Goal: Task Accomplishment & Management: Manage account settings

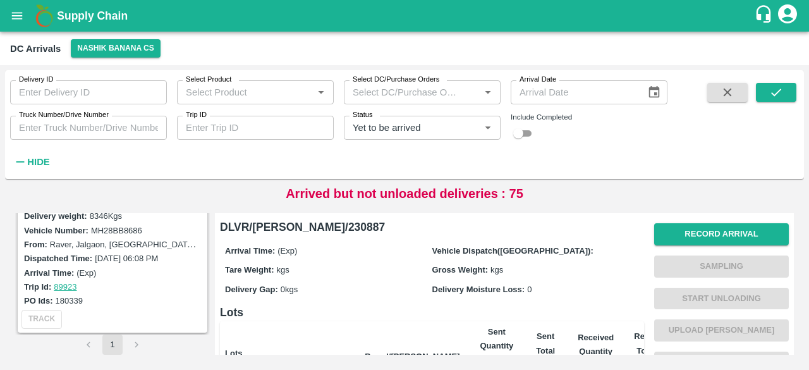
scroll to position [2189, 0]
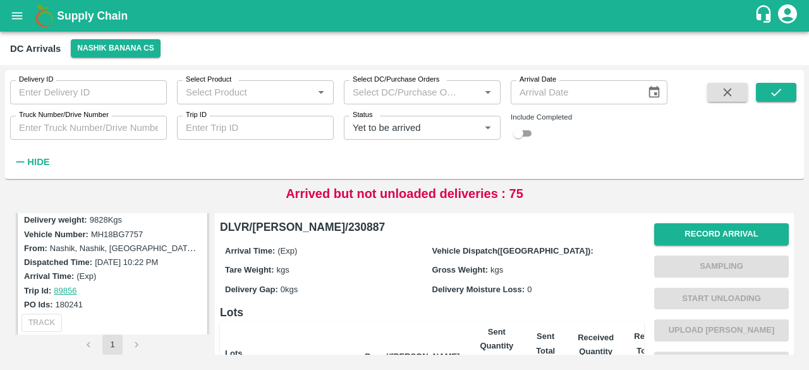
click at [80, 123] on input "Truck Number/Drive Number" at bounding box center [88, 128] width 157 height 24
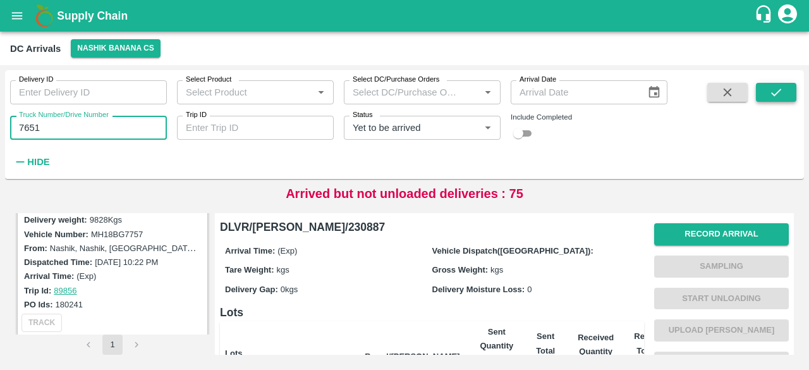
type input "7651"
click at [770, 91] on icon "submit" at bounding box center [776, 92] width 14 height 14
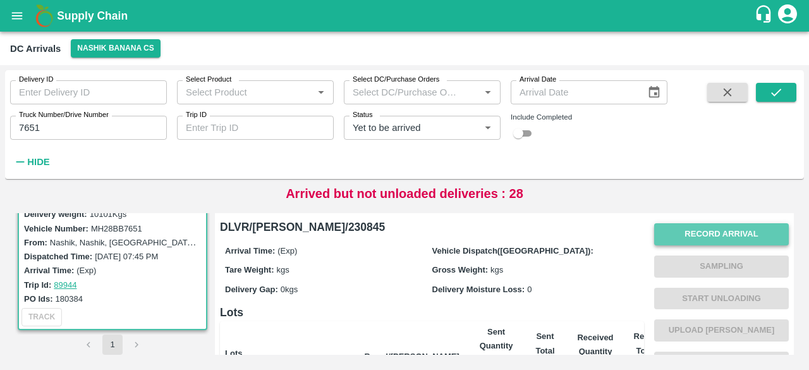
click at [722, 240] on button "Record Arrival" at bounding box center [721, 234] width 135 height 22
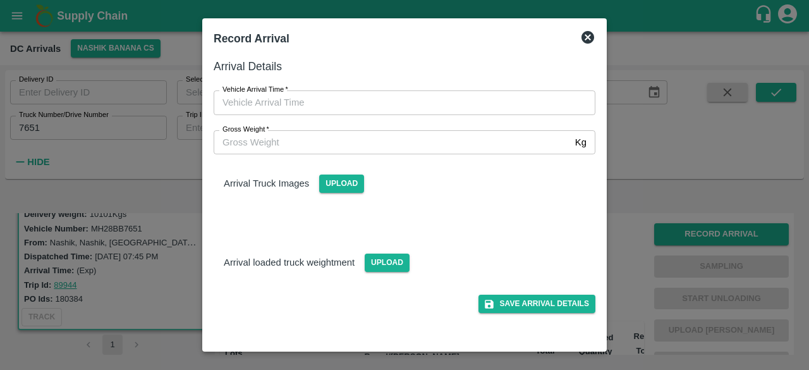
type input "DD/MM/YYYY hh:mm aa"
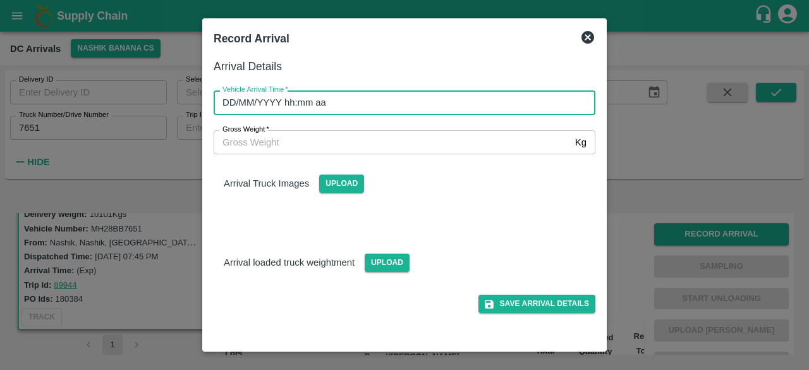
click at [391, 104] on input "DD/MM/YYYY hh:mm aa" at bounding box center [400, 102] width 373 height 24
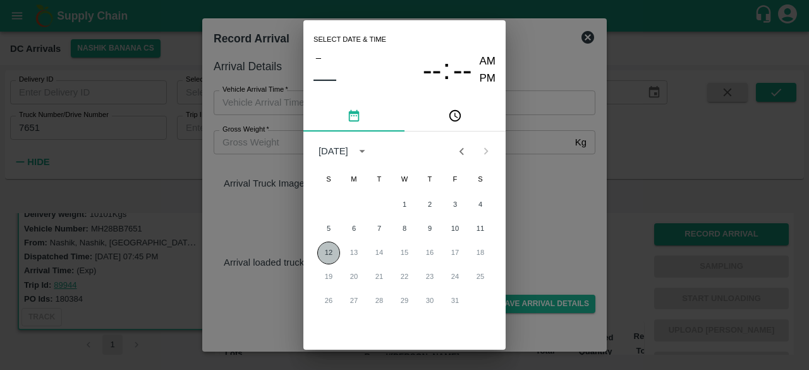
click at [321, 252] on button "12" at bounding box center [328, 252] width 23 height 23
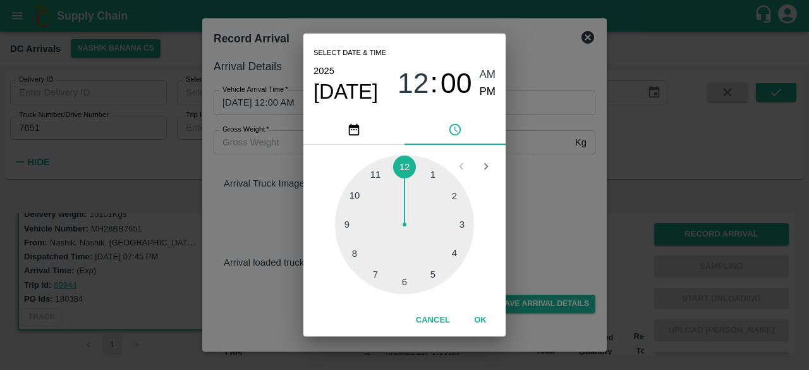
click at [372, 277] on div at bounding box center [404, 224] width 139 height 139
type input "[DATE] 07:00 AM"
click at [526, 205] on div "Select date & time [DATE] 07 : 00 AM PM 05 10 15 20 25 30 35 40 45 50 55 00 Can…" at bounding box center [404, 185] width 809 height 370
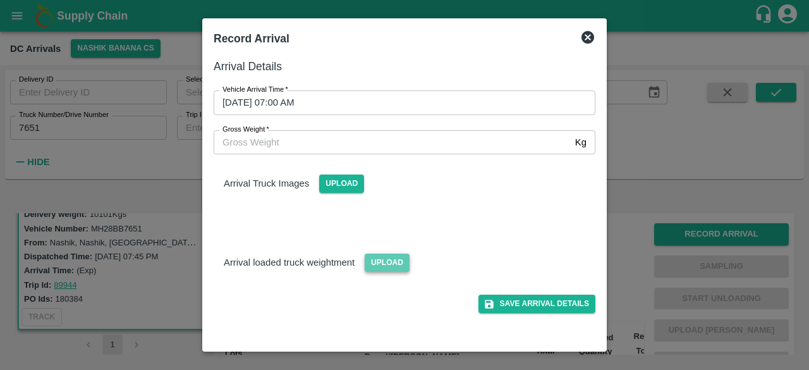
click at [384, 261] on span "Upload" at bounding box center [387, 262] width 45 height 18
click at [0, 0] on input "Upload" at bounding box center [0, 0] width 0 height 0
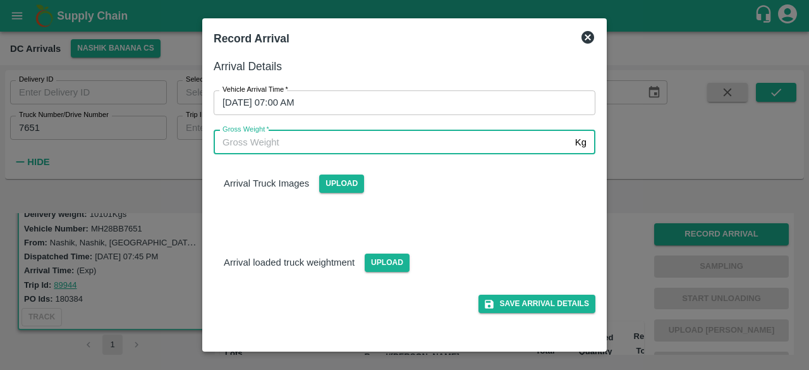
click at [269, 143] on input "Gross Weight   *" at bounding box center [392, 142] width 356 height 24
type input "1"
type input "16950"
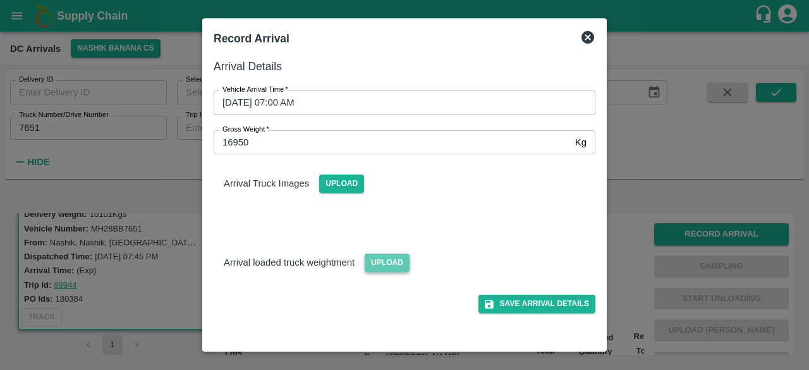
click at [380, 261] on span "Upload" at bounding box center [387, 262] width 45 height 18
click at [0, 0] on input "Upload" at bounding box center [0, 0] width 0 height 0
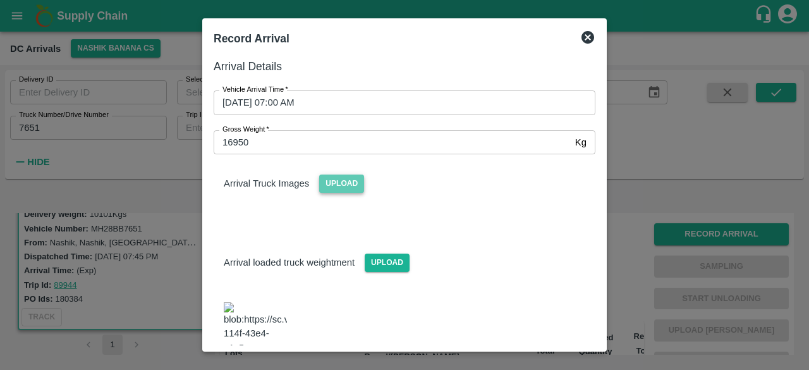
click at [346, 189] on span "Upload" at bounding box center [341, 183] width 45 height 18
click at [0, 0] on input "Upload" at bounding box center [0, 0] width 0 height 0
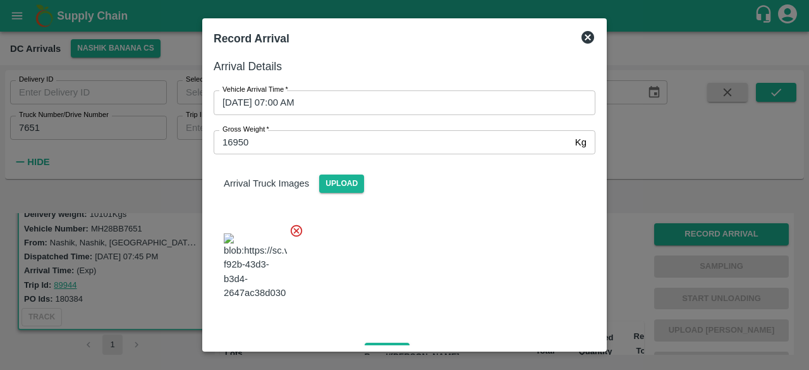
scroll to position [189, 0]
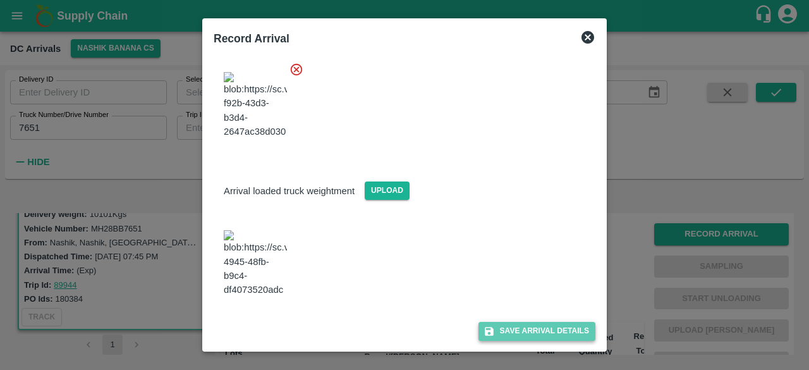
click at [530, 332] on button "Save Arrival Details" at bounding box center [536, 331] width 117 height 18
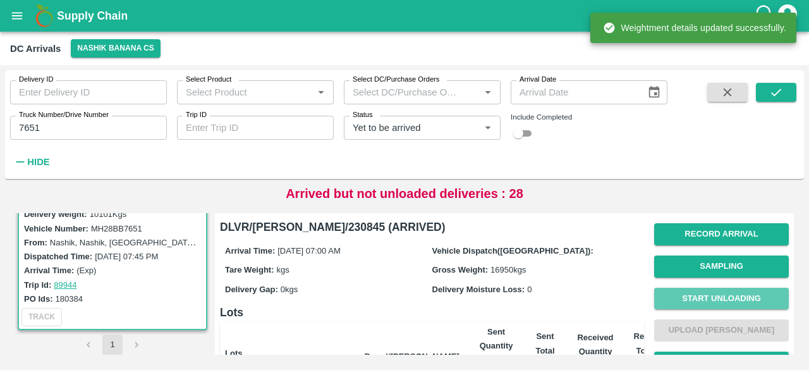
click at [733, 294] on button "Start Unloading" at bounding box center [721, 298] width 135 height 22
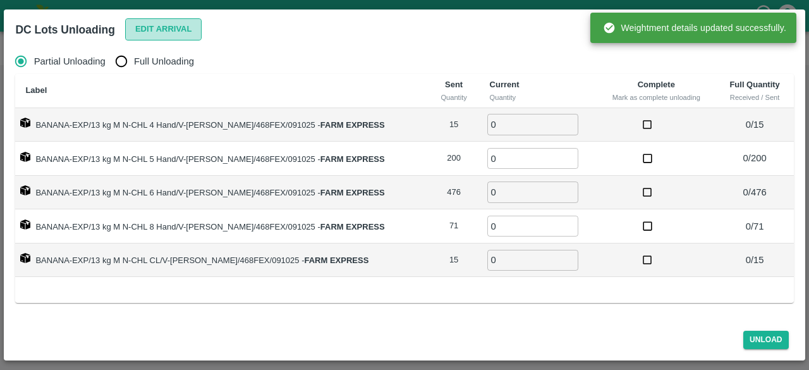
click at [158, 27] on button "Edit Arrival" at bounding box center [163, 29] width 77 height 22
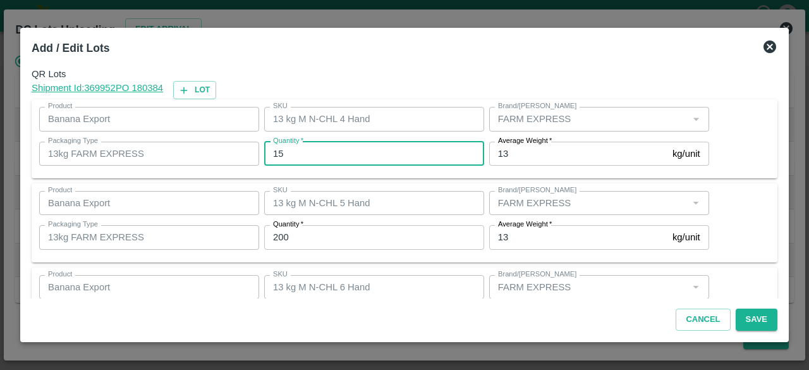
click at [275, 154] on input "15" at bounding box center [374, 154] width 220 height 24
type input "14"
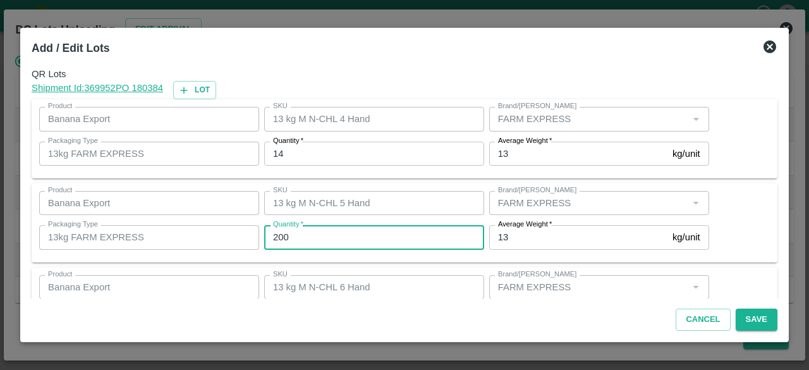
type input "3"
type input "201"
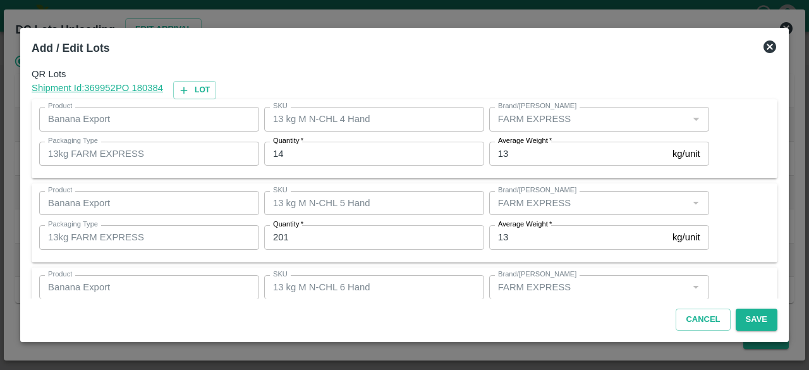
scroll to position [140, 0]
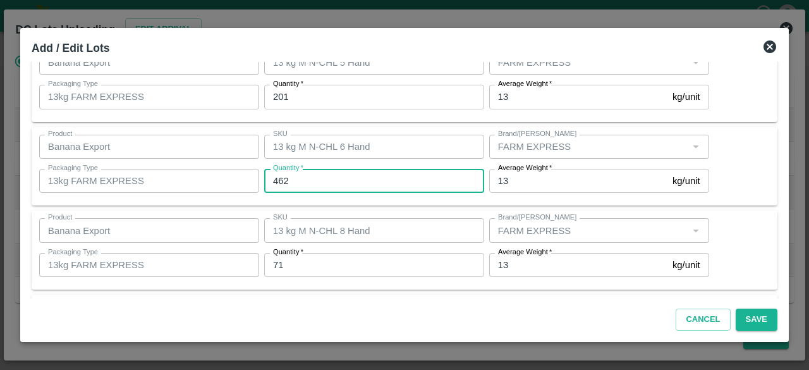
type input "462"
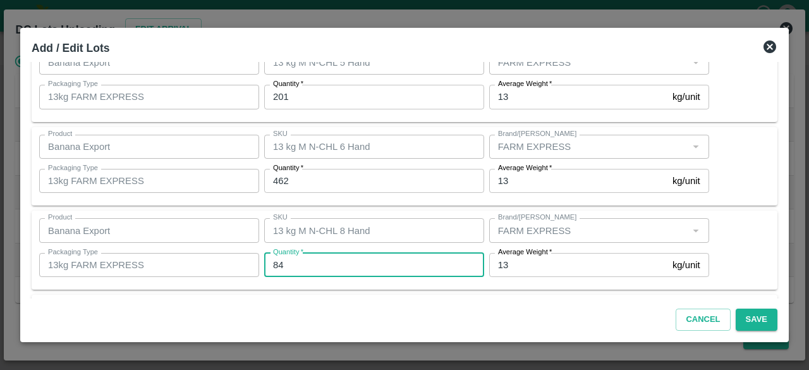
type input "84"
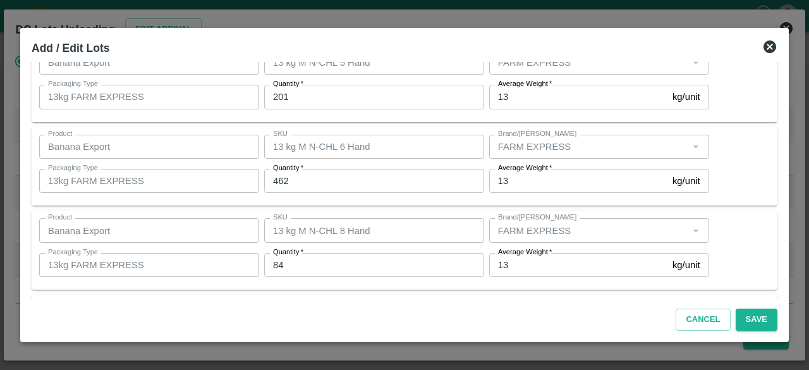
scroll to position [224, 0]
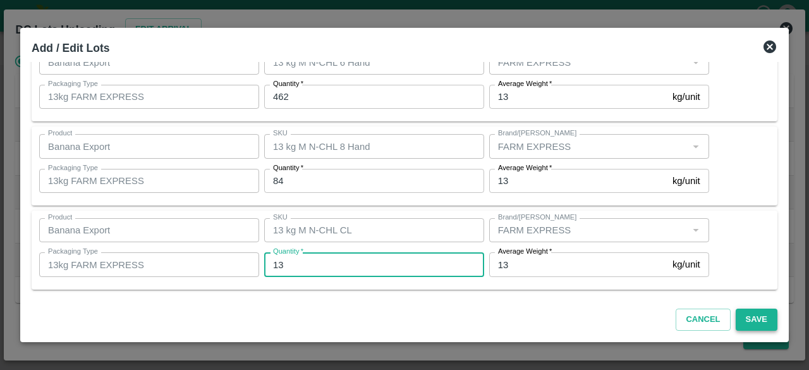
type input "13"
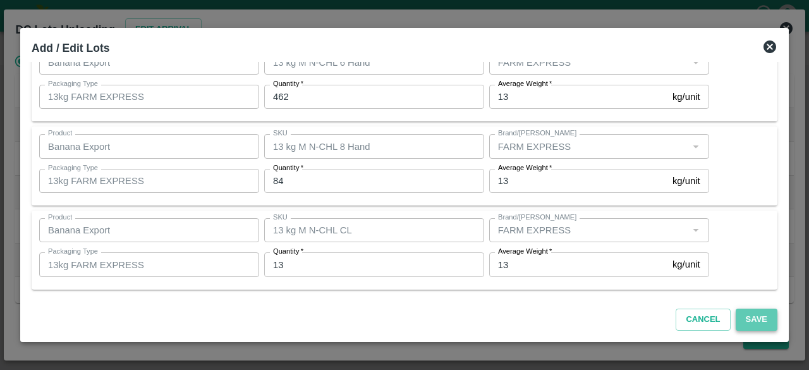
click at [753, 322] on button "Save" at bounding box center [756, 319] width 42 height 22
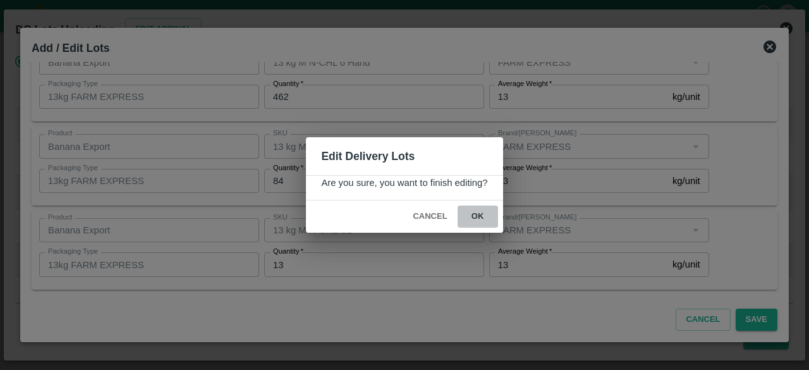
click at [473, 217] on button "ok" at bounding box center [477, 216] width 40 height 22
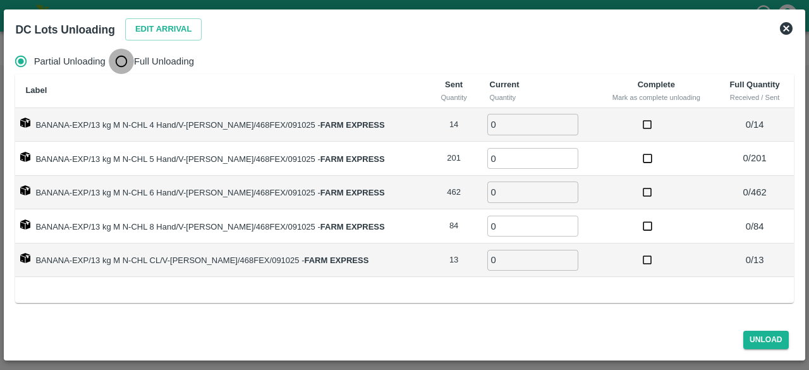
click at [118, 66] on input "Full Unloading" at bounding box center [121, 61] width 25 height 25
radio input "true"
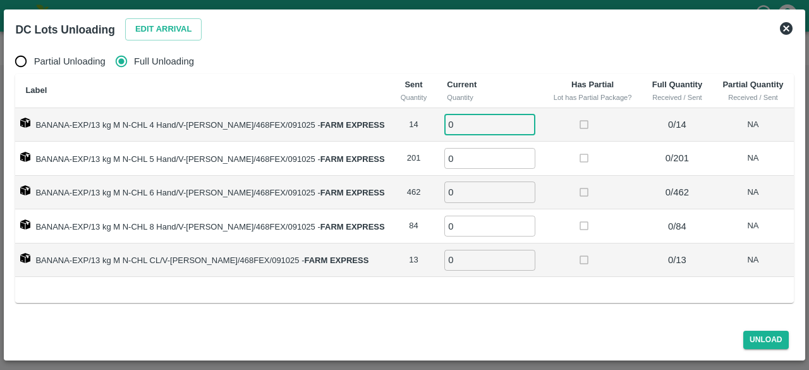
click at [461, 133] on input "0" at bounding box center [489, 124] width 91 height 21
type input "14"
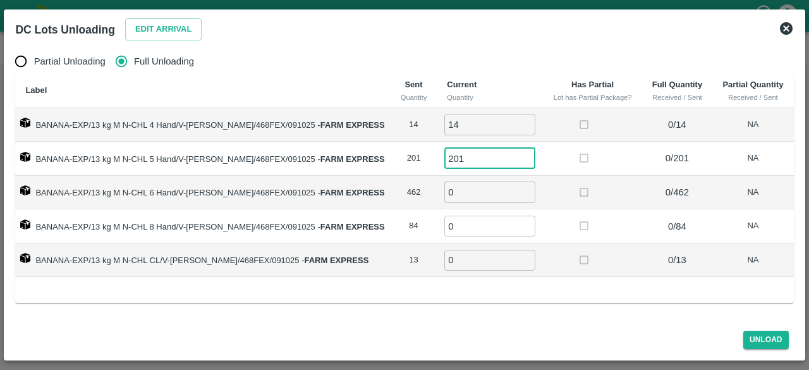
type input "201"
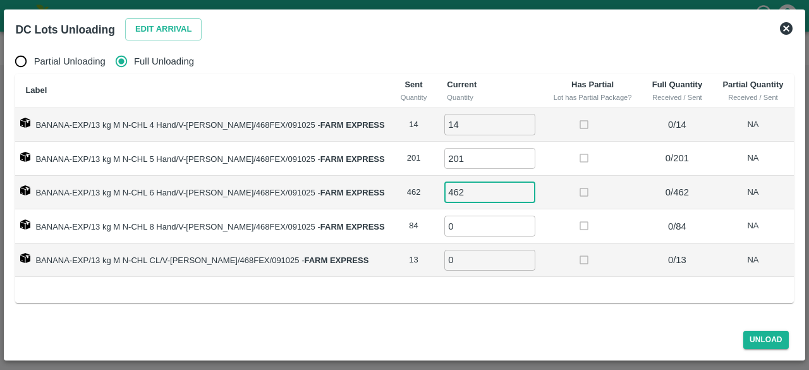
type input "462"
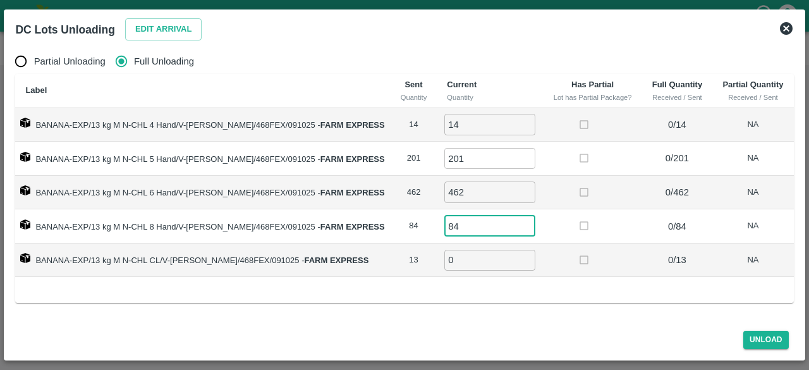
type input "84"
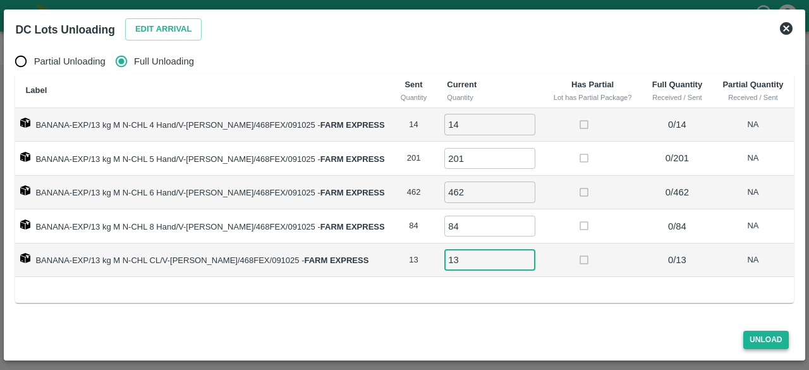
type input "13"
click at [765, 342] on button "Unload" at bounding box center [765, 339] width 45 height 18
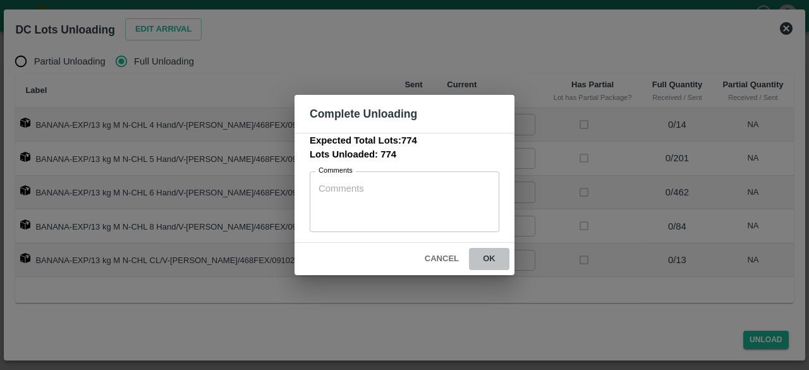
click at [485, 257] on button "ok" at bounding box center [489, 259] width 40 height 22
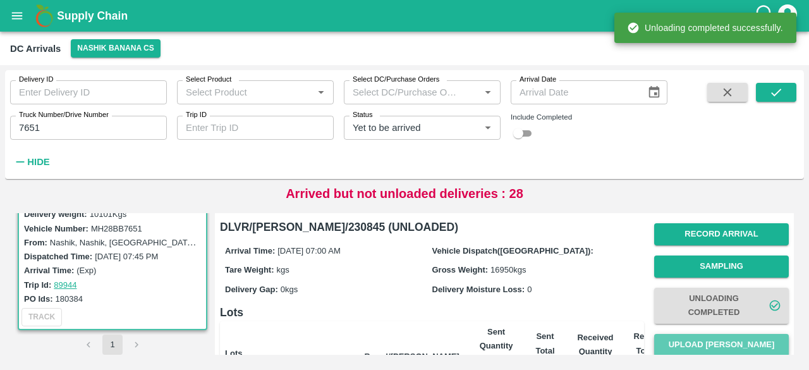
click at [721, 347] on button "Upload [PERSON_NAME]" at bounding box center [721, 345] width 135 height 22
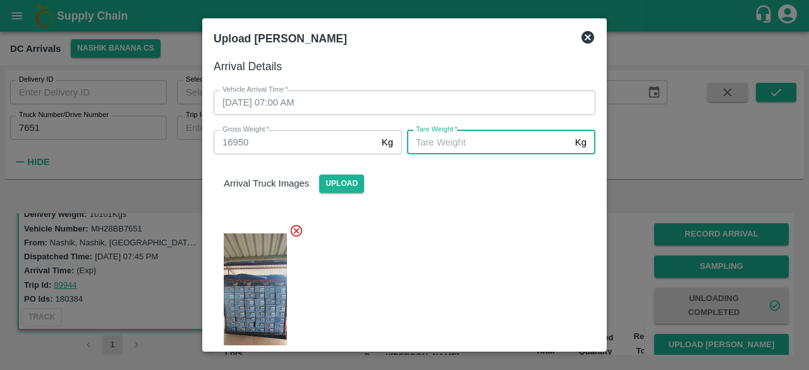
click at [444, 143] on input "[PERSON_NAME]   *" at bounding box center [488, 142] width 163 height 24
type input "6000"
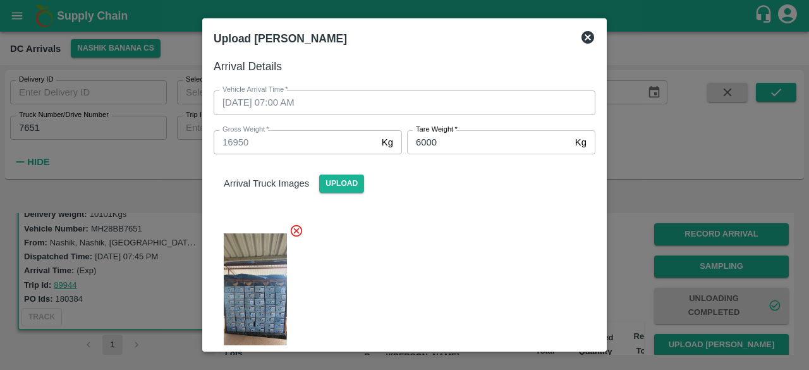
click at [461, 243] on div at bounding box center [399, 299] width 392 height 173
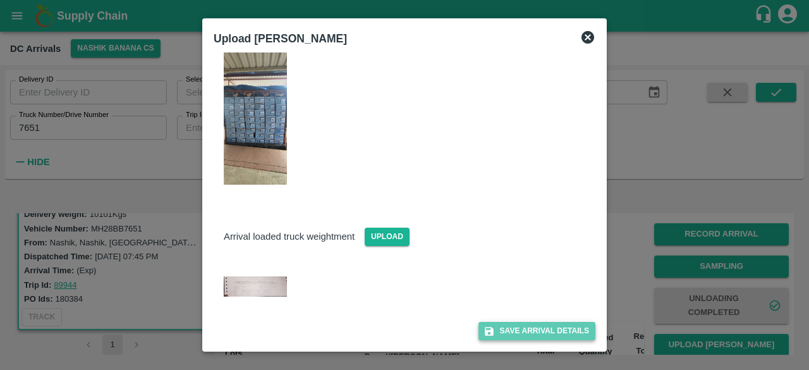
click at [528, 334] on button "Save Arrival Details" at bounding box center [536, 331] width 117 height 18
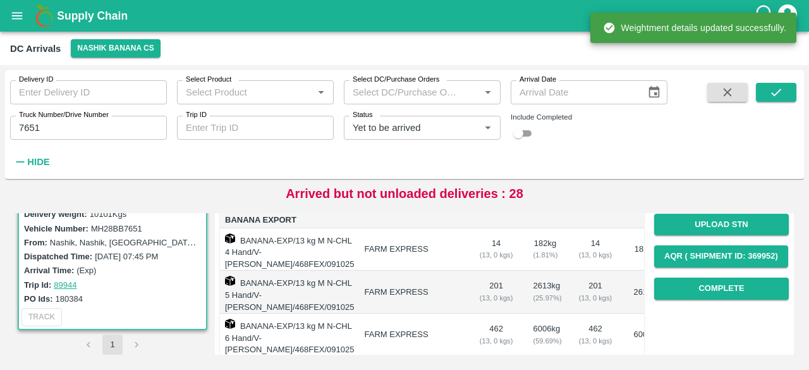
scroll to position [185, 0]
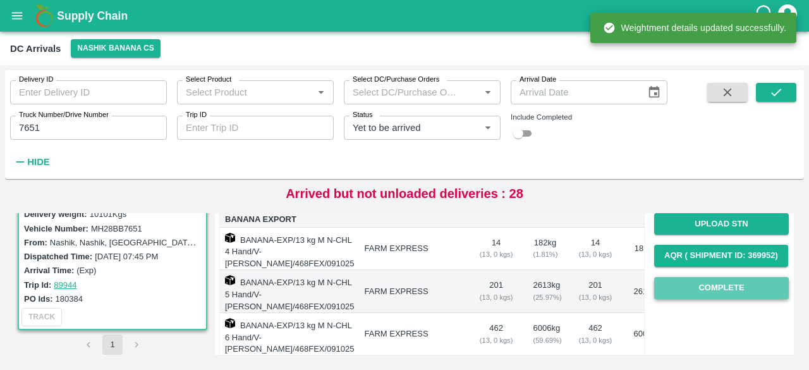
click at [716, 289] on button "Complete" at bounding box center [721, 288] width 135 height 22
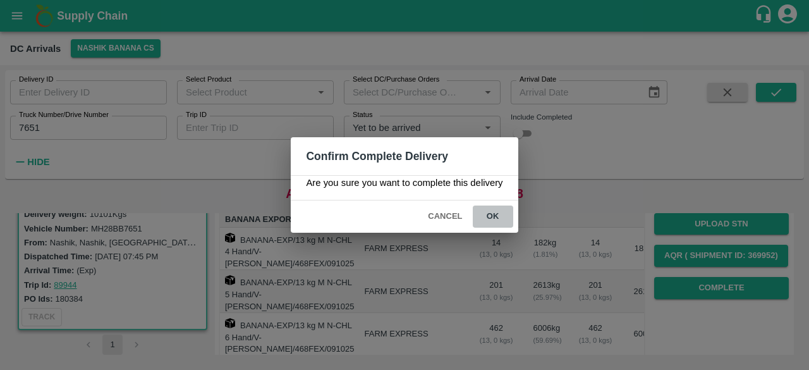
click at [499, 215] on button "ok" at bounding box center [493, 216] width 40 height 22
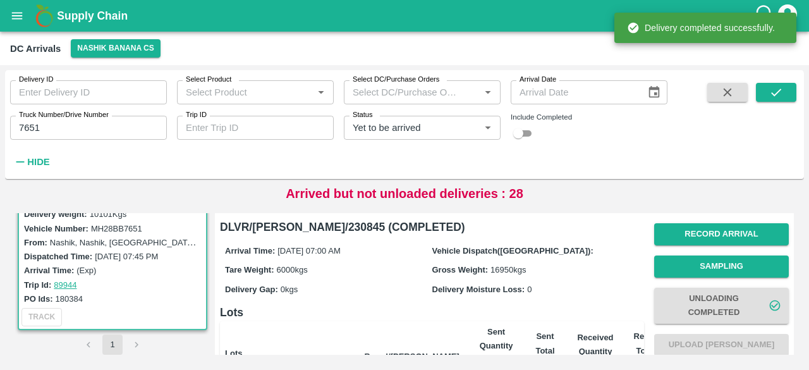
scroll to position [320, 0]
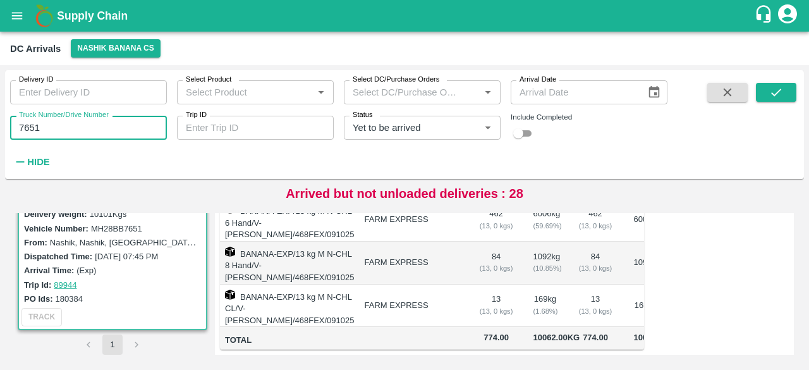
click at [29, 127] on input "7651" at bounding box center [88, 128] width 157 height 24
type input "3780"
click at [783, 88] on button "submit" at bounding box center [776, 92] width 40 height 19
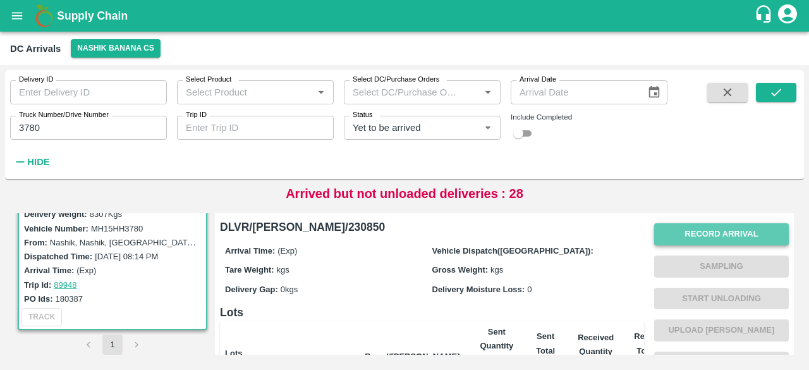
click at [701, 223] on button "Record Arrival" at bounding box center [721, 234] width 135 height 22
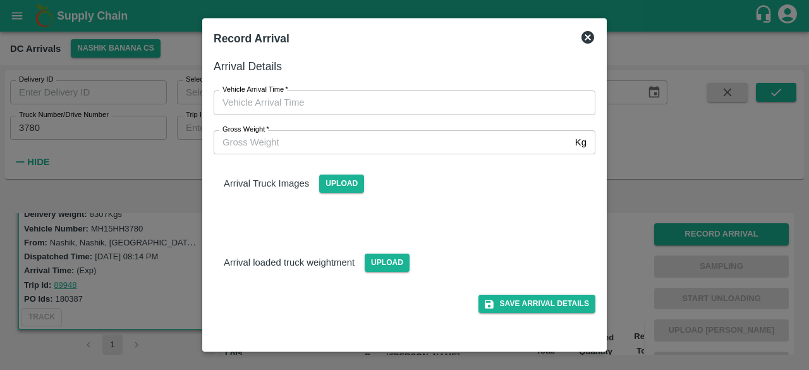
type input "DD/MM/YYYY hh:mm aa"
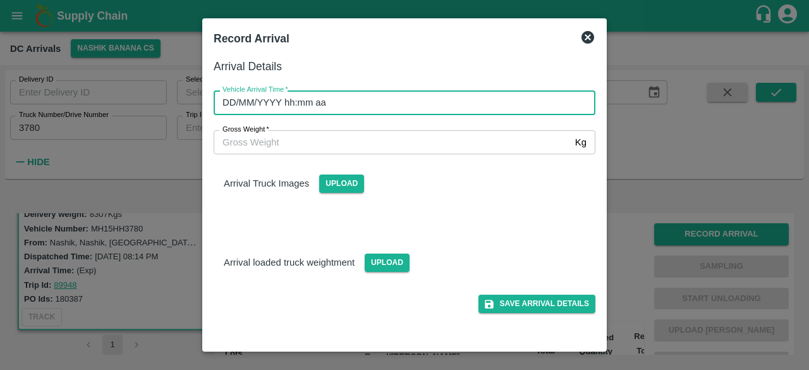
click at [397, 102] on input "DD/MM/YYYY hh:mm aa" at bounding box center [400, 102] width 373 height 24
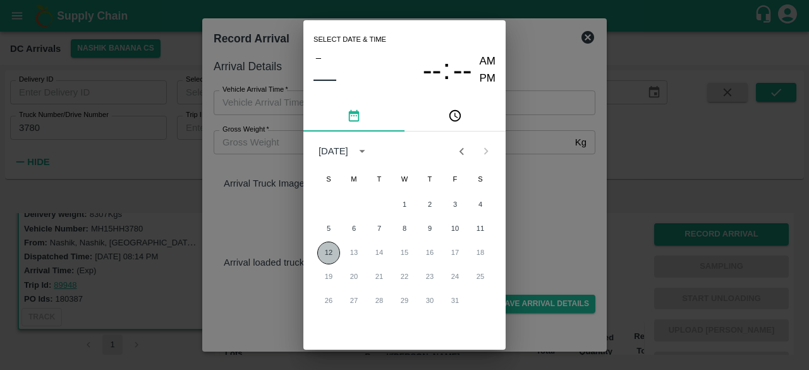
click at [322, 251] on button "12" at bounding box center [328, 252] width 23 height 23
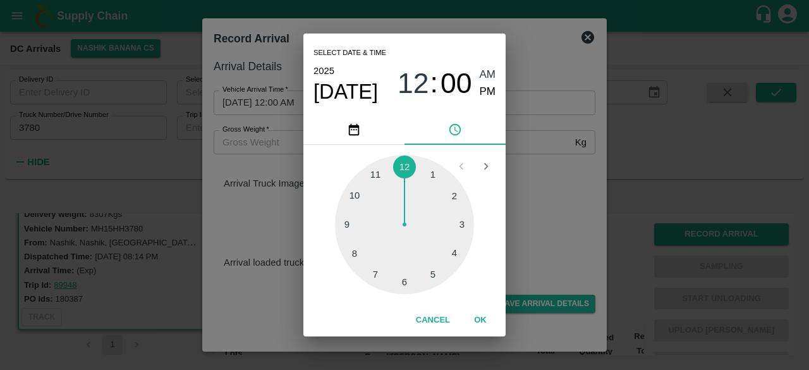
click at [404, 282] on div at bounding box center [404, 224] width 139 height 139
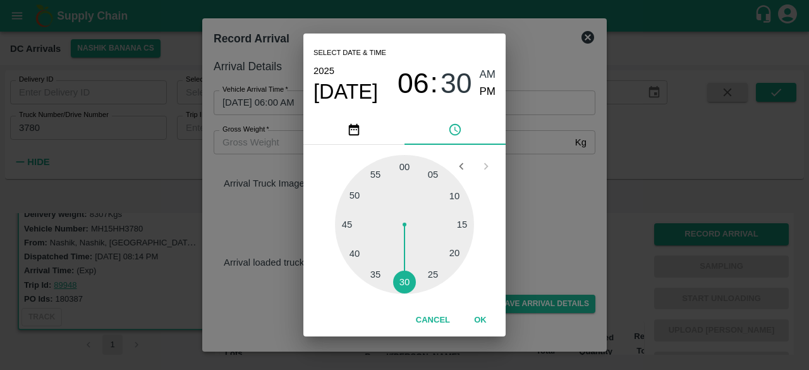
type input "[DATE] 06:30 AM"
click at [546, 209] on div "Select date & time [DATE] 06 : 30 AM PM 05 10 15 20 25 30 35 40 45 50 55 00 Can…" at bounding box center [404, 185] width 809 height 370
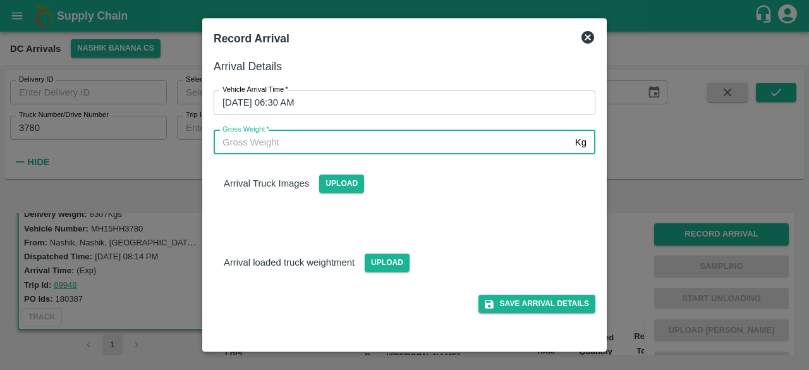
click at [224, 145] on input "Gross Weight   *" at bounding box center [392, 142] width 356 height 24
type input "15015"
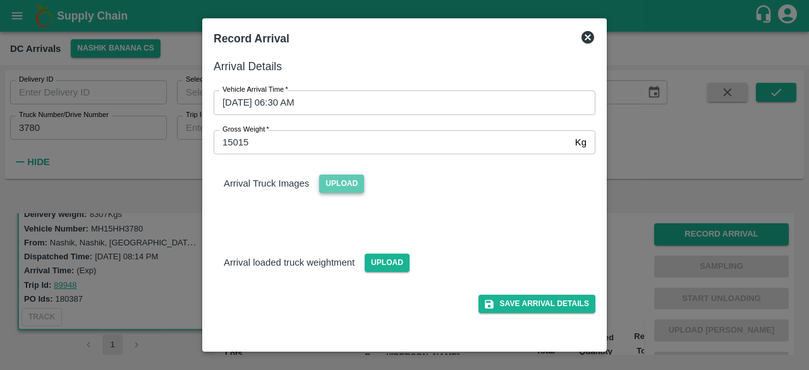
click at [337, 181] on span "Upload" at bounding box center [341, 183] width 45 height 18
click at [0, 0] on input "Upload" at bounding box center [0, 0] width 0 height 0
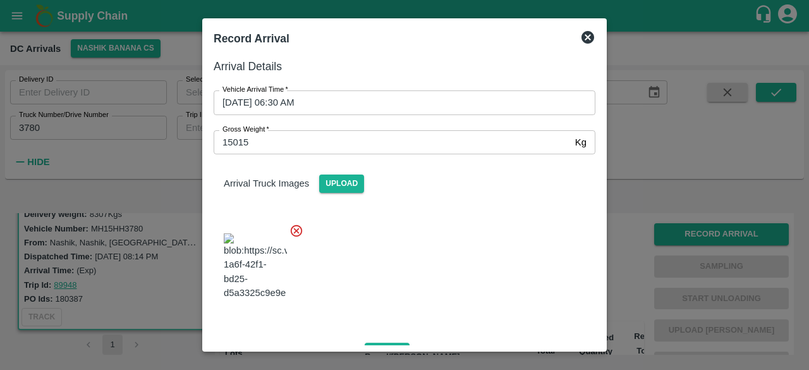
scroll to position [80, 0]
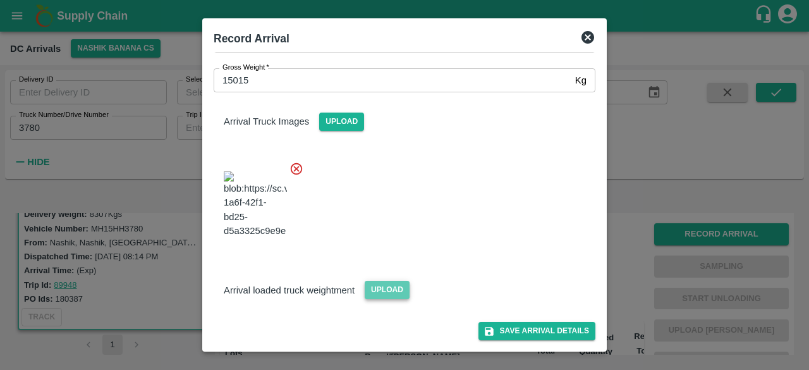
click at [386, 286] on span "Upload" at bounding box center [387, 290] width 45 height 18
click at [0, 0] on input "Upload" at bounding box center [0, 0] width 0 height 0
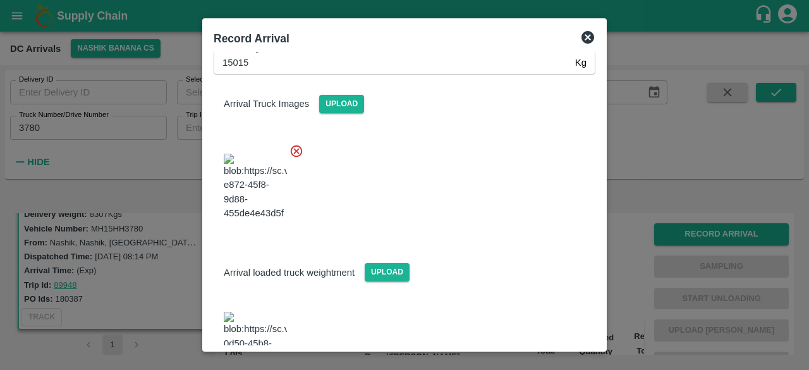
scroll to position [225, 0]
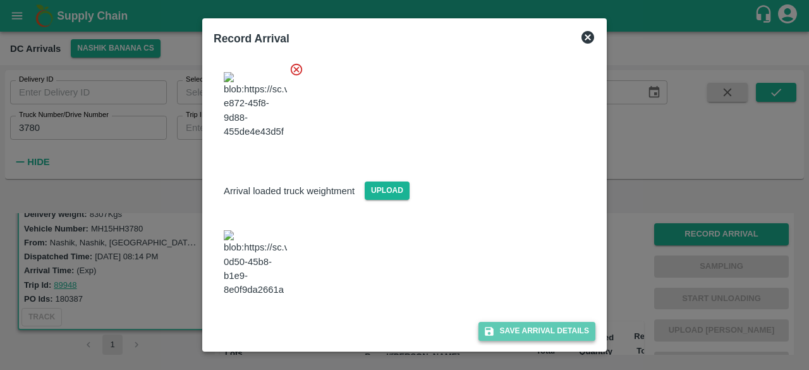
click at [542, 330] on button "Save Arrival Details" at bounding box center [536, 331] width 117 height 18
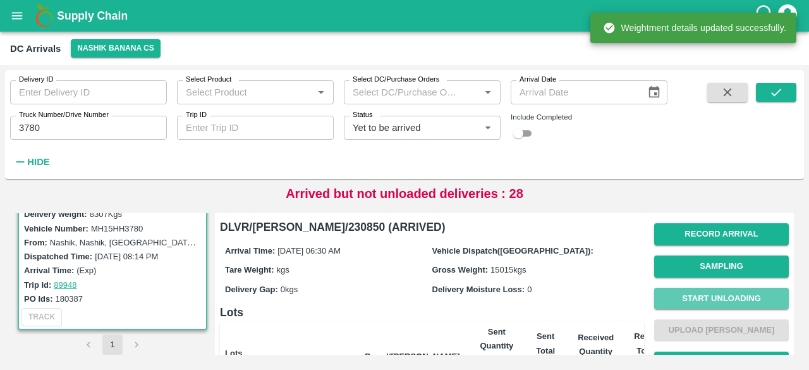
click at [720, 294] on button "Start Unloading" at bounding box center [721, 298] width 135 height 22
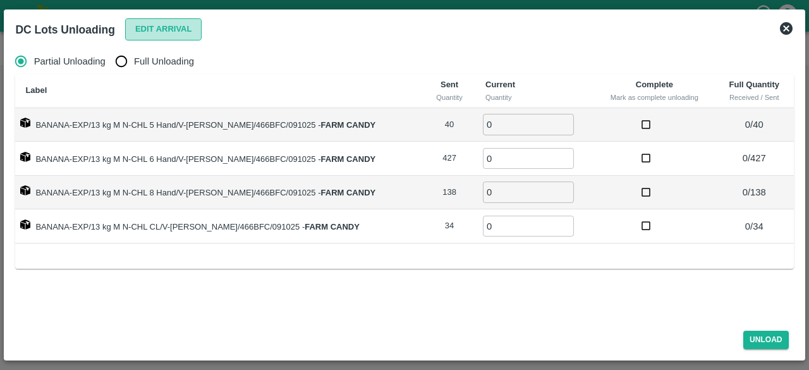
click at [163, 27] on button "Edit Arrival" at bounding box center [163, 29] width 77 height 22
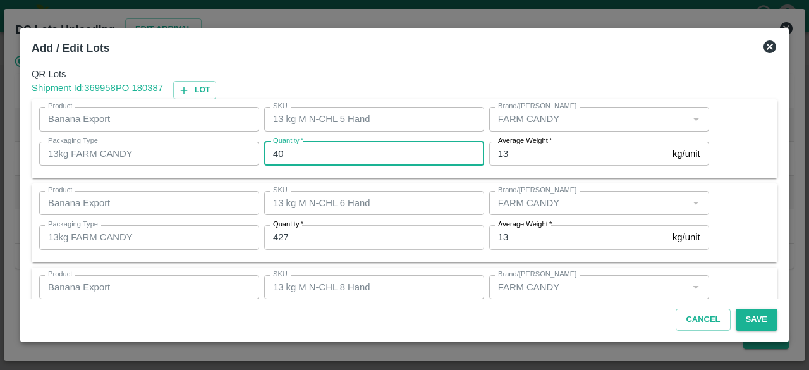
click at [275, 150] on input "40" at bounding box center [374, 154] width 220 height 24
type input "19"
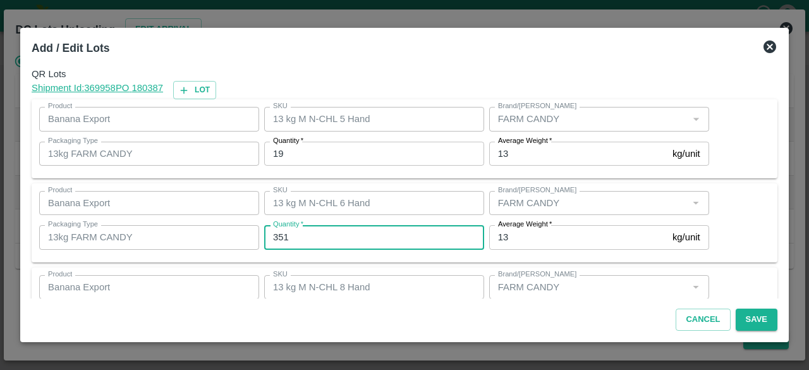
type input "351"
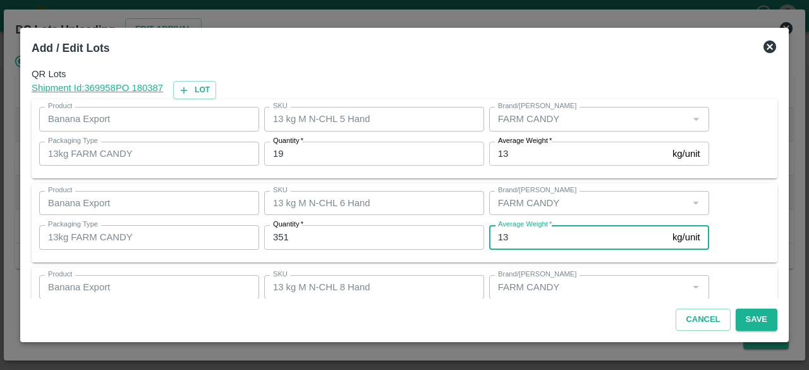
scroll to position [140, 0]
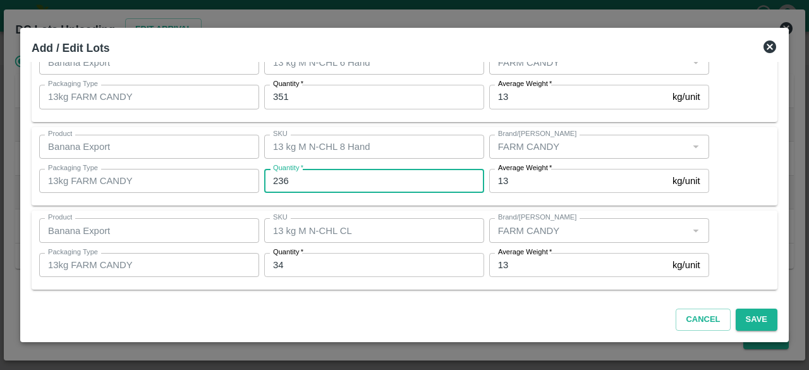
type input "236"
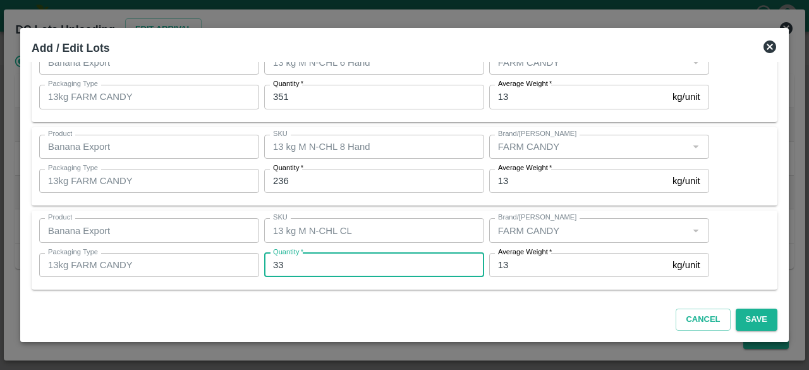
type input "33"
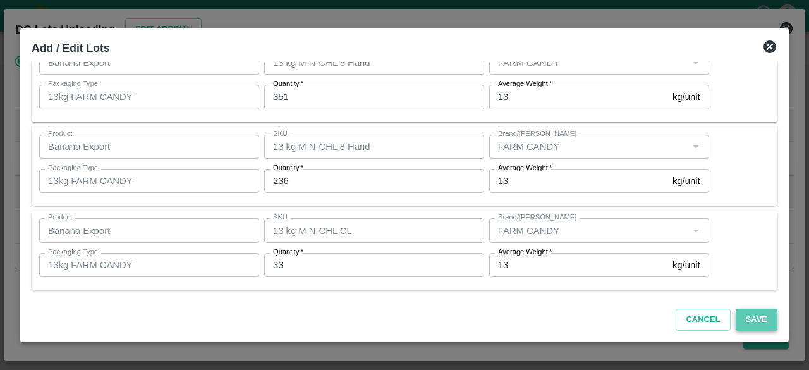
click at [751, 318] on button "Save" at bounding box center [756, 319] width 42 height 22
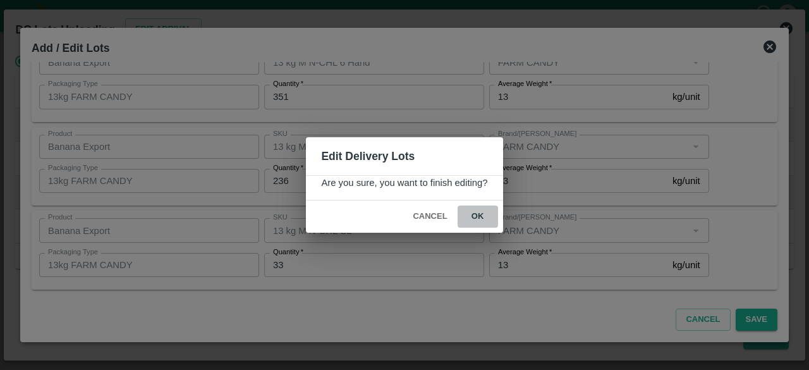
click at [476, 216] on button "ok" at bounding box center [477, 216] width 40 height 22
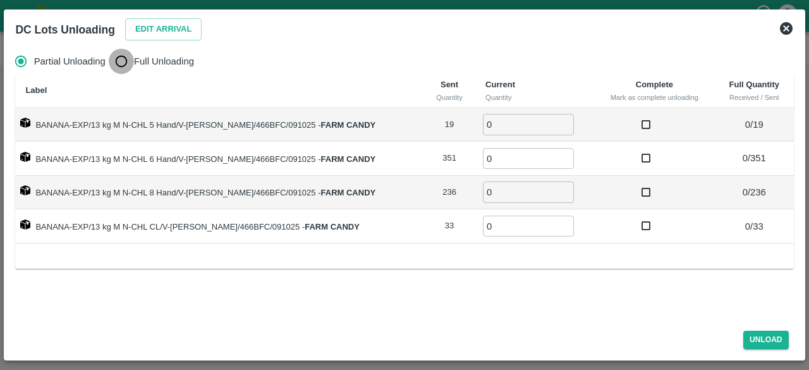
click at [118, 64] on input "Full Unloading" at bounding box center [121, 61] width 25 height 25
radio input "true"
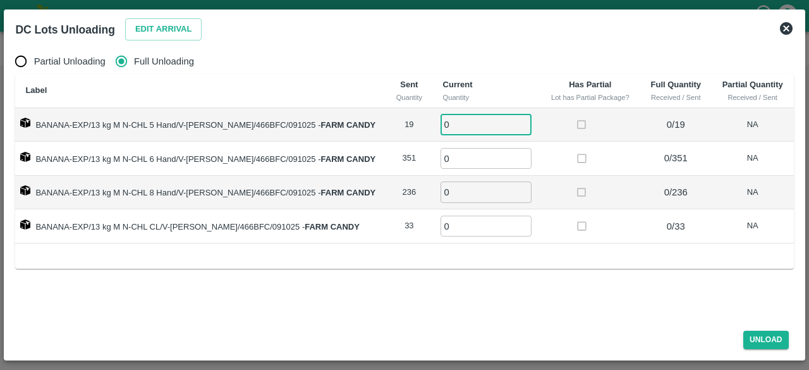
click at [461, 124] on input "0" at bounding box center [485, 124] width 91 height 21
type input "19"
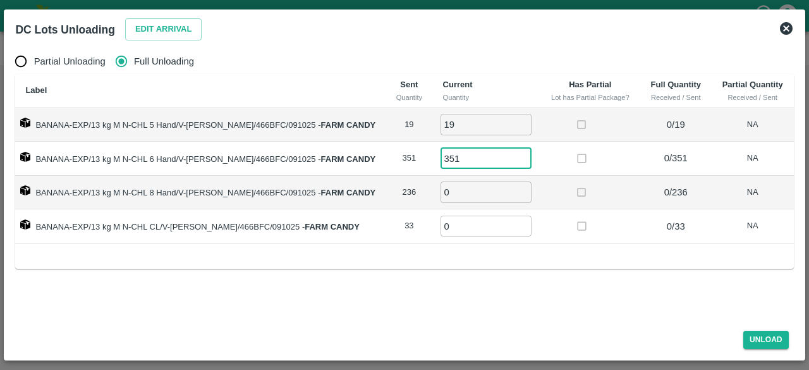
type input "351"
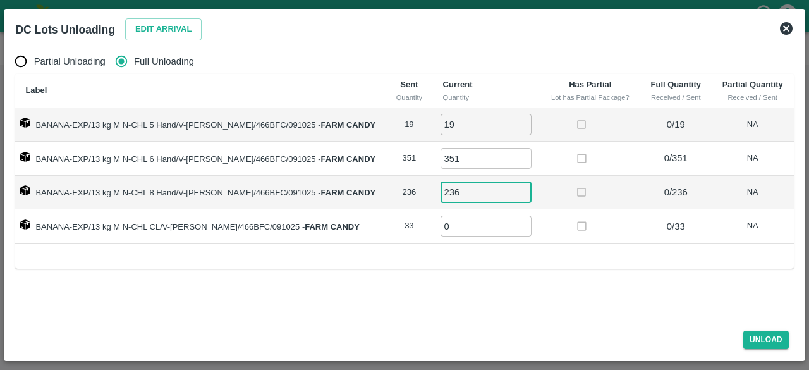
type input "236"
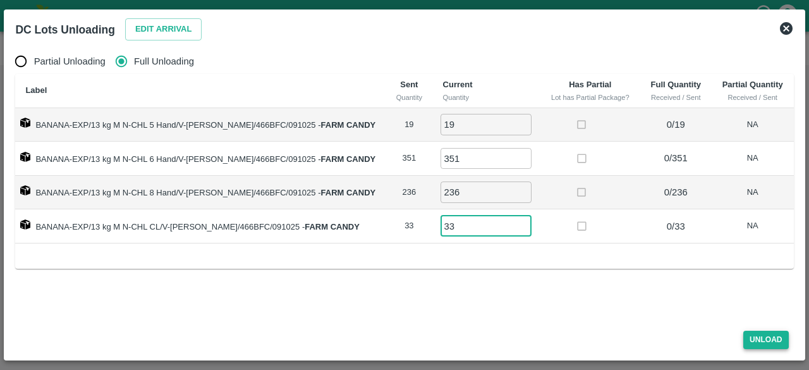
type input "33"
click at [760, 346] on button "Unload" at bounding box center [765, 339] width 45 height 18
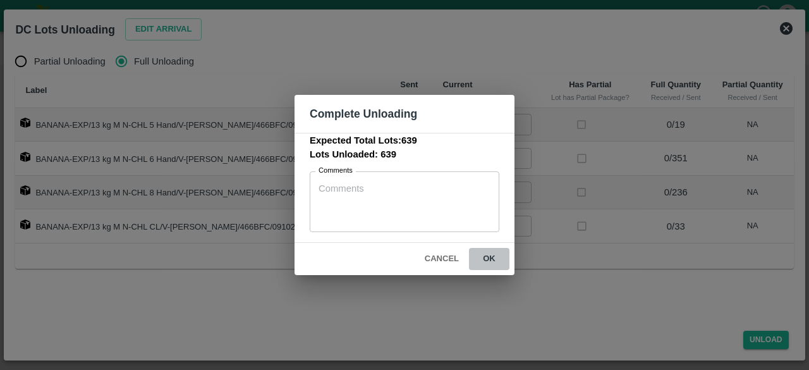
click at [490, 255] on button "ok" at bounding box center [489, 259] width 40 height 22
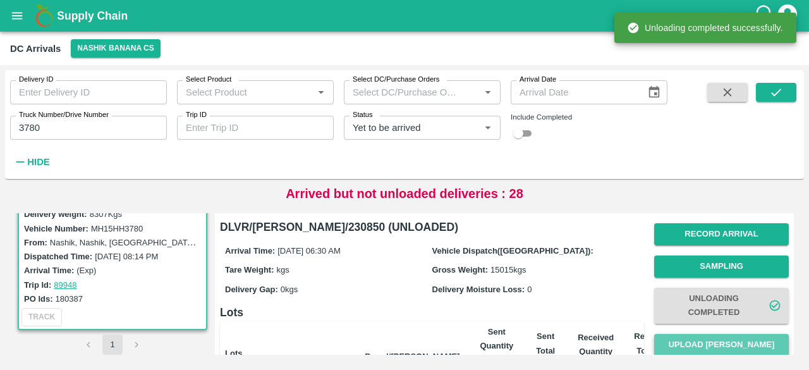
click at [725, 346] on button "Upload [PERSON_NAME]" at bounding box center [721, 345] width 135 height 22
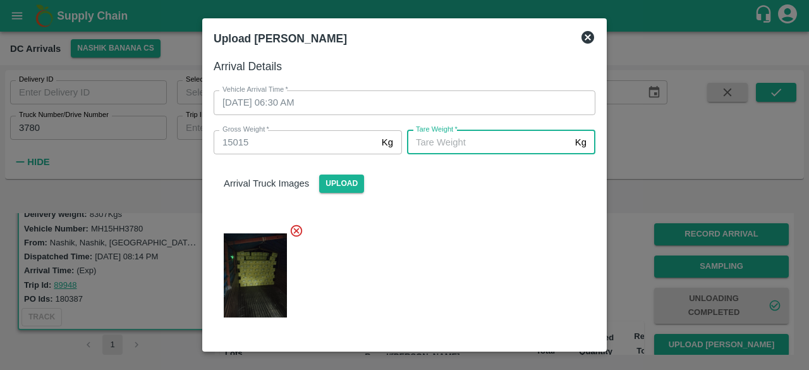
click at [481, 136] on input "[PERSON_NAME]   *" at bounding box center [488, 142] width 163 height 24
type input "5980"
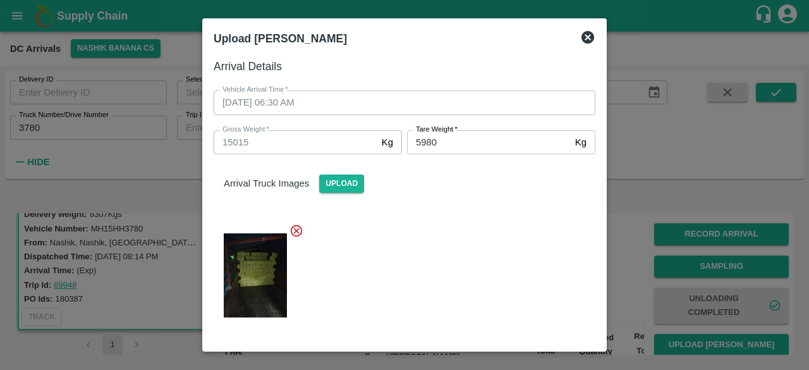
click at [455, 249] on div at bounding box center [399, 271] width 392 height 117
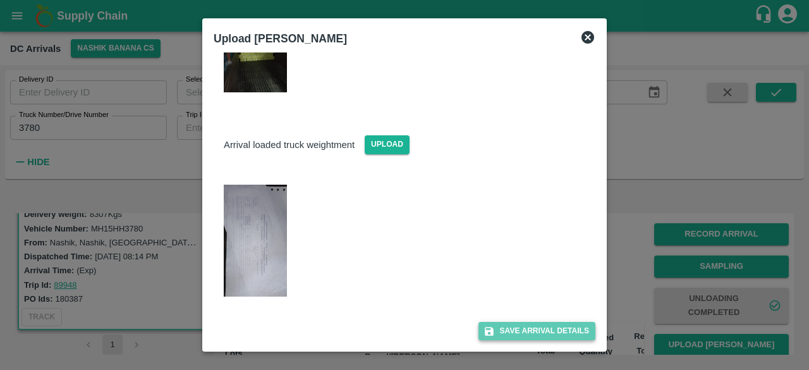
click at [529, 330] on button "Save Arrival Details" at bounding box center [536, 331] width 117 height 18
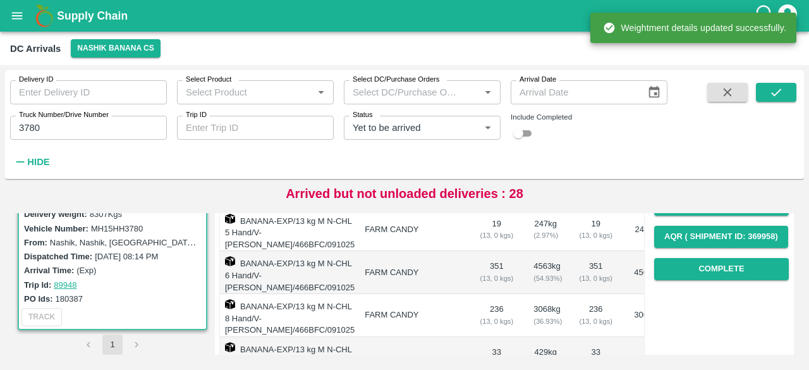
scroll to position [205, 0]
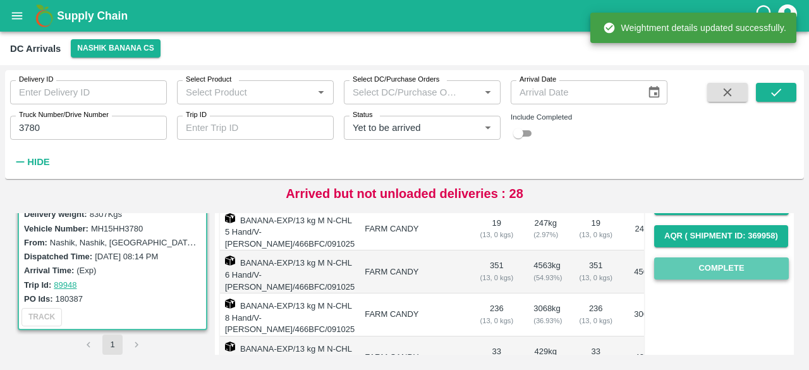
click at [713, 267] on button "Complete" at bounding box center [721, 268] width 135 height 22
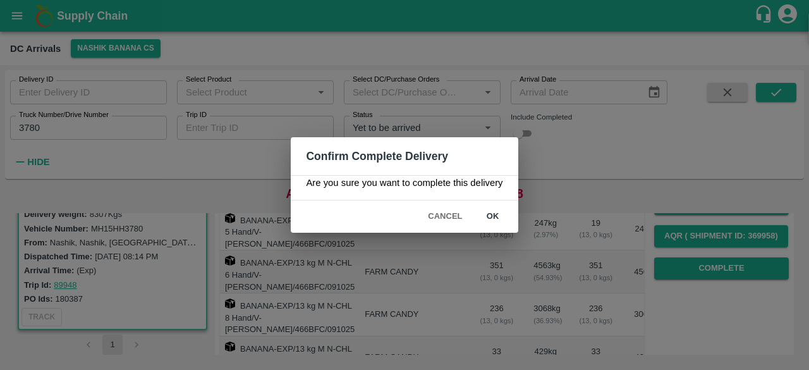
click at [485, 217] on button "ok" at bounding box center [493, 216] width 40 height 22
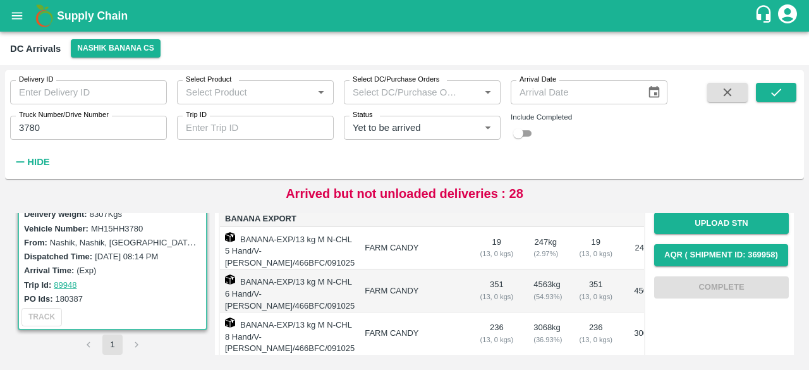
scroll to position [187, 0]
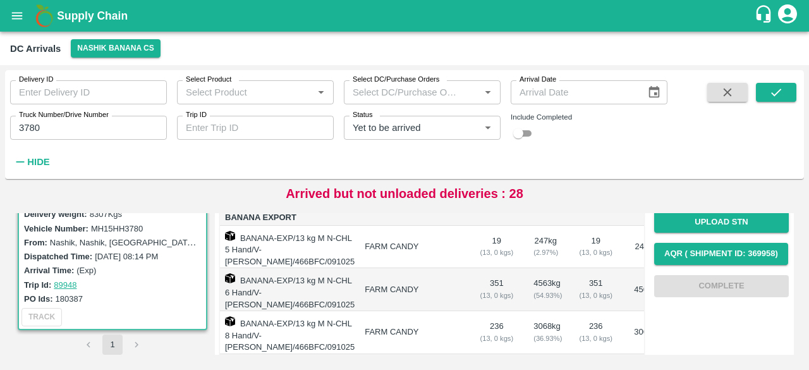
click at [29, 132] on input "3780" at bounding box center [88, 128] width 157 height 24
type input "3333"
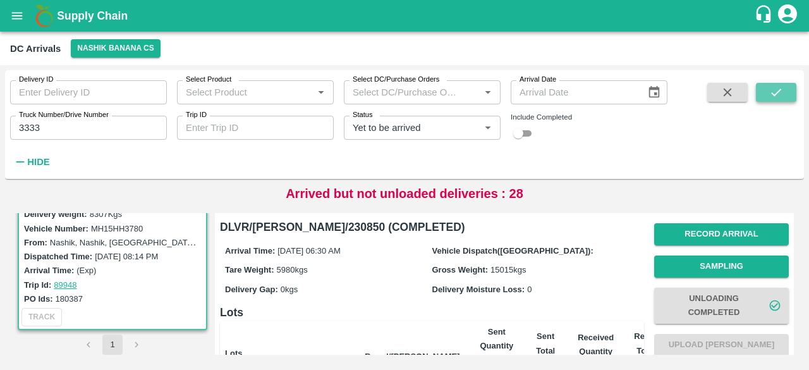
click at [776, 87] on icon "submit" at bounding box center [776, 92] width 14 height 14
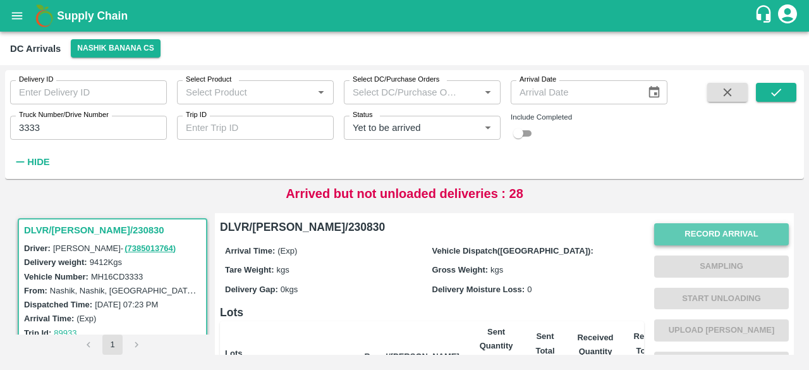
click at [708, 229] on button "Record Arrival" at bounding box center [721, 234] width 135 height 22
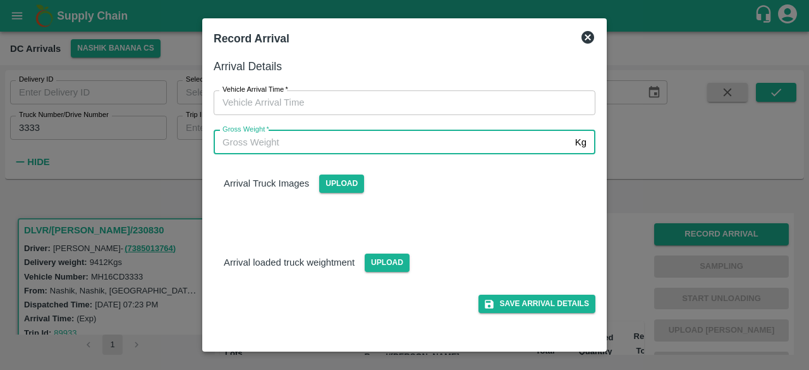
click at [418, 145] on input "Gross Weight   *" at bounding box center [392, 142] width 356 height 24
type input "17055"
type input "DD/MM/YYYY hh:mm aa"
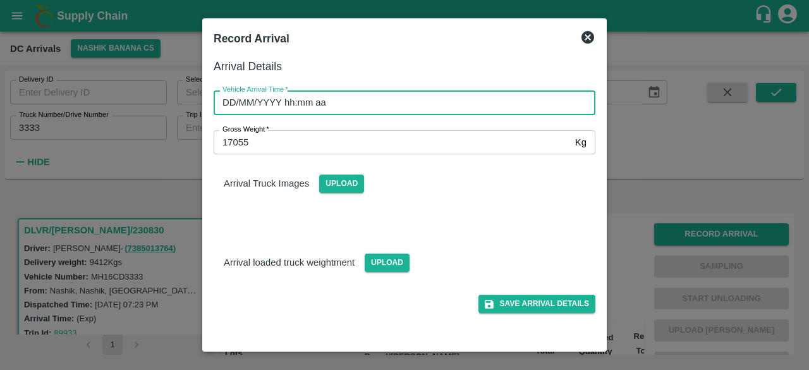
click at [473, 107] on input "DD/MM/YYYY hh:mm aa" at bounding box center [400, 102] width 373 height 24
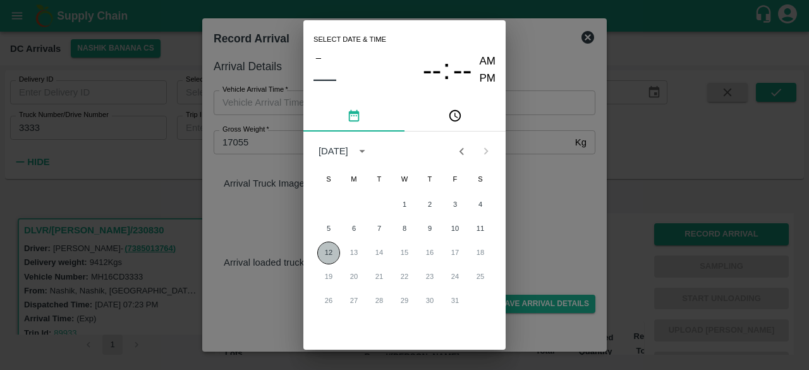
click at [326, 251] on button "12" at bounding box center [328, 252] width 23 height 23
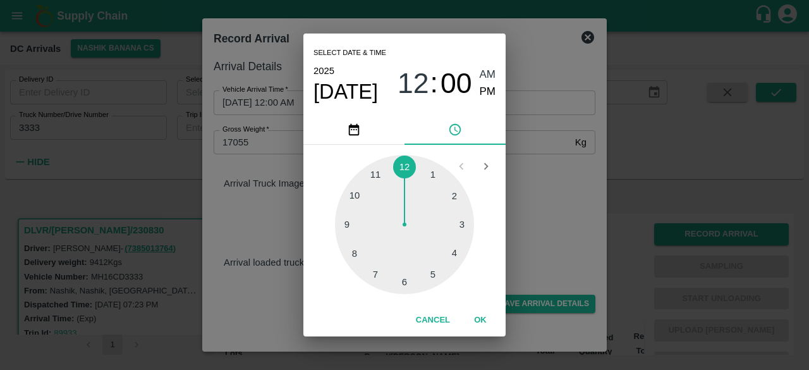
click at [434, 272] on div at bounding box center [404, 224] width 139 height 139
click at [351, 256] on div at bounding box center [404, 224] width 139 height 139
type input "[DATE] 05:40 AM"
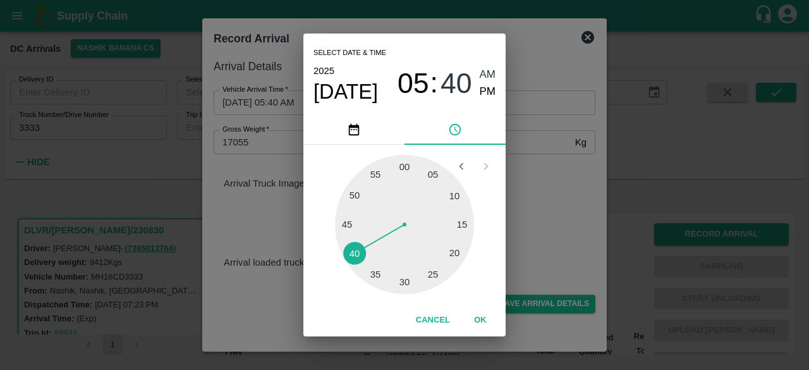
click at [554, 172] on div "Select date & time [DATE] 05 : 40 AM PM 05 10 15 20 25 30 35 40 45 50 55 00 Can…" at bounding box center [404, 185] width 809 height 370
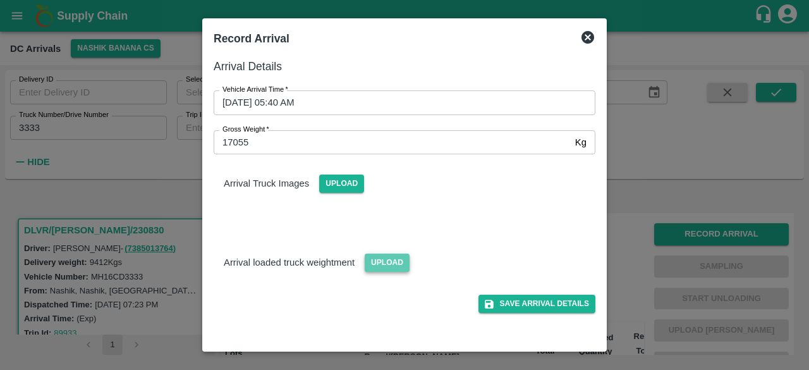
click at [378, 262] on span "Upload" at bounding box center [387, 262] width 45 height 18
click at [0, 0] on input "Upload" at bounding box center [0, 0] width 0 height 0
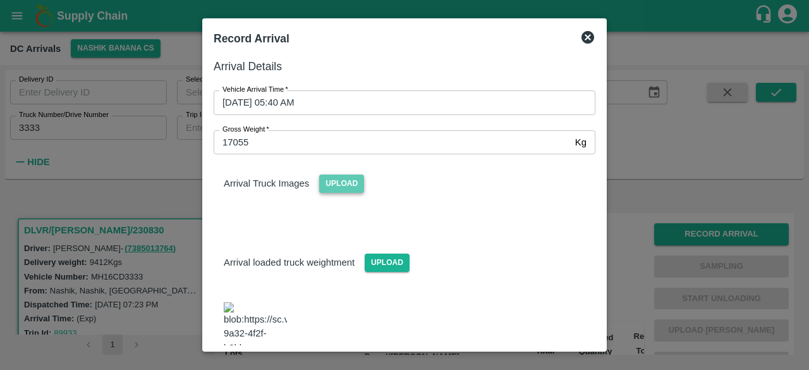
click at [345, 178] on span "Upload" at bounding box center [341, 183] width 45 height 18
click at [0, 0] on input "Upload" at bounding box center [0, 0] width 0 height 0
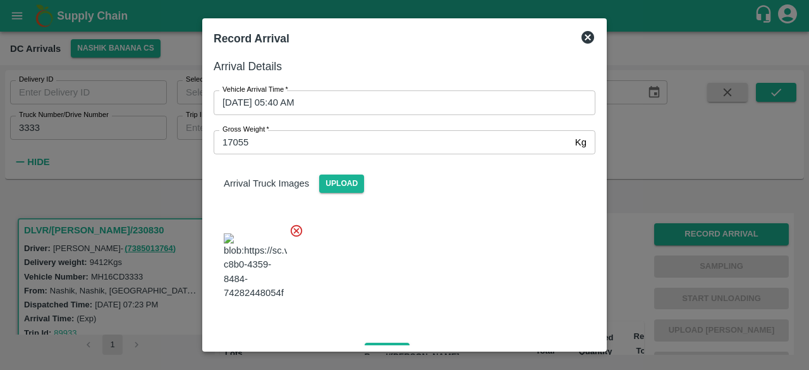
scroll to position [281, 0]
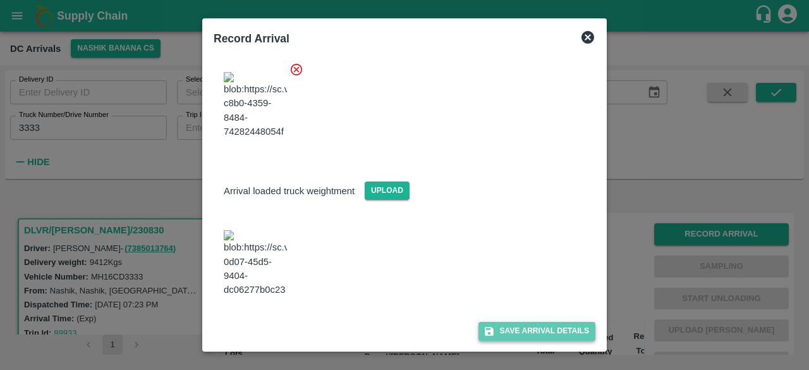
click at [527, 329] on button "Save Arrival Details" at bounding box center [536, 331] width 117 height 18
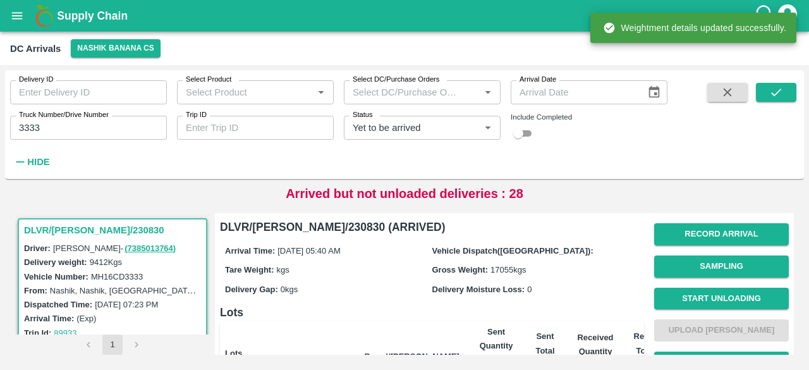
click at [716, 296] on button "Start Unloading" at bounding box center [721, 298] width 135 height 22
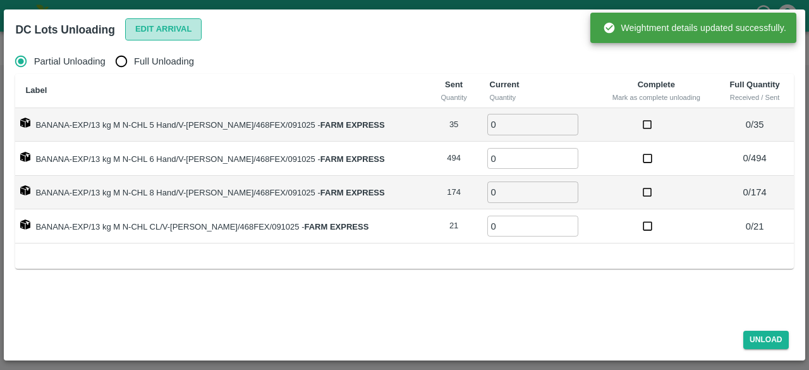
click at [154, 23] on button "Edit Arrival" at bounding box center [163, 29] width 77 height 22
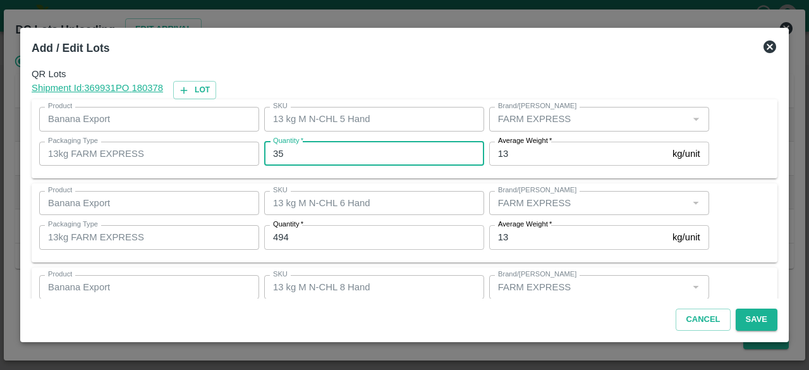
click at [276, 155] on input "35" at bounding box center [374, 154] width 220 height 24
type input "41"
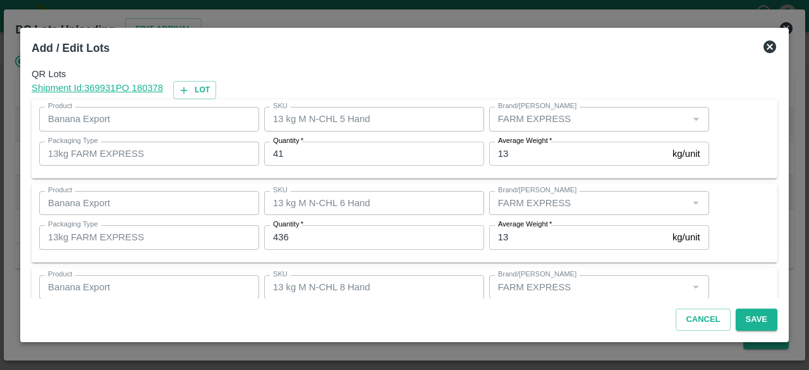
scroll to position [140, 0]
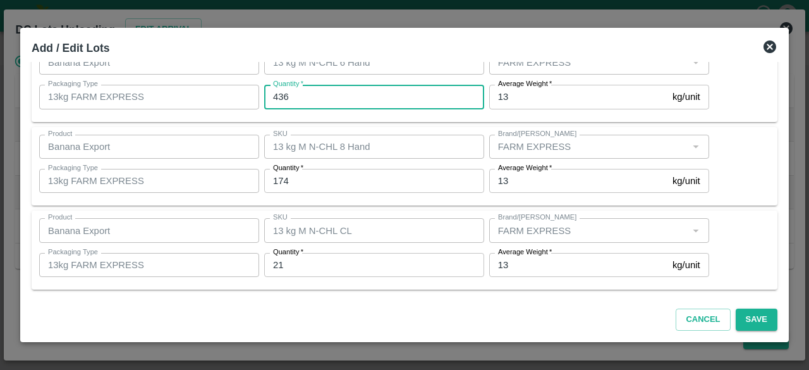
click at [306, 90] on input "436" at bounding box center [374, 97] width 220 height 24
type input "496"
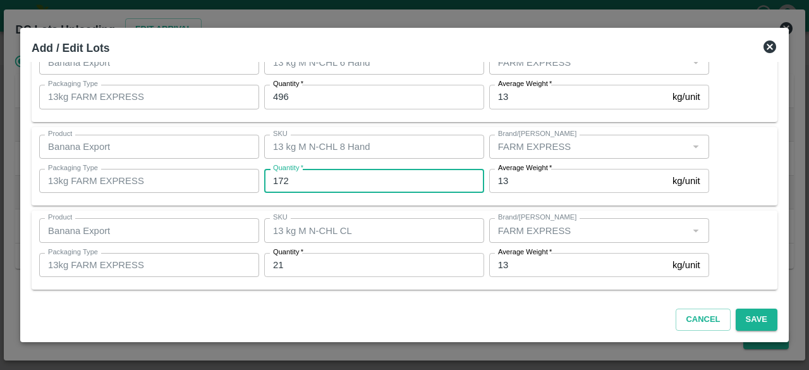
type input "172"
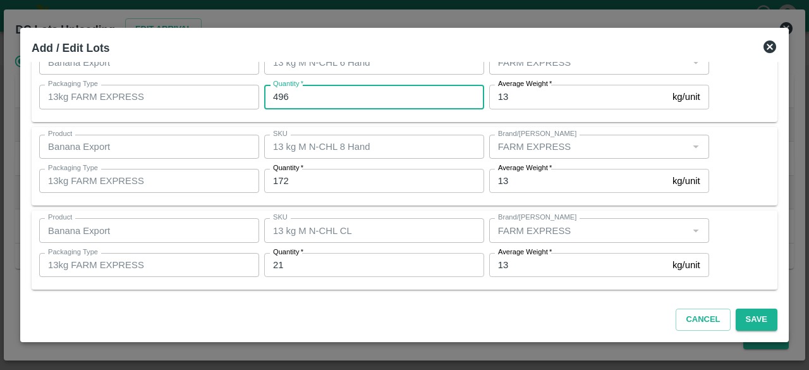
click at [306, 90] on input "496" at bounding box center [374, 97] width 220 height 24
click at [277, 268] on input "21" at bounding box center [374, 265] width 220 height 24
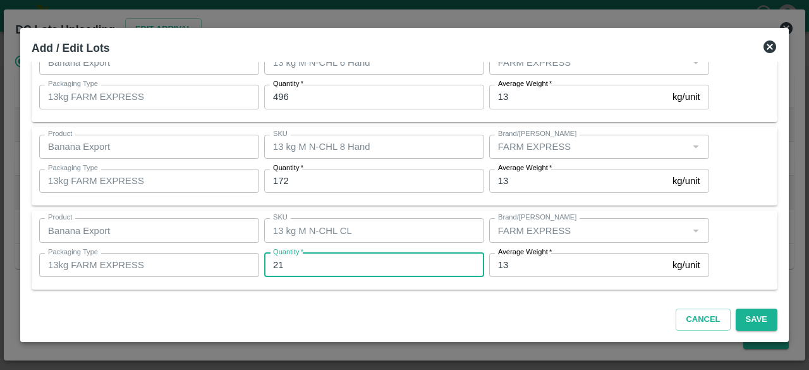
click at [277, 268] on input "21" at bounding box center [374, 265] width 220 height 24
type input "15"
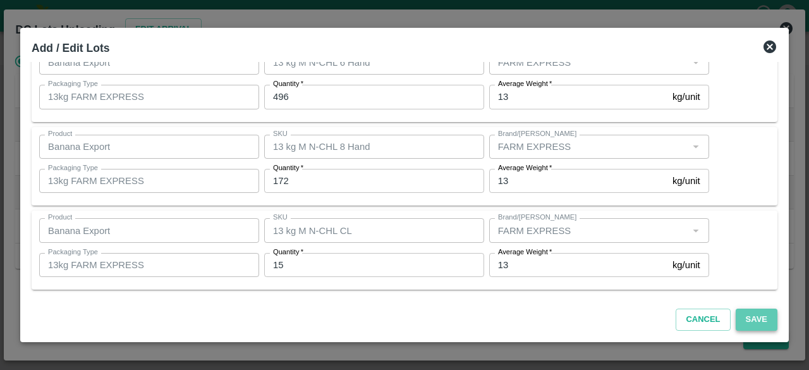
click at [755, 316] on button "Save" at bounding box center [756, 319] width 42 height 22
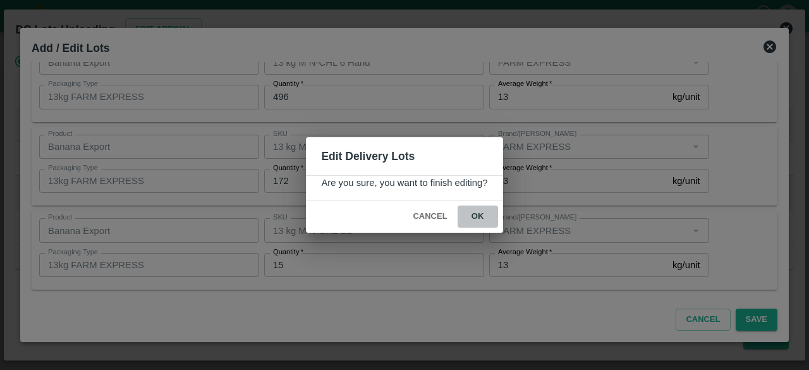
click at [473, 216] on button "ok" at bounding box center [477, 216] width 40 height 22
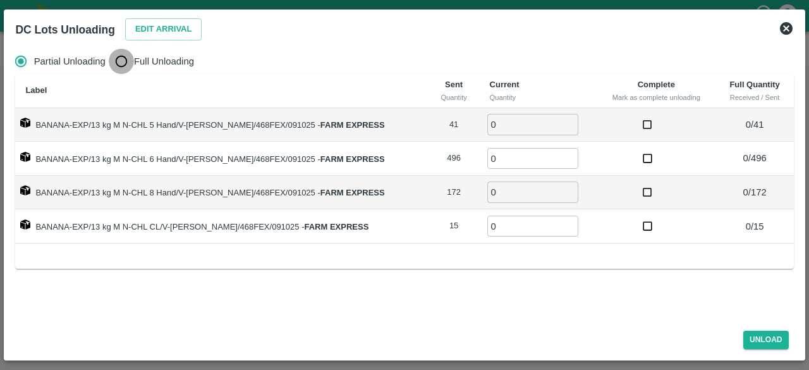
click at [110, 68] on input "Full Unloading" at bounding box center [121, 61] width 25 height 25
radio input "true"
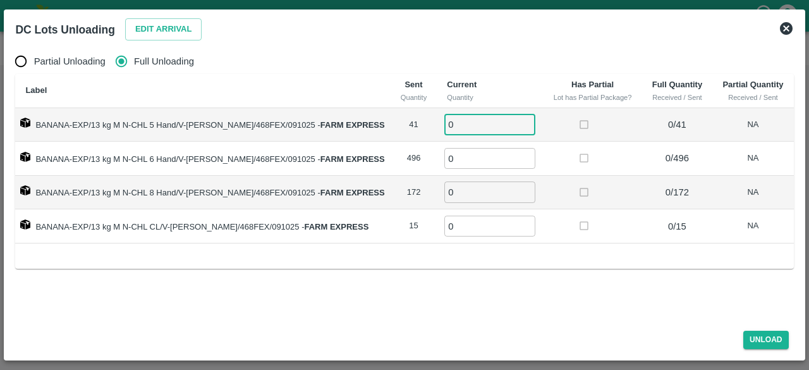
click at [476, 128] on input "0" at bounding box center [489, 124] width 91 height 21
type input "41"
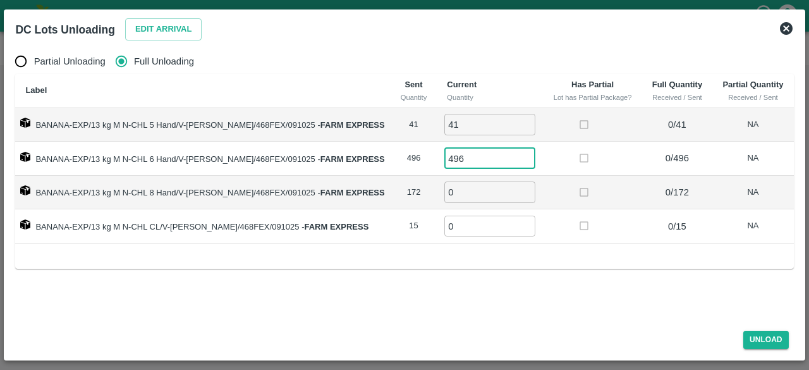
type input "496"
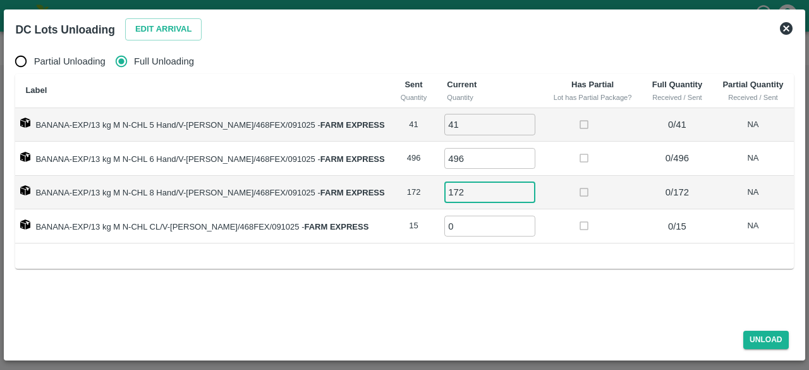
type input "172"
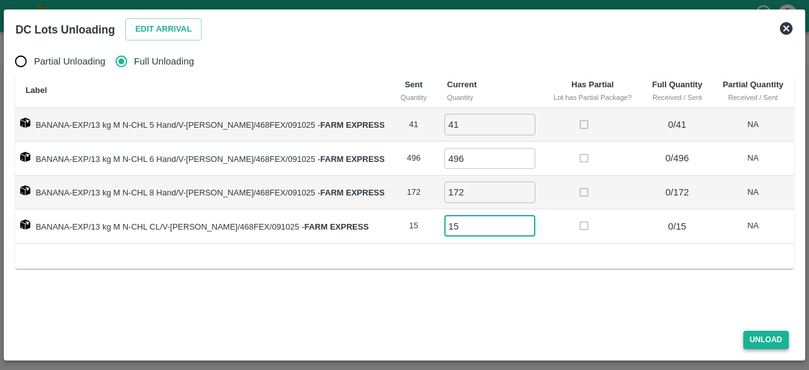
type input "15"
click at [767, 339] on button "Unload" at bounding box center [765, 339] width 45 height 18
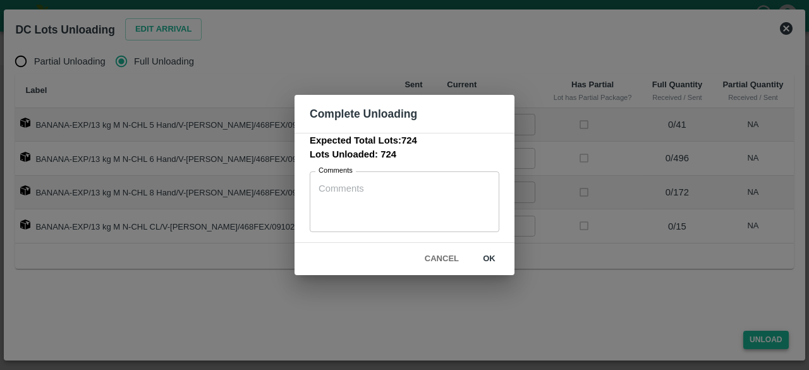
click at [767, 339] on div "Complete Unloading Expected Total Lots: 724 Lots Unloaded: 724 Comments x Comme…" at bounding box center [404, 185] width 809 height 370
click at [486, 257] on button "ok" at bounding box center [489, 259] width 40 height 22
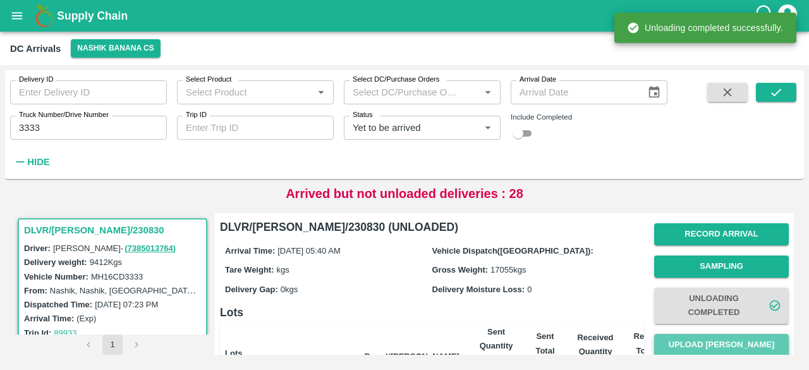
click at [710, 341] on button "Upload [PERSON_NAME]" at bounding box center [721, 345] width 135 height 22
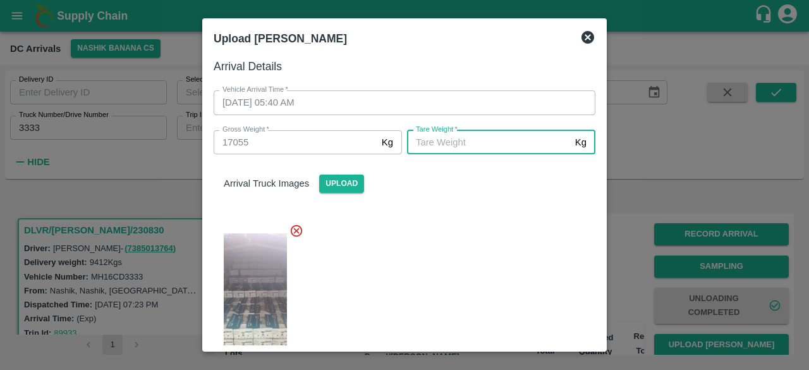
click at [488, 140] on input "[PERSON_NAME]   *" at bounding box center [488, 142] width 163 height 24
type input "6800"
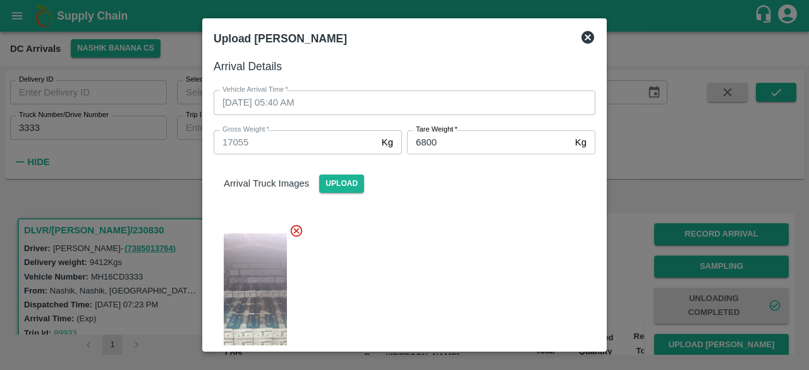
click at [471, 275] on div at bounding box center [399, 299] width 392 height 173
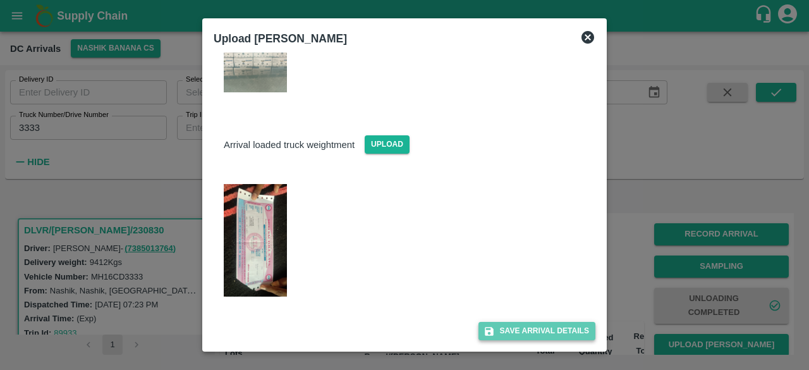
click at [511, 334] on button "Save Arrival Details" at bounding box center [536, 331] width 117 height 18
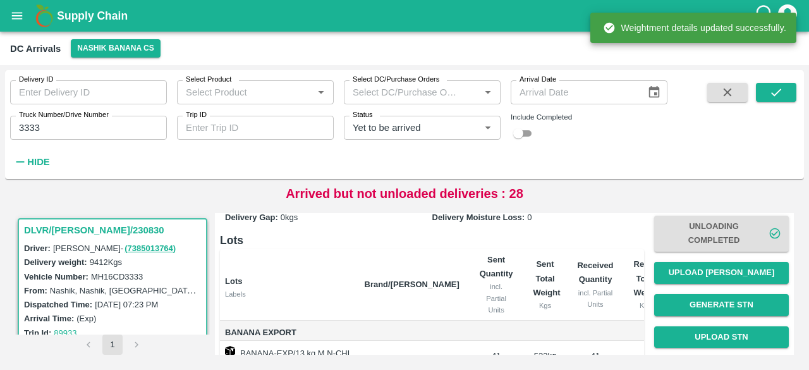
scroll to position [193, 0]
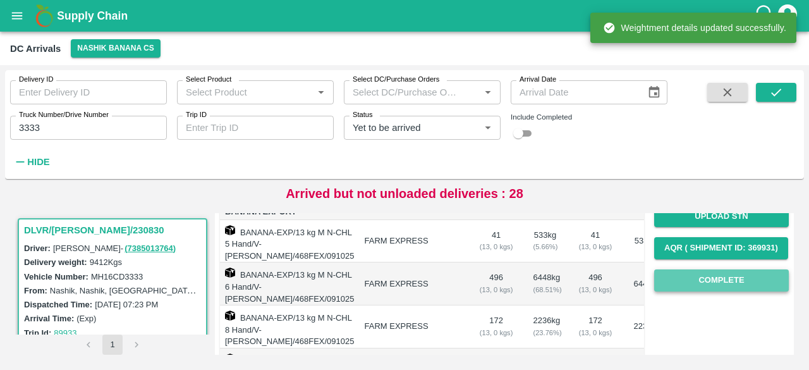
click at [724, 285] on button "Complete" at bounding box center [721, 280] width 135 height 22
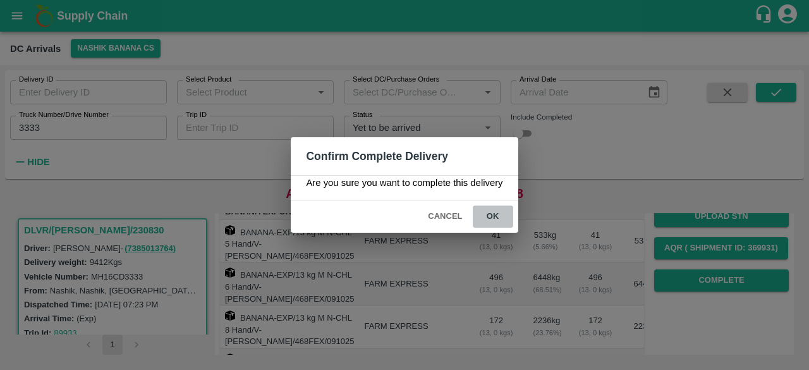
click at [493, 219] on button "ok" at bounding box center [493, 216] width 40 height 22
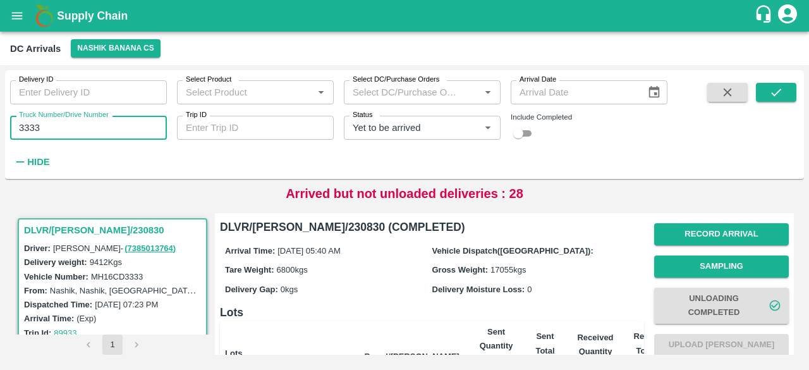
click at [22, 126] on input "3333" at bounding box center [88, 128] width 157 height 24
type input "0046"
click at [774, 88] on icon "submit" at bounding box center [776, 92] width 14 height 14
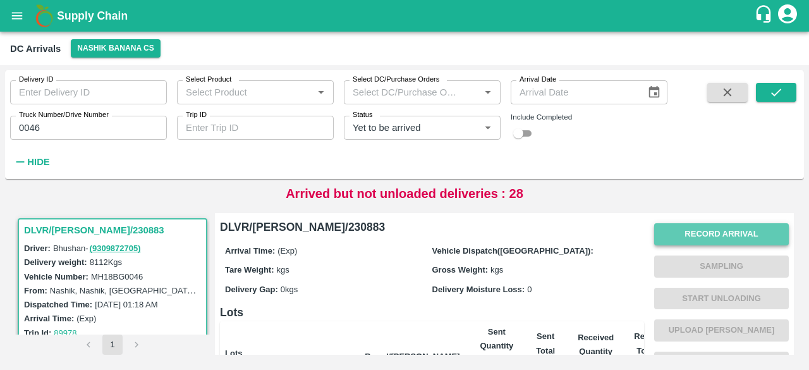
click at [706, 234] on button "Record Arrival" at bounding box center [721, 234] width 135 height 22
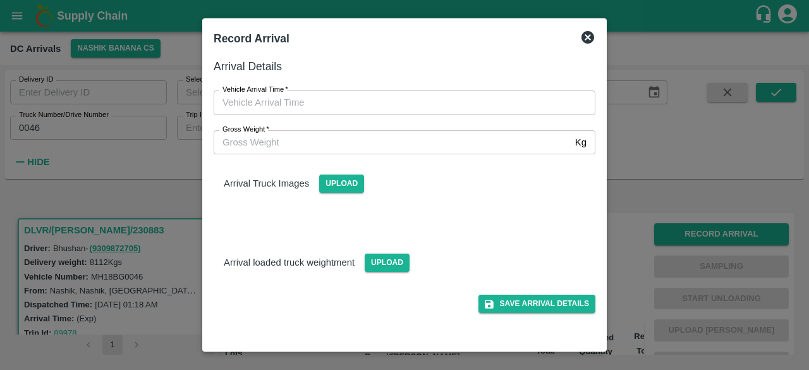
type input "DD/MM/YYYY hh:mm aa"
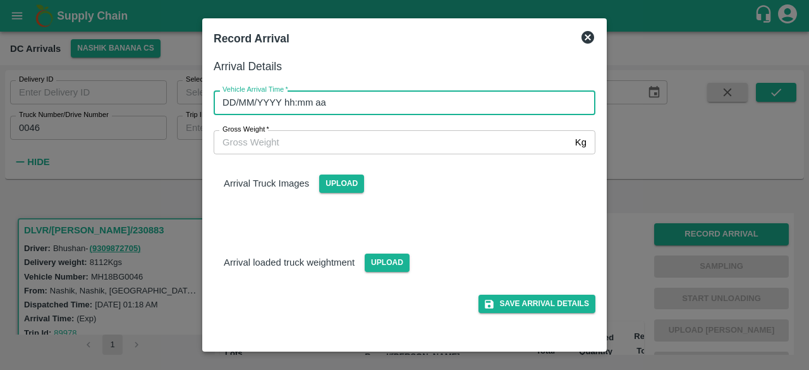
click at [417, 97] on input "DD/MM/YYYY hh:mm aa" at bounding box center [400, 102] width 373 height 24
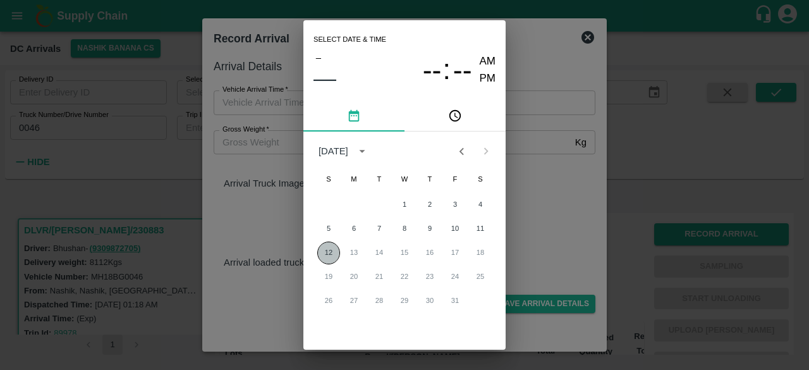
click at [326, 261] on button "12" at bounding box center [328, 252] width 23 height 23
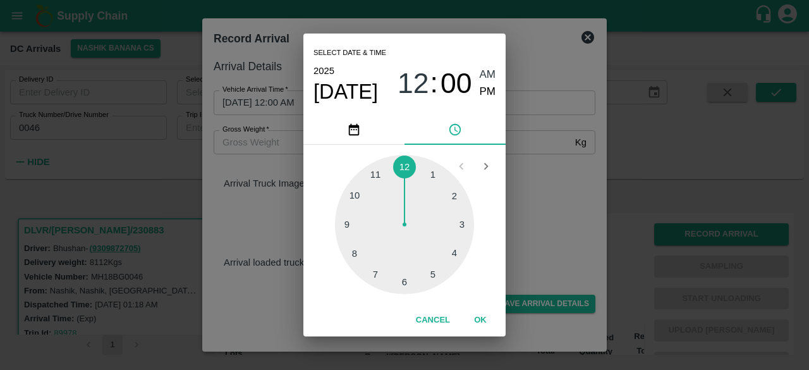
click at [435, 275] on div at bounding box center [404, 224] width 139 height 139
click at [404, 285] on div at bounding box center [404, 224] width 139 height 139
type input "[DATE] 05:30 AM"
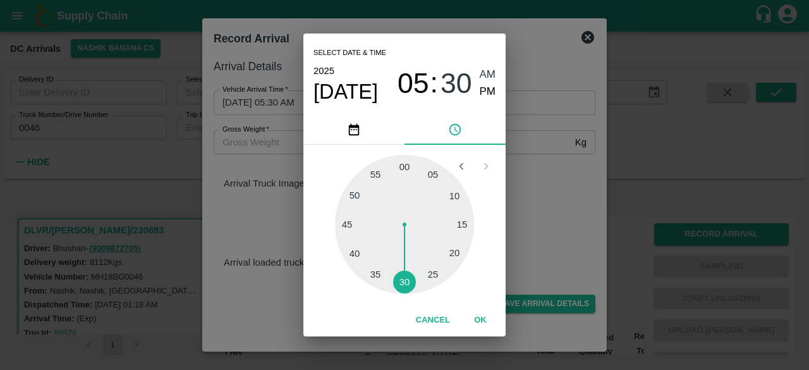
click at [555, 223] on div "Select date & time [DATE] 05 : 30 AM PM 05 10 15 20 25 30 35 40 45 50 55 00 Can…" at bounding box center [404, 185] width 809 height 370
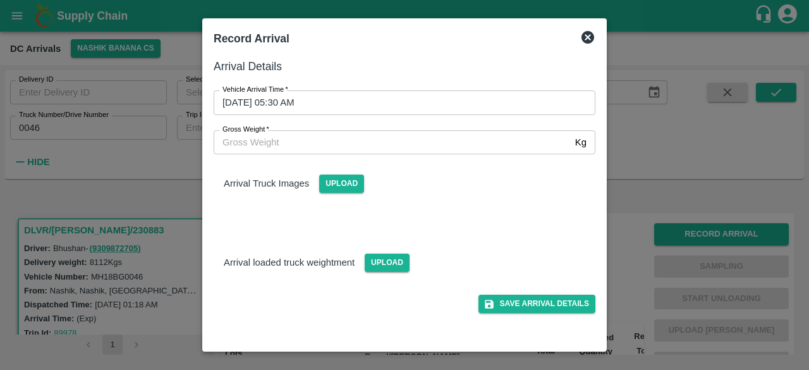
click at [257, 133] on label "Gross Weight   *" at bounding box center [245, 129] width 47 height 10
click at [257, 133] on input "Gross Weight   *" at bounding box center [392, 142] width 356 height 24
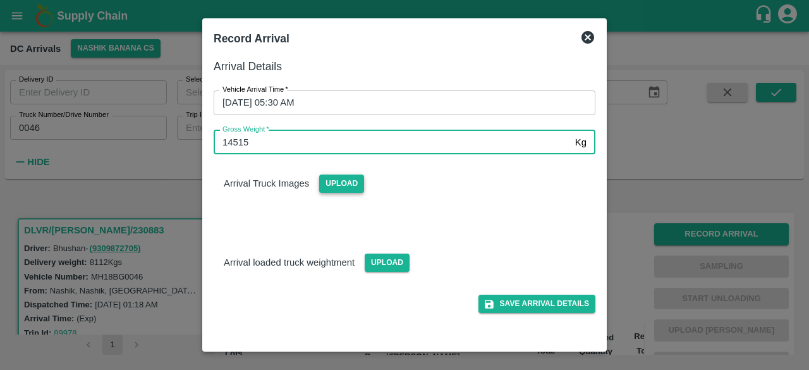
type input "14515"
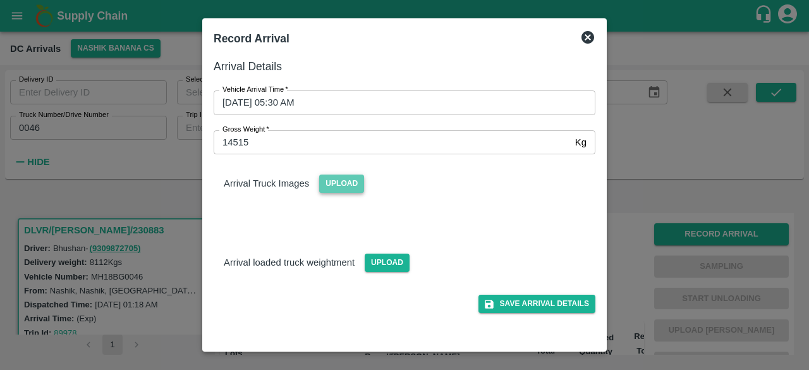
click at [342, 193] on span "Upload" at bounding box center [341, 183] width 45 height 18
click at [0, 0] on input "Upload" at bounding box center [0, 0] width 0 height 0
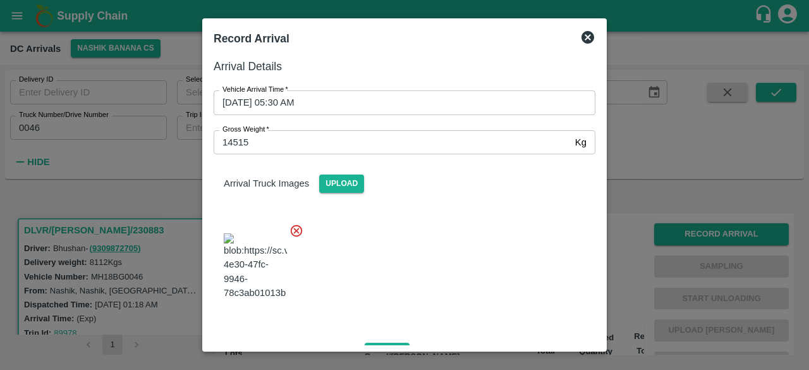
scroll to position [80, 0]
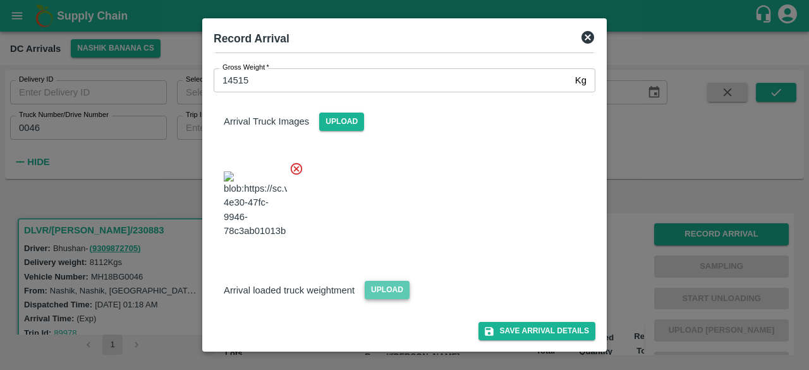
click at [390, 295] on span "Upload" at bounding box center [387, 290] width 45 height 18
click at [0, 0] on input "Upload" at bounding box center [0, 0] width 0 height 0
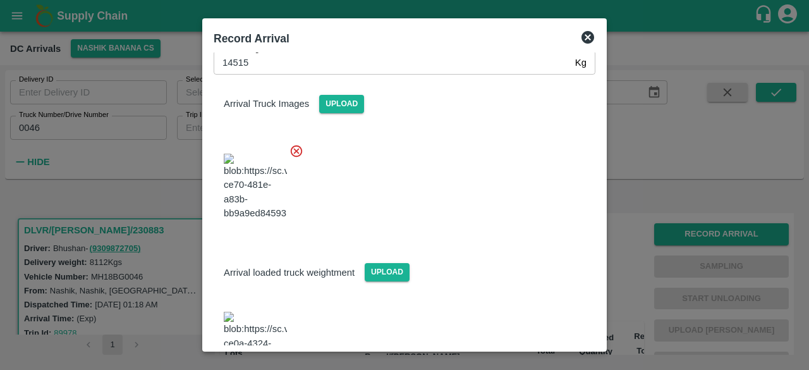
scroll to position [152, 0]
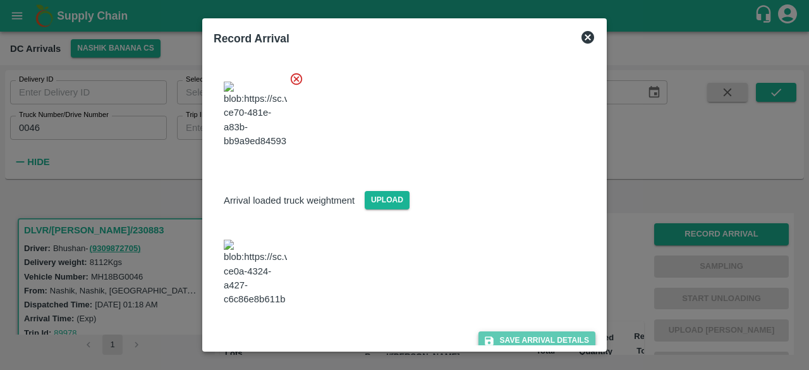
click at [524, 332] on button "Save Arrival Details" at bounding box center [536, 340] width 117 height 18
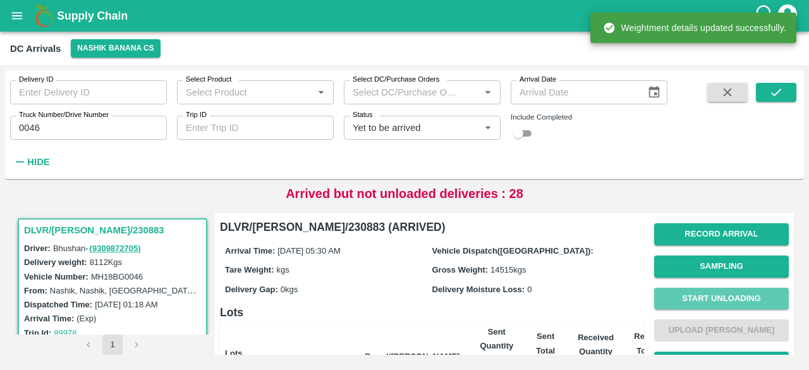
click at [716, 300] on button "Start Unloading" at bounding box center [721, 298] width 135 height 22
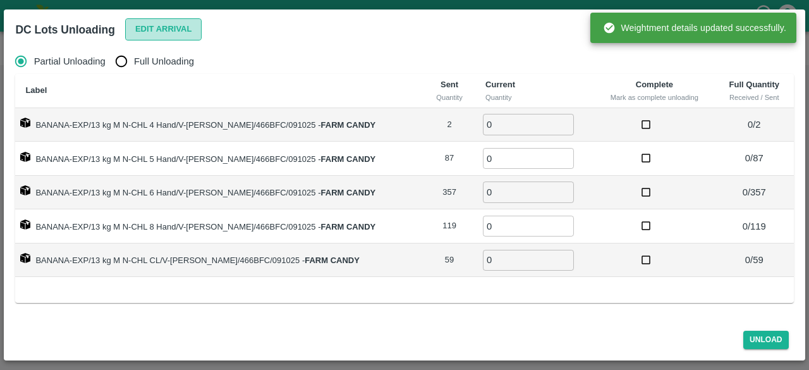
click at [152, 24] on button "Edit Arrival" at bounding box center [163, 29] width 77 height 22
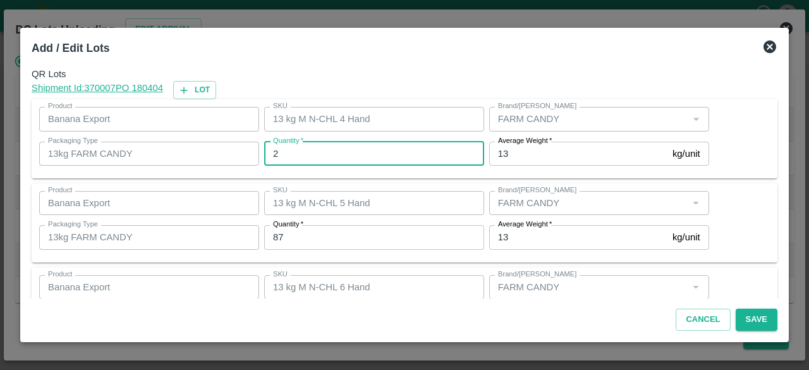
click at [286, 148] on input "2" at bounding box center [374, 154] width 220 height 24
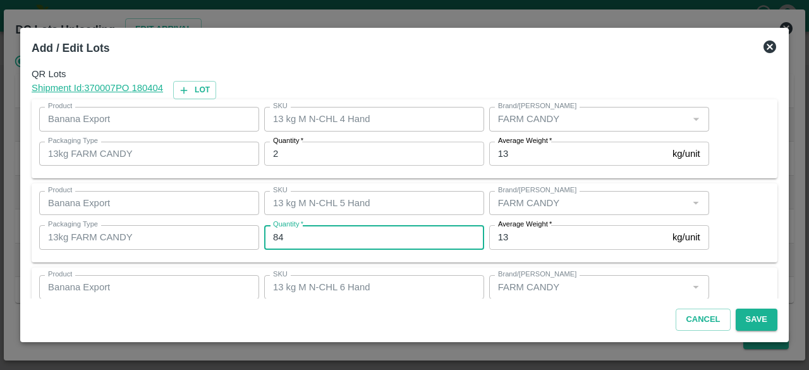
type input "84"
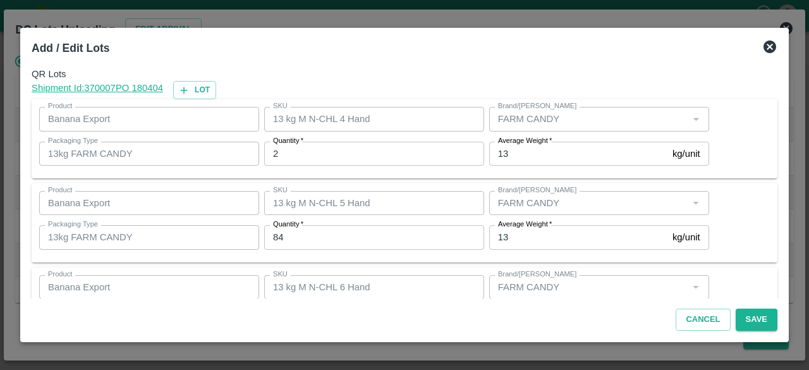
scroll to position [140, 0]
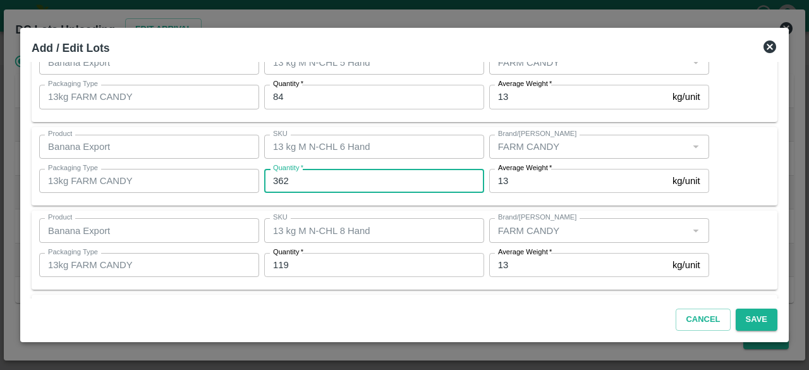
type input "362"
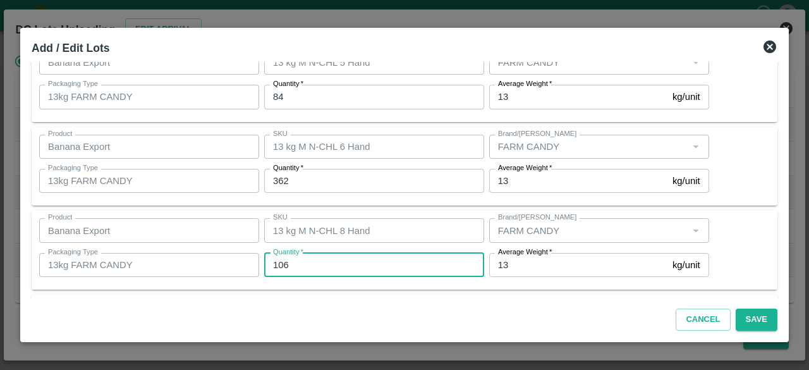
type input "106"
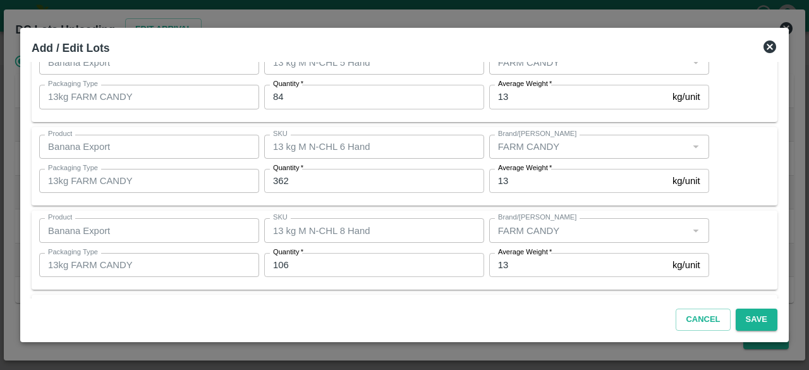
scroll to position [224, 0]
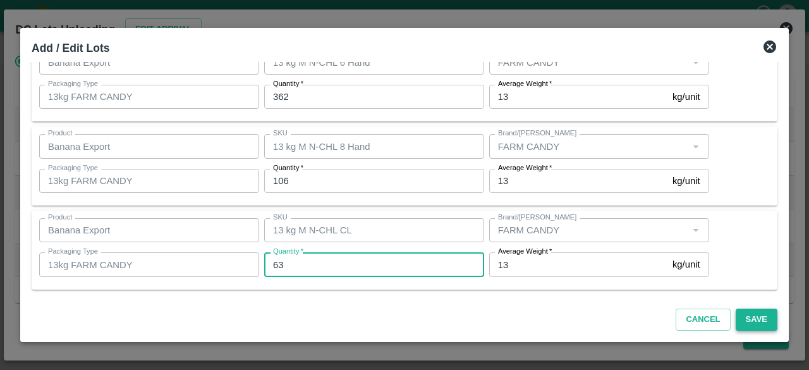
type input "63"
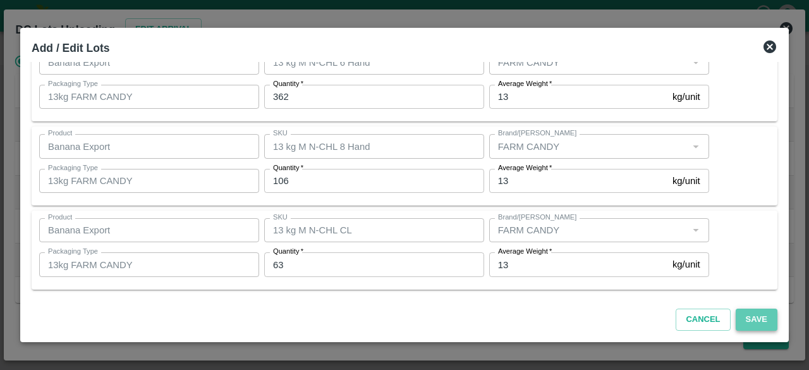
click at [754, 321] on button "Save" at bounding box center [756, 319] width 42 height 22
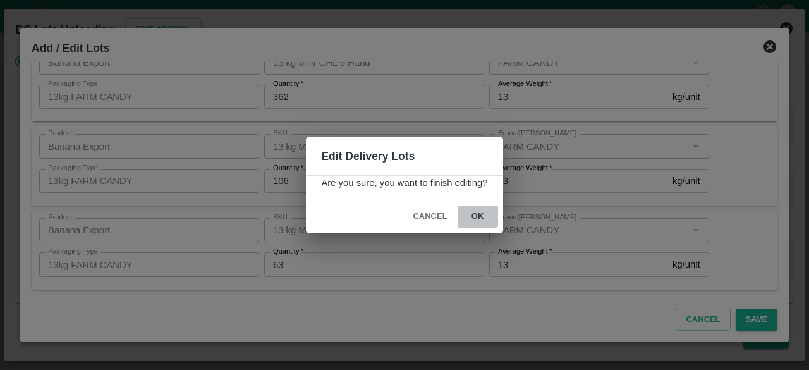
click at [478, 214] on button "ok" at bounding box center [477, 216] width 40 height 22
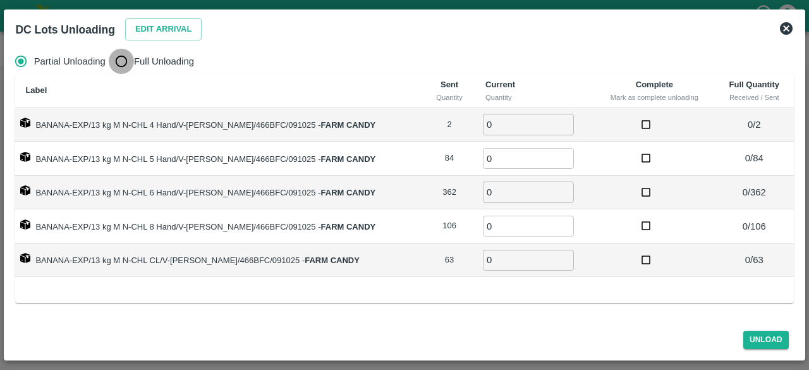
click at [118, 59] on input "Full Unloading" at bounding box center [121, 61] width 25 height 25
radio input "true"
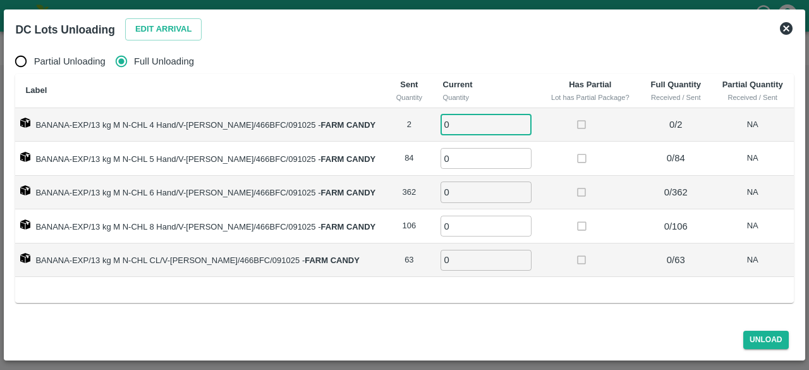
click at [471, 127] on input "0" at bounding box center [485, 124] width 91 height 21
type input "2"
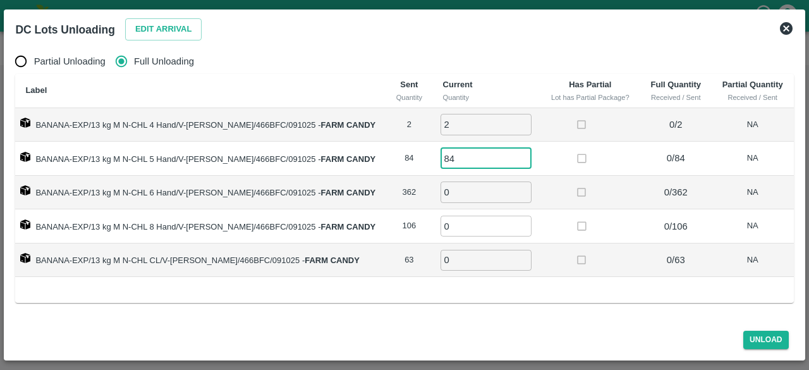
type input "84"
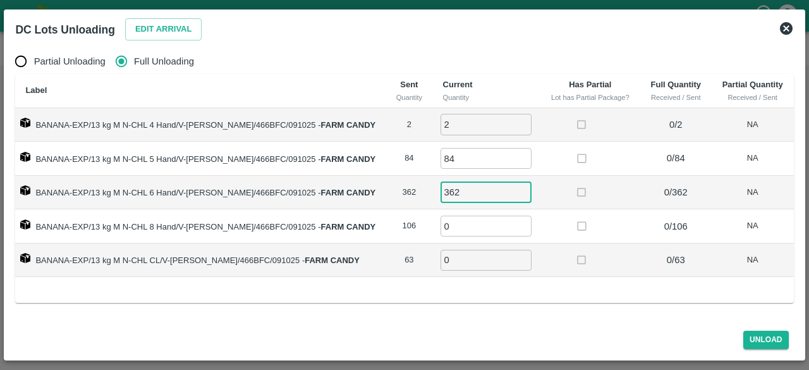
type input "362"
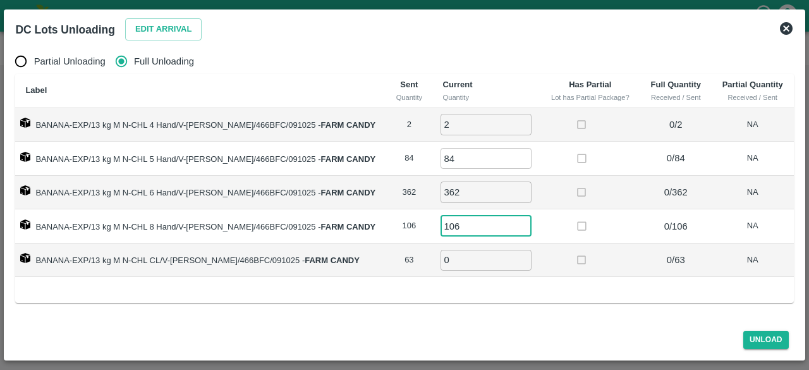
type input "106"
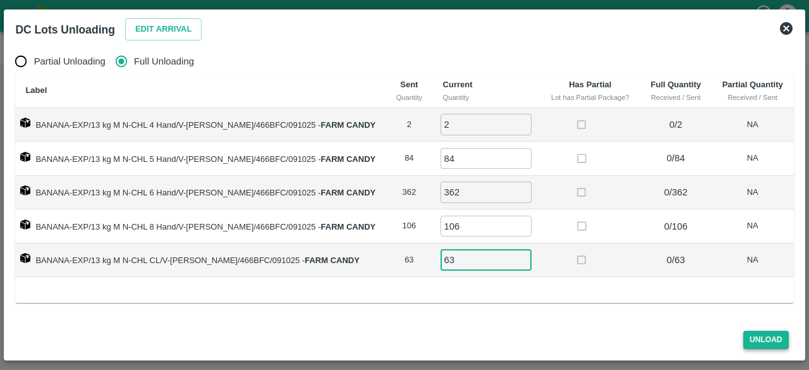
type input "63"
click at [762, 338] on button "Unload" at bounding box center [765, 339] width 45 height 18
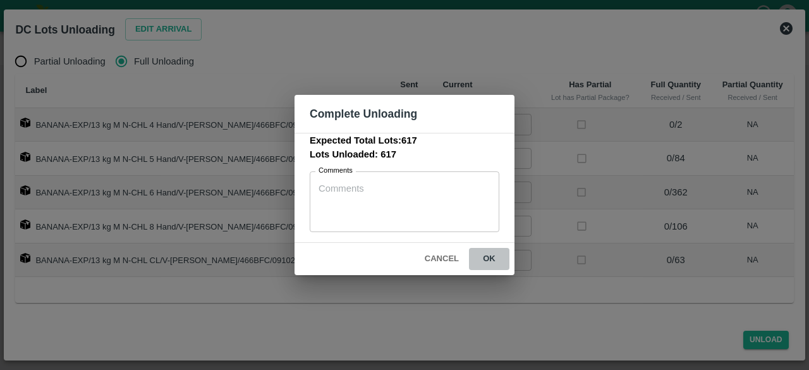
click at [484, 255] on button "ok" at bounding box center [489, 259] width 40 height 22
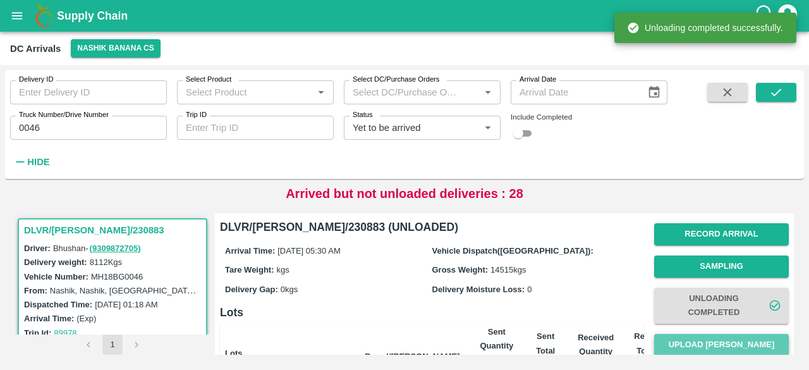
click at [713, 338] on button "Upload [PERSON_NAME]" at bounding box center [721, 345] width 135 height 22
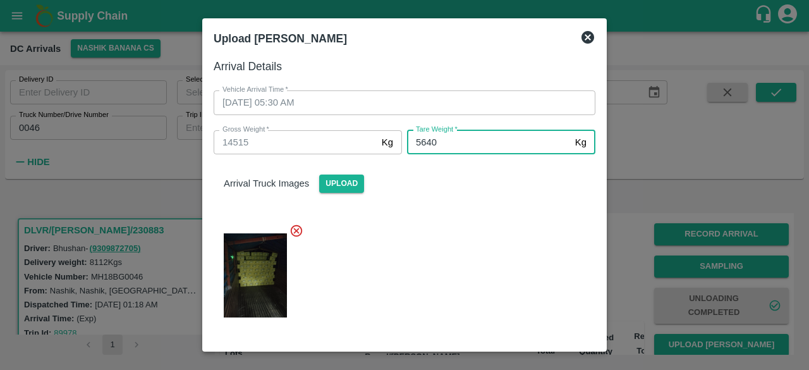
type input "5640"
click at [462, 293] on div at bounding box center [399, 271] width 392 height 117
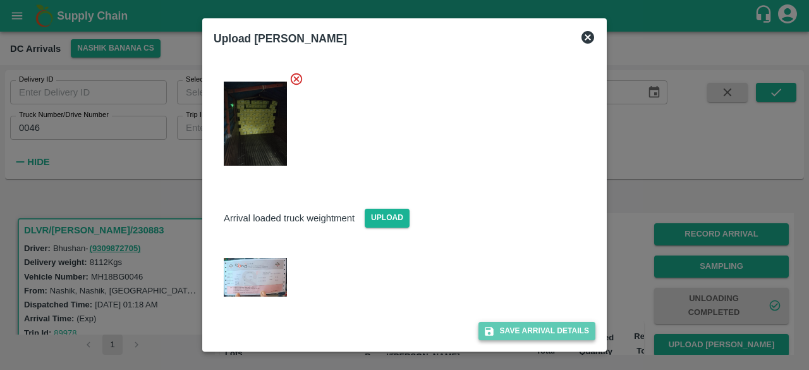
click at [507, 329] on button "Save Arrival Details" at bounding box center [536, 331] width 117 height 18
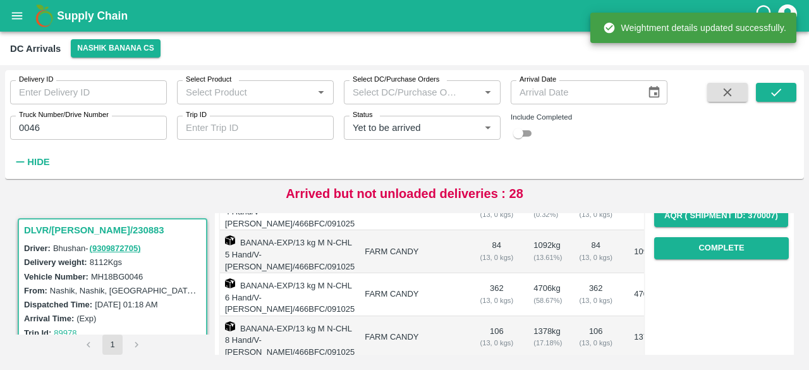
scroll to position [224, 0]
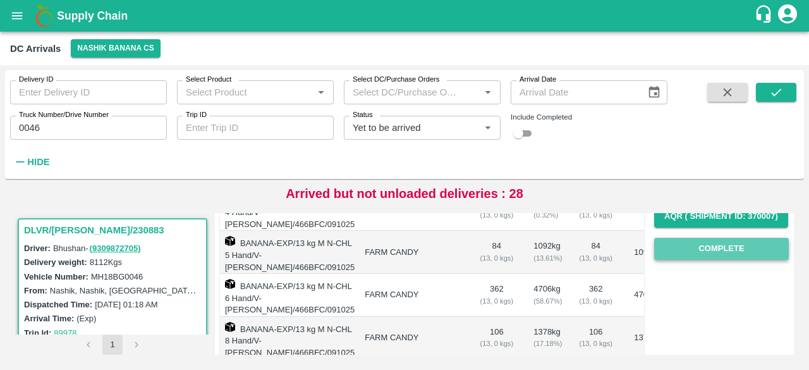
click at [710, 246] on button "Complete" at bounding box center [721, 249] width 135 height 22
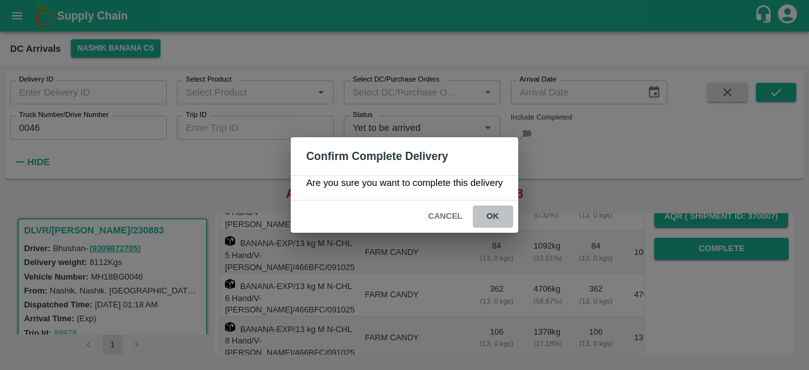
click at [494, 215] on button "ok" at bounding box center [493, 216] width 40 height 22
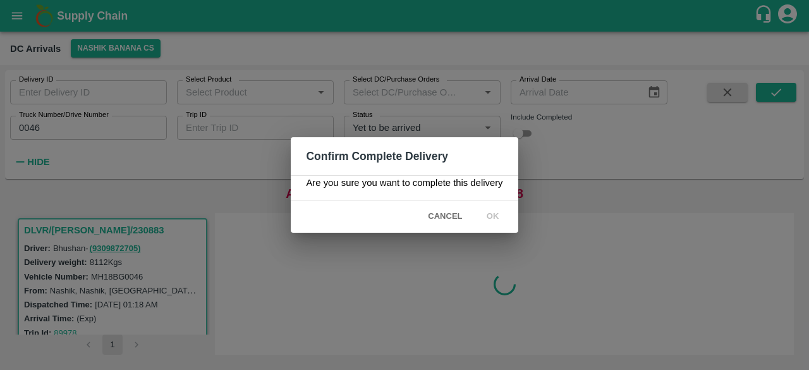
scroll to position [0, 0]
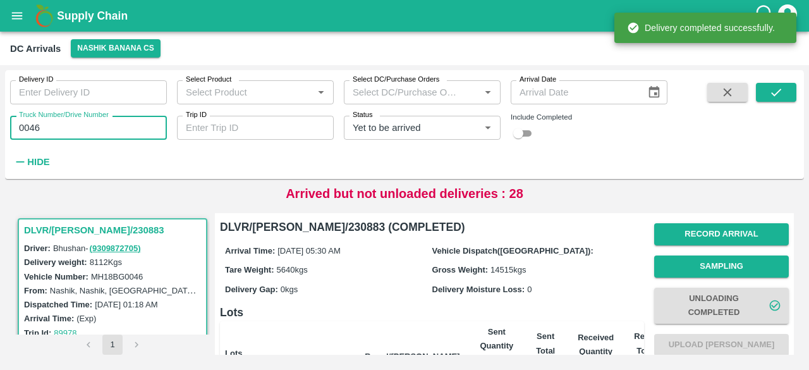
click at [26, 130] on input "0046" at bounding box center [88, 128] width 157 height 24
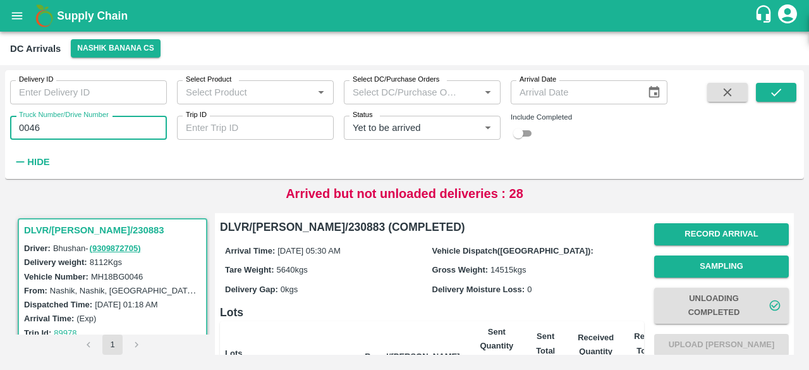
click at [26, 130] on input "0046" at bounding box center [88, 128] width 157 height 24
type input "7861"
click at [770, 95] on icon "submit" at bounding box center [776, 92] width 14 height 14
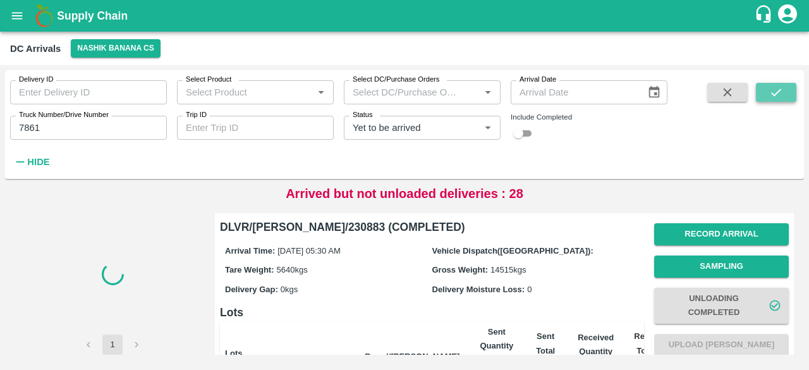
click at [770, 95] on icon "submit" at bounding box center [776, 92] width 14 height 14
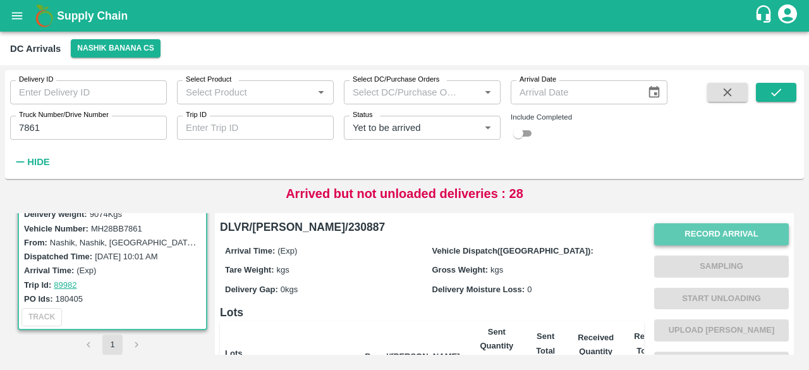
click at [703, 238] on button "Record Arrival" at bounding box center [721, 234] width 135 height 22
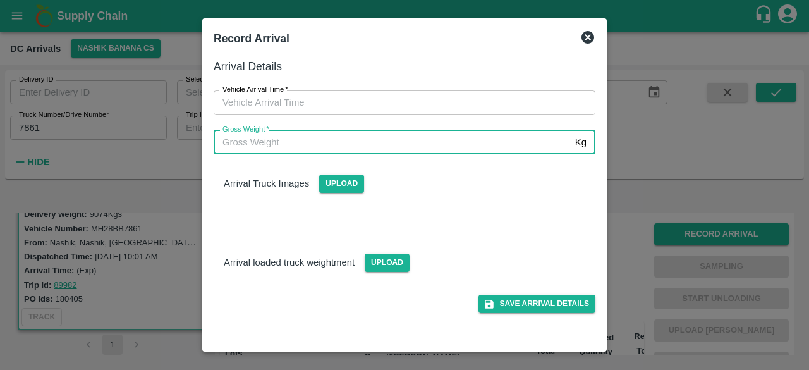
click at [398, 146] on input "Gross Weight   *" at bounding box center [392, 142] width 356 height 24
type input "15970"
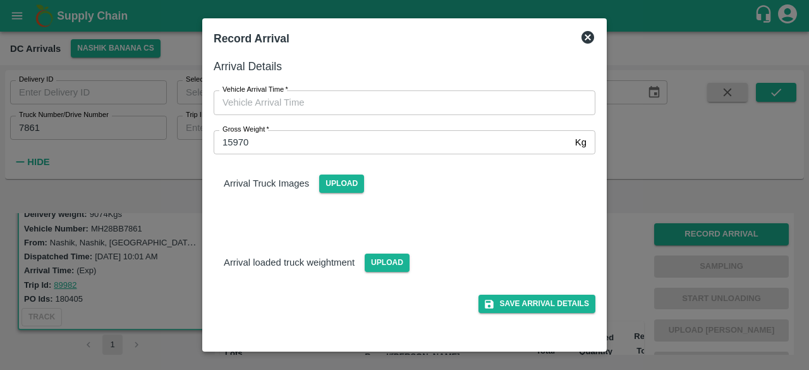
click at [440, 115] on div "Gross Weight   * 15970 Kg Gross Weight" at bounding box center [396, 134] width 397 height 39
type input "DD/MM/YYYY hh:mm aa"
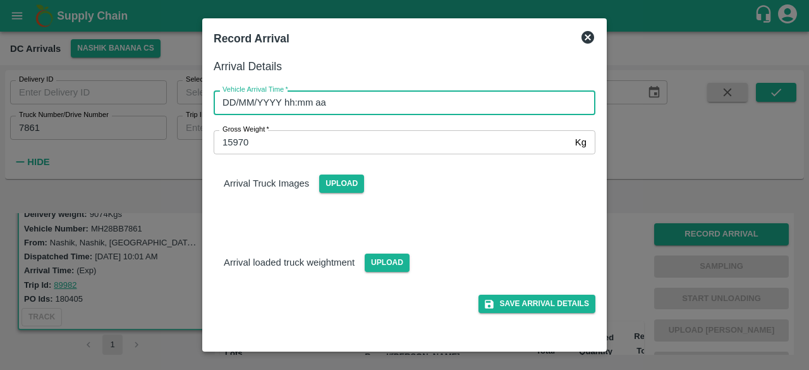
click at [430, 103] on input "DD/MM/YYYY hh:mm aa" at bounding box center [400, 102] width 373 height 24
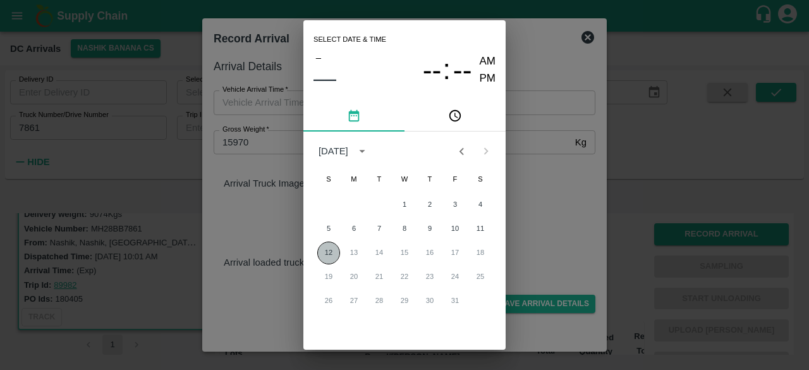
click at [329, 249] on button "12" at bounding box center [328, 252] width 23 height 23
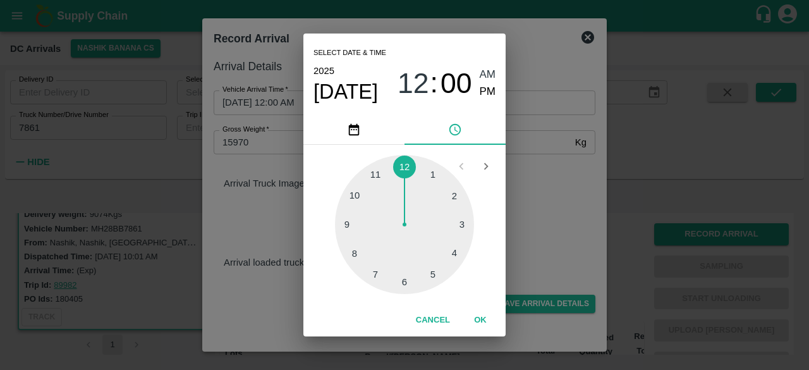
click at [402, 286] on div at bounding box center [404, 224] width 139 height 139
click at [459, 252] on div at bounding box center [404, 224] width 139 height 139
type input "[DATE] 06:19 AM"
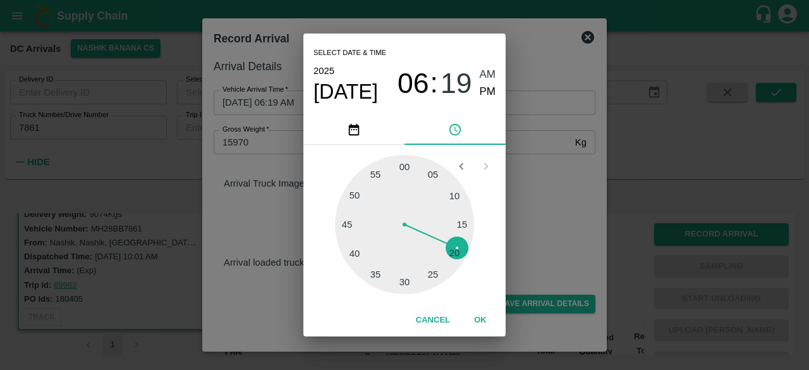
click at [580, 227] on div "Select date & time [DATE] 06 : 19 AM PM 05 10 15 20 25 30 35 40 45 50 55 00 Can…" at bounding box center [404, 185] width 809 height 370
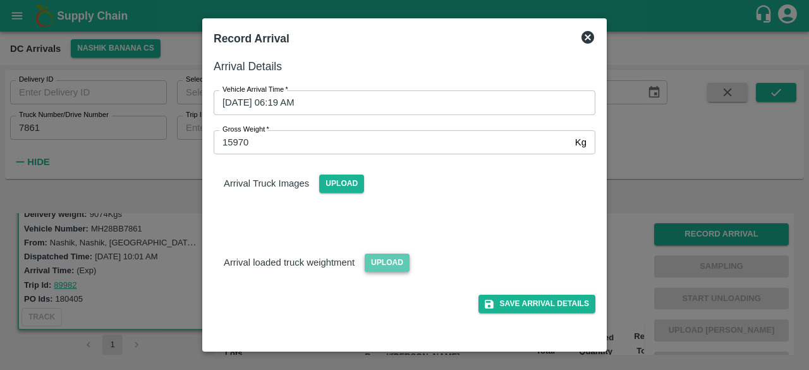
click at [382, 264] on span "Upload" at bounding box center [387, 262] width 45 height 18
click at [0, 0] on input "Upload" at bounding box center [0, 0] width 0 height 0
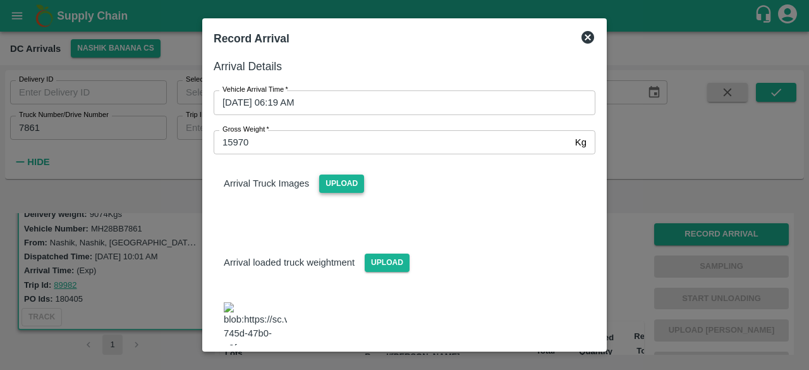
click at [334, 185] on span "Upload" at bounding box center [341, 183] width 45 height 18
click at [0, 0] on input "Upload" at bounding box center [0, 0] width 0 height 0
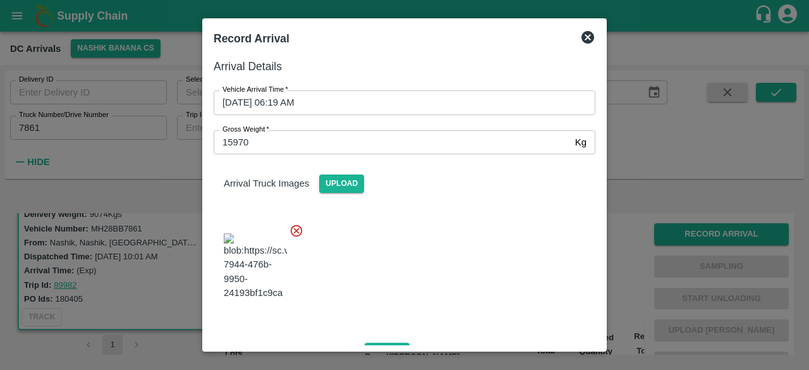
scroll to position [225, 0]
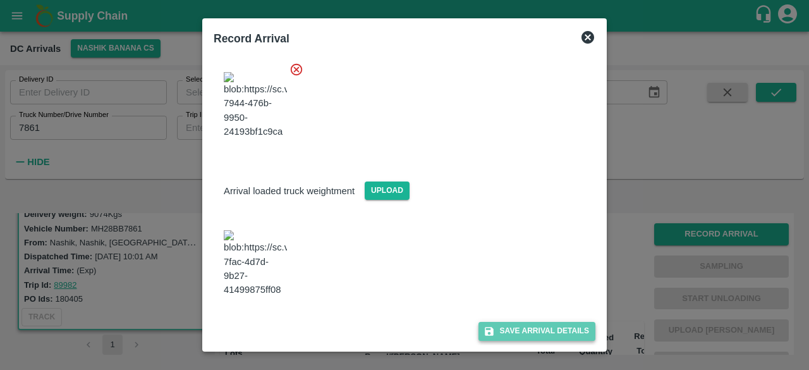
click at [527, 336] on button "Save Arrival Details" at bounding box center [536, 331] width 117 height 18
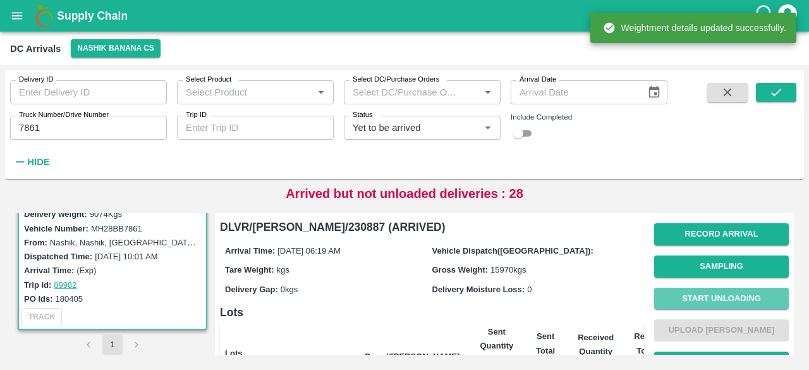
click at [702, 299] on button "Start Unloading" at bounding box center [721, 298] width 135 height 22
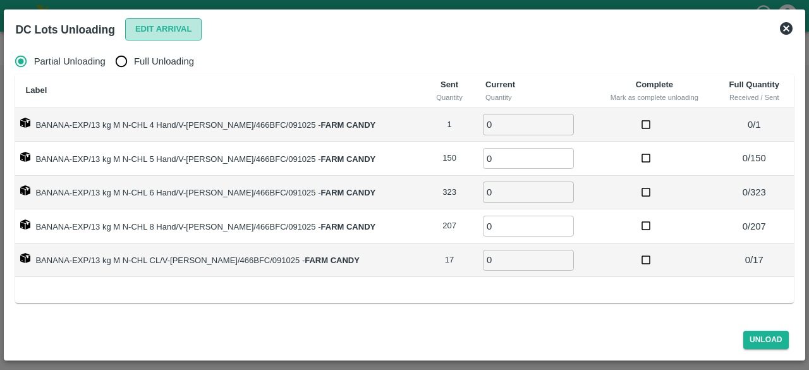
click at [153, 33] on button "Edit Arrival" at bounding box center [163, 29] width 77 height 22
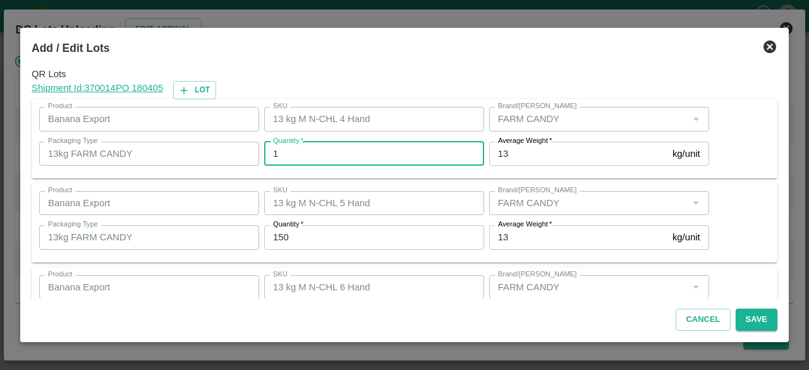
click at [298, 157] on input "1" at bounding box center [374, 154] width 220 height 24
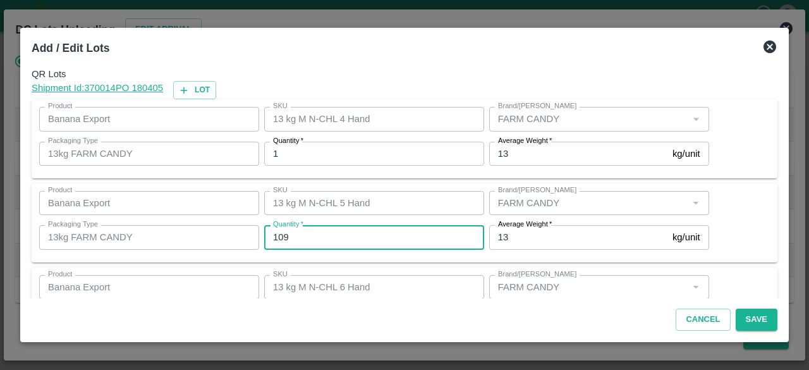
type input "109"
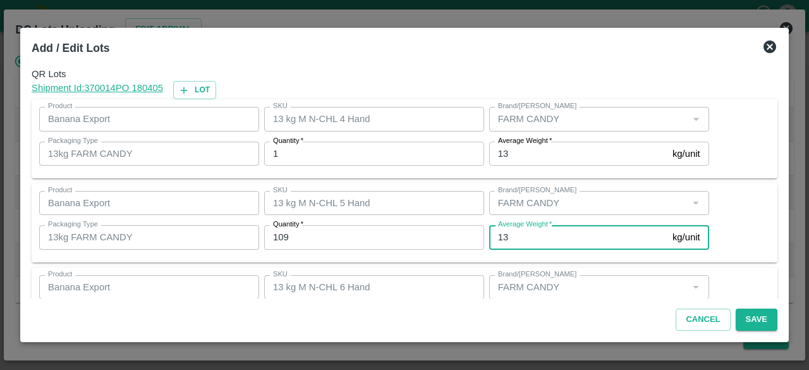
scroll to position [140, 0]
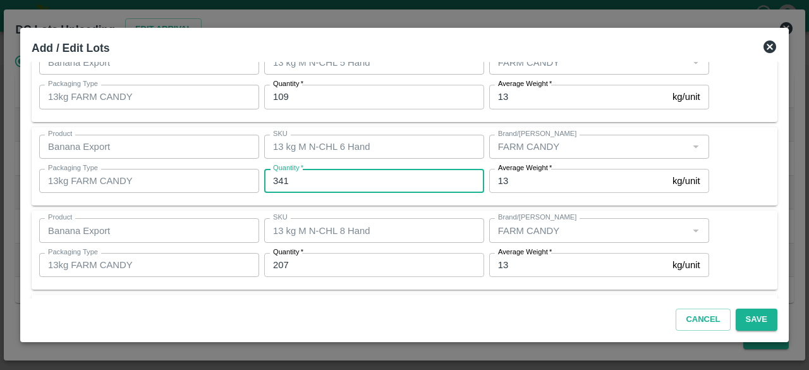
type input "341"
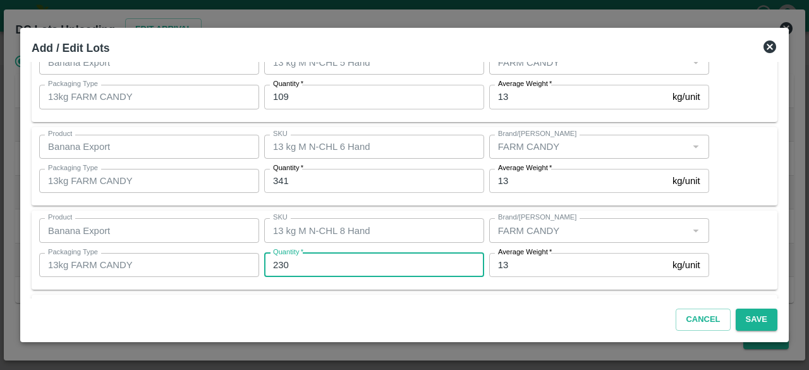
type input "230"
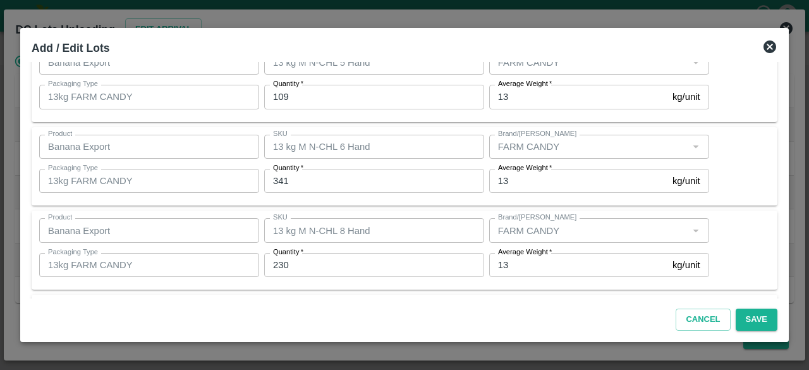
scroll to position [224, 0]
click at [754, 323] on button "Save" at bounding box center [756, 319] width 42 height 22
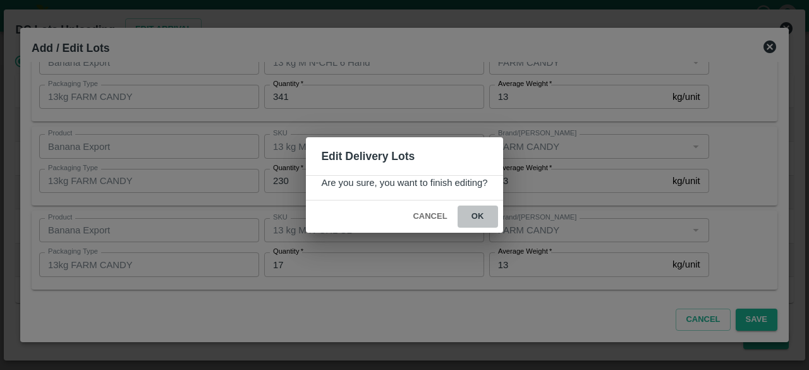
click at [476, 214] on button "ok" at bounding box center [477, 216] width 40 height 22
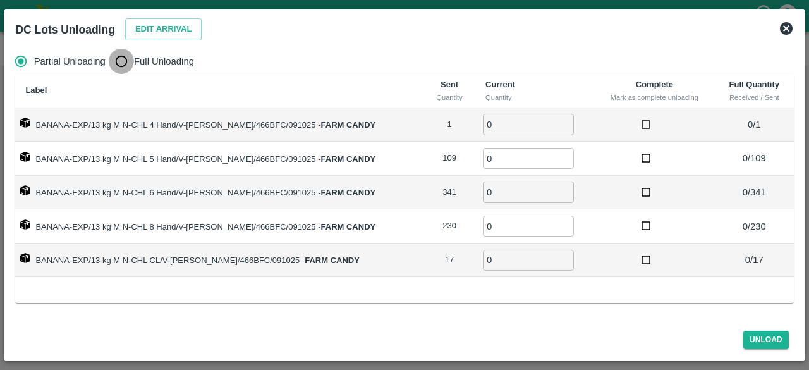
click at [124, 57] on input "Full Unloading" at bounding box center [121, 61] width 25 height 25
radio input "true"
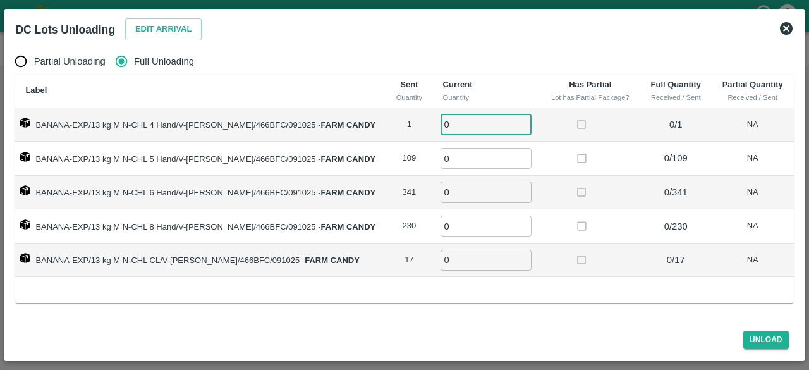
click at [462, 129] on input "0" at bounding box center [485, 124] width 91 height 21
type input "1"
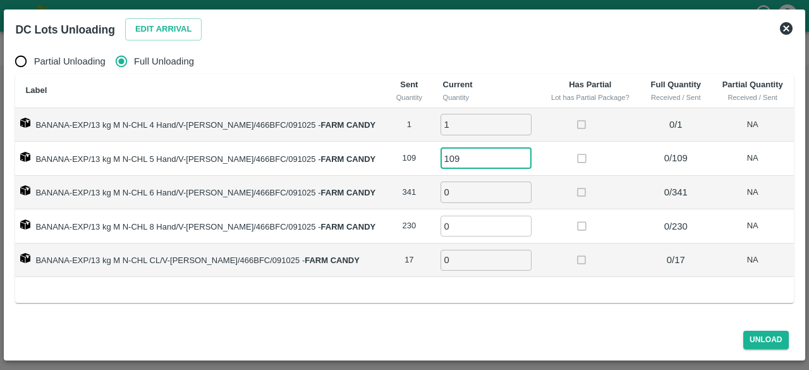
type input "109"
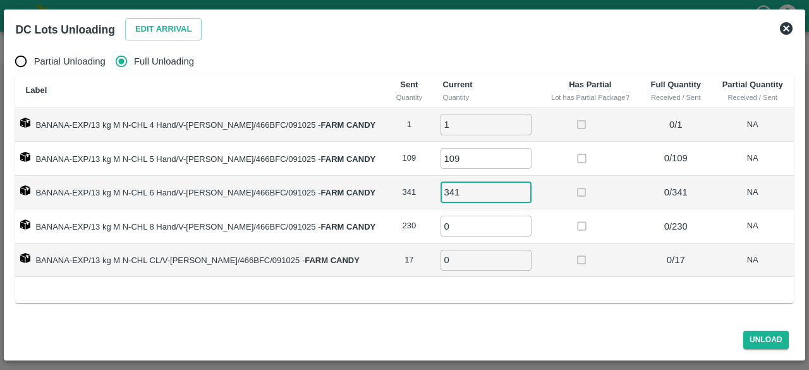
type input "341"
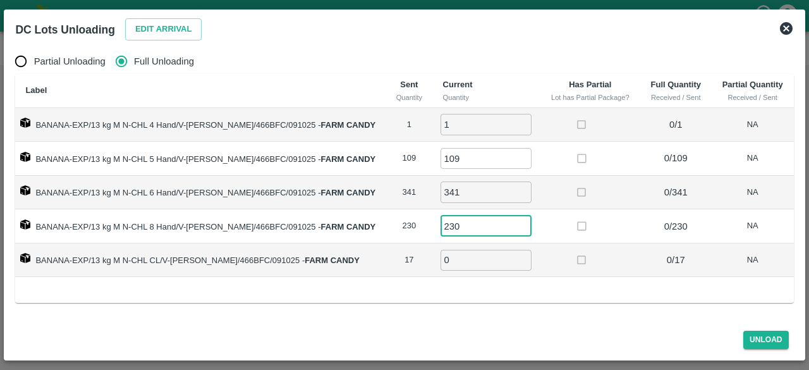
type input "230"
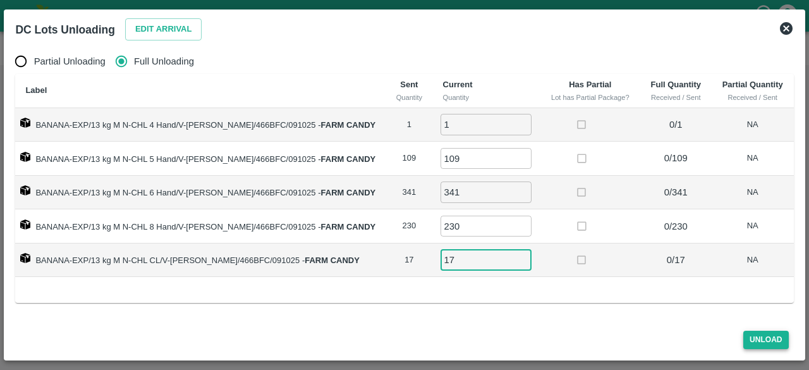
type input "17"
click at [759, 338] on button "Unload" at bounding box center [765, 339] width 45 height 18
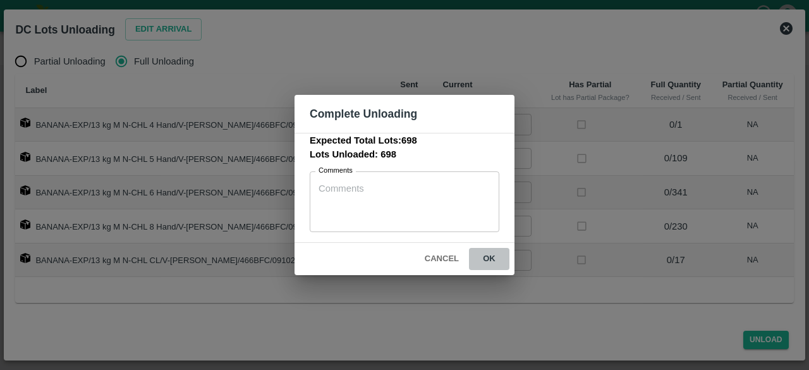
click at [490, 254] on button "ok" at bounding box center [489, 259] width 40 height 22
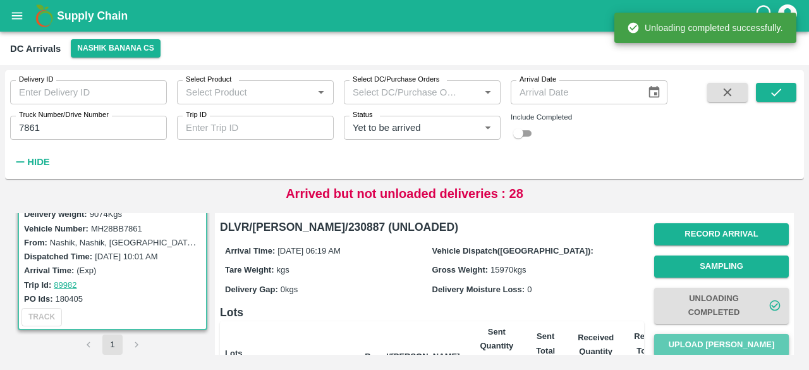
click at [706, 340] on button "Upload [PERSON_NAME]" at bounding box center [721, 345] width 135 height 22
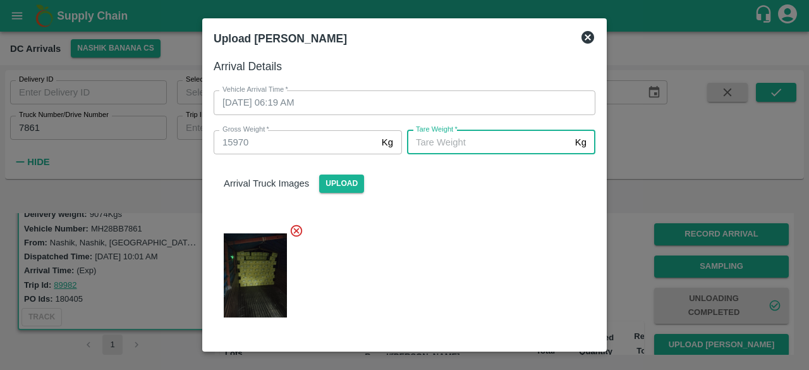
click at [484, 141] on input "[PERSON_NAME]   *" at bounding box center [488, 142] width 163 height 24
type input "6215"
click at [471, 284] on div at bounding box center [399, 271] width 392 height 117
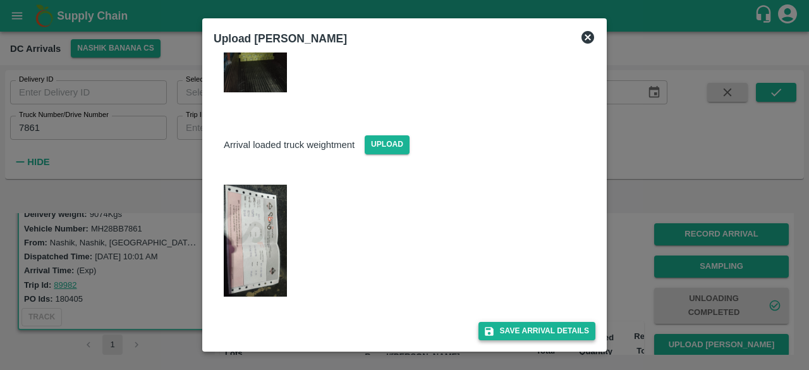
click at [544, 330] on button "Save Arrival Details" at bounding box center [536, 331] width 117 height 18
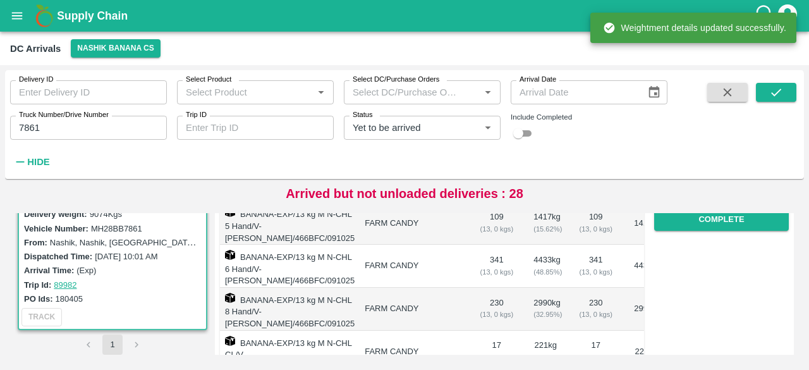
scroll to position [260, 0]
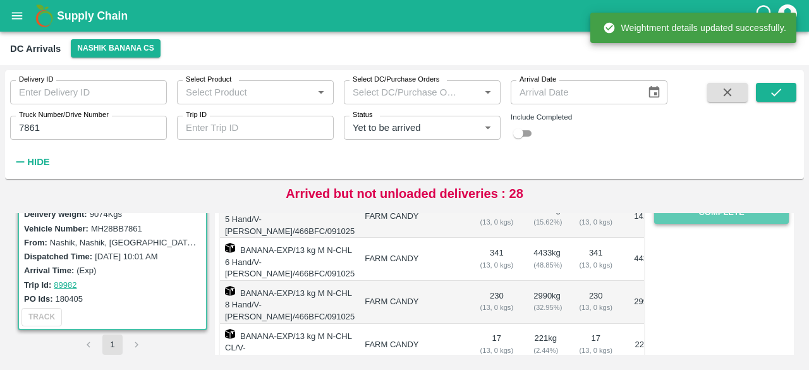
click at [714, 219] on button "Complete" at bounding box center [721, 213] width 135 height 22
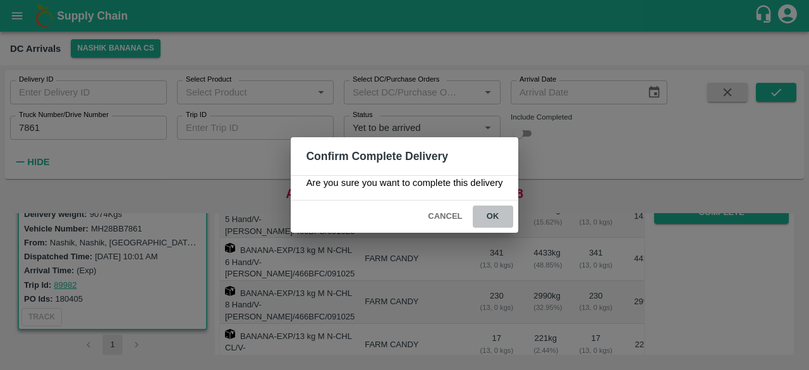
click at [493, 215] on button "ok" at bounding box center [493, 216] width 40 height 22
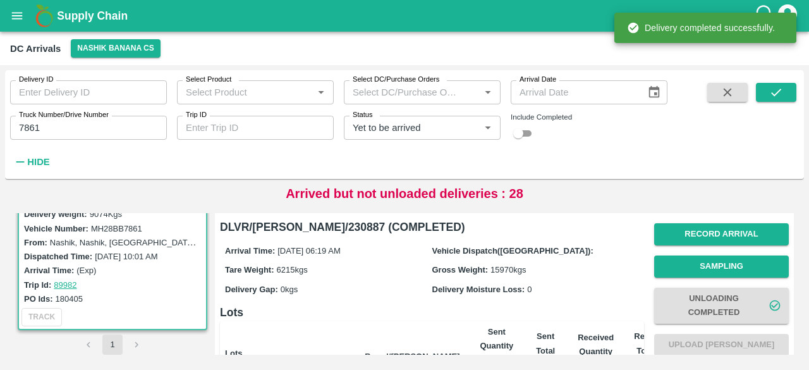
click at [26, 124] on input "7861" at bounding box center [88, 128] width 157 height 24
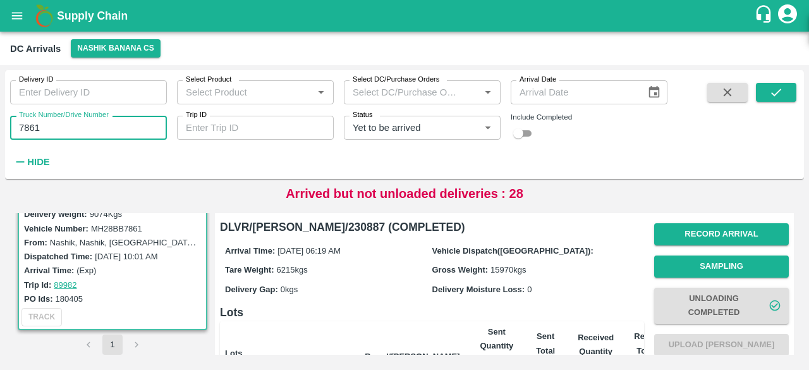
click at [26, 124] on input "7861" at bounding box center [88, 128] width 157 height 24
type input "8686"
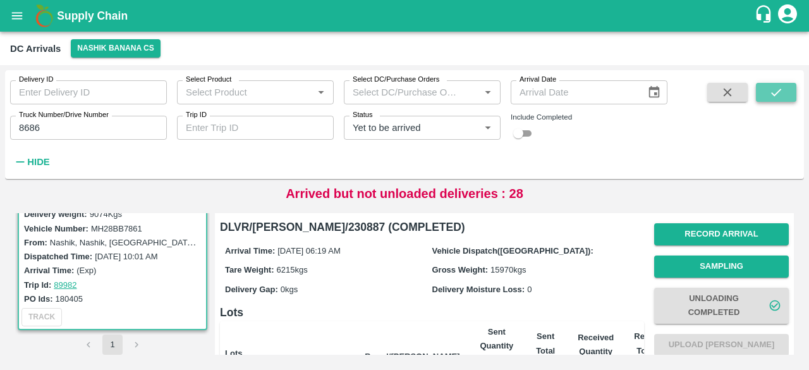
click at [773, 89] on icon "submit" at bounding box center [776, 92] width 14 height 14
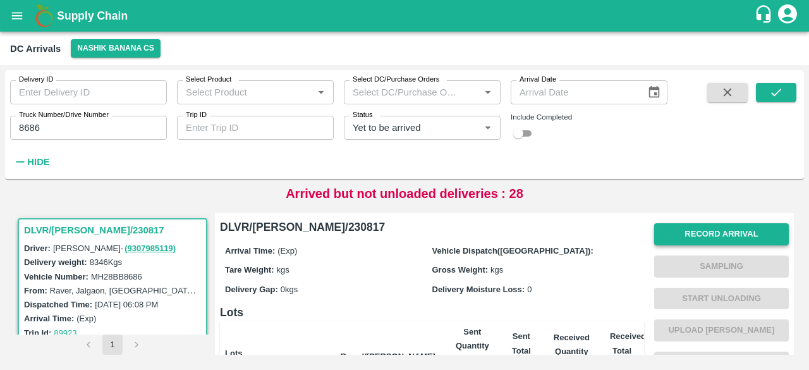
click at [694, 236] on button "Record Arrival" at bounding box center [721, 234] width 135 height 22
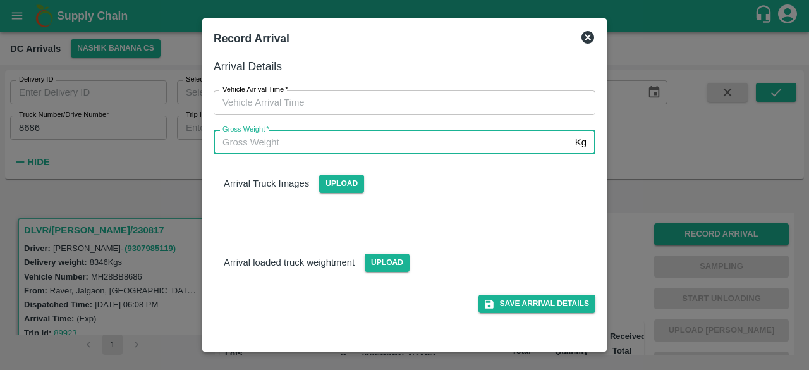
click at [408, 138] on input "Gross Weight   *" at bounding box center [392, 142] width 356 height 24
type input "15170"
type input "DD/MM/YYYY hh:mm aa"
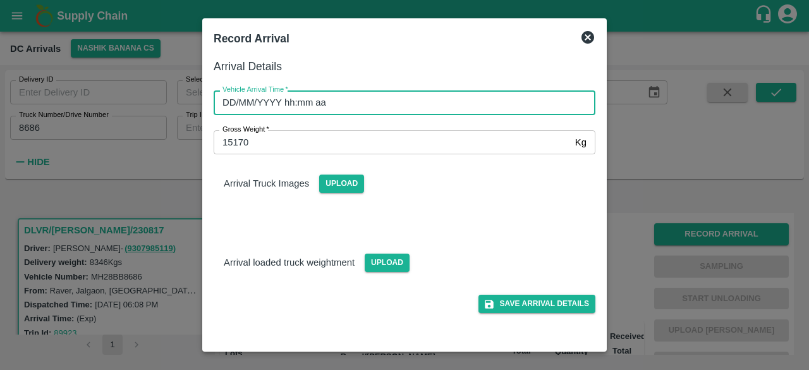
click at [374, 94] on input "DD/MM/YYYY hh:mm aa" at bounding box center [400, 102] width 373 height 24
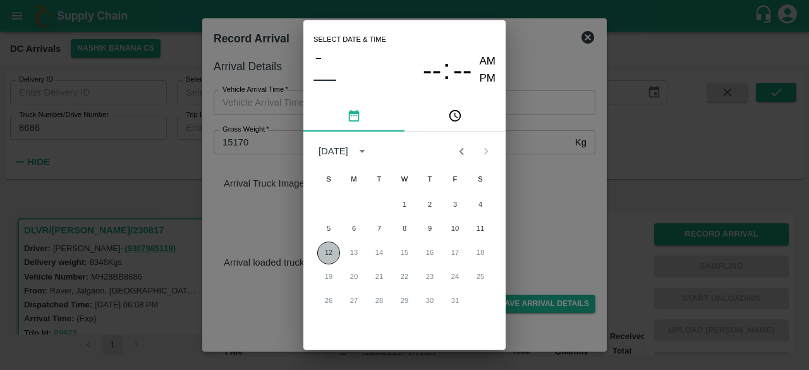
click at [323, 258] on button "12" at bounding box center [328, 252] width 23 height 23
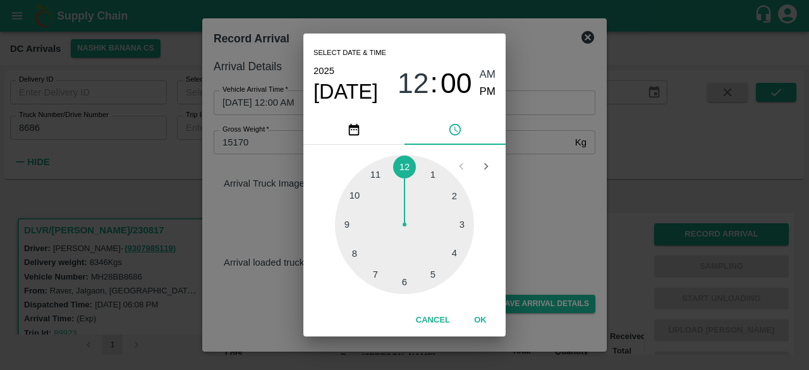
click at [454, 256] on div at bounding box center [404, 224] width 139 height 139
click at [352, 210] on div at bounding box center [404, 224] width 139 height 139
type input "[DATE] 04:48 AM"
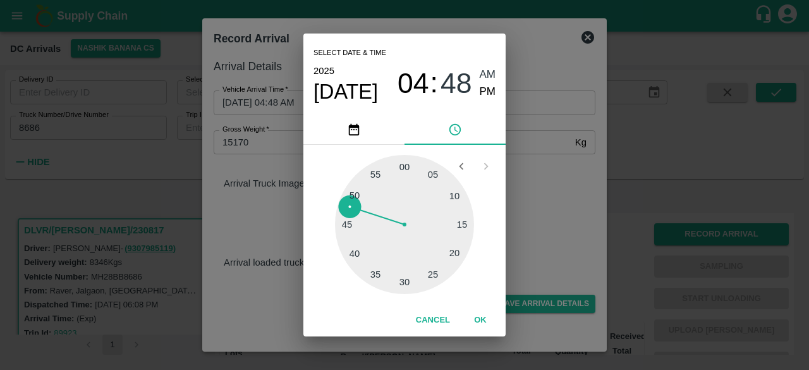
click at [569, 204] on div "Select date & time [DATE] 04 : 48 AM PM 05 10 15 20 25 30 35 40 45 50 55 00 Can…" at bounding box center [404, 185] width 809 height 370
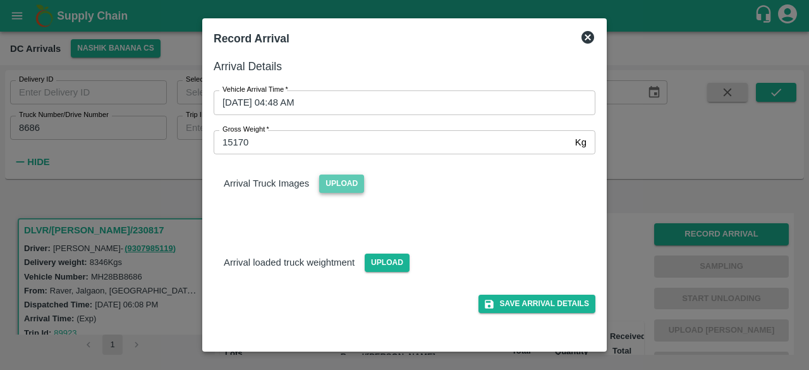
click at [336, 187] on span "Upload" at bounding box center [341, 183] width 45 height 18
click at [0, 0] on input "Upload" at bounding box center [0, 0] width 0 height 0
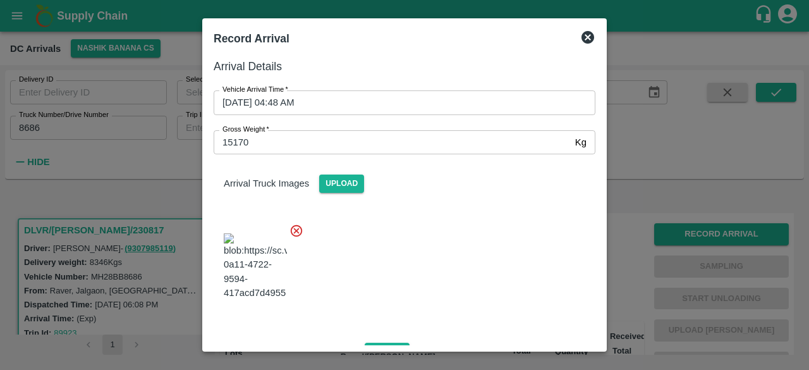
scroll to position [80, 0]
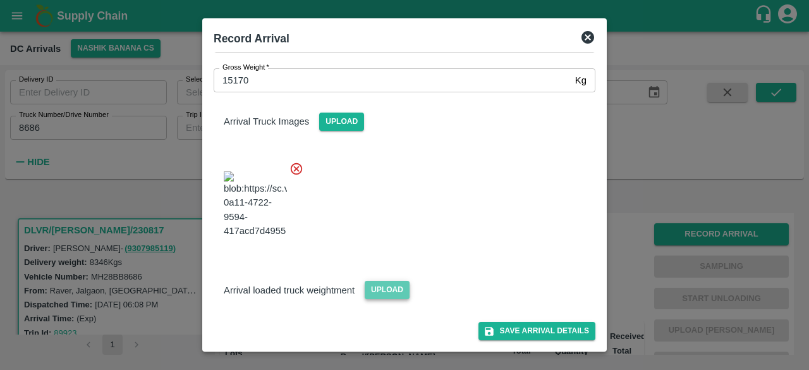
click at [377, 291] on span "Upload" at bounding box center [387, 290] width 45 height 18
click at [0, 0] on input "Upload" at bounding box center [0, 0] width 0 height 0
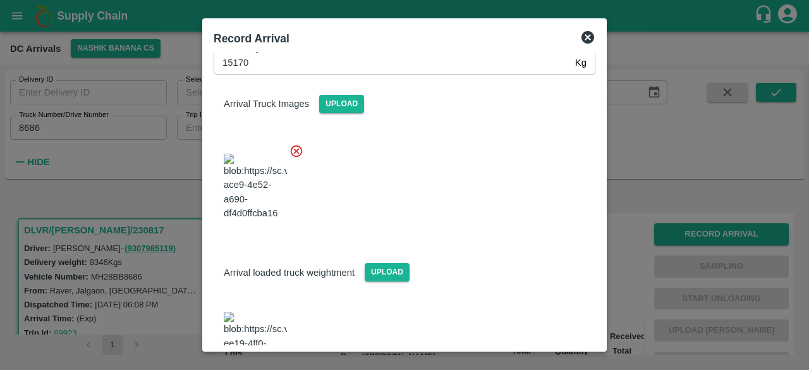
scroll to position [149, 0]
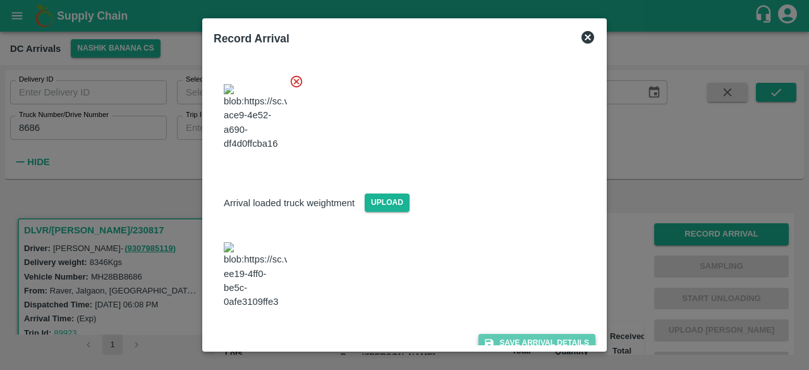
click at [523, 334] on button "Save Arrival Details" at bounding box center [536, 343] width 117 height 18
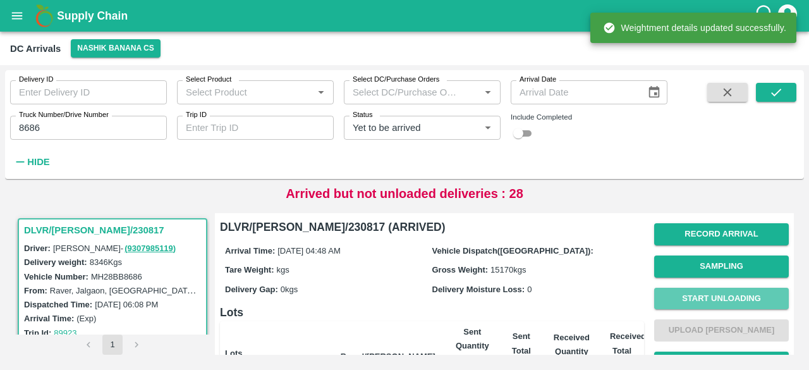
click at [713, 298] on button "Start Unloading" at bounding box center [721, 298] width 135 height 22
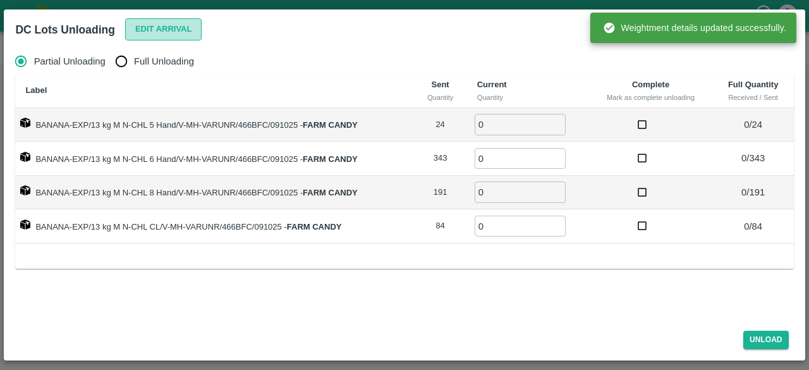
click at [157, 22] on button "Edit Arrival" at bounding box center [163, 29] width 77 height 22
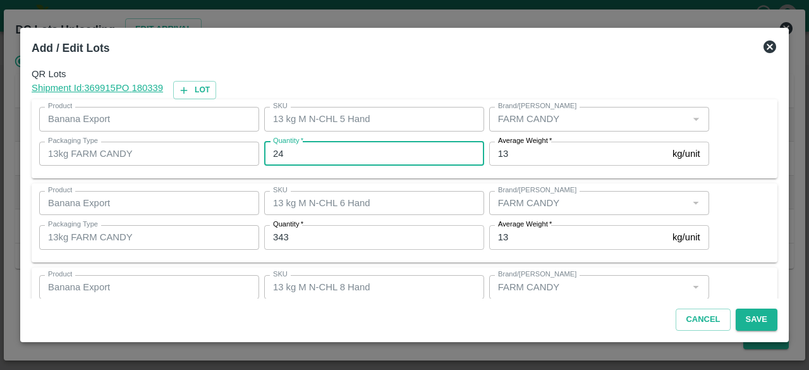
click at [275, 150] on input "24" at bounding box center [374, 154] width 220 height 24
type input "26"
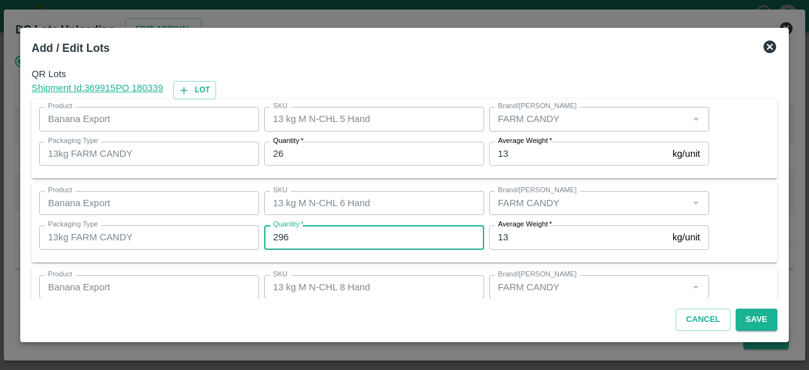
type input "296"
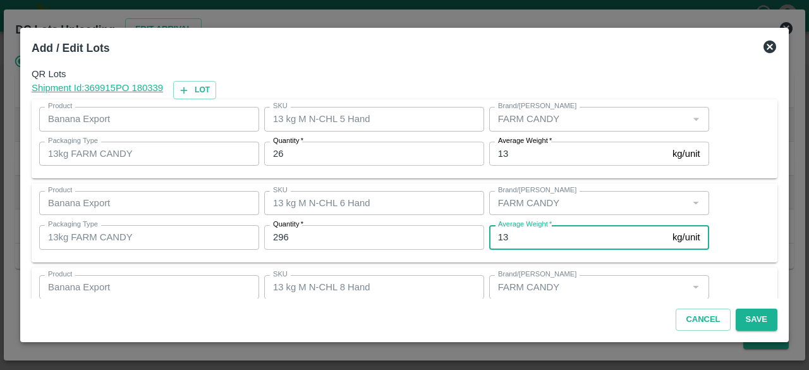
scroll to position [140, 0]
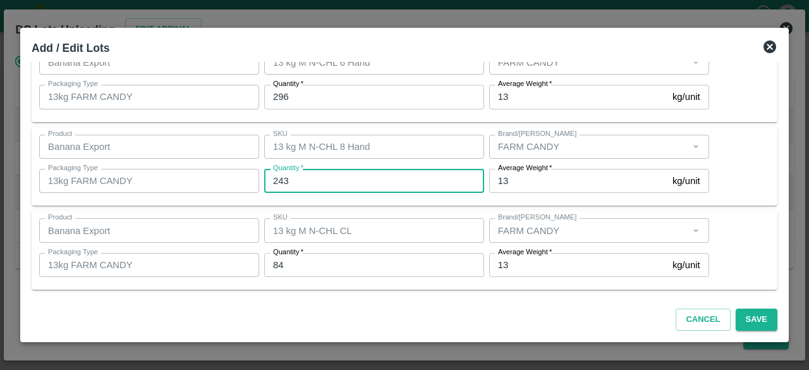
type input "243"
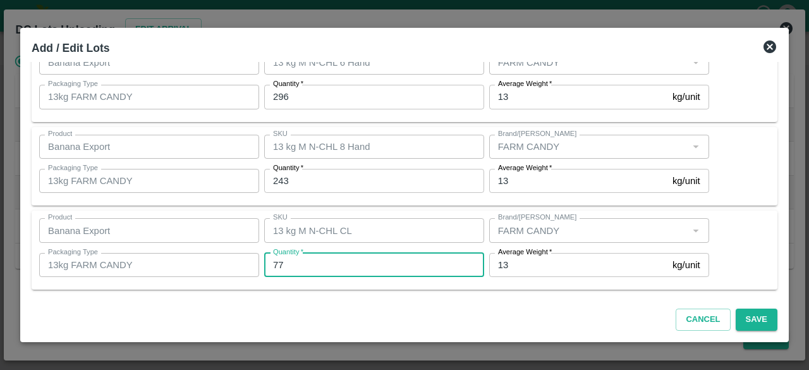
type input "77"
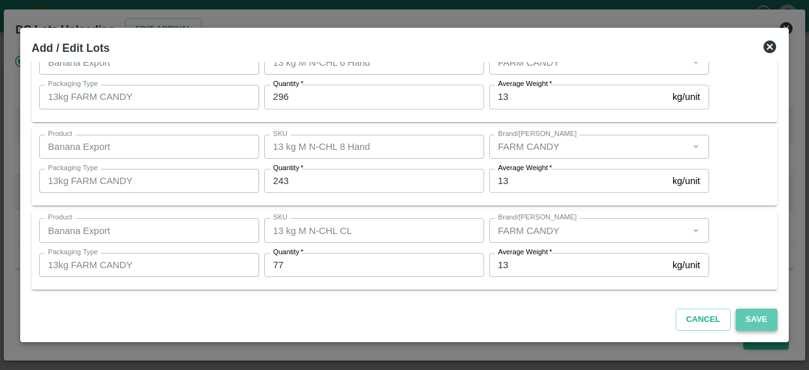
click at [752, 318] on button "Save" at bounding box center [756, 319] width 42 height 22
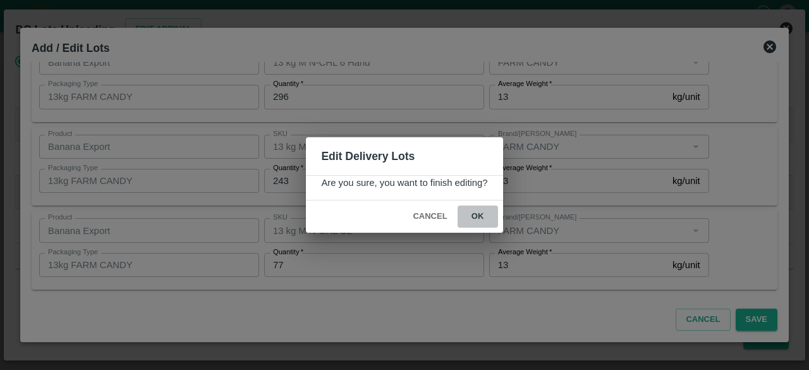
click at [478, 215] on button "ok" at bounding box center [477, 216] width 40 height 22
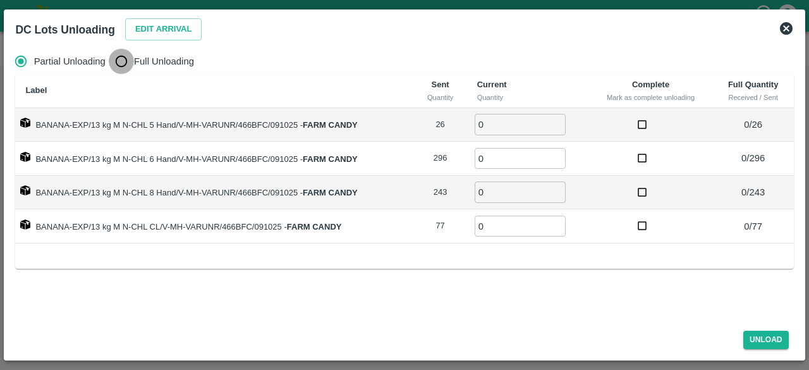
click at [117, 61] on input "Full Unloading" at bounding box center [121, 61] width 25 height 25
radio input "true"
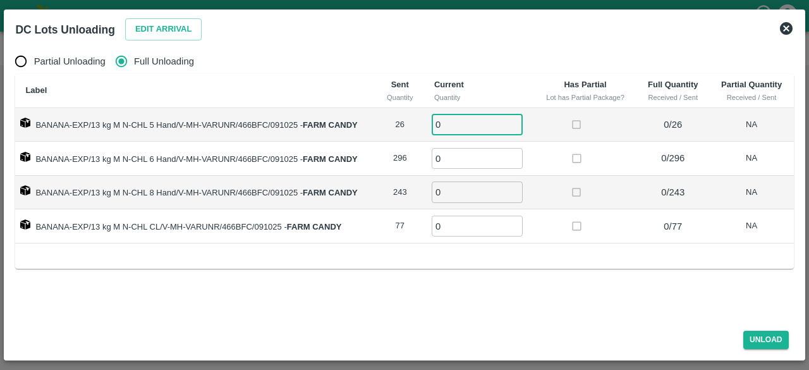
click at [471, 123] on input "0" at bounding box center [477, 124] width 91 height 21
type input "26"
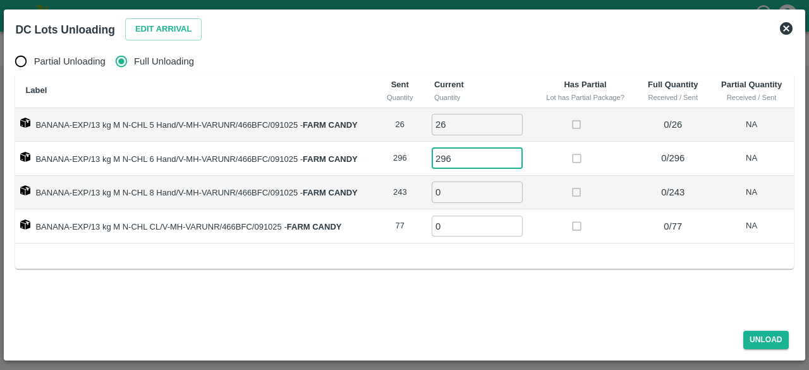
type input "296"
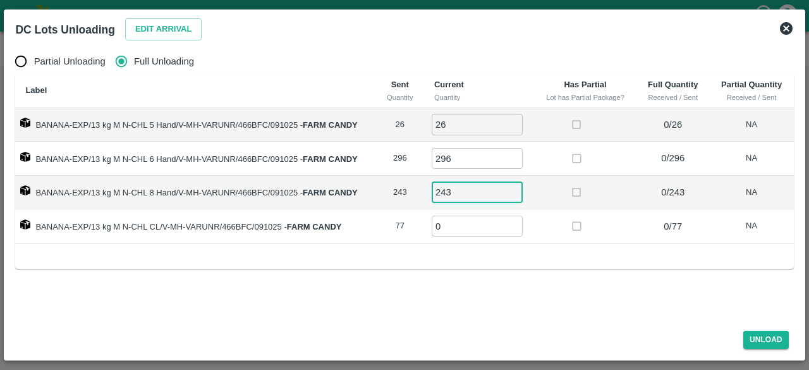
type input "243"
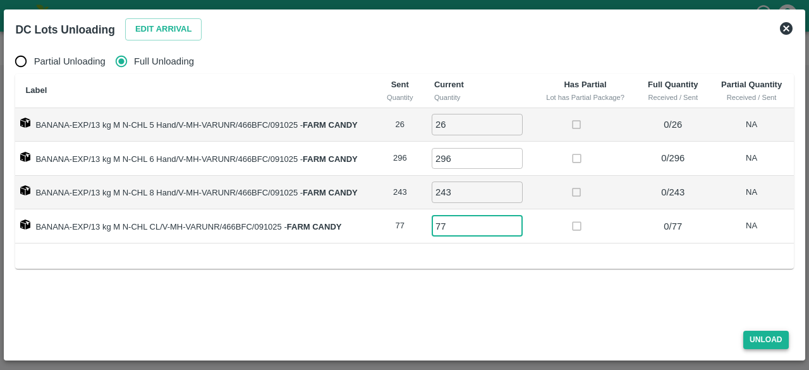
type input "77"
click at [759, 337] on button "Unload" at bounding box center [765, 339] width 45 height 18
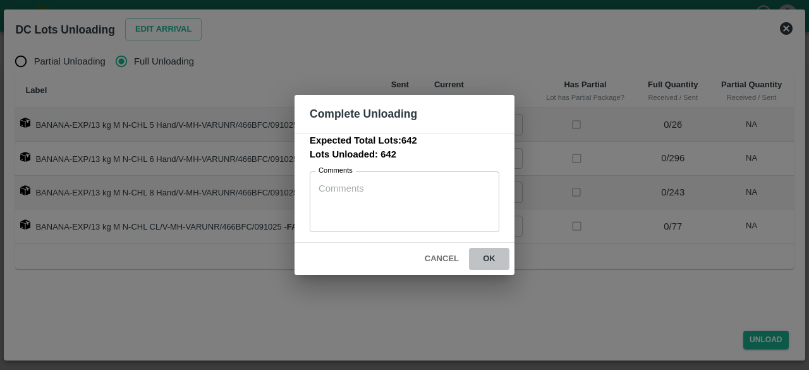
click at [488, 260] on button "ok" at bounding box center [489, 259] width 40 height 22
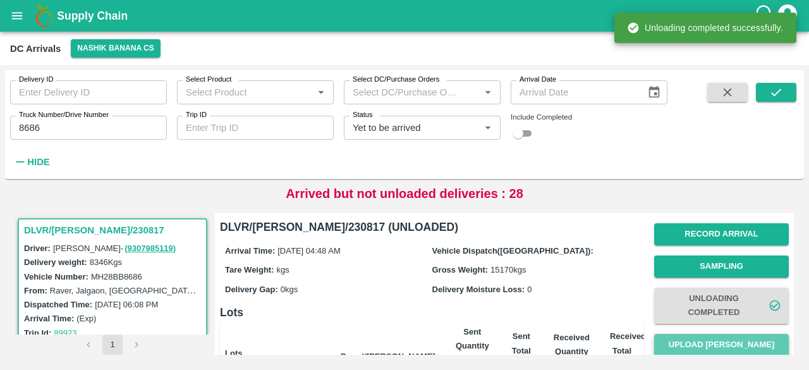
click at [703, 342] on button "Upload [PERSON_NAME]" at bounding box center [721, 345] width 135 height 22
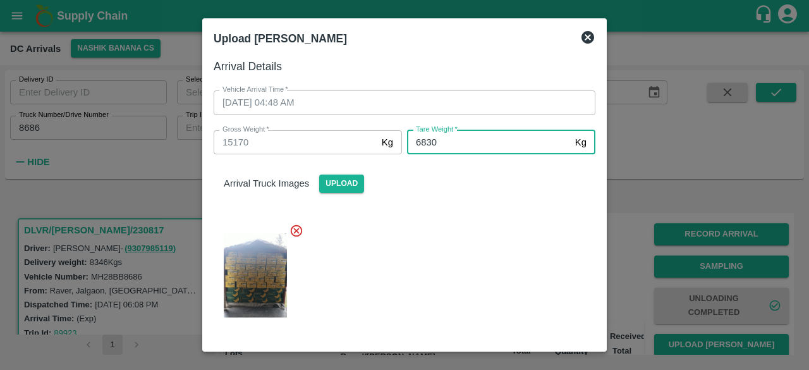
type input "6830"
click at [468, 209] on div "Arrival Truck Images Upload" at bounding box center [399, 242] width 392 height 196
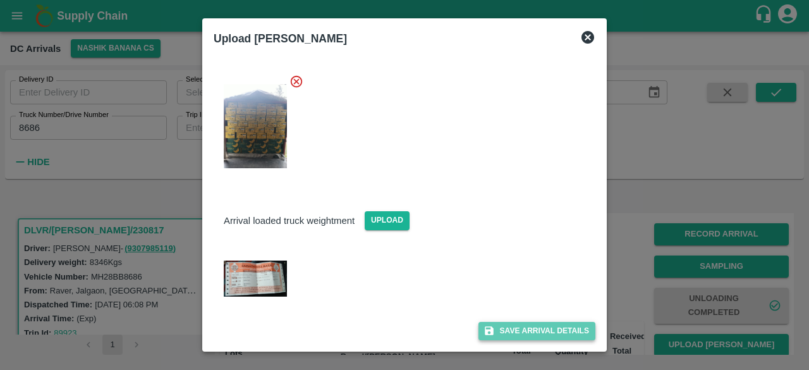
click at [531, 329] on button "Save Arrival Details" at bounding box center [536, 331] width 117 height 18
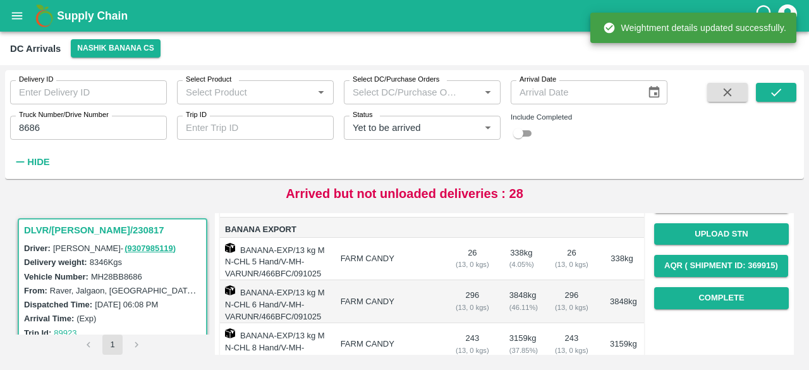
scroll to position [176, 0]
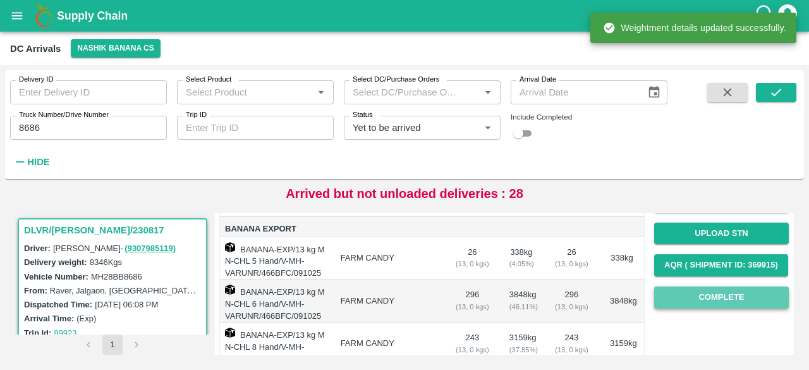
click at [711, 295] on button "Complete" at bounding box center [721, 297] width 135 height 22
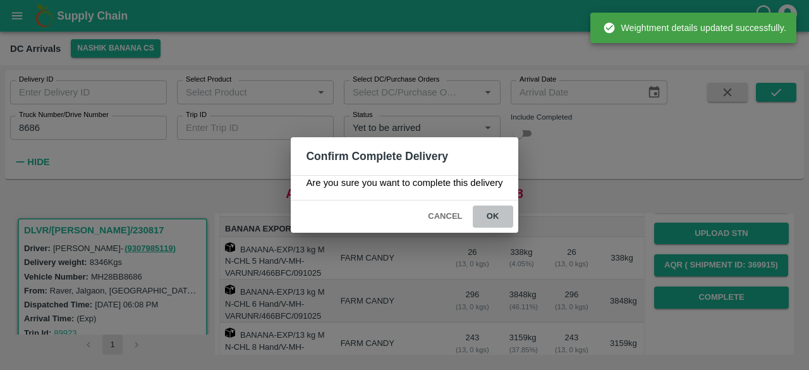
click at [488, 217] on button "ok" at bounding box center [493, 216] width 40 height 22
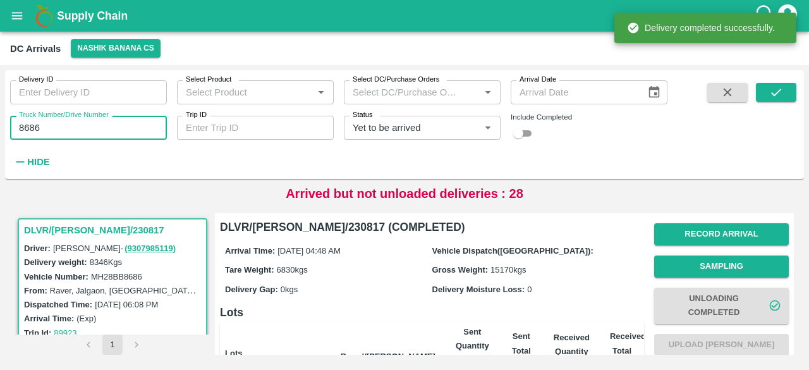
click at [29, 131] on input "8686" at bounding box center [88, 128] width 157 height 24
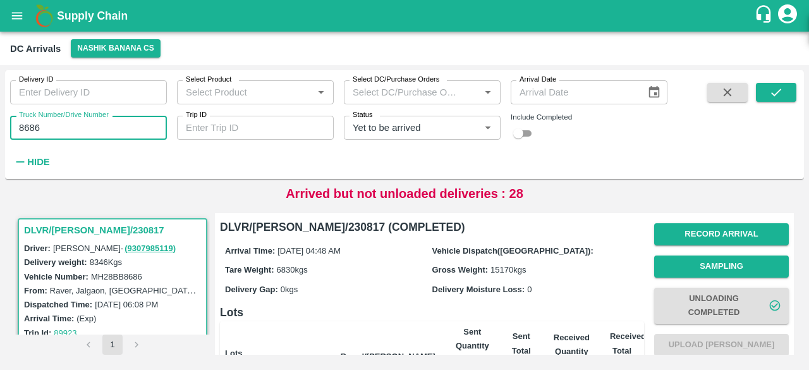
click at [29, 131] on input "8686" at bounding box center [88, 128] width 157 height 24
type input "0729"
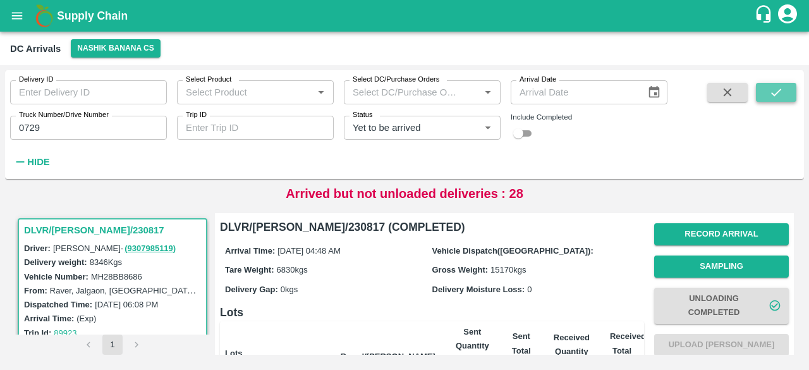
click at [770, 95] on icon "submit" at bounding box center [776, 92] width 14 height 14
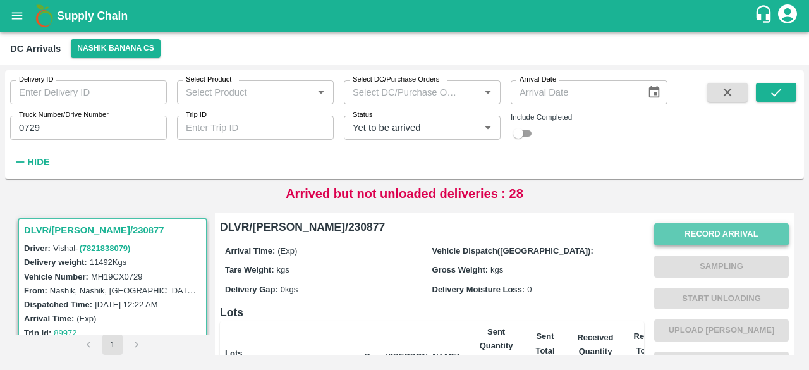
click at [681, 239] on button "Record Arrival" at bounding box center [721, 234] width 135 height 22
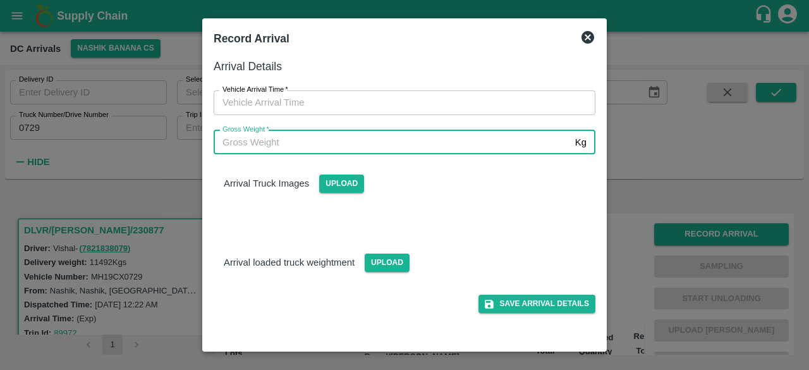
click at [320, 138] on input "Gross Weight   *" at bounding box center [392, 142] width 356 height 24
type input "18740"
type input "DD/MM/YYYY hh:mm aa"
click at [322, 104] on input "DD/MM/YYYY hh:mm aa" at bounding box center [400, 102] width 373 height 24
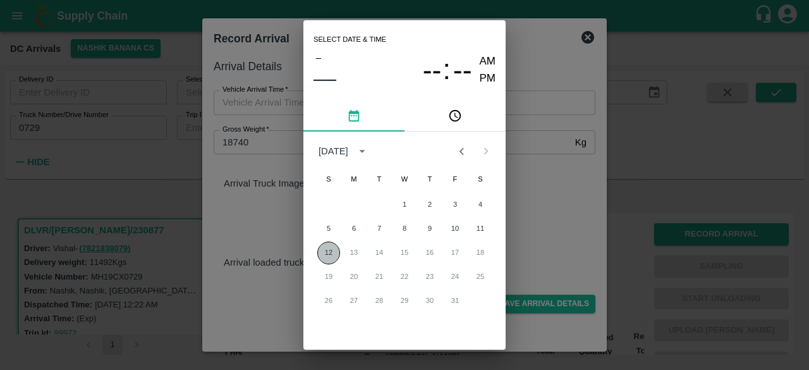
click at [327, 252] on button "12" at bounding box center [328, 252] width 23 height 23
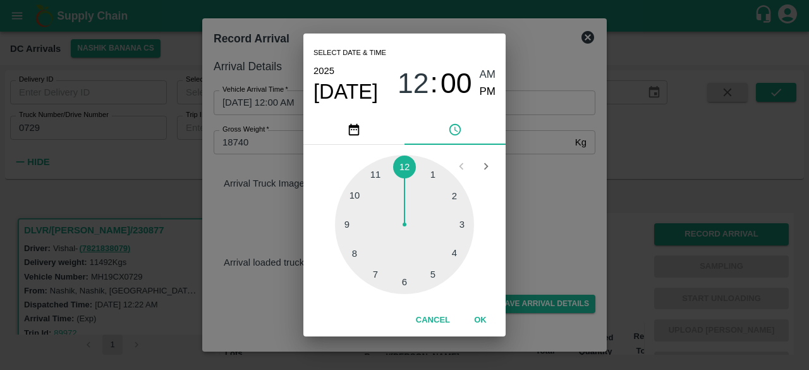
click at [374, 276] on div at bounding box center [404, 224] width 139 height 139
click at [349, 252] on div at bounding box center [404, 224] width 139 height 139
type input "[DATE] 07:41 AM"
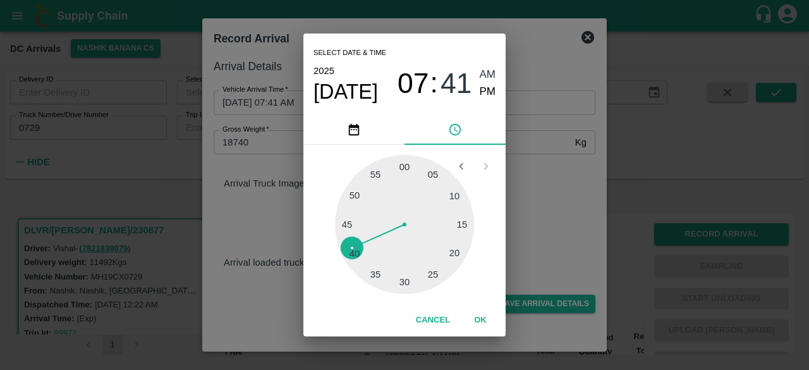
click at [557, 224] on div "Select date & time [DATE] 07 : 41 AM PM 05 10 15 20 25 30 35 40 45 50 55 00 Can…" at bounding box center [404, 185] width 809 height 370
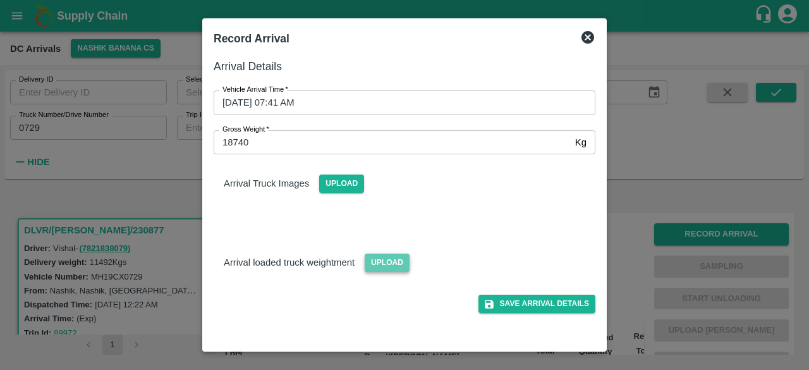
click at [386, 259] on span "Upload" at bounding box center [387, 262] width 45 height 18
click at [0, 0] on input "Upload" at bounding box center [0, 0] width 0 height 0
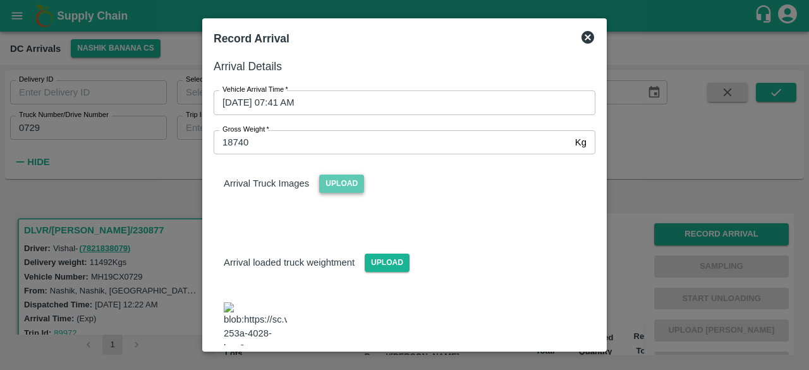
click at [331, 183] on span "Upload" at bounding box center [341, 183] width 45 height 18
click at [0, 0] on input "Upload" at bounding box center [0, 0] width 0 height 0
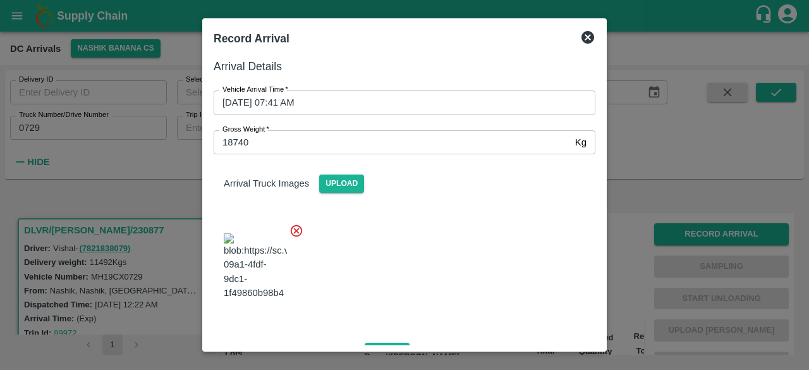
scroll to position [202, 0]
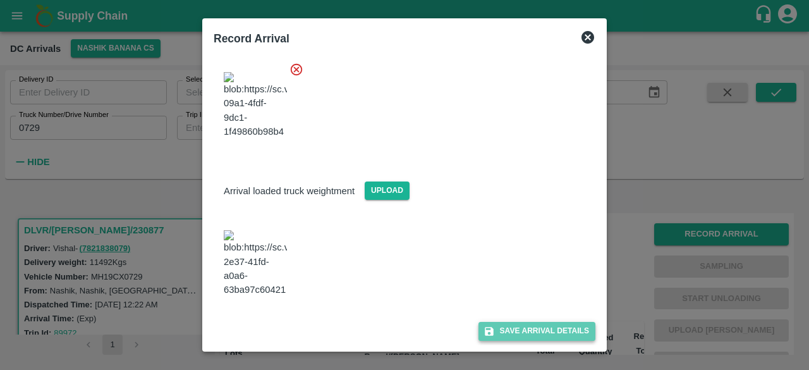
click at [525, 327] on button "Save Arrival Details" at bounding box center [536, 331] width 117 height 18
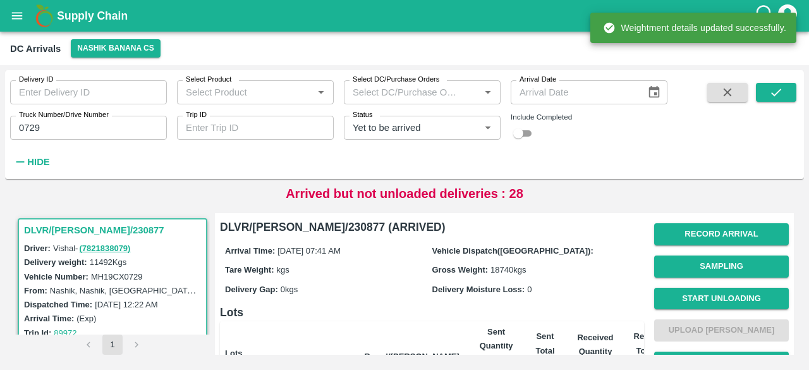
click at [717, 294] on button "Start Unloading" at bounding box center [721, 298] width 135 height 22
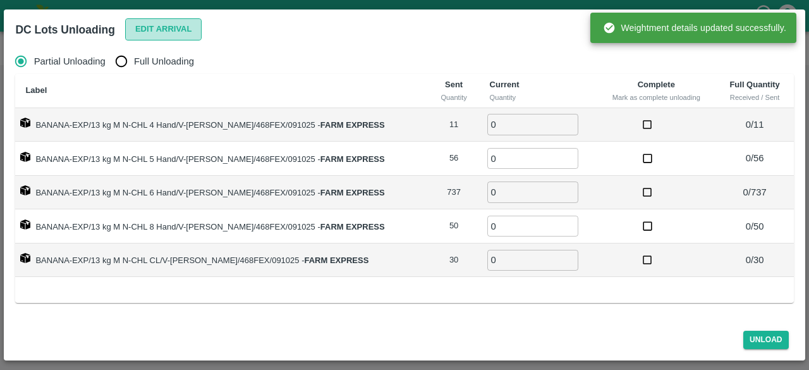
click at [148, 28] on button "Edit Arrival" at bounding box center [163, 29] width 77 height 22
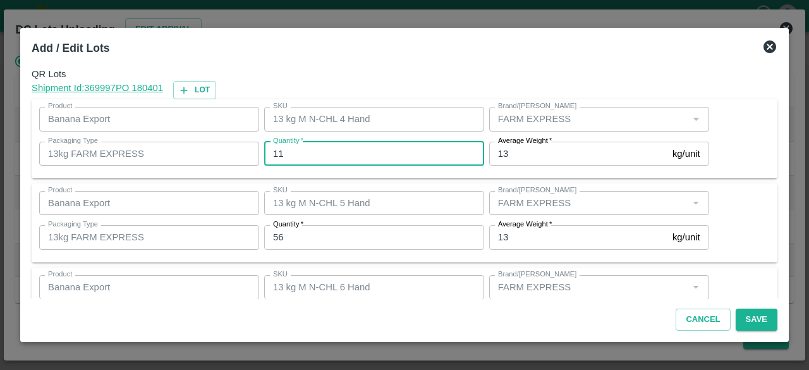
click at [277, 152] on input "11" at bounding box center [374, 154] width 220 height 24
type input "10"
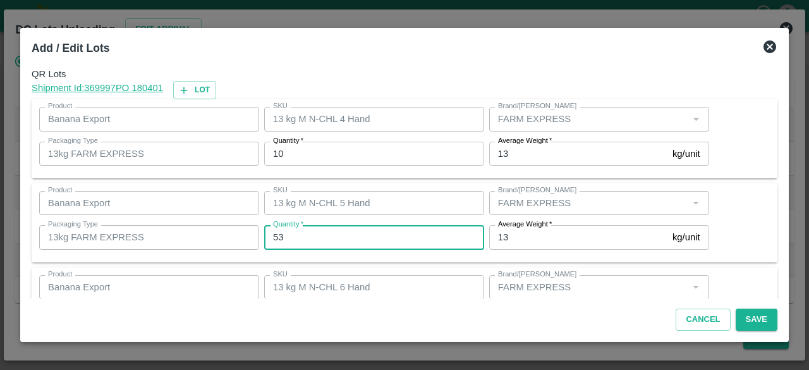
type input "53"
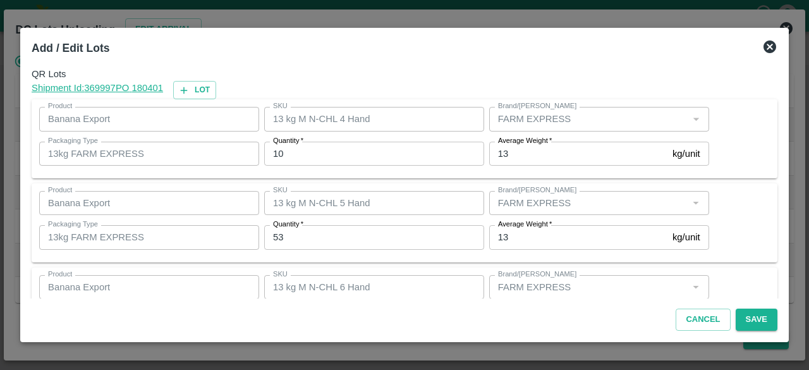
scroll to position [140, 0]
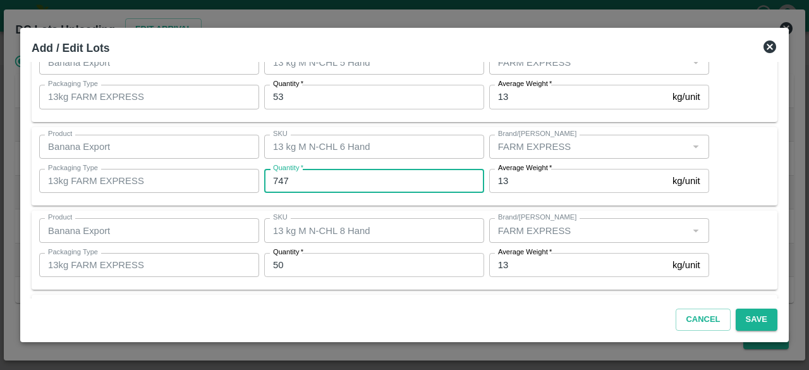
type input "747"
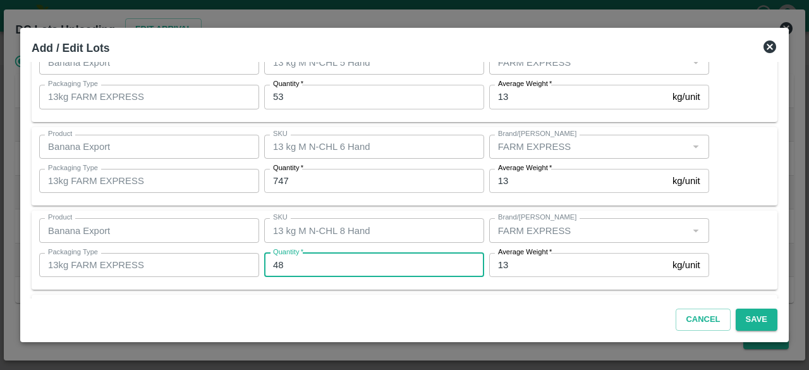
type input "48"
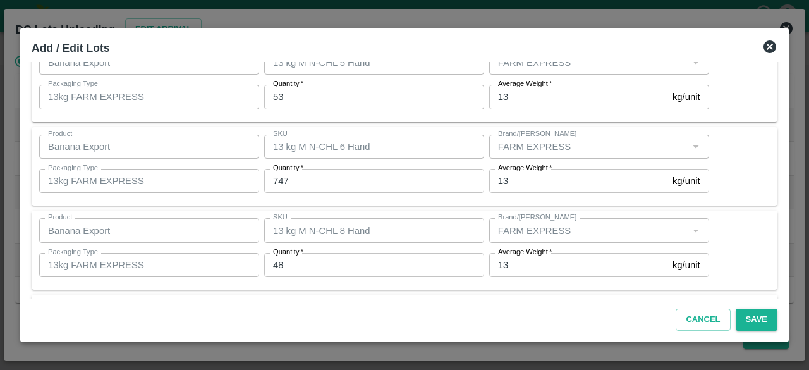
scroll to position [224, 0]
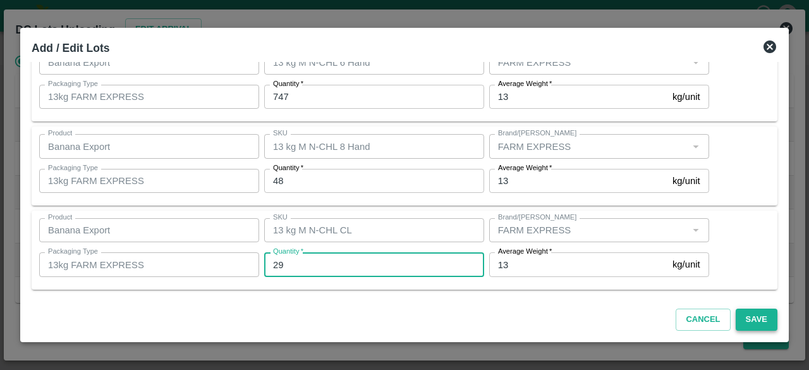
type input "29"
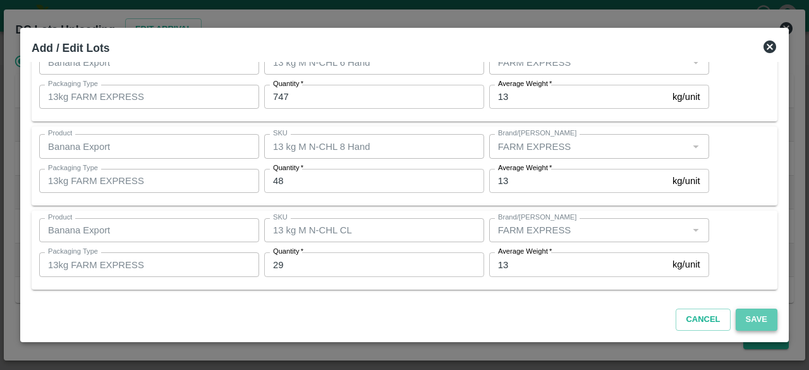
click at [756, 315] on button "Save" at bounding box center [756, 319] width 42 height 22
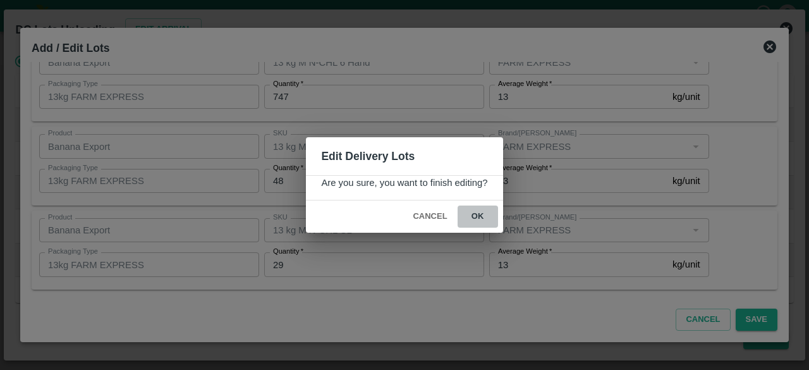
click at [476, 214] on button "ok" at bounding box center [477, 216] width 40 height 22
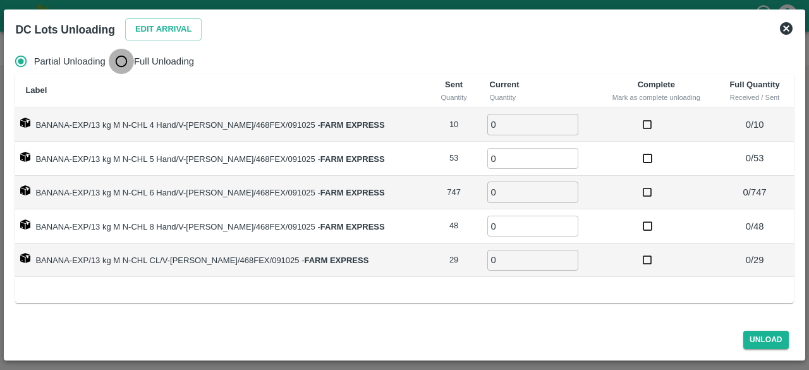
click at [124, 55] on input "Full Unloading" at bounding box center [121, 61] width 25 height 25
radio input "true"
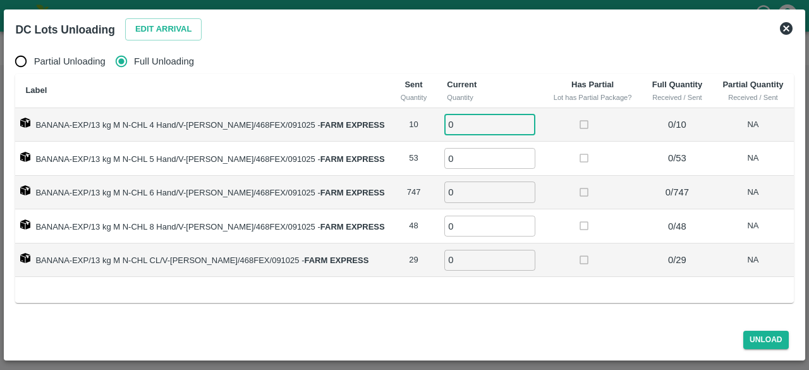
click at [466, 128] on input "0" at bounding box center [489, 124] width 91 height 21
type input "10"
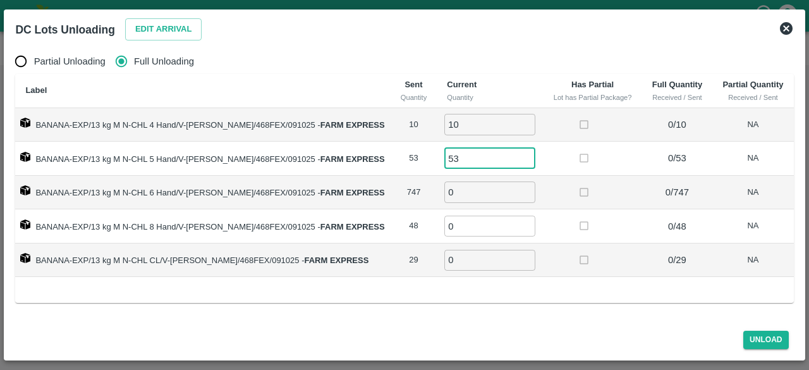
type input "53"
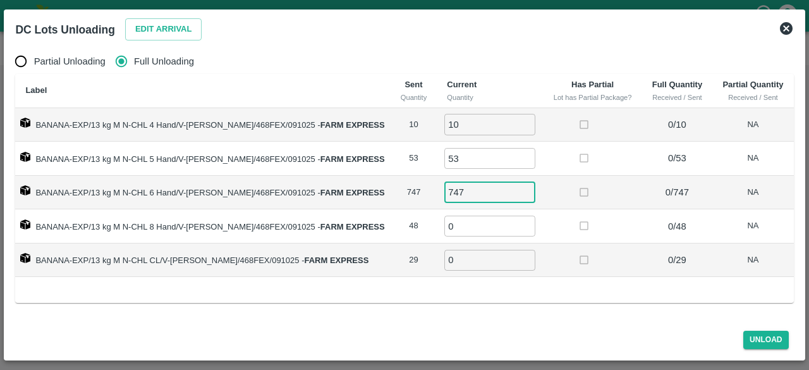
type input "747"
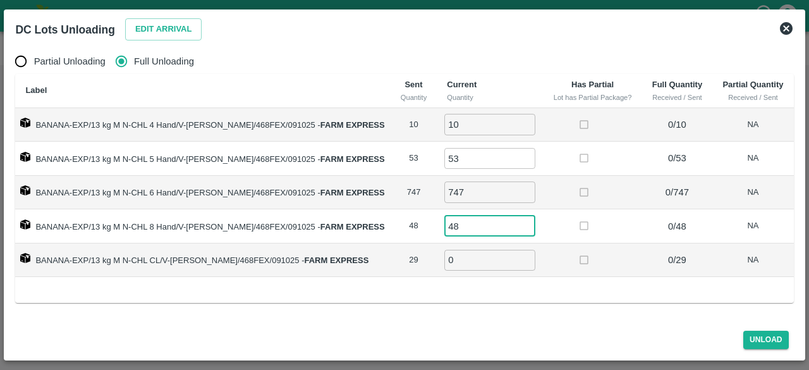
type input "48"
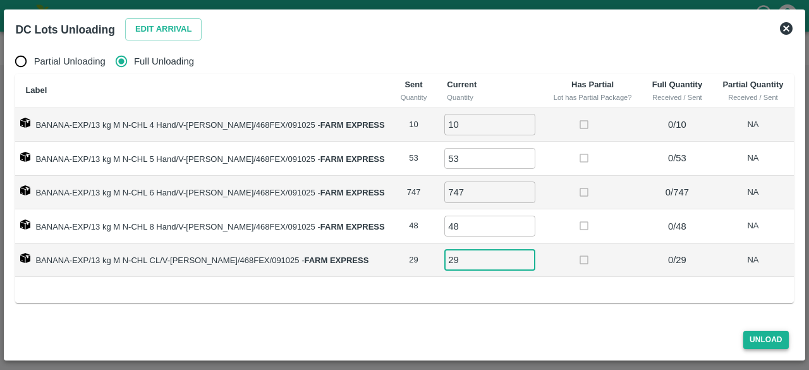
type input "29"
click at [762, 335] on button "Unload" at bounding box center [765, 339] width 45 height 18
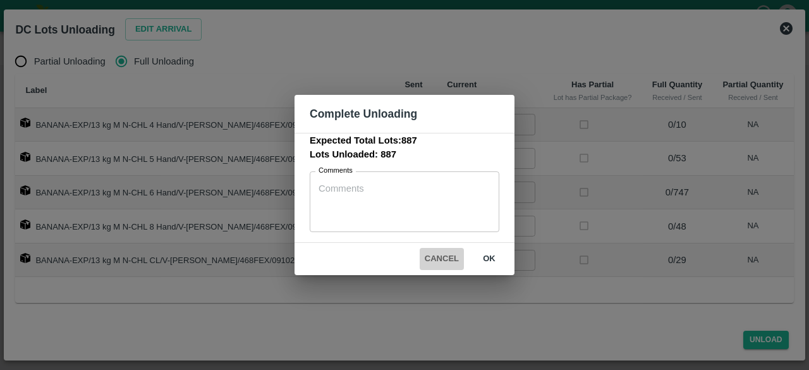
click at [437, 258] on button "Cancel" at bounding box center [442, 259] width 44 height 22
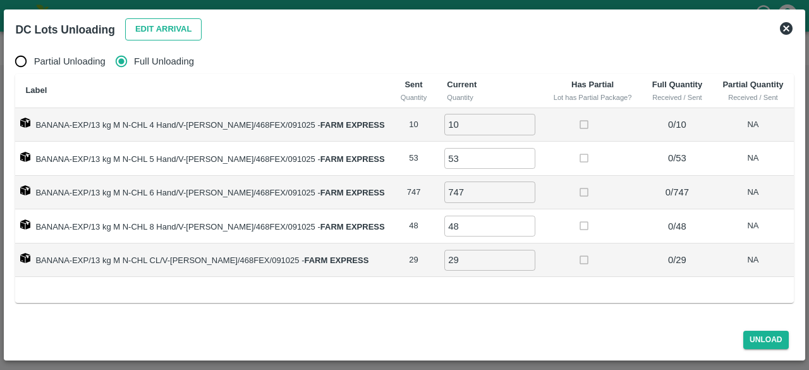
click at [160, 22] on button "Edit Arrival" at bounding box center [163, 29] width 77 height 22
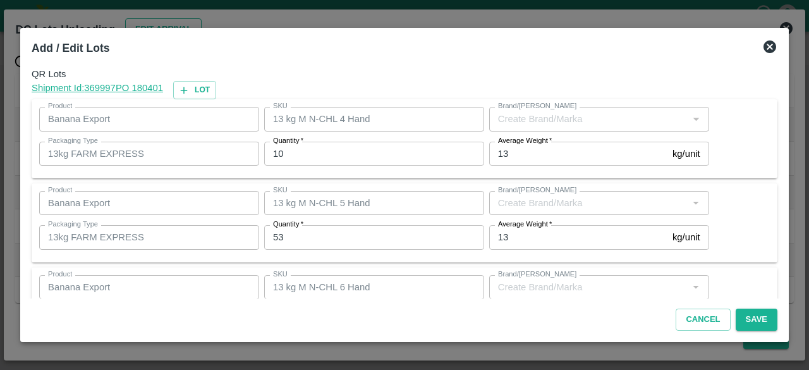
type input "FARM EXPRESS"
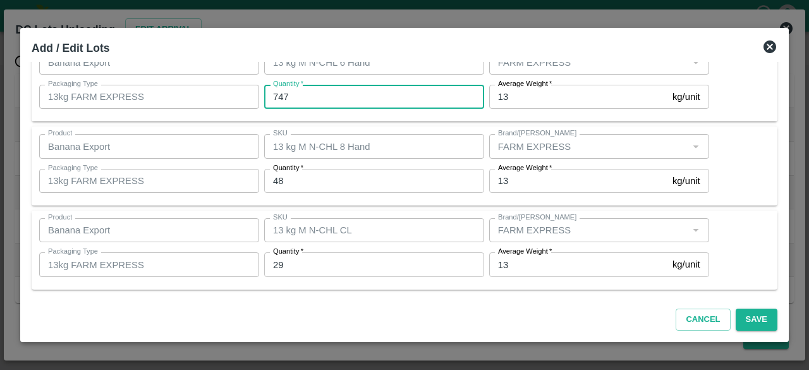
click at [307, 92] on input "747" at bounding box center [374, 97] width 220 height 24
type input "744"
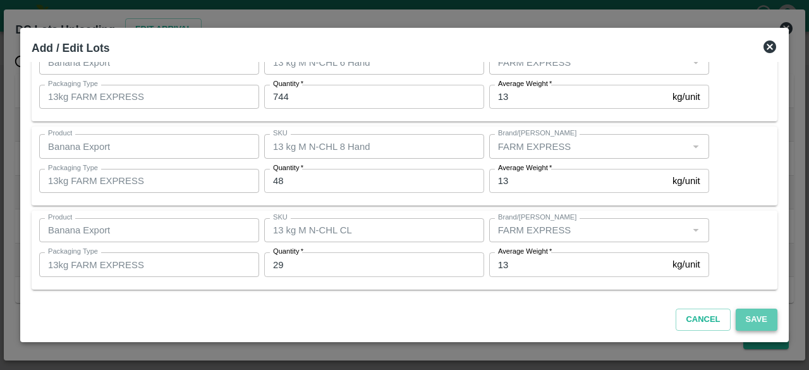
click at [751, 313] on button "Save" at bounding box center [756, 319] width 42 height 22
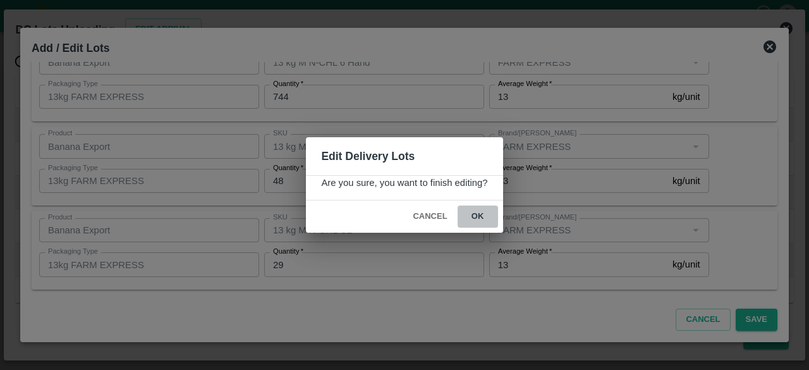
click at [475, 217] on button "ok" at bounding box center [477, 216] width 40 height 22
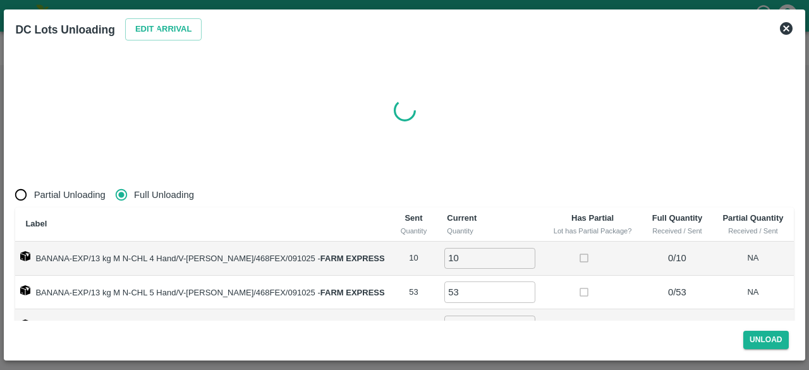
radio input "true"
type input "0"
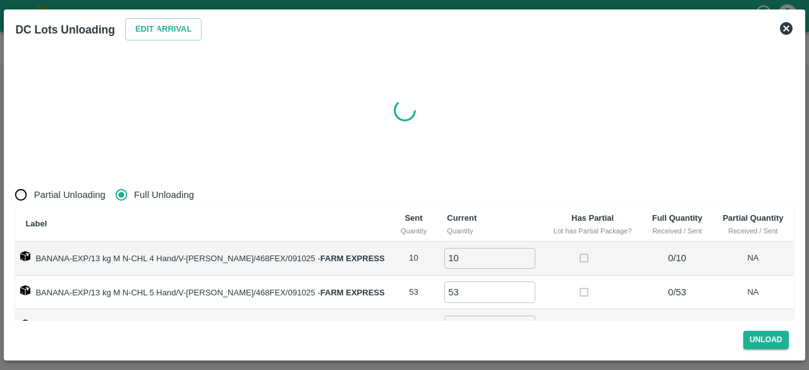
type input "0"
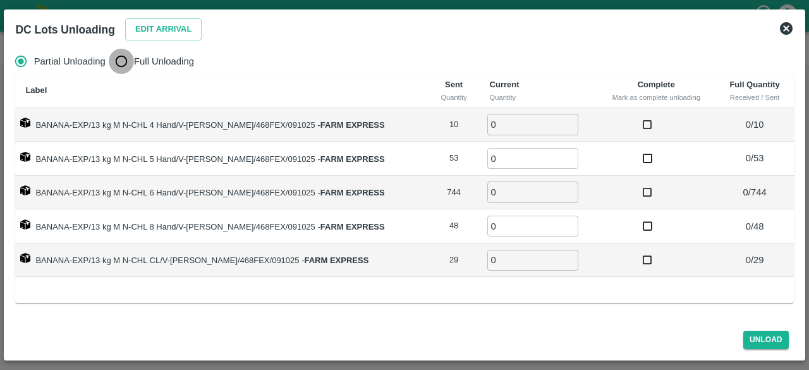
click at [120, 61] on input "Full Unloading" at bounding box center [121, 61] width 25 height 25
radio input "true"
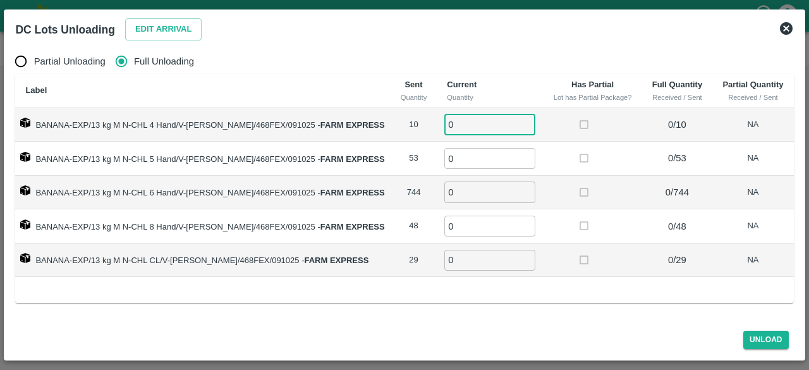
click at [474, 116] on input "0" at bounding box center [489, 124] width 91 height 21
type input "10"
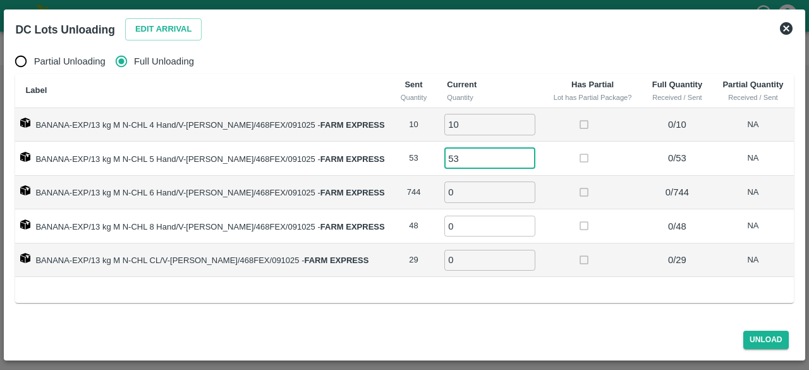
type input "53"
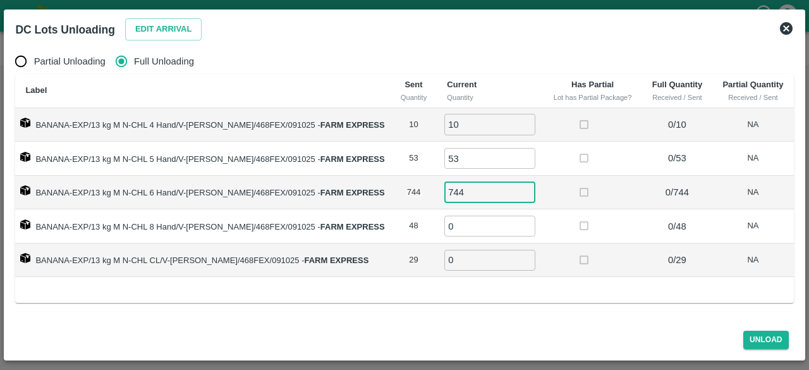
type input "744"
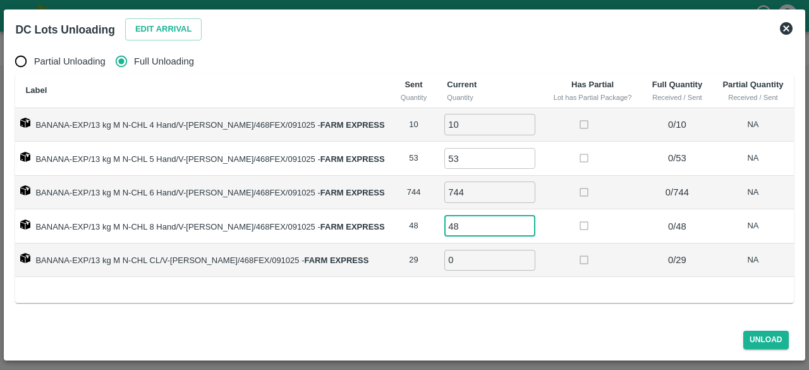
type input "48"
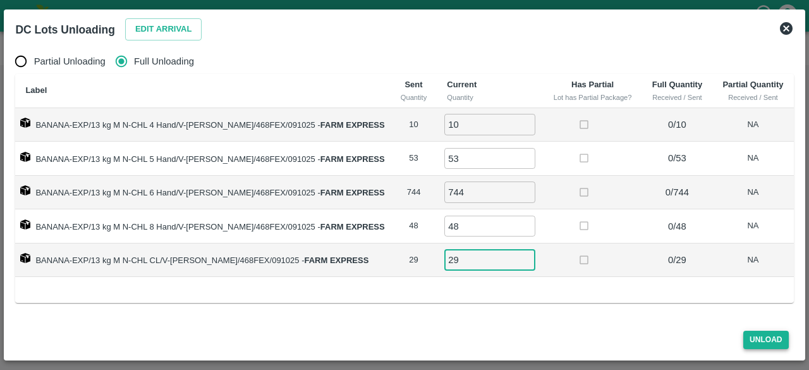
type input "29"
click at [759, 337] on button "Unload" at bounding box center [765, 339] width 45 height 18
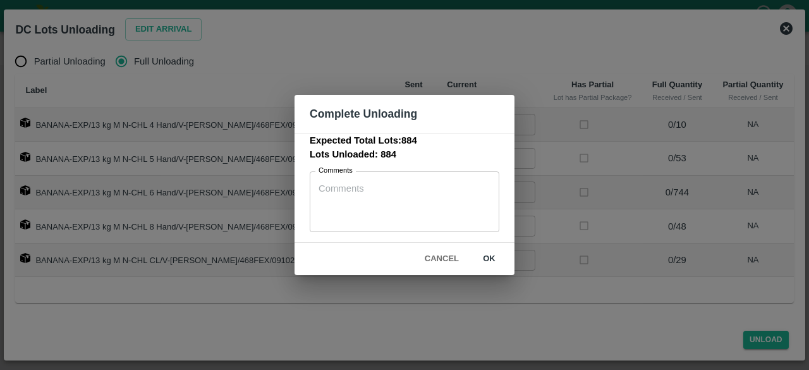
click at [488, 256] on button "ok" at bounding box center [489, 259] width 40 height 22
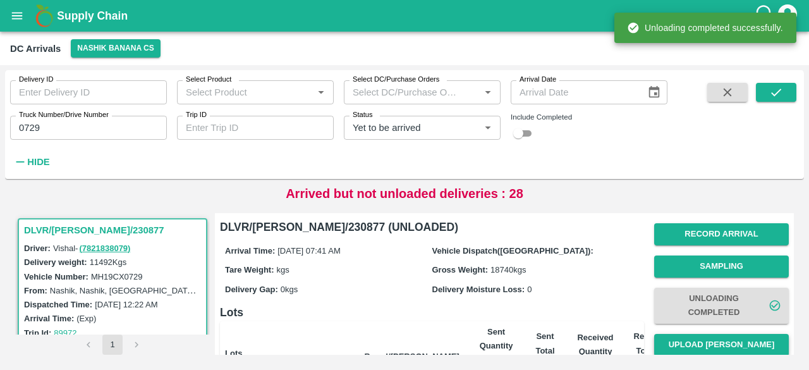
click at [717, 344] on button "Upload [PERSON_NAME]" at bounding box center [721, 345] width 135 height 22
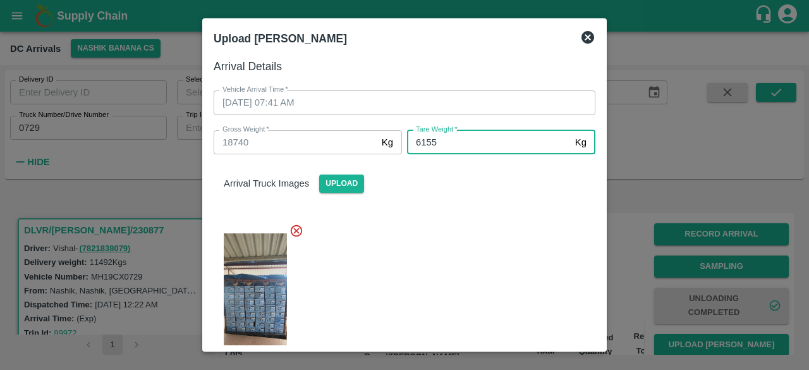
type input "6155"
click at [459, 285] on div at bounding box center [399, 299] width 392 height 173
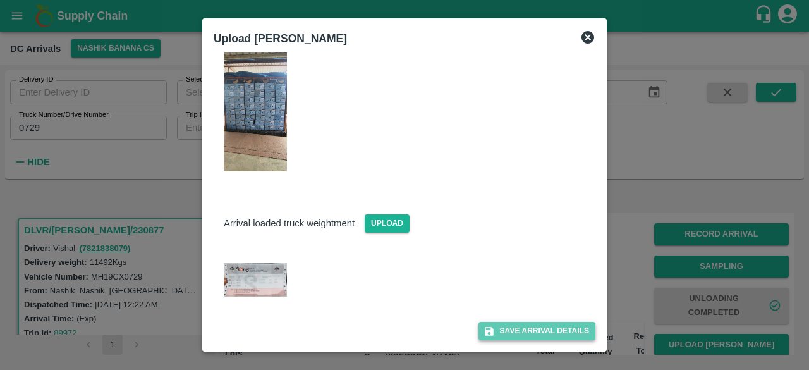
click at [508, 332] on button "Save Arrival Details" at bounding box center [536, 331] width 117 height 18
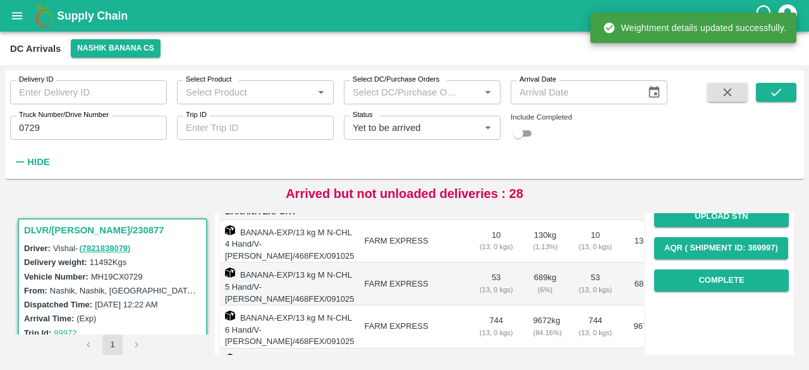
scroll to position [193, 0]
click at [711, 275] on button "Complete" at bounding box center [721, 280] width 135 height 22
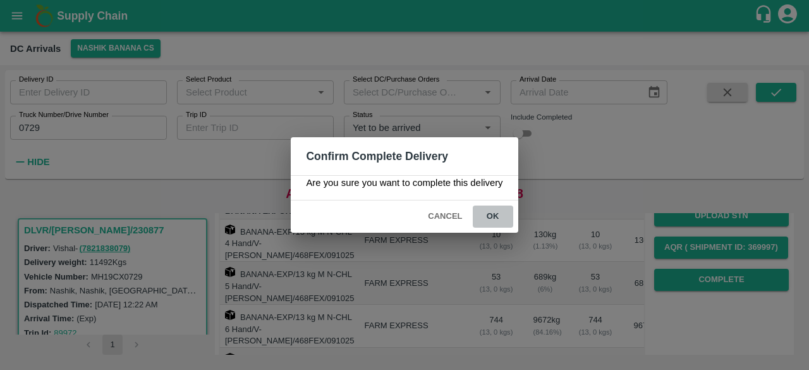
click at [492, 216] on button "ok" at bounding box center [493, 216] width 40 height 22
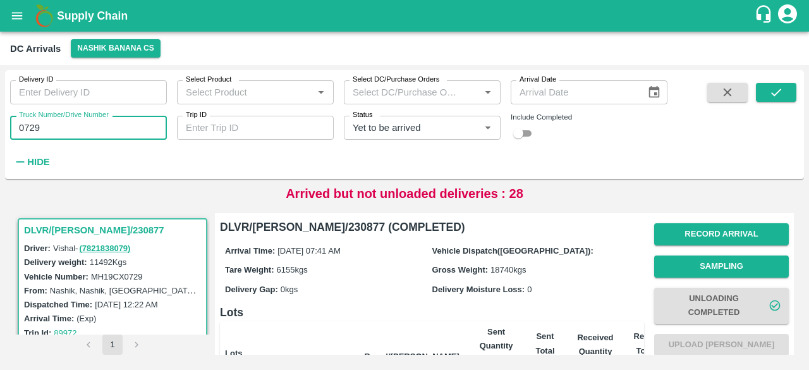
click at [24, 126] on input "0729" at bounding box center [88, 128] width 157 height 24
type input "4685"
click at [779, 87] on icon "submit" at bounding box center [776, 92] width 14 height 14
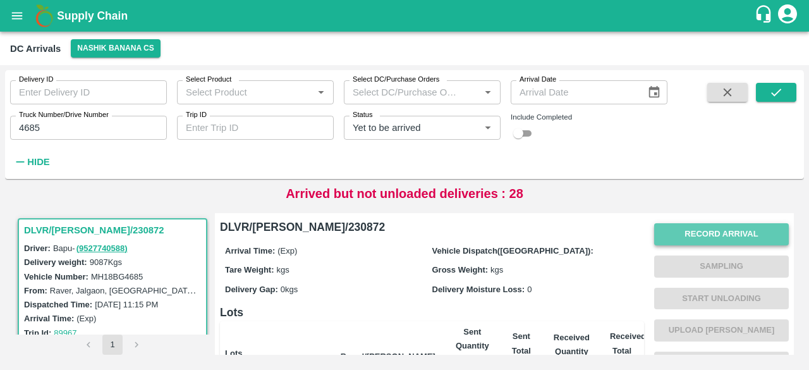
click at [696, 232] on button "Record Arrival" at bounding box center [721, 234] width 135 height 22
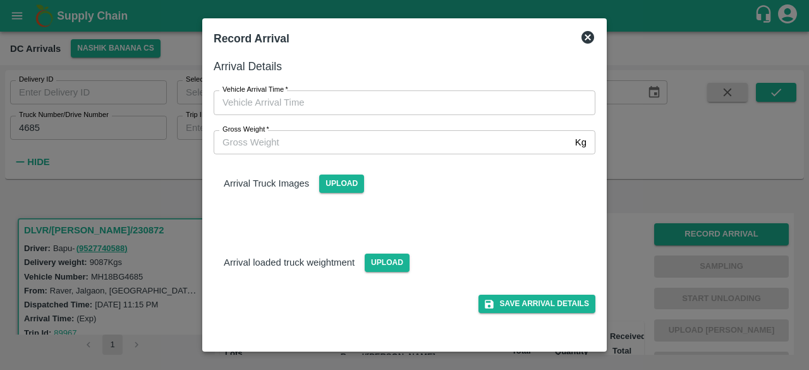
type input "DD/MM/YYYY hh:mm aa"
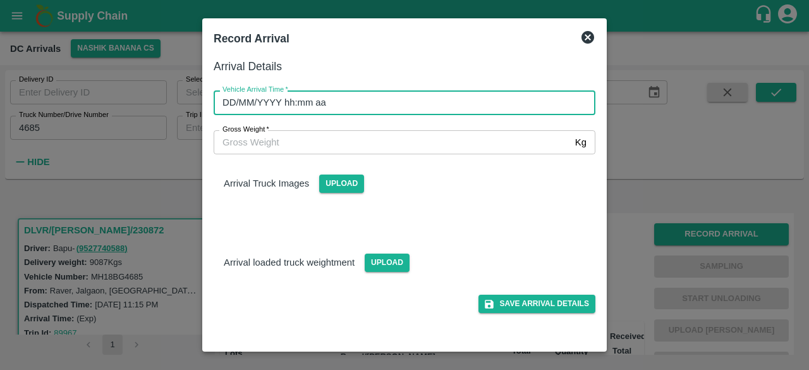
click at [378, 104] on input "DD/MM/YYYY hh:mm aa" at bounding box center [400, 102] width 373 height 24
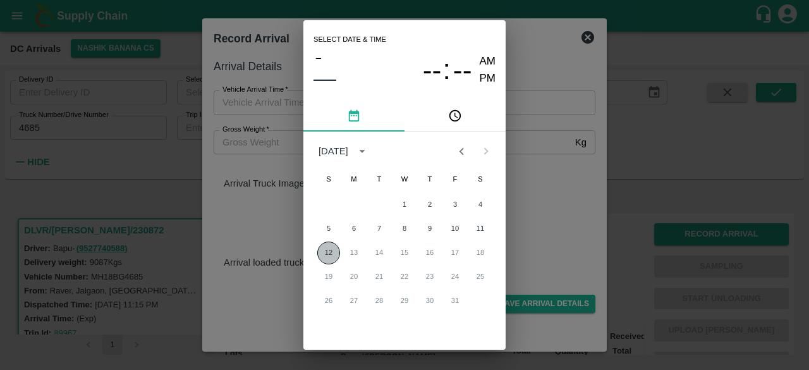
click at [327, 255] on button "12" at bounding box center [328, 252] width 23 height 23
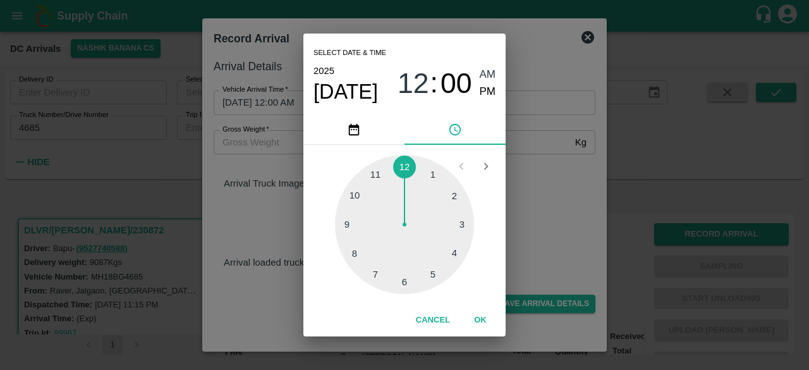
click at [370, 281] on div at bounding box center [404, 224] width 139 height 139
click at [434, 280] on div at bounding box center [404, 224] width 139 height 139
type input "[DATE] 07:25 AM"
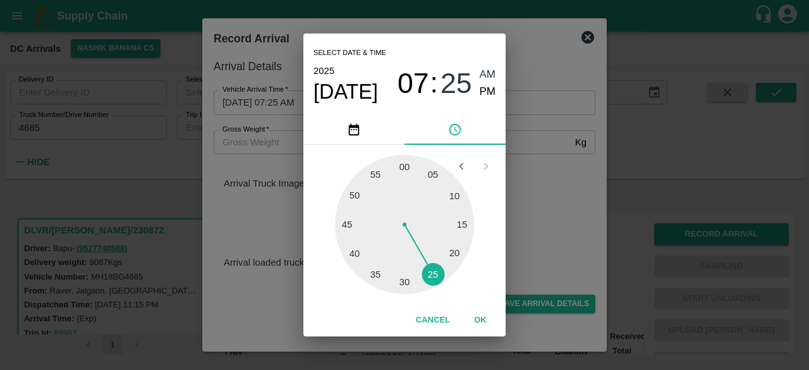
click at [519, 239] on div "Select date & time [DATE] 07 : 25 AM PM 05 10 15 20 25 30 35 40 45 50 55 00 Can…" at bounding box center [404, 185] width 809 height 370
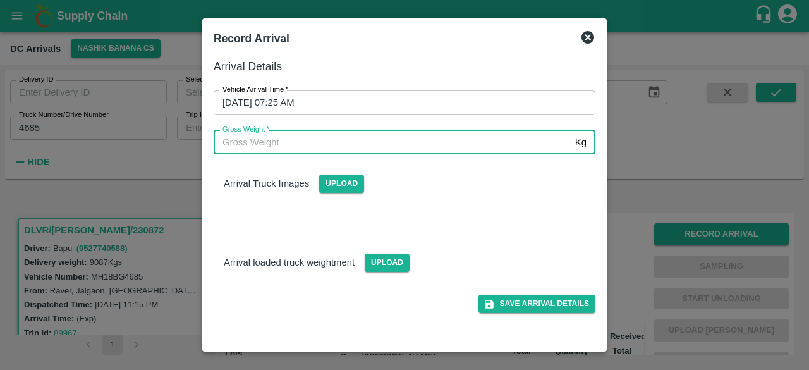
click at [288, 147] on input "Gross Weight   *" at bounding box center [392, 142] width 356 height 24
type input "15990"
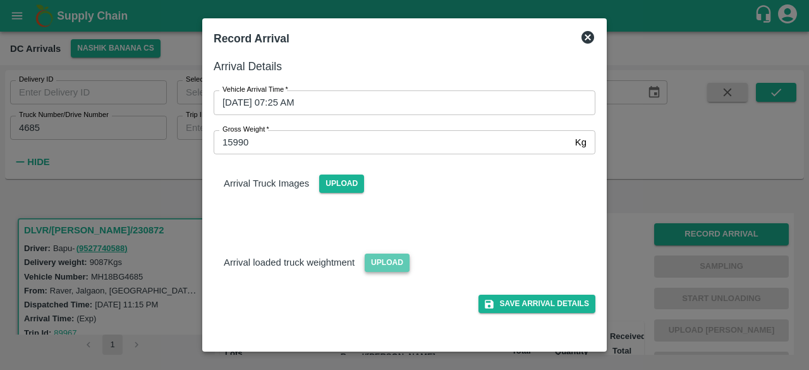
click at [387, 266] on span "Upload" at bounding box center [387, 262] width 45 height 18
click at [0, 0] on input "Upload" at bounding box center [0, 0] width 0 height 0
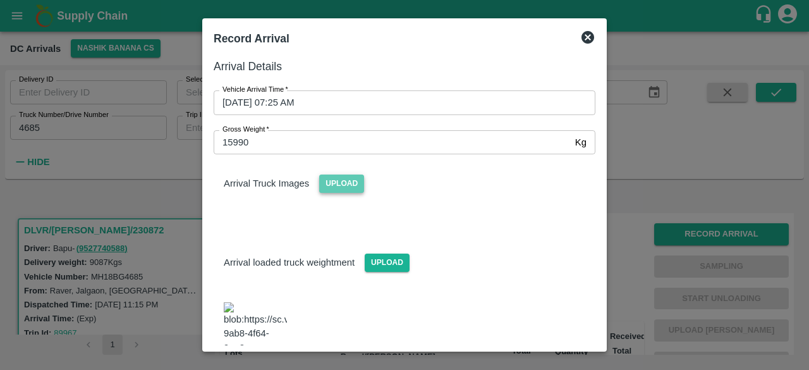
click at [330, 190] on span "Upload" at bounding box center [341, 183] width 45 height 18
click at [0, 0] on input "Upload" at bounding box center [0, 0] width 0 height 0
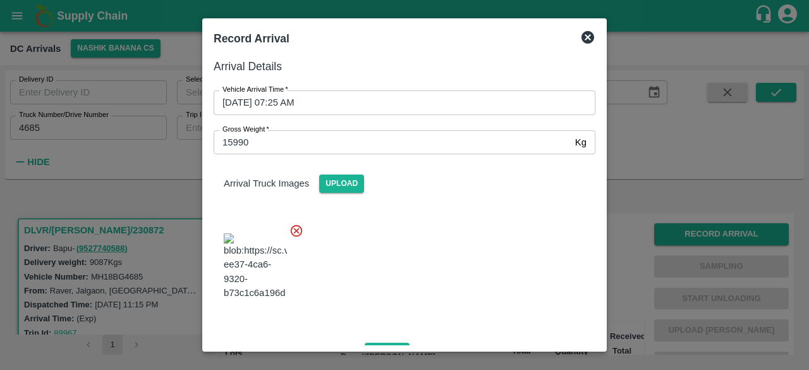
scroll to position [253, 0]
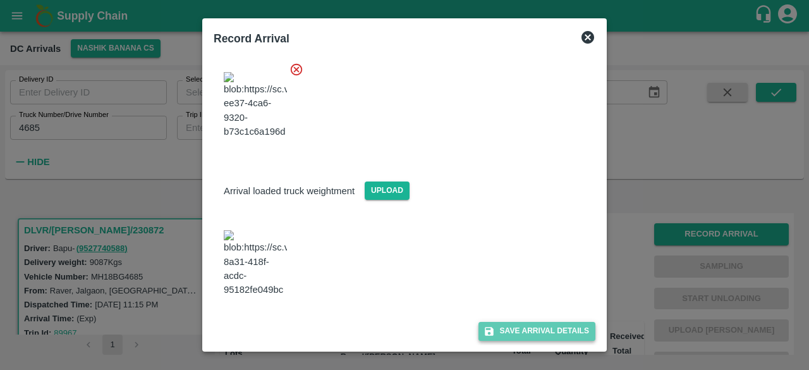
click at [516, 331] on button "Save Arrival Details" at bounding box center [536, 331] width 117 height 18
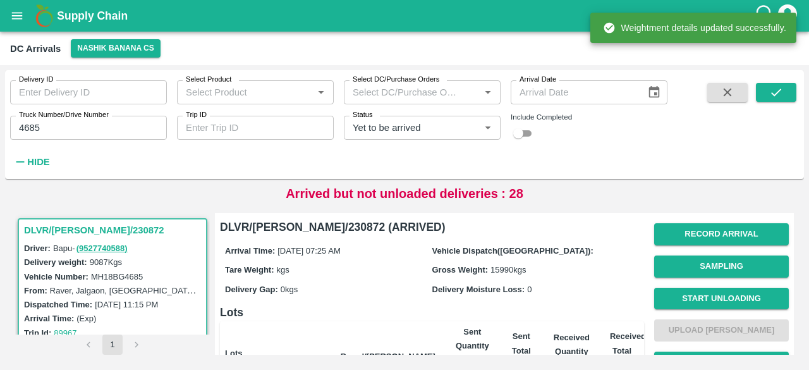
click at [721, 300] on button "Start Unloading" at bounding box center [721, 298] width 135 height 22
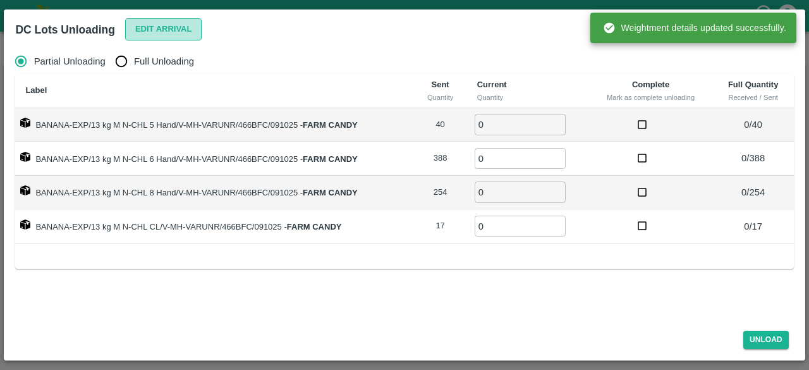
click at [153, 31] on button "Edit Arrival" at bounding box center [163, 29] width 77 height 22
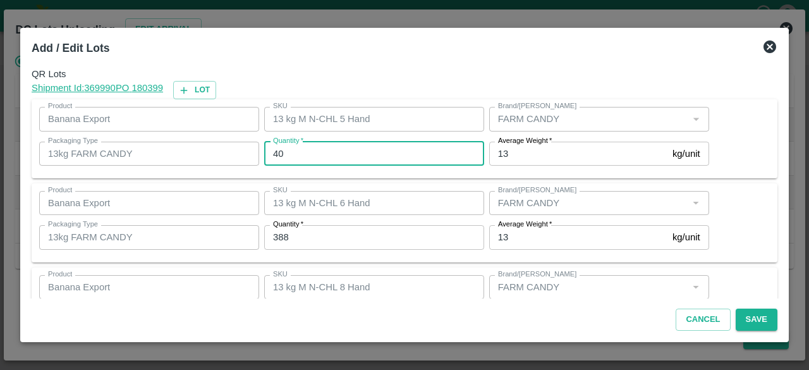
click at [277, 155] on input "40" at bounding box center [374, 154] width 220 height 24
type input "54"
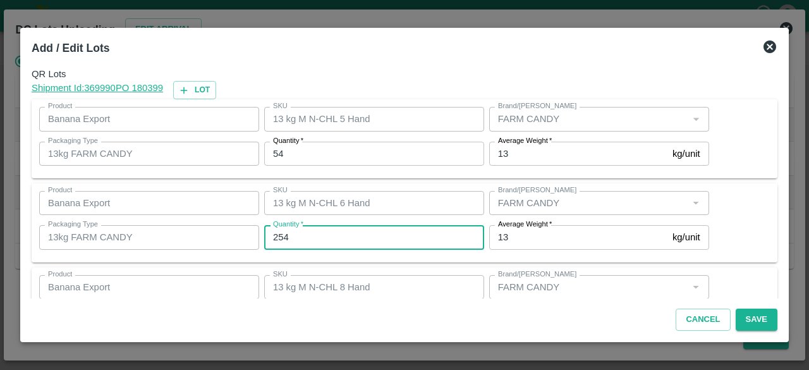
type input "254"
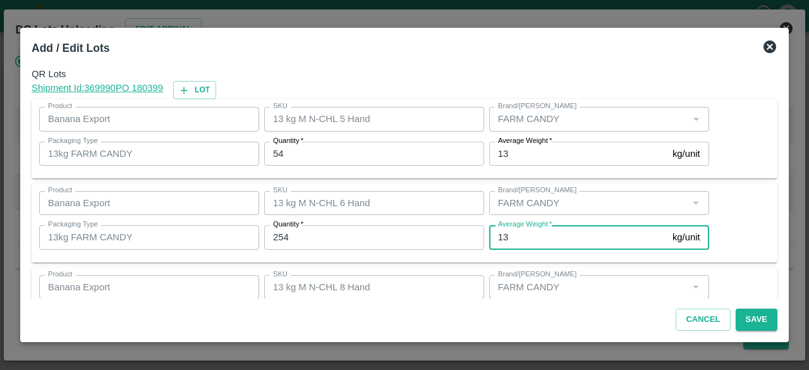
scroll to position [140, 0]
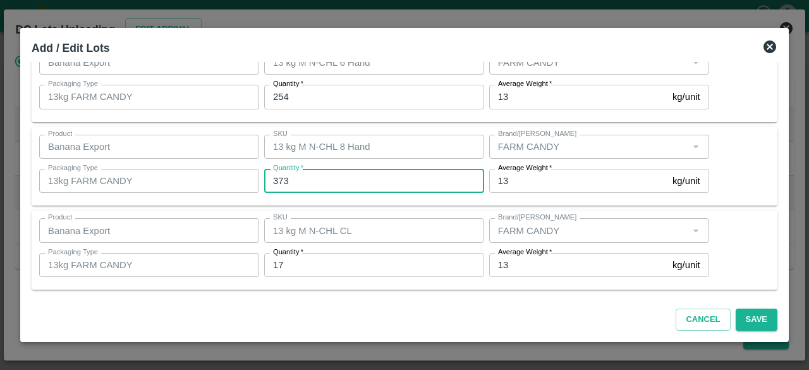
type input "373"
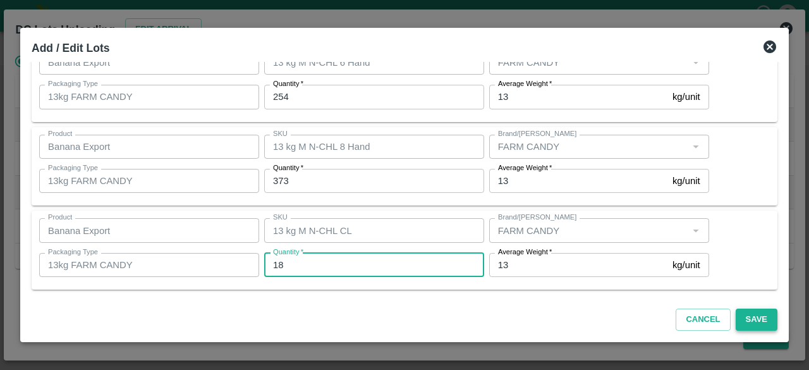
type input "18"
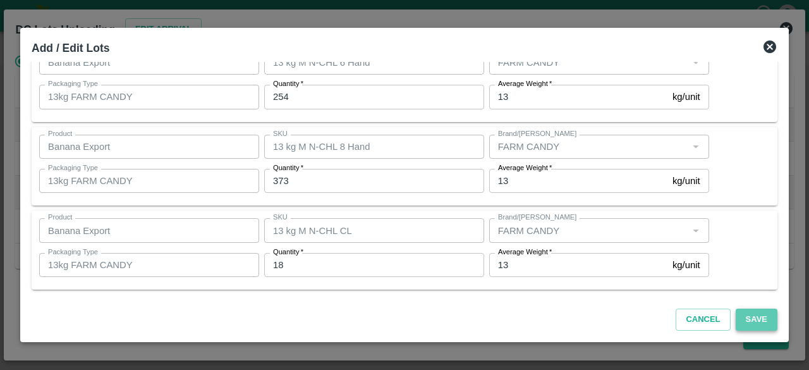
click at [755, 315] on button "Save" at bounding box center [756, 319] width 42 height 22
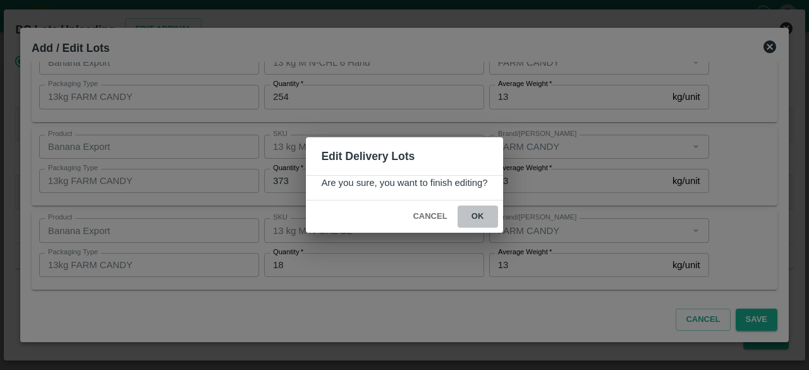
click at [479, 214] on button "ok" at bounding box center [477, 216] width 40 height 22
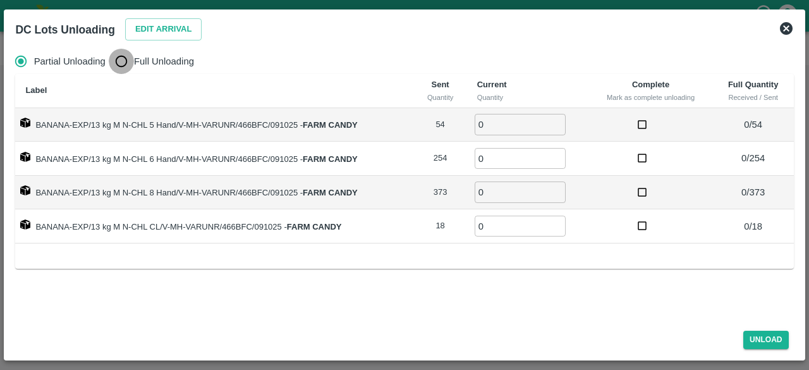
click at [117, 57] on input "Full Unloading" at bounding box center [121, 61] width 25 height 25
radio input "true"
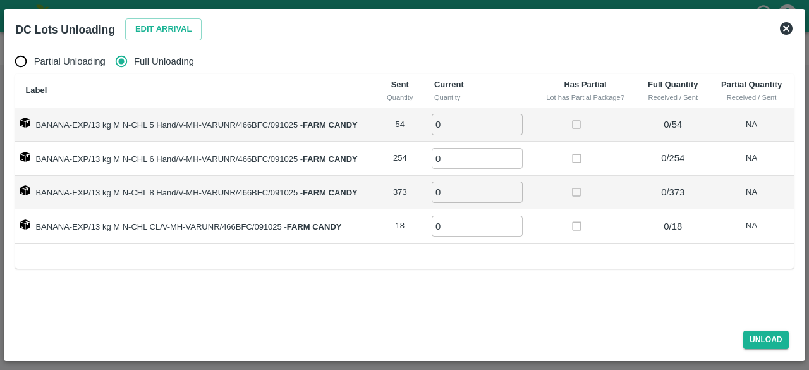
click at [465, 124] on input "0" at bounding box center [477, 124] width 91 height 21
type input "54"
type input "254"
type input "373"
type input "18"
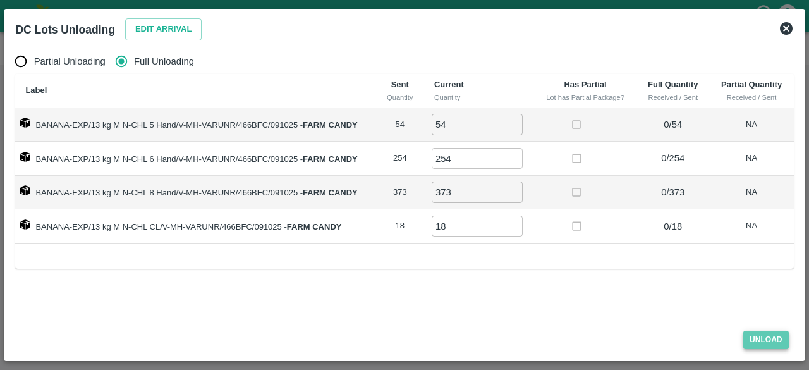
click at [759, 334] on button "Unload" at bounding box center [765, 339] width 45 height 18
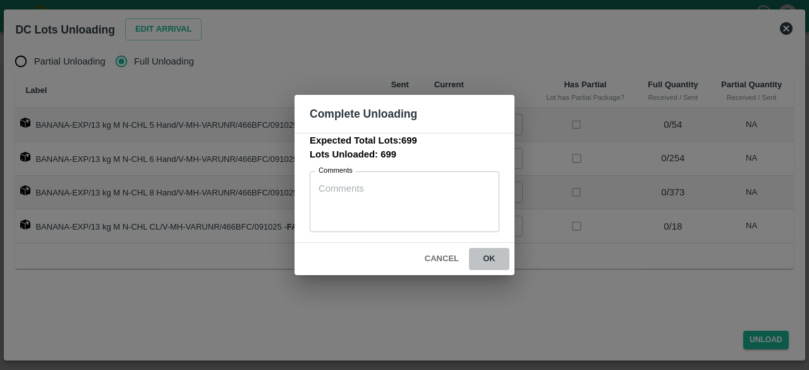
click at [489, 255] on button "ok" at bounding box center [489, 259] width 40 height 22
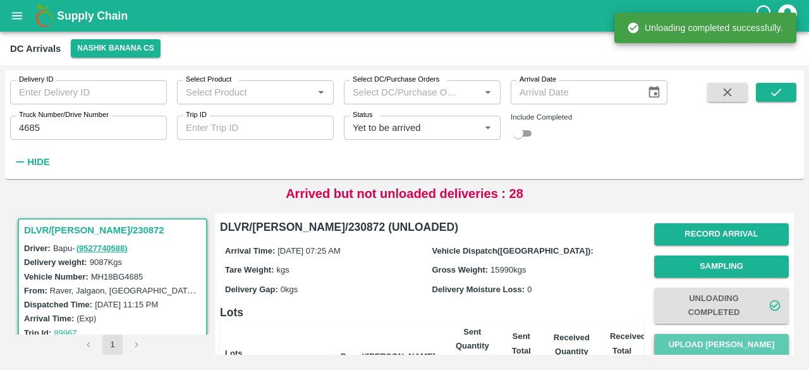
click at [707, 346] on button "Upload [PERSON_NAME]" at bounding box center [721, 345] width 135 height 22
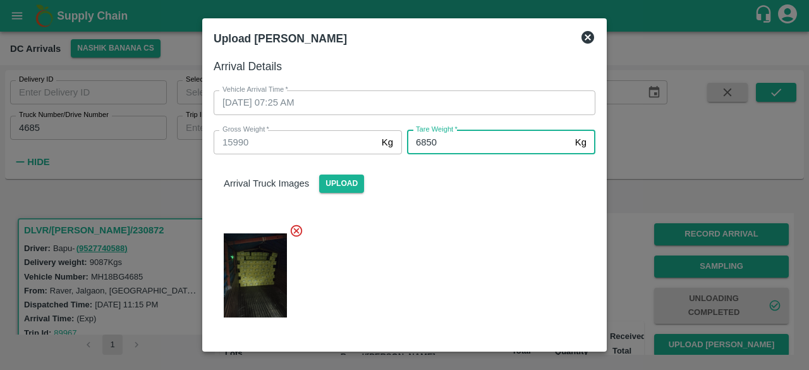
type input "6850"
click at [435, 238] on div at bounding box center [399, 271] width 392 height 117
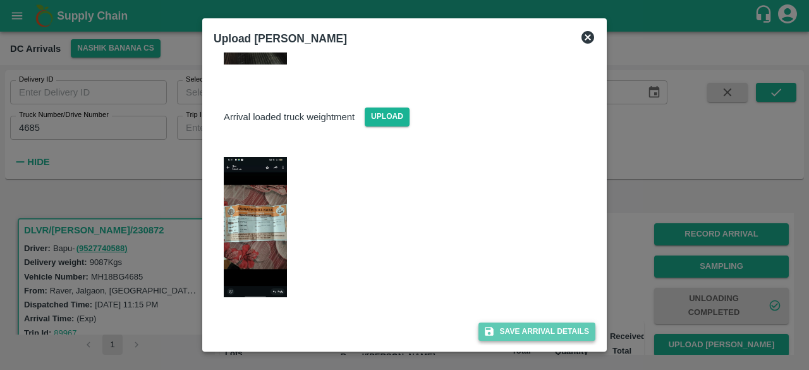
click at [508, 330] on button "Save Arrival Details" at bounding box center [536, 331] width 117 height 18
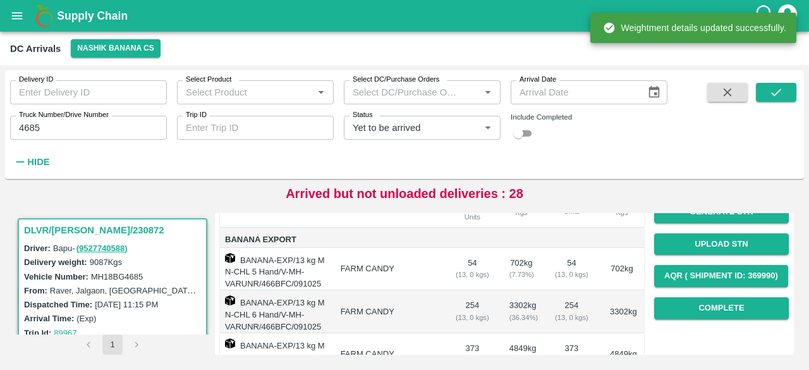
scroll to position [167, 0]
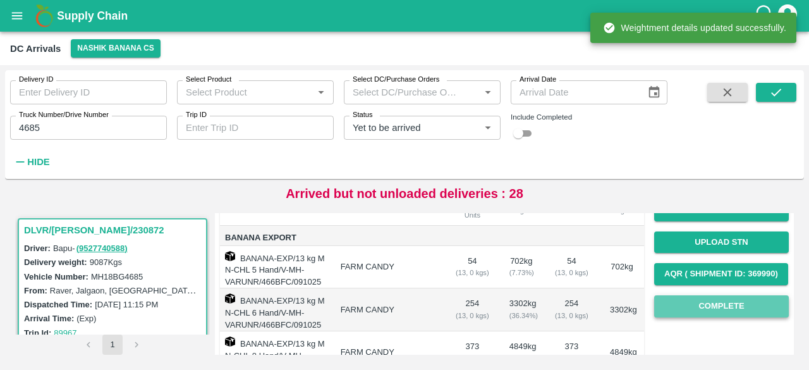
click at [699, 315] on button "Complete" at bounding box center [721, 306] width 135 height 22
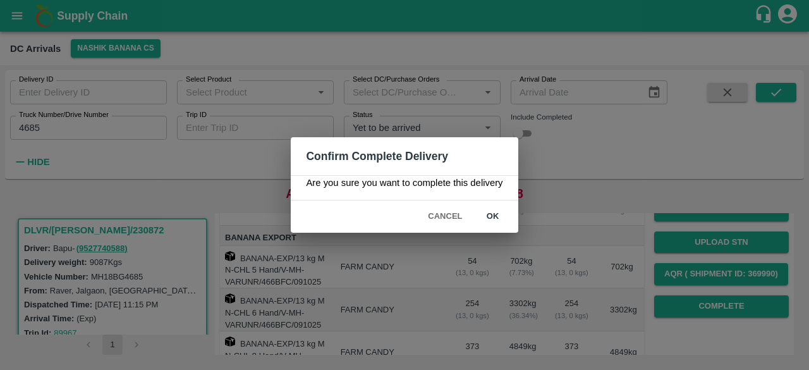
click at [492, 213] on button "ok" at bounding box center [493, 216] width 40 height 22
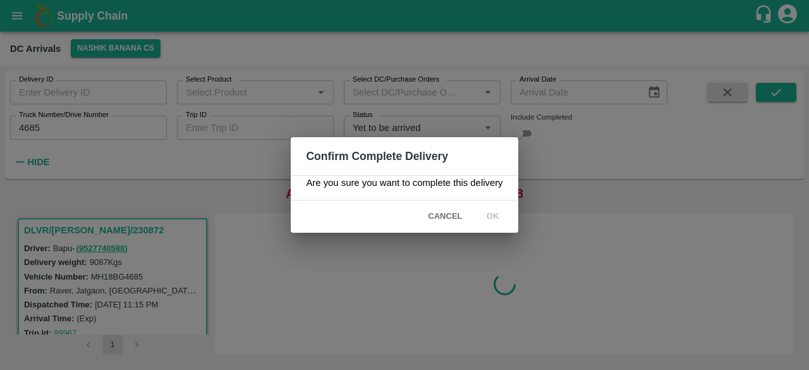
scroll to position [0, 0]
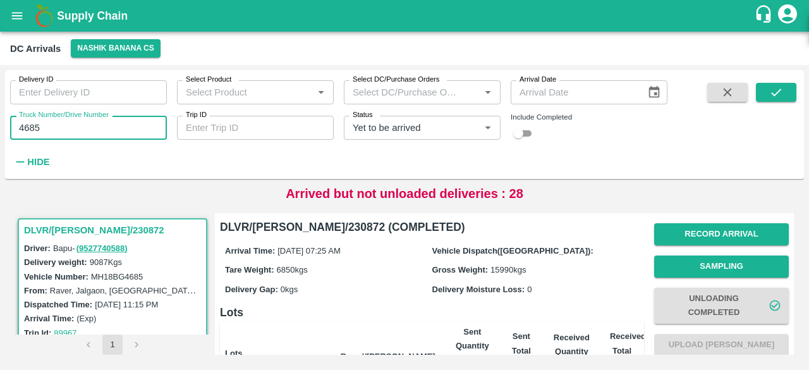
click at [28, 126] on input "4685" at bounding box center [88, 128] width 157 height 24
type input "4317"
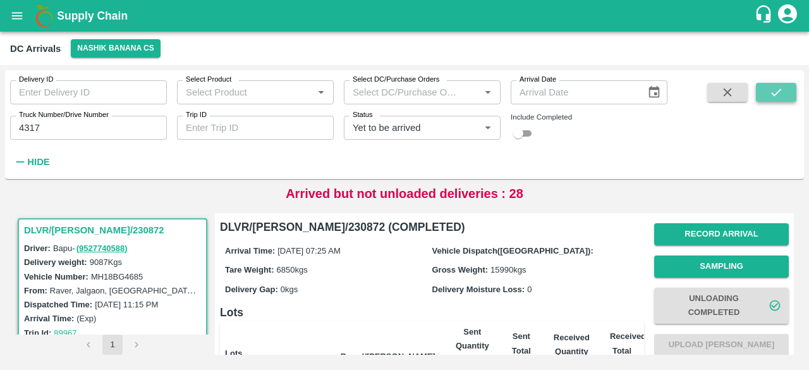
click at [781, 85] on icon "submit" at bounding box center [776, 92] width 14 height 14
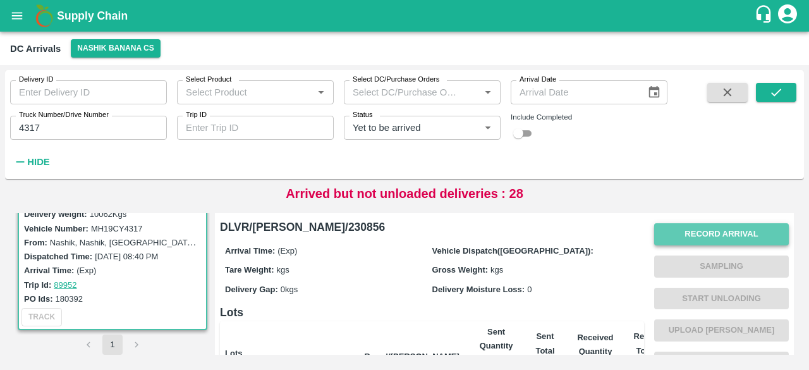
click at [703, 231] on button "Record Arrival" at bounding box center [721, 234] width 135 height 22
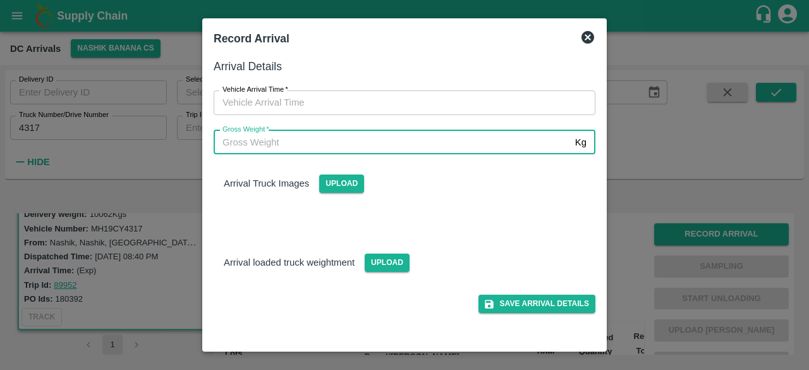
click at [270, 133] on input "Gross Weight   *" at bounding box center [392, 142] width 356 height 24
type input "17000"
type input "DD/MM/YYYY hh:mm aa"
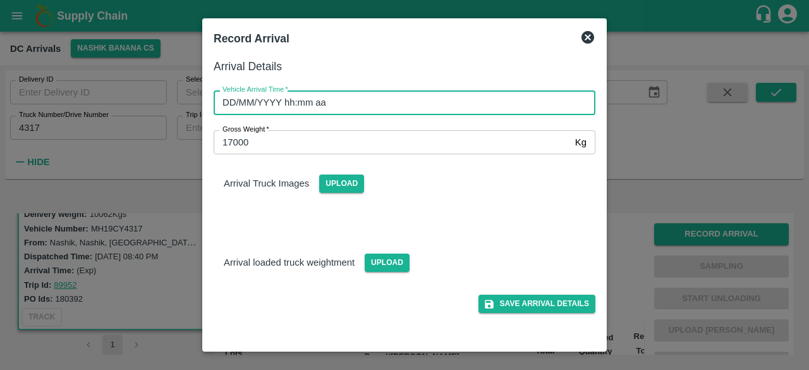
click at [451, 103] on input "DD/MM/YYYY hh:mm aa" at bounding box center [400, 102] width 373 height 24
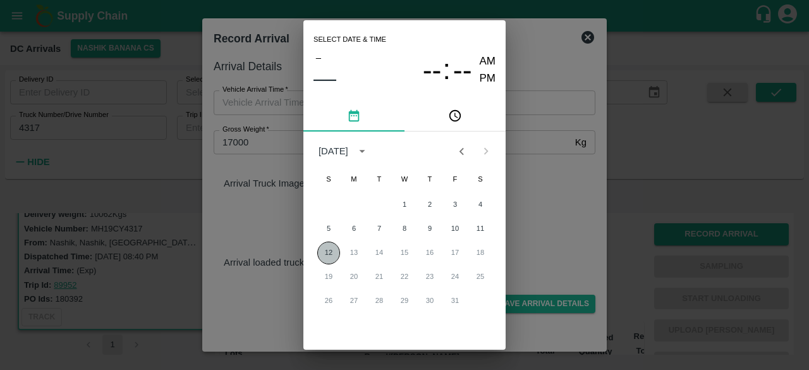
click at [323, 255] on button "12" at bounding box center [328, 252] width 23 height 23
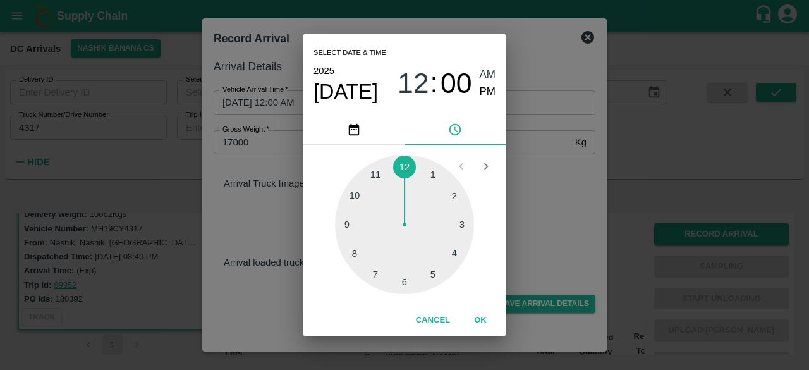
click at [350, 258] on div at bounding box center [404, 224] width 139 height 139
click at [354, 194] on div at bounding box center [404, 224] width 139 height 139
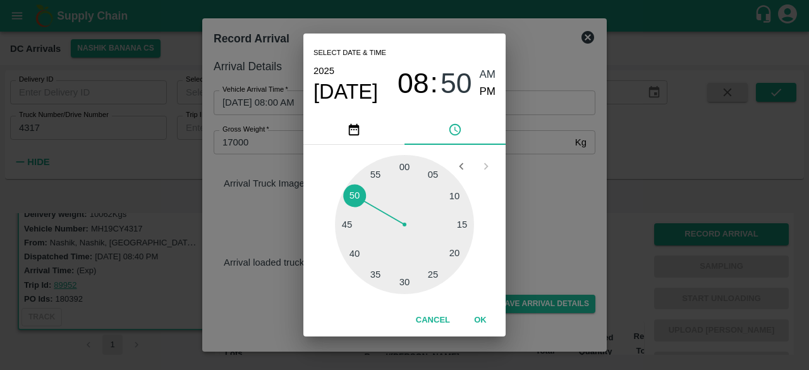
type input "[DATE] 08:50 AM"
click at [563, 202] on div "Select date & time [DATE] 08 : 50 AM PM 05 10 15 20 25 30 35 40 45 50 55 00 Can…" at bounding box center [404, 185] width 809 height 370
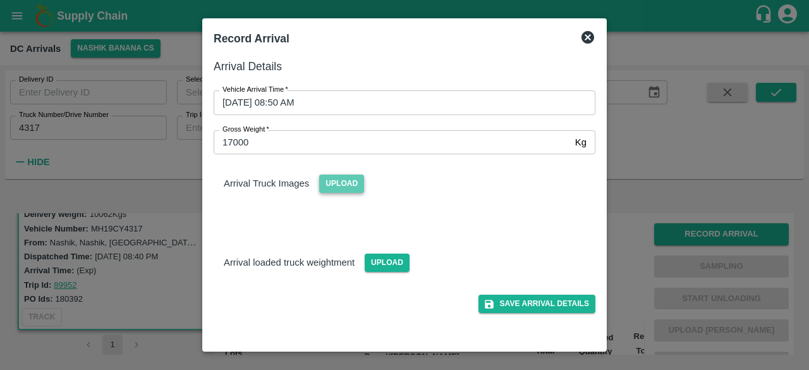
click at [335, 181] on span "Upload" at bounding box center [341, 183] width 45 height 18
click at [0, 0] on input "Upload" at bounding box center [0, 0] width 0 height 0
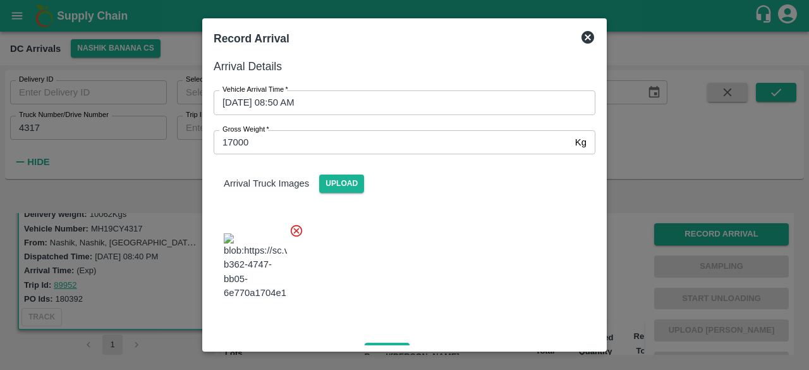
scroll to position [136, 0]
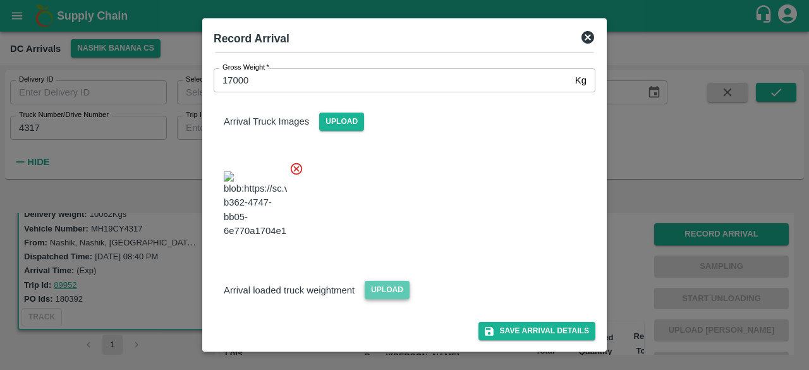
click at [397, 291] on span "Upload" at bounding box center [387, 290] width 45 height 18
click at [0, 0] on input "Upload" at bounding box center [0, 0] width 0 height 0
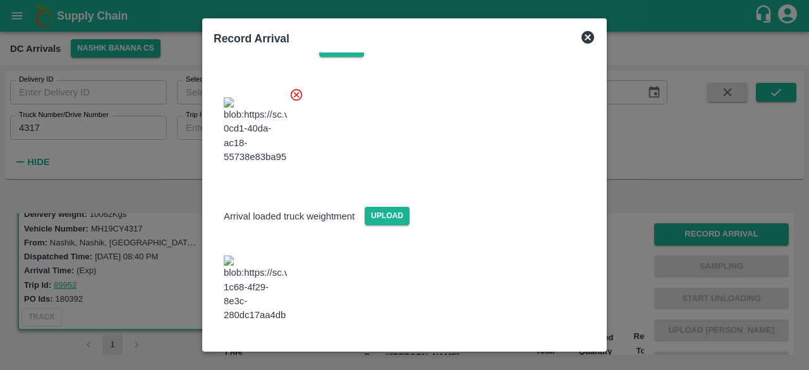
scroll to position [196, 0]
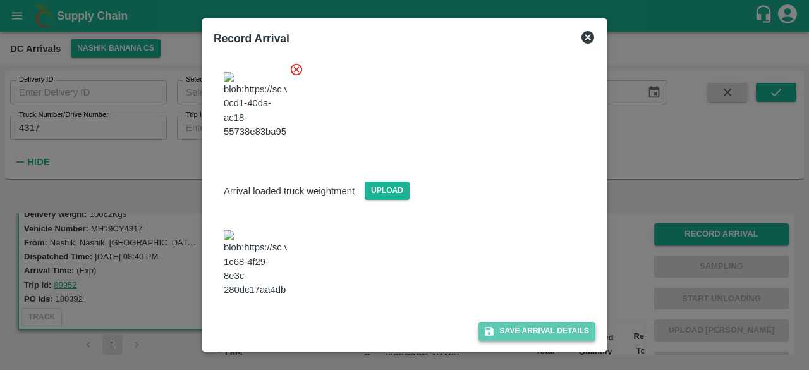
click at [513, 332] on button "Save Arrival Details" at bounding box center [536, 331] width 117 height 18
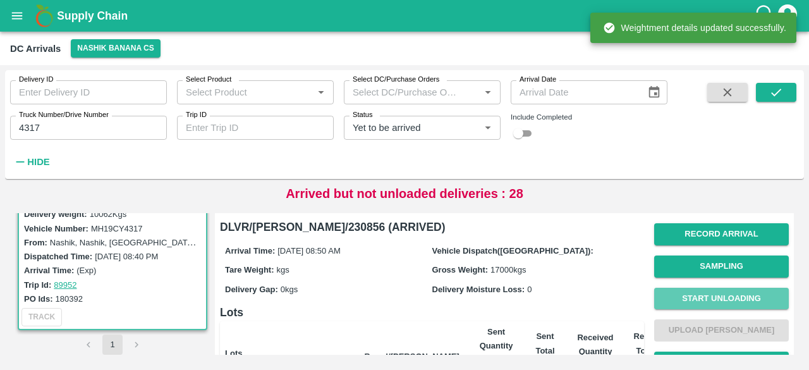
click at [708, 295] on button "Start Unloading" at bounding box center [721, 298] width 135 height 22
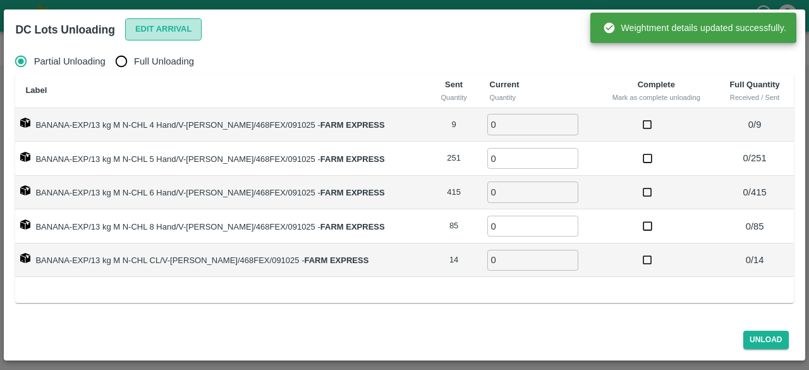
click at [153, 27] on button "Edit Arrival" at bounding box center [163, 29] width 77 height 22
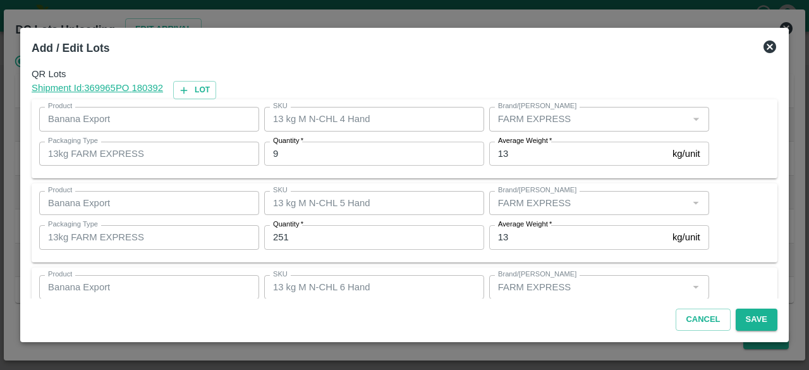
click at [287, 145] on label "Quantity   *" at bounding box center [288, 141] width 30 height 10
click at [287, 145] on input "9" at bounding box center [374, 154] width 220 height 24
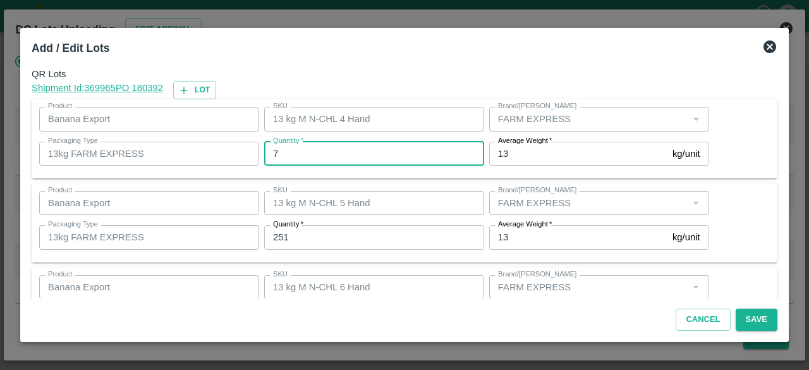
type input "7"
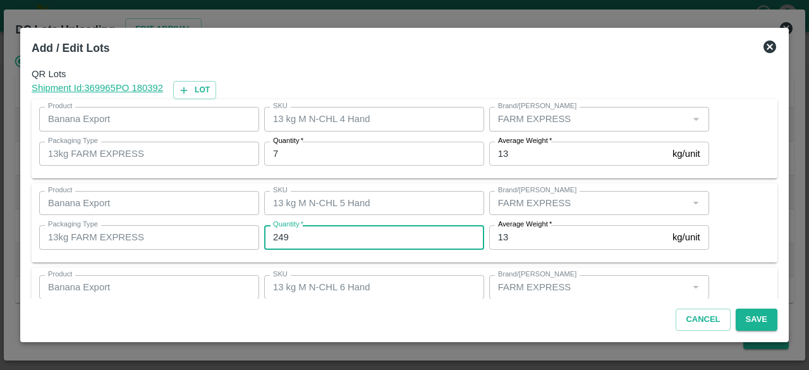
type input "249"
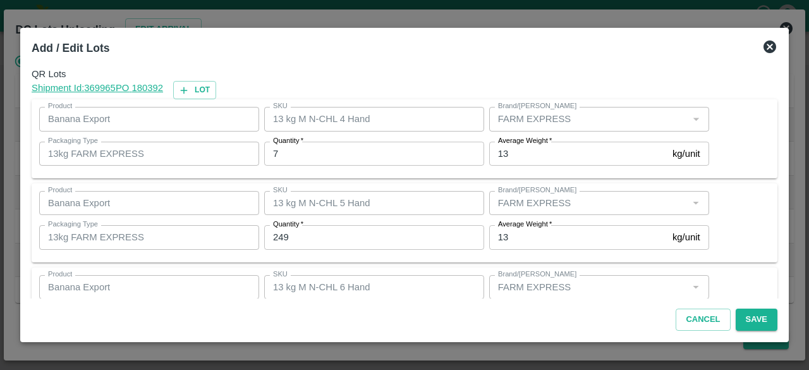
scroll to position [140, 0]
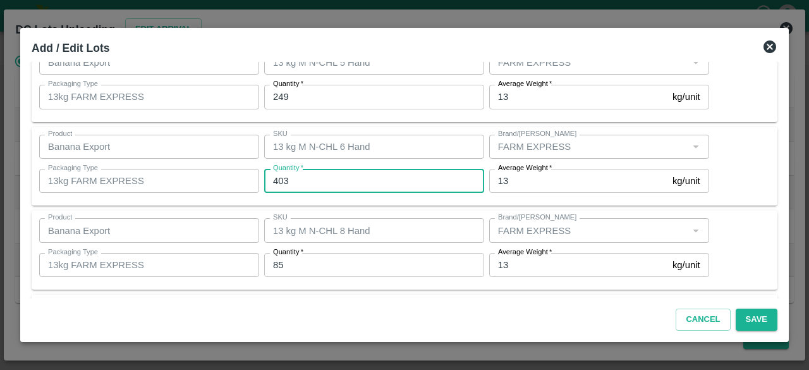
type input "403"
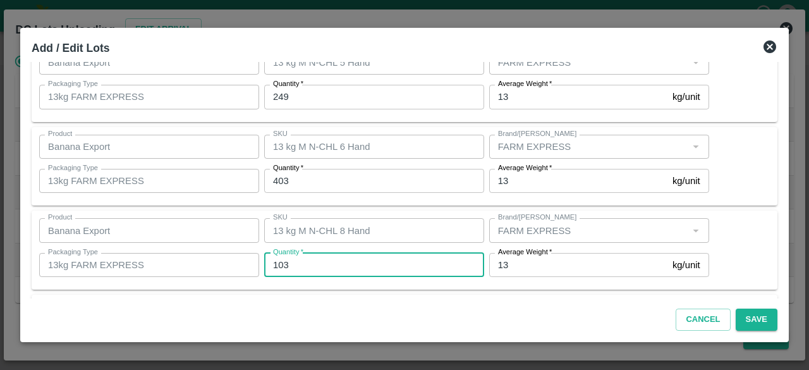
type input "103"
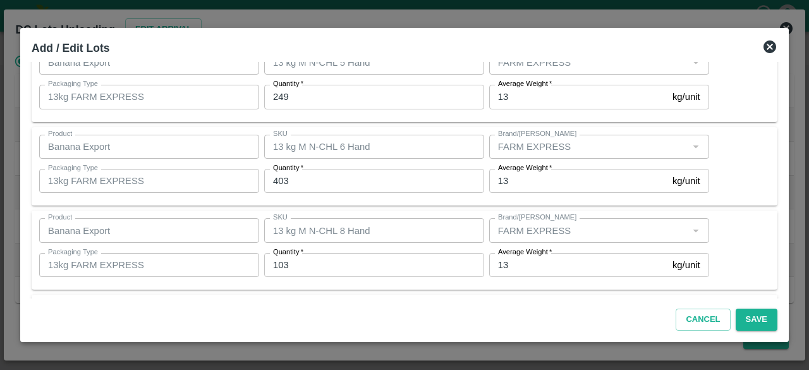
scroll to position [224, 0]
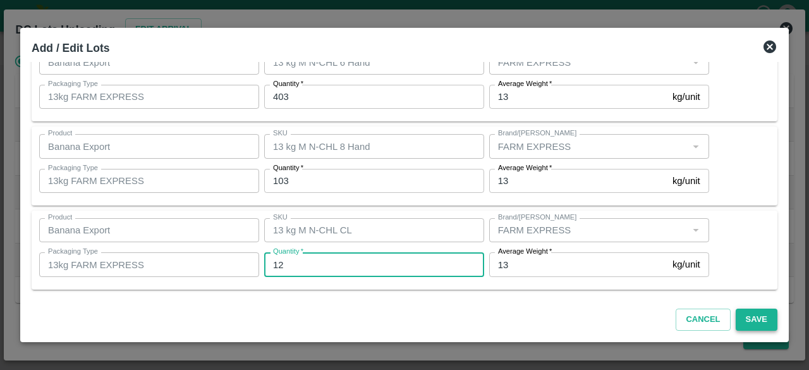
type input "12"
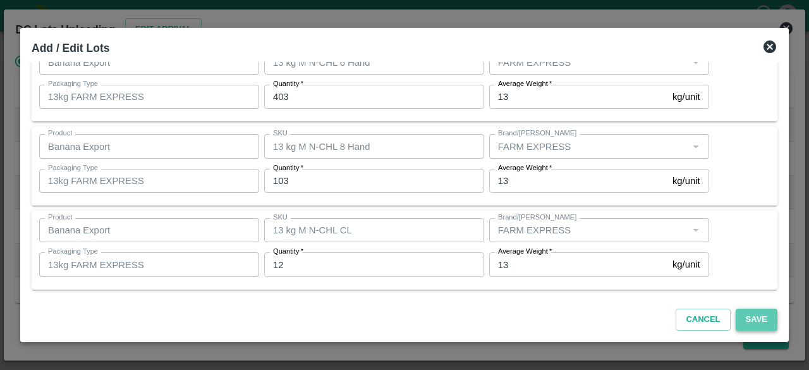
click at [754, 317] on button "Save" at bounding box center [756, 319] width 42 height 22
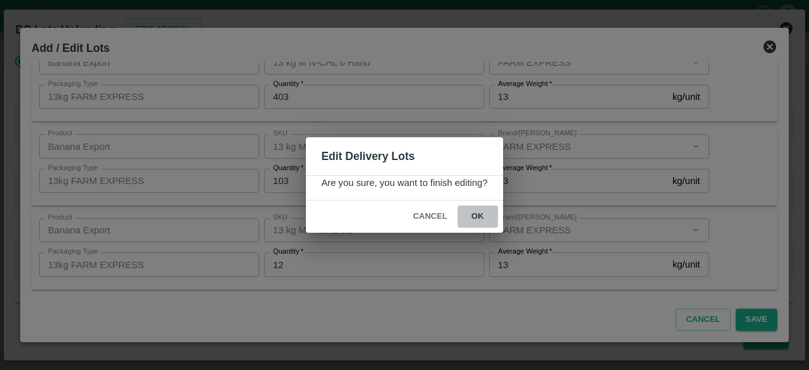
click at [478, 214] on button "ok" at bounding box center [477, 216] width 40 height 22
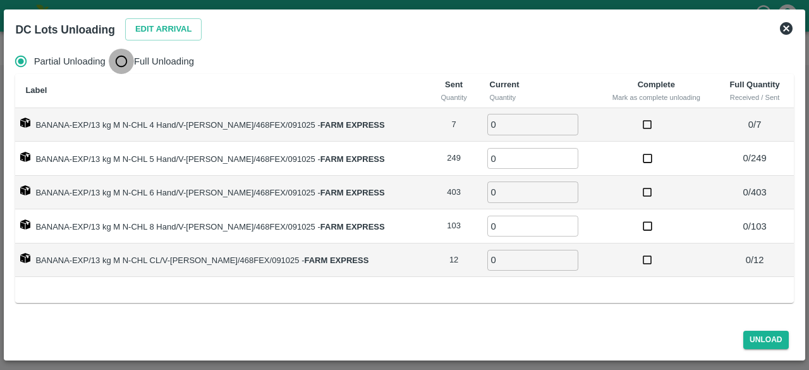
click at [123, 61] on input "Full Unloading" at bounding box center [121, 61] width 25 height 25
radio input "true"
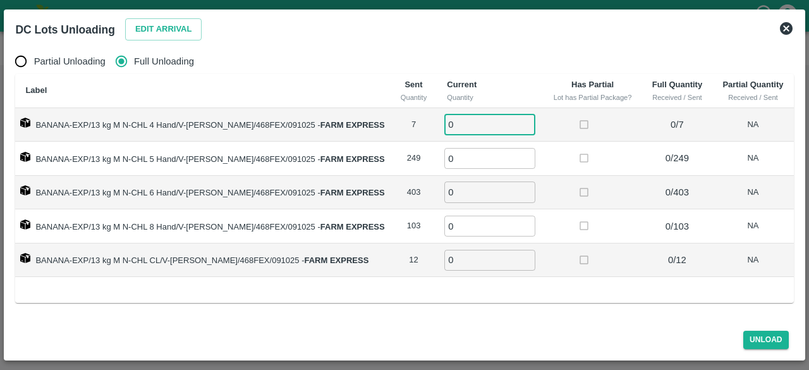
click at [449, 130] on input "0" at bounding box center [489, 124] width 91 height 21
type input "7"
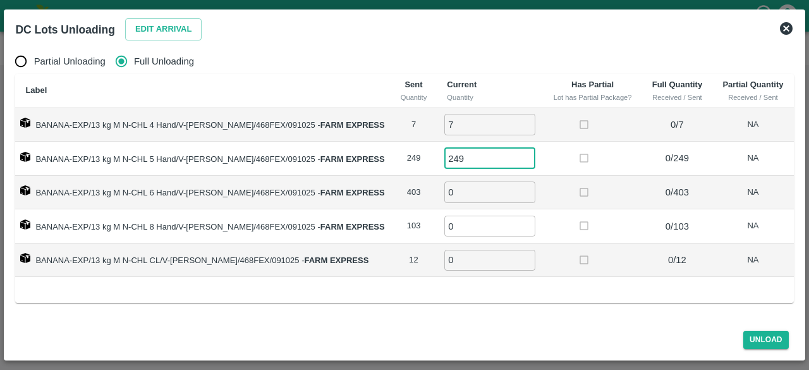
type input "249"
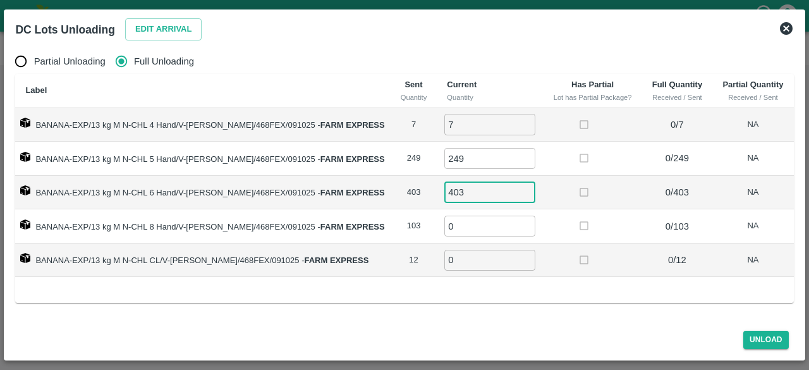
type input "403"
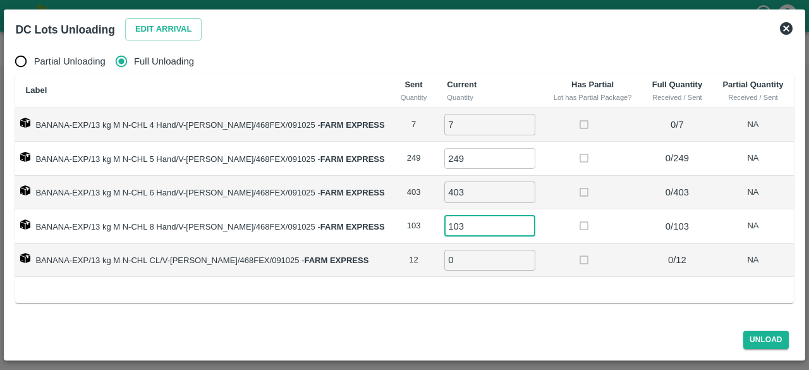
type input "103"
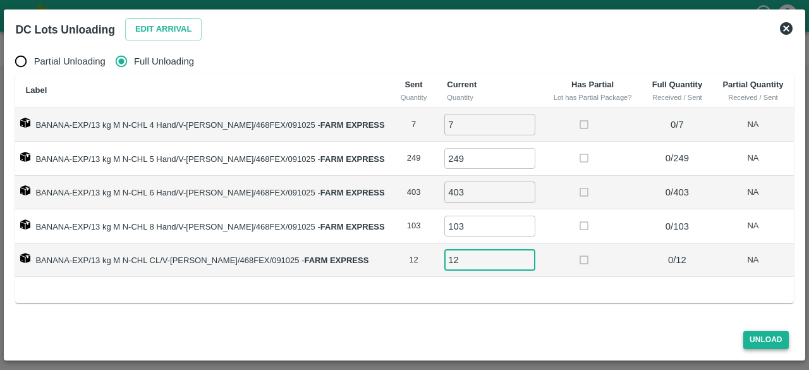
type input "12"
click at [759, 340] on button "Unload" at bounding box center [765, 339] width 45 height 18
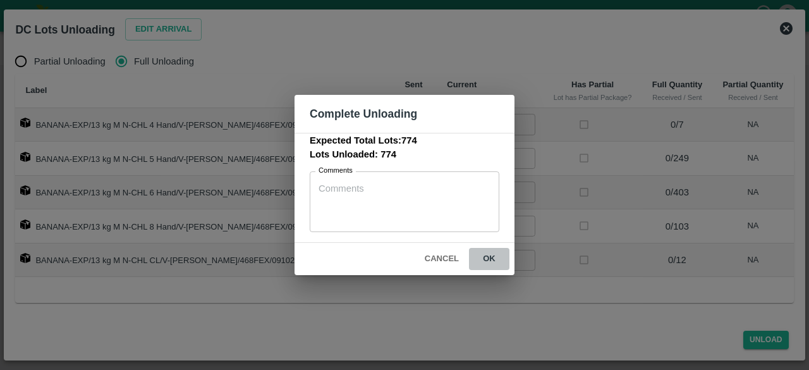
click at [490, 253] on button "ok" at bounding box center [489, 259] width 40 height 22
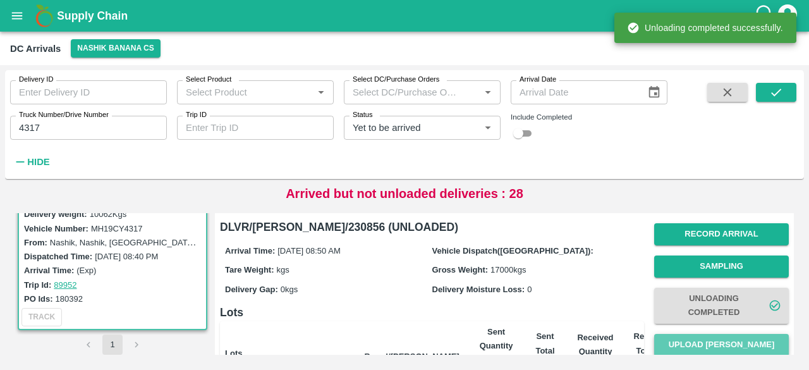
click at [718, 342] on button "Upload [PERSON_NAME]" at bounding box center [721, 345] width 135 height 22
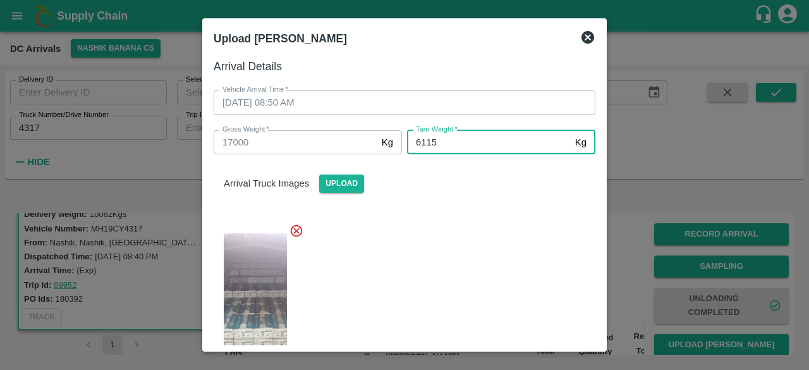
type input "6115"
click at [497, 252] on div at bounding box center [399, 299] width 392 height 173
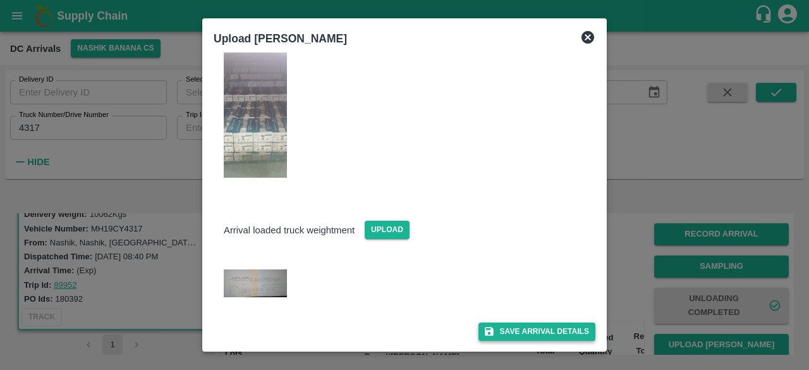
click at [521, 329] on button "Save Arrival Details" at bounding box center [536, 331] width 117 height 18
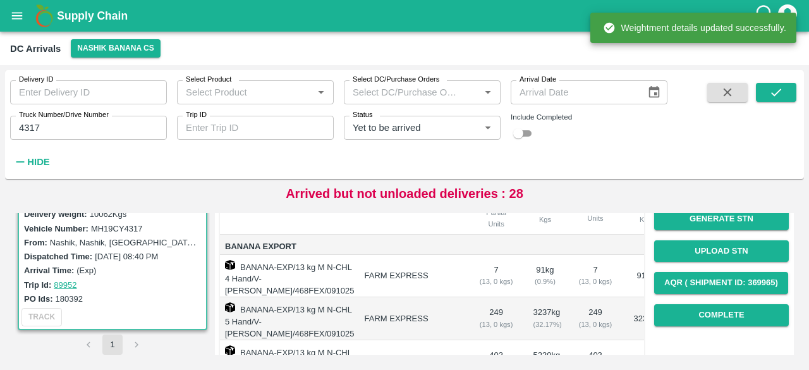
scroll to position [163, 0]
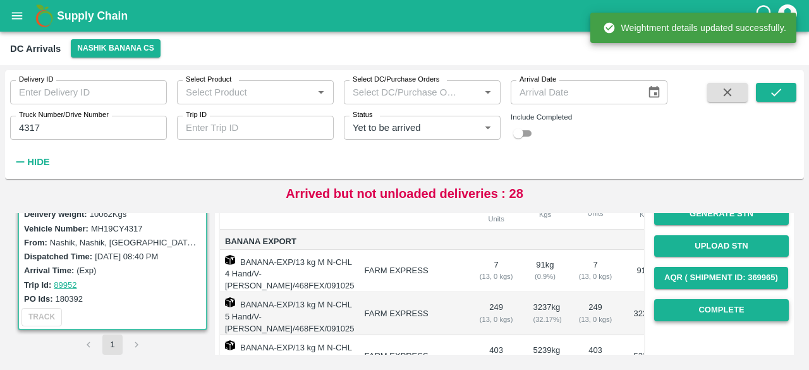
click at [705, 311] on button "Complete" at bounding box center [721, 310] width 135 height 22
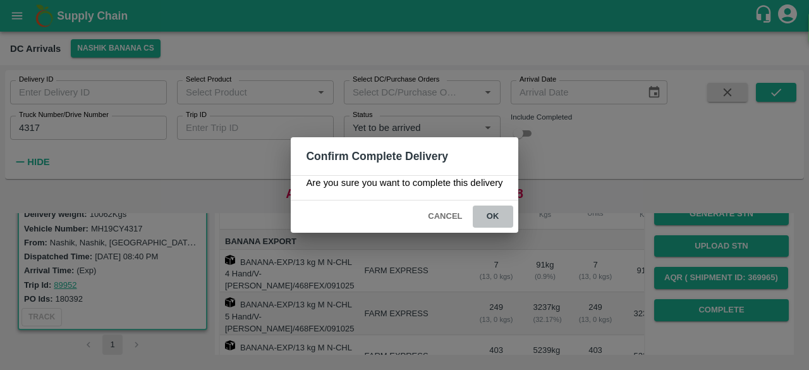
click at [484, 219] on button "ok" at bounding box center [493, 216] width 40 height 22
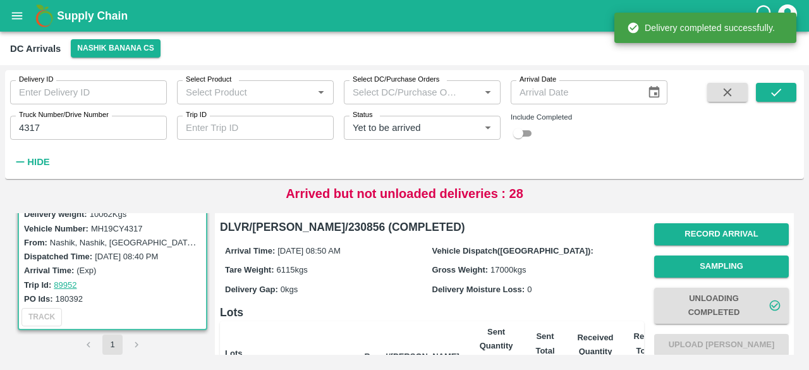
click at [25, 128] on input "4317" at bounding box center [88, 128] width 157 height 24
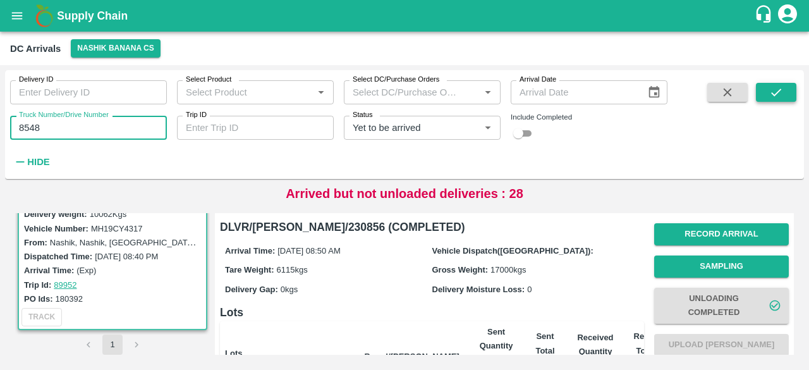
type input "8548"
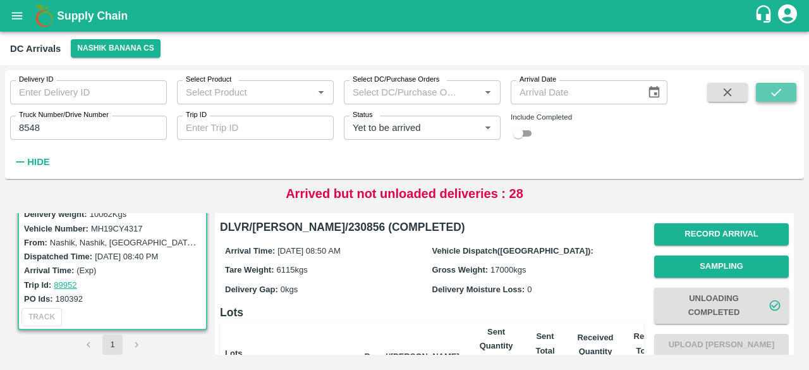
click at [763, 92] on button "submit" at bounding box center [776, 92] width 40 height 19
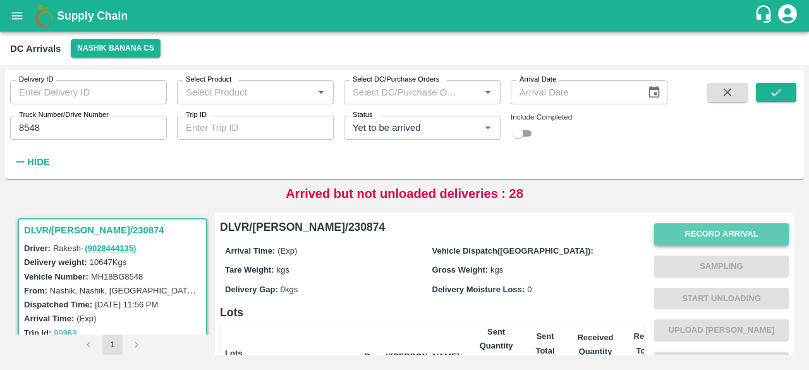
click at [727, 232] on button "Record Arrival" at bounding box center [721, 234] width 135 height 22
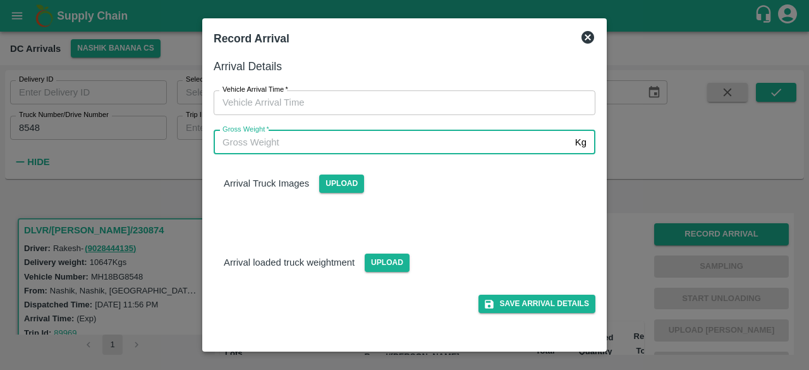
click at [383, 147] on input "Gross Weight   *" at bounding box center [392, 142] width 356 height 24
type input "17540"
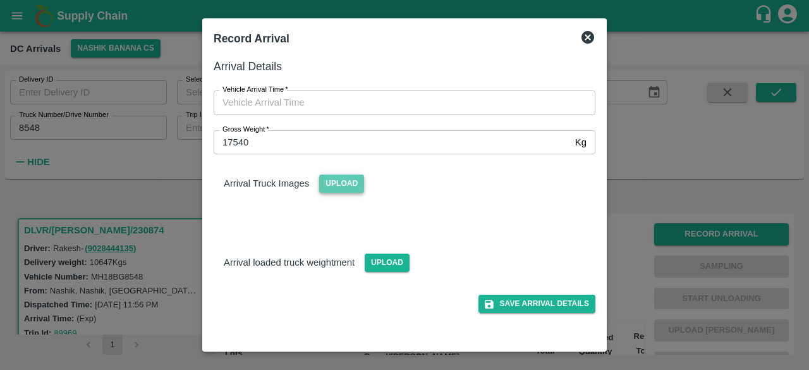
click at [334, 183] on span "Upload" at bounding box center [341, 183] width 45 height 18
click at [0, 0] on input "Upload" at bounding box center [0, 0] width 0 height 0
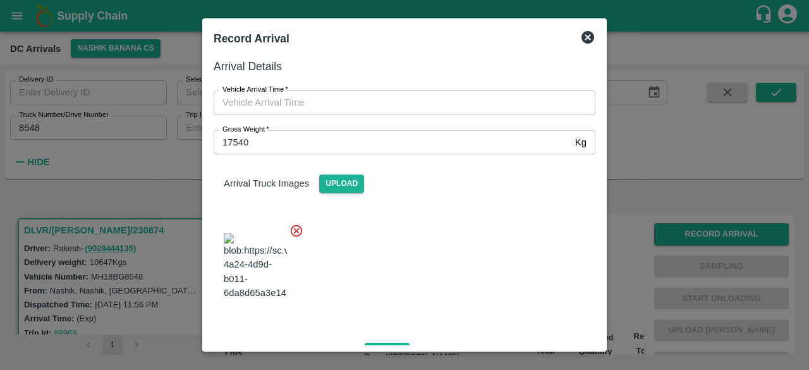
type input "DD/MM/YYYY hh:mm aa"
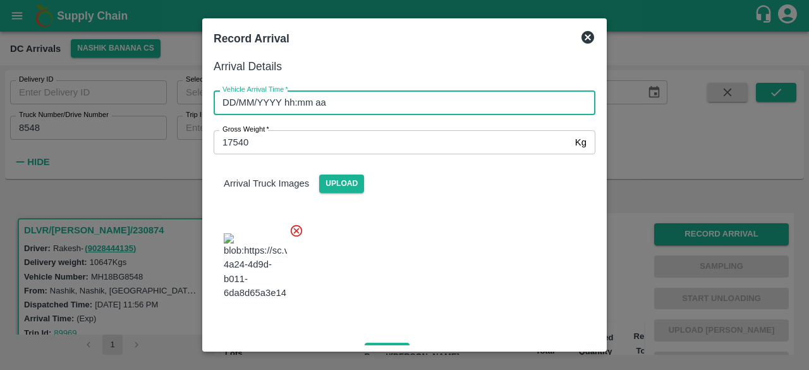
click at [378, 105] on input "DD/MM/YYYY hh:mm aa" at bounding box center [400, 102] width 373 height 24
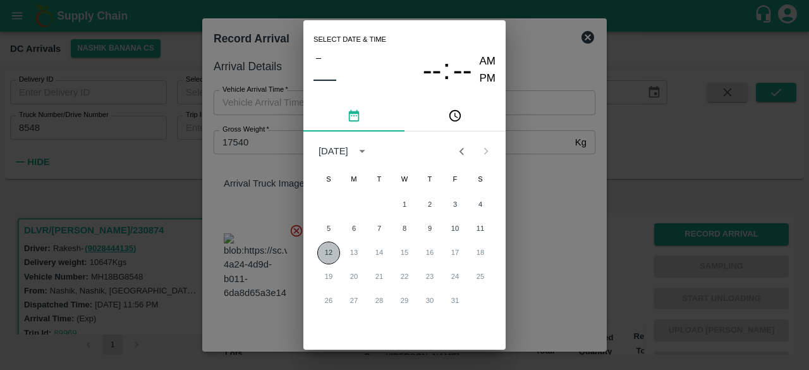
click at [325, 255] on button "12" at bounding box center [328, 252] width 23 height 23
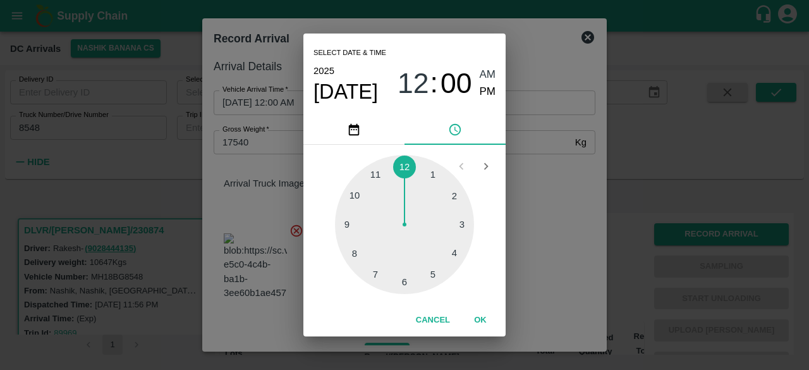
click at [378, 179] on div at bounding box center [404, 224] width 139 height 139
click at [405, 287] on div at bounding box center [404, 224] width 139 height 139
type input "[DATE] 11:30 AM"
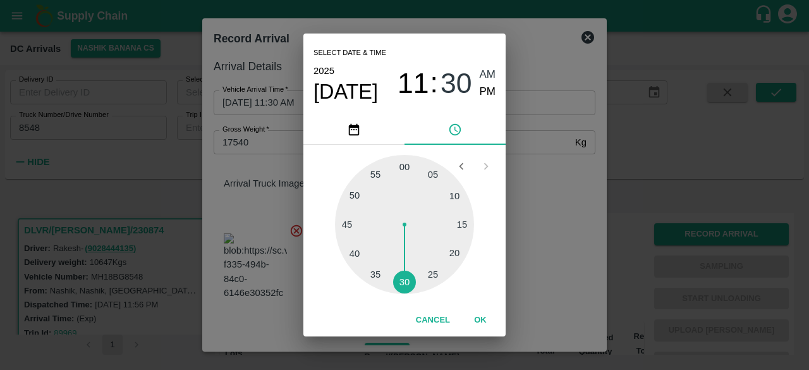
click at [562, 238] on div "Select date & time [DATE] 11 : 30 AM PM 05 10 15 20 25 30 35 40 45 50 55 00 Can…" at bounding box center [404, 185] width 809 height 370
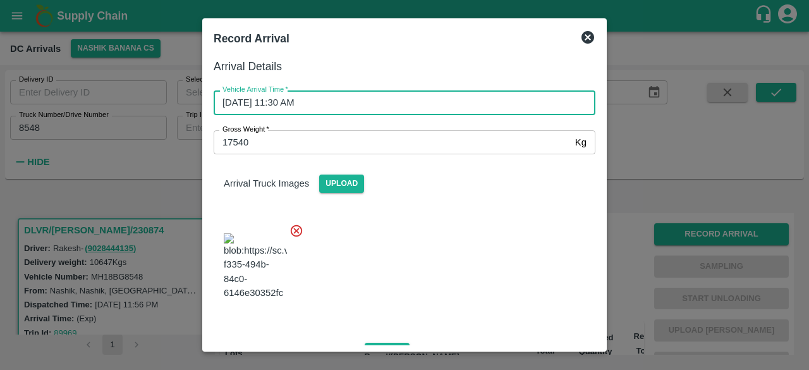
scroll to position [136, 0]
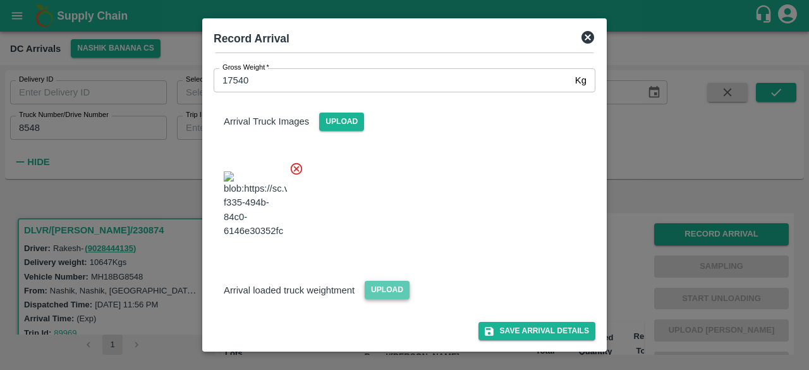
click at [373, 291] on span "Upload" at bounding box center [387, 290] width 45 height 18
click at [0, 0] on input "Upload" at bounding box center [0, 0] width 0 height 0
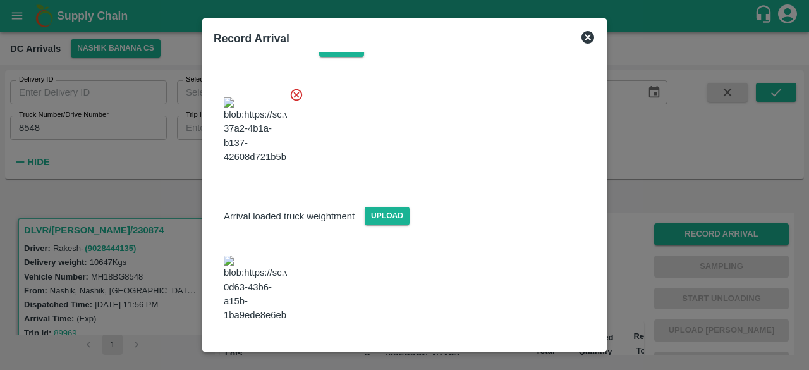
scroll to position [200, 0]
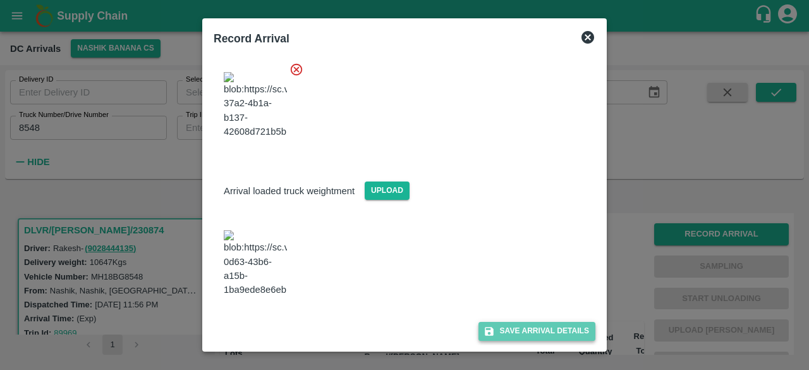
click at [519, 330] on button "Save Arrival Details" at bounding box center [536, 331] width 117 height 18
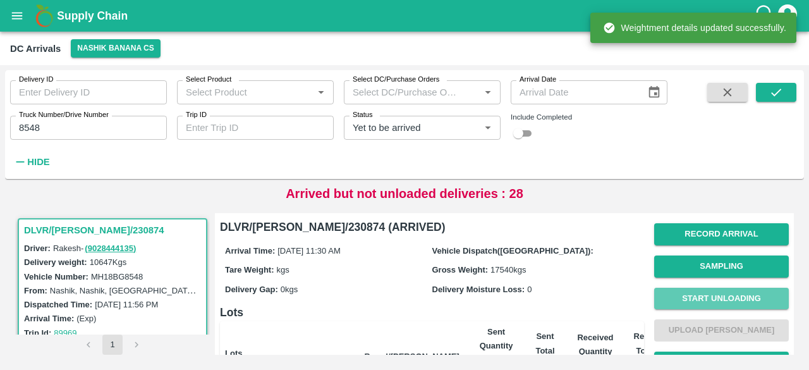
click at [709, 298] on button "Start Unloading" at bounding box center [721, 298] width 135 height 22
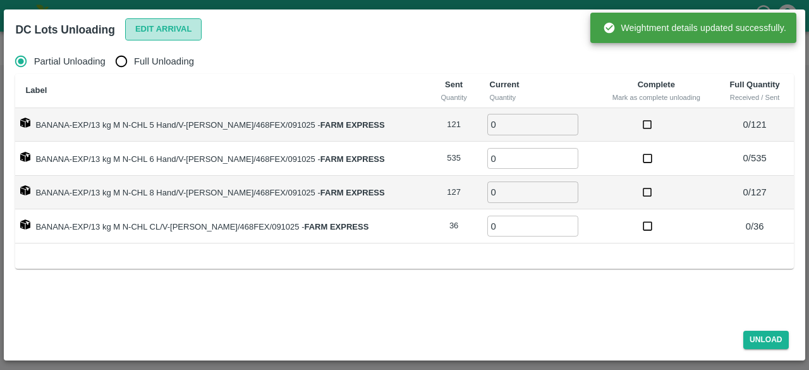
click at [160, 27] on button "Edit Arrival" at bounding box center [163, 29] width 77 height 22
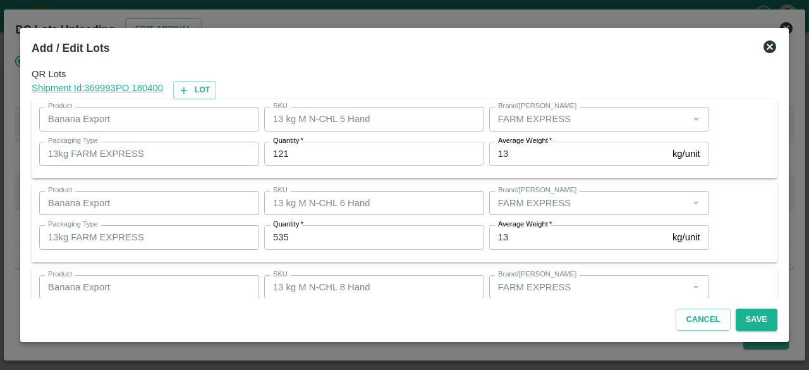
click at [280, 148] on input "121" at bounding box center [374, 154] width 220 height 24
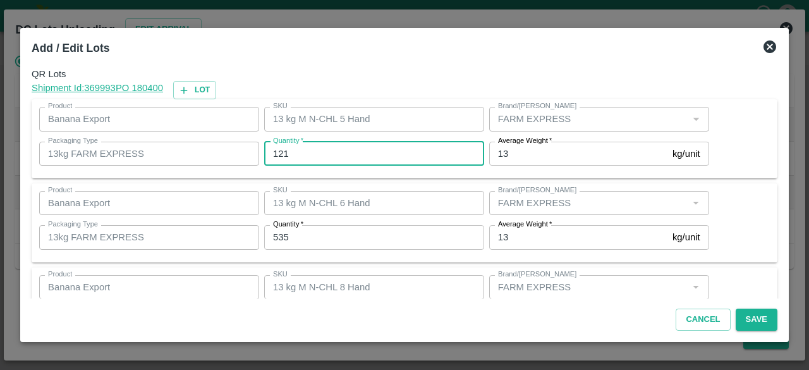
click at [280, 148] on input "121" at bounding box center [374, 154] width 220 height 24
type input "132"
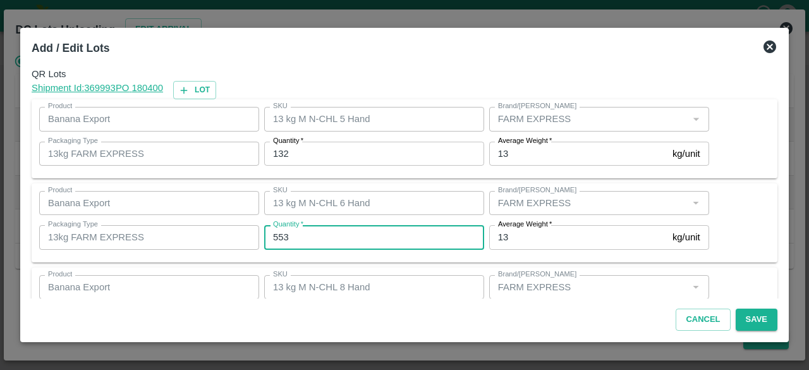
type input "553"
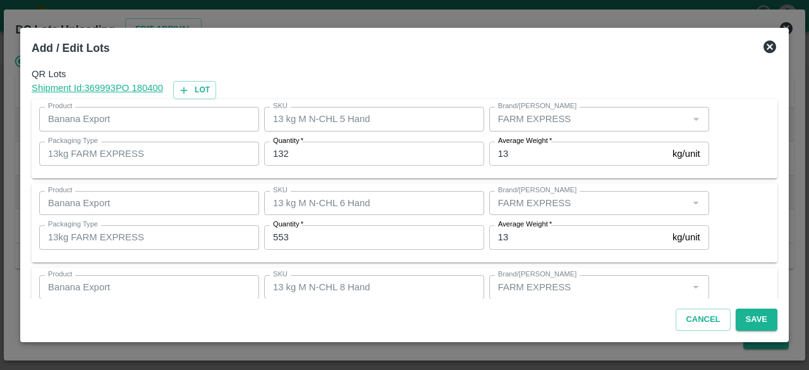
scroll to position [140, 0]
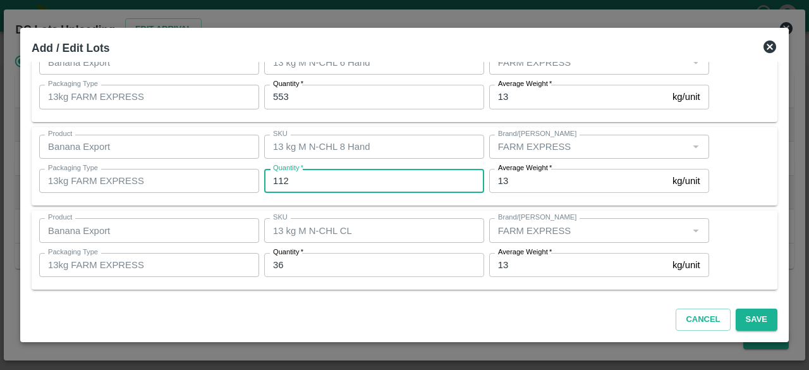
type input "112"
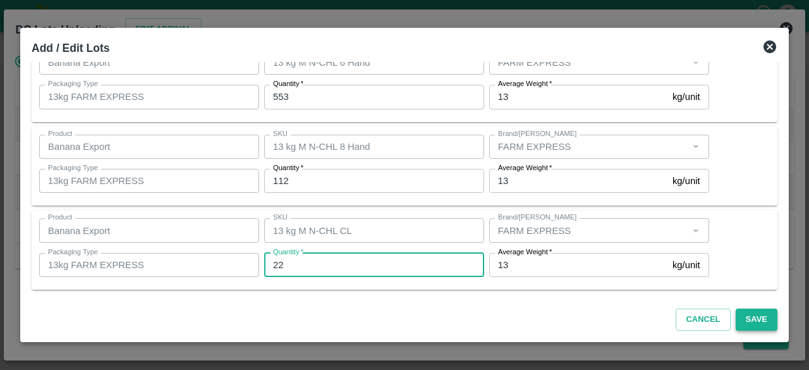
type input "22"
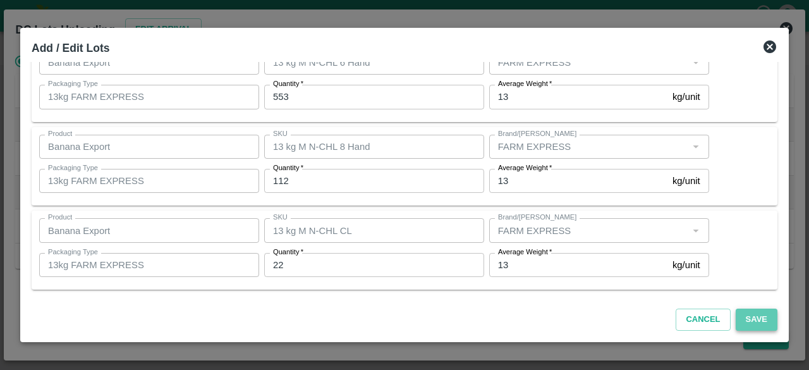
click at [761, 321] on button "Save" at bounding box center [756, 319] width 42 height 22
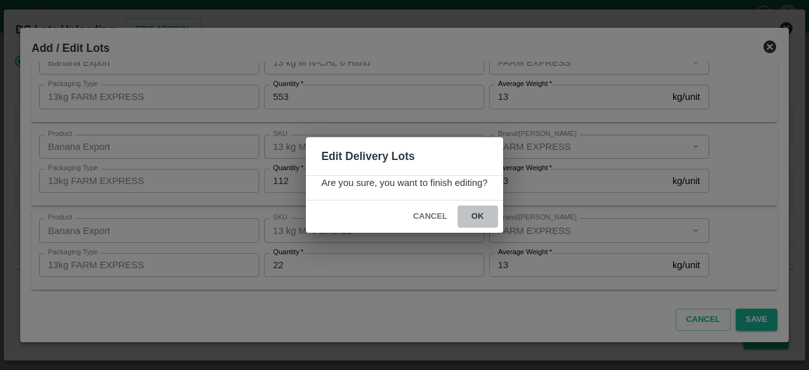
click at [479, 212] on button "ok" at bounding box center [477, 216] width 40 height 22
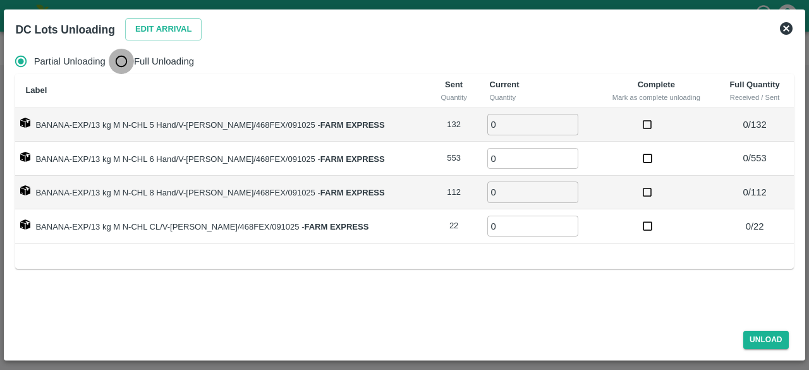
click at [119, 65] on input "Full Unloading" at bounding box center [121, 61] width 25 height 25
radio input "true"
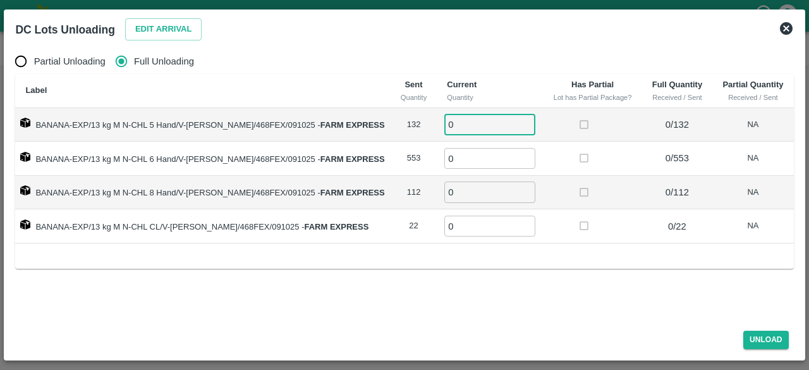
click at [446, 126] on input "0" at bounding box center [489, 124] width 91 height 21
type input "132"
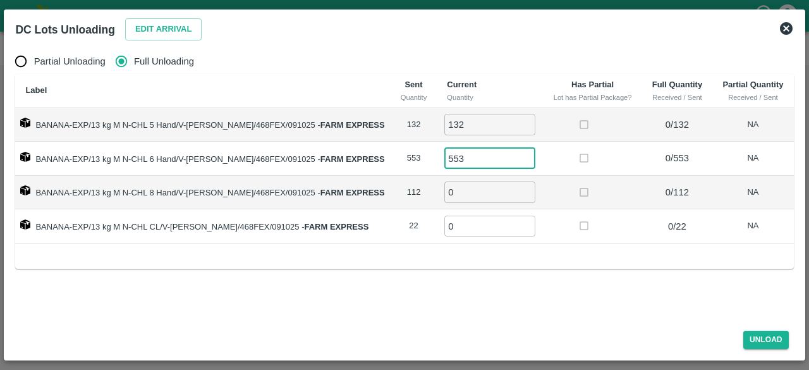
type input "553"
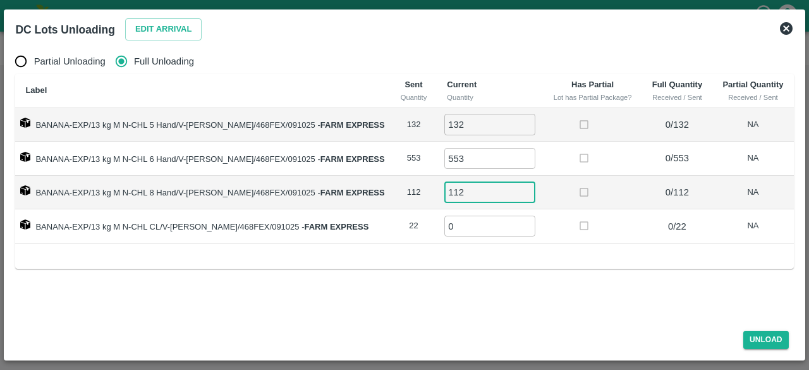
type input "112"
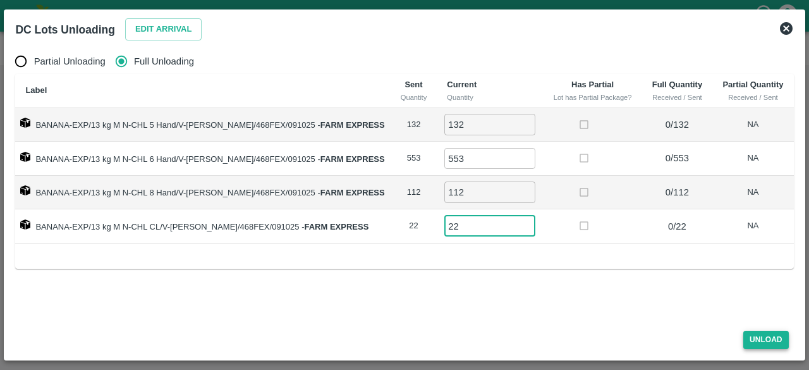
type input "22"
click at [757, 341] on button "Unload" at bounding box center [765, 339] width 45 height 18
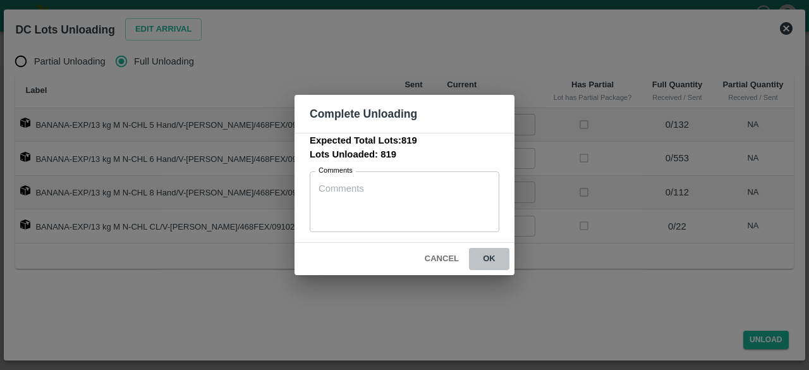
click at [489, 257] on button "ok" at bounding box center [489, 259] width 40 height 22
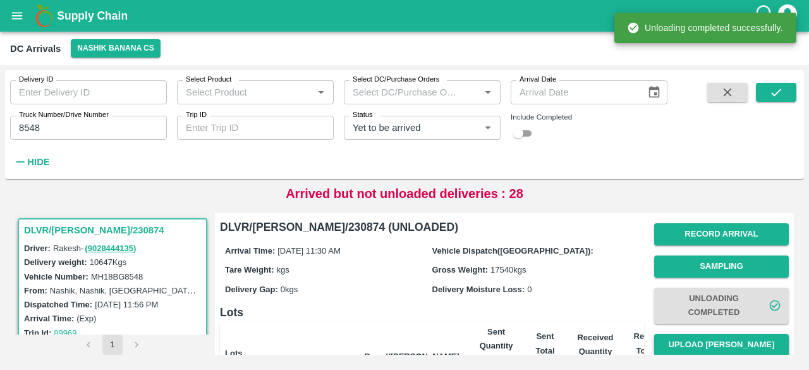
click at [717, 350] on button "Upload [PERSON_NAME]" at bounding box center [721, 345] width 135 height 22
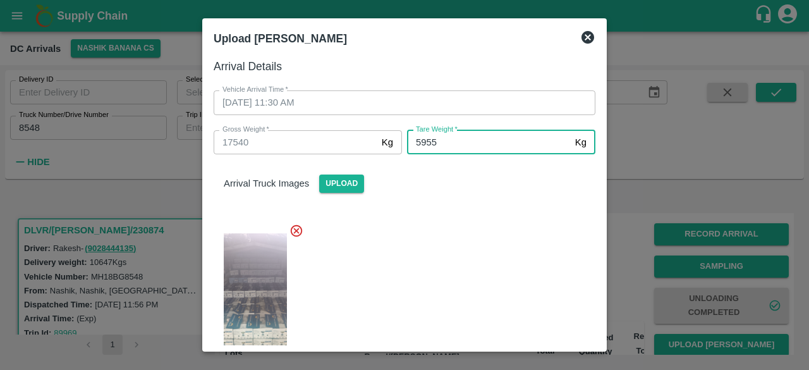
type input "5955"
click at [502, 221] on div at bounding box center [399, 299] width 392 height 173
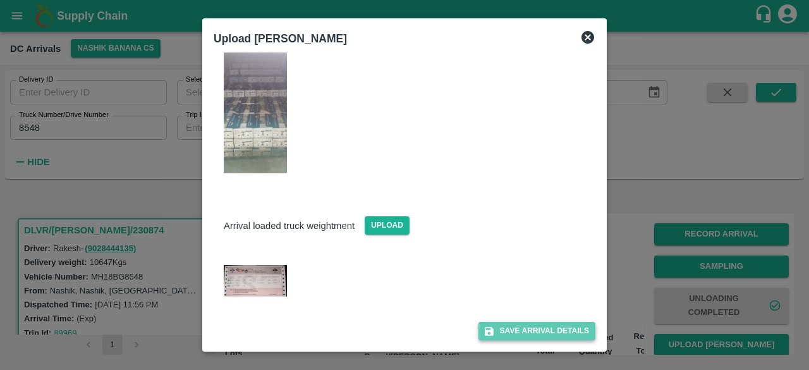
click at [516, 329] on button "Save Arrival Details" at bounding box center [536, 331] width 117 height 18
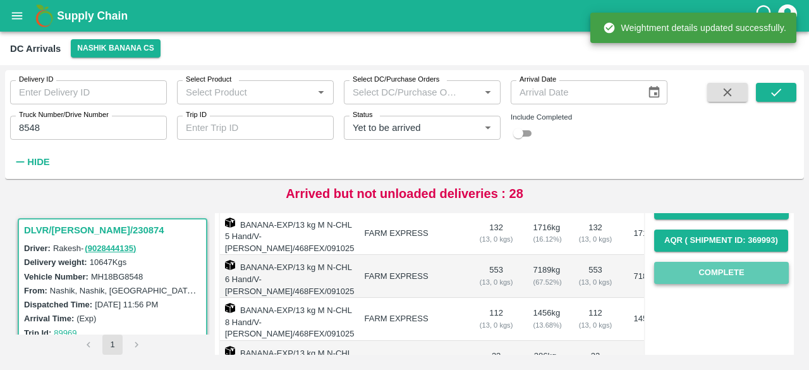
click at [715, 266] on button "Complete" at bounding box center [721, 273] width 135 height 22
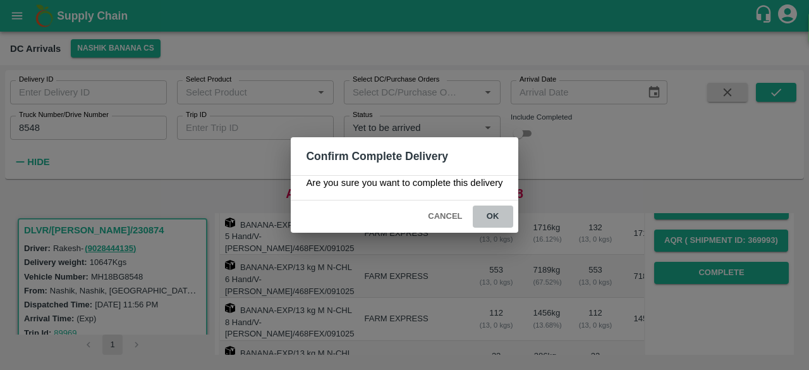
click at [486, 213] on button "ok" at bounding box center [493, 216] width 40 height 22
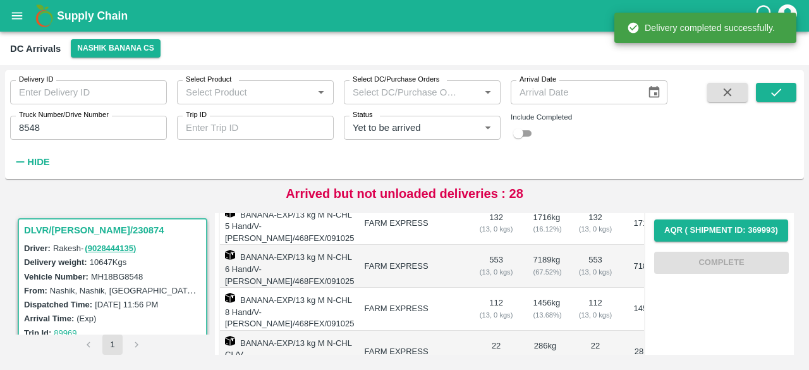
scroll to position [202, 0]
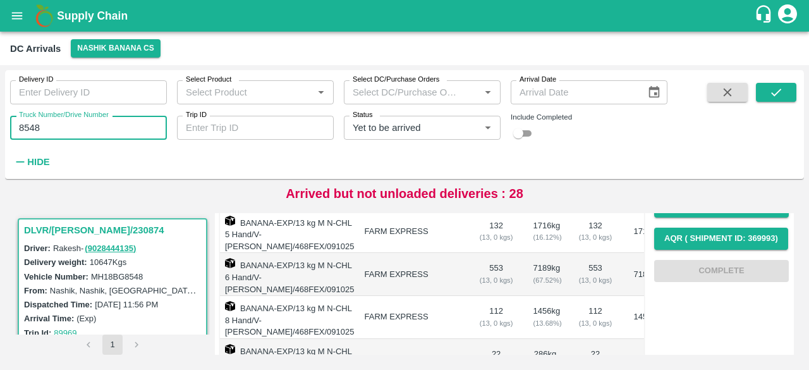
click at [28, 123] on input "8548" at bounding box center [88, 128] width 157 height 24
type input "8968"
click at [776, 89] on icon "submit" at bounding box center [776, 92] width 14 height 14
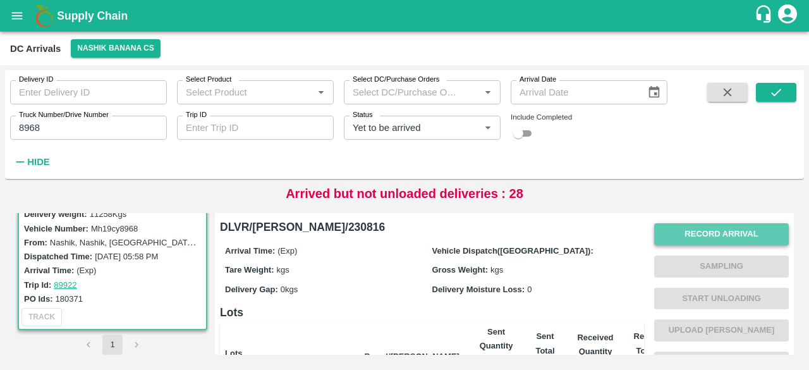
click at [740, 233] on button "Record Arrival" at bounding box center [721, 234] width 135 height 22
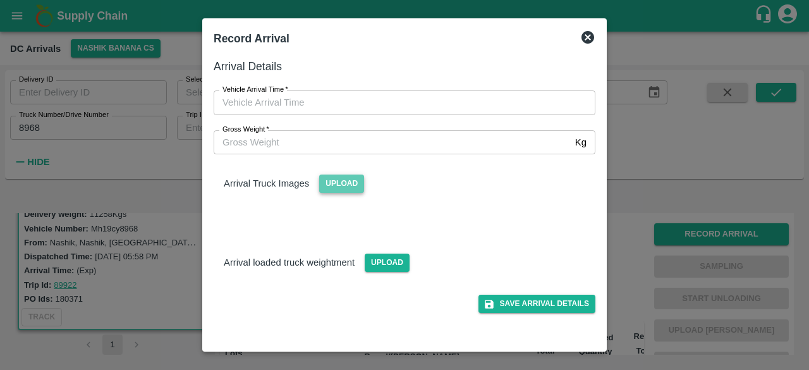
click at [334, 184] on span "Upload" at bounding box center [341, 183] width 45 height 18
click at [0, 0] on input "Upload" at bounding box center [0, 0] width 0 height 0
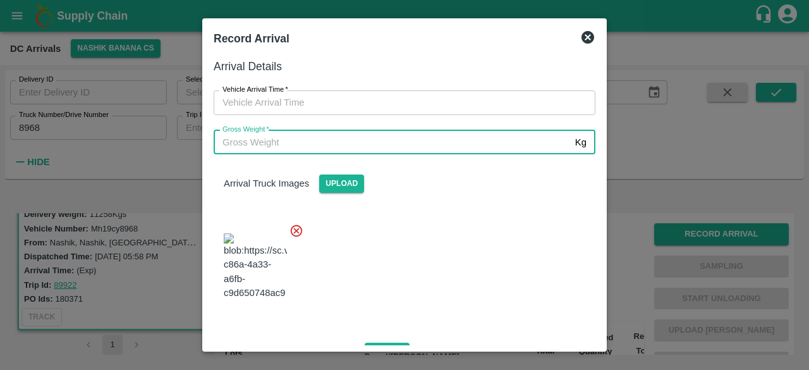
click at [294, 146] on input "Gross Weight   *" at bounding box center [392, 142] width 356 height 24
type input "18410"
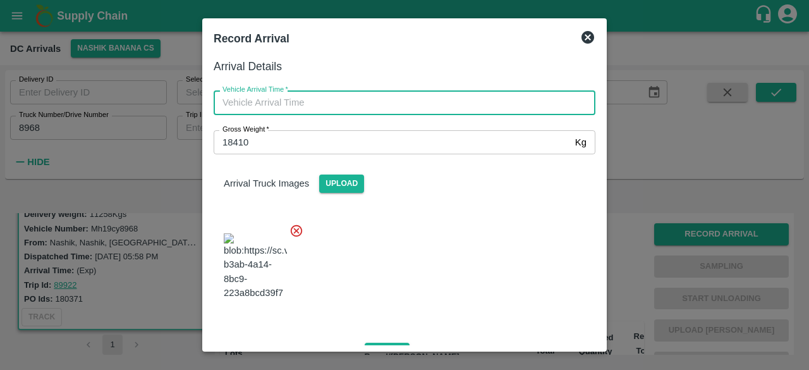
type input "DD/MM/YYYY hh:mm aa"
click at [445, 109] on input "DD/MM/YYYY hh:mm aa" at bounding box center [400, 102] width 373 height 24
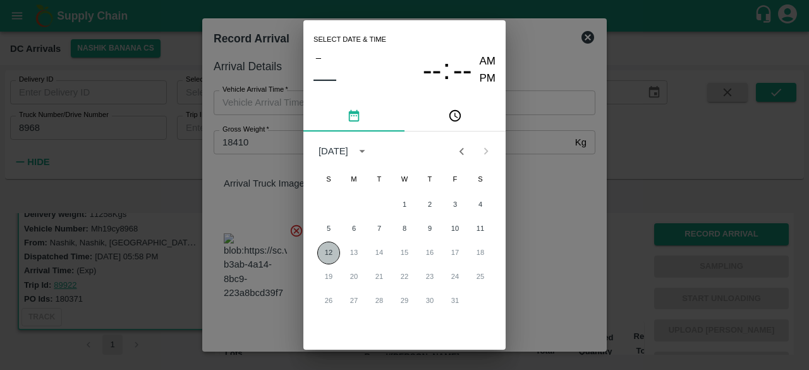
click at [325, 255] on button "12" at bounding box center [328, 252] width 23 height 23
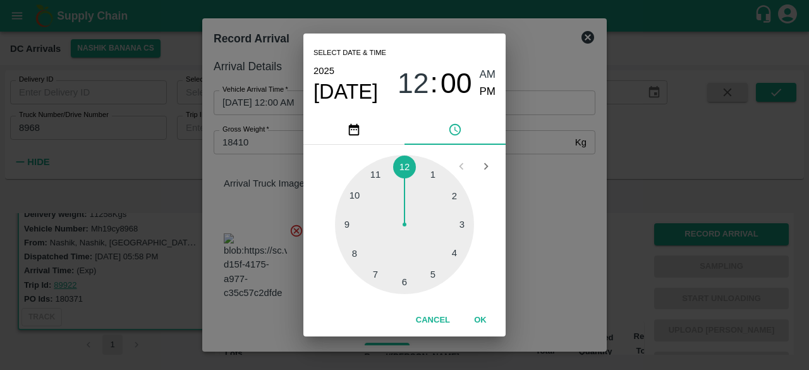
click at [360, 195] on div at bounding box center [404, 224] width 139 height 139
click at [454, 198] on div at bounding box center [404, 224] width 139 height 139
type input "[DATE] 10:10 AM"
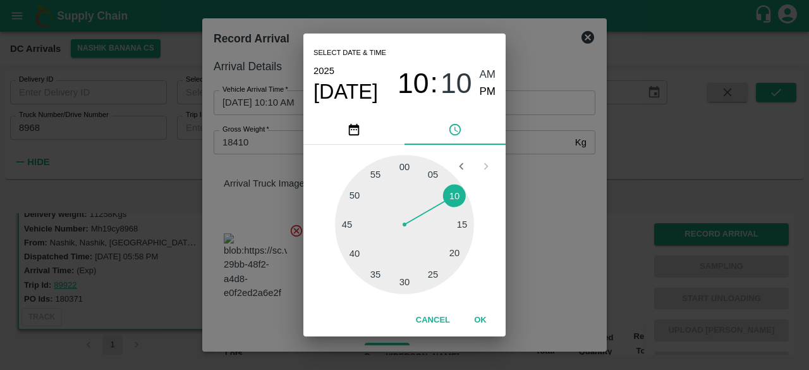
click at [570, 193] on div "Select date & time [DATE] 10 : 10 AM PM 05 10 15 20 25 30 35 40 45 50 55 00 Can…" at bounding box center [404, 185] width 809 height 370
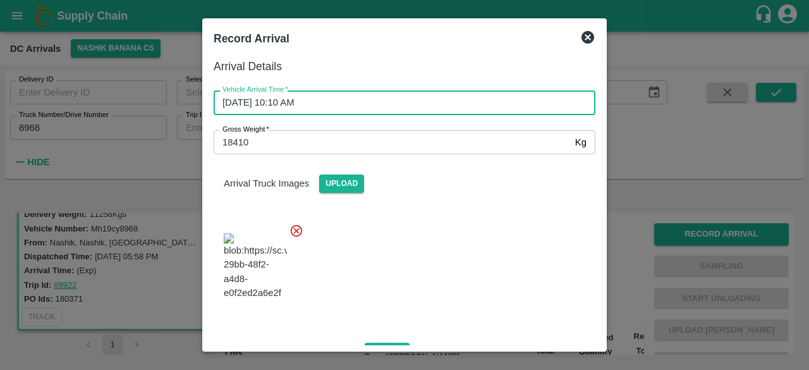
scroll to position [136, 0]
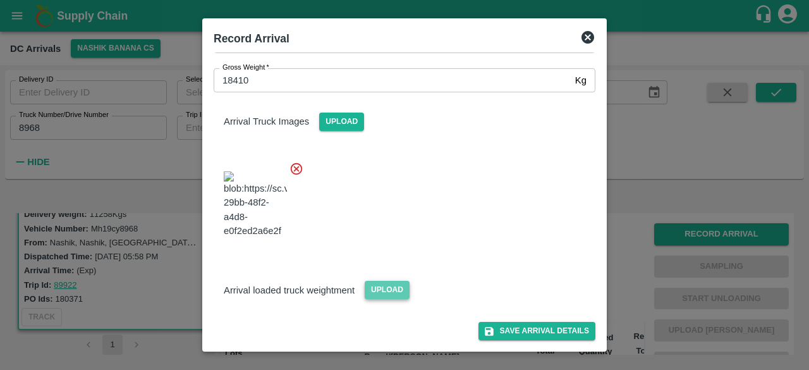
click at [385, 293] on span "Upload" at bounding box center [387, 290] width 45 height 18
click at [0, 0] on input "Upload" at bounding box center [0, 0] width 0 height 0
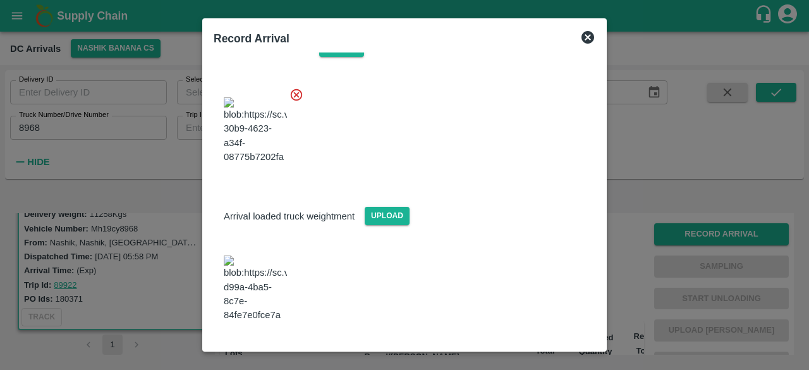
scroll to position [204, 0]
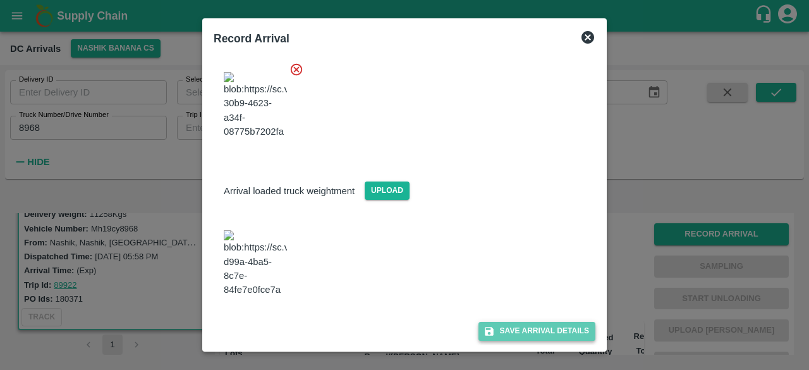
click at [522, 328] on button "Save Arrival Details" at bounding box center [536, 331] width 117 height 18
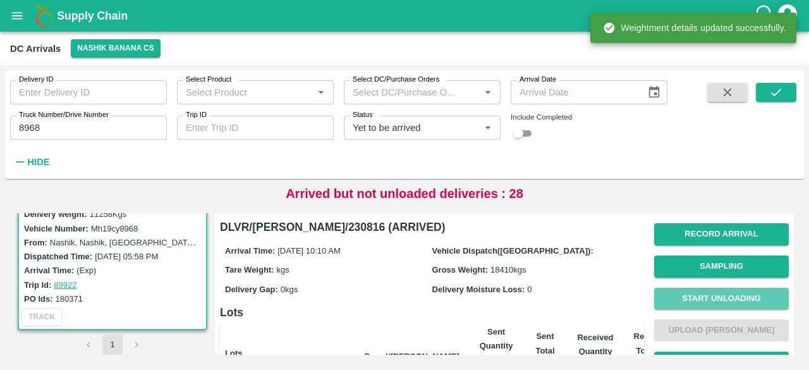
click at [714, 303] on button "Start Unloading" at bounding box center [721, 298] width 135 height 22
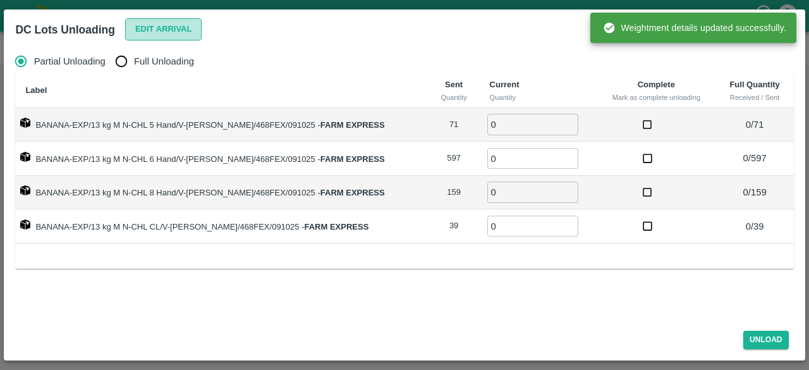
click at [155, 18] on button "Edit Arrival" at bounding box center [163, 29] width 77 height 22
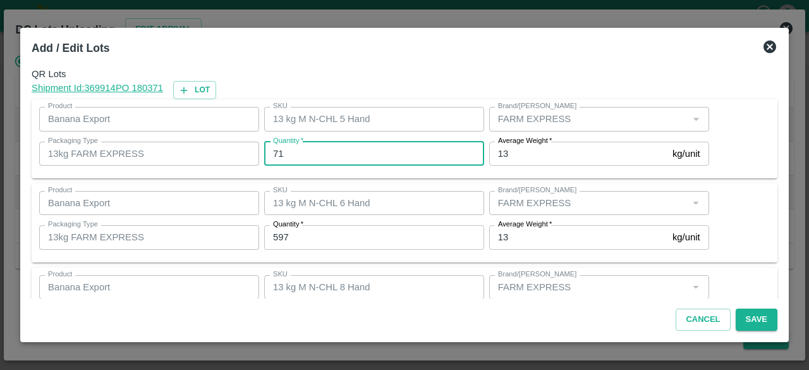
click at [272, 150] on input "71" at bounding box center [374, 154] width 220 height 24
type input "110"
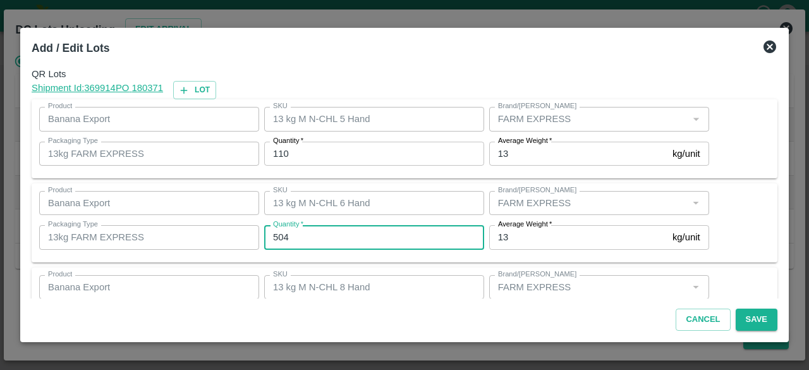
type input "504"
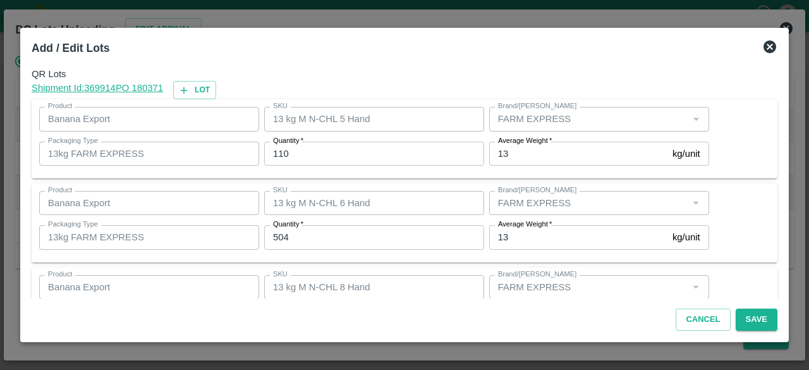
scroll to position [140, 0]
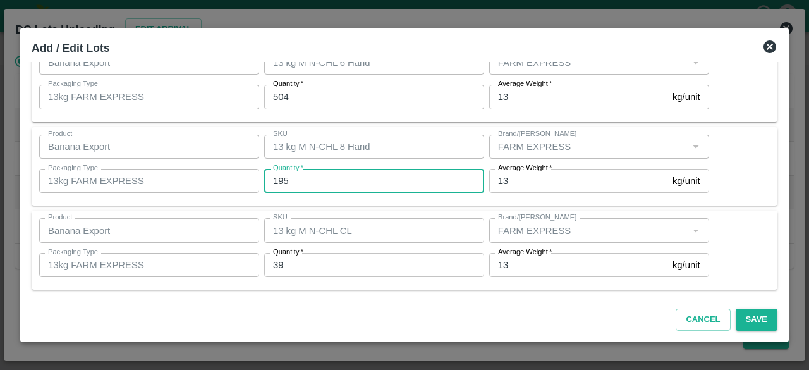
type input "195"
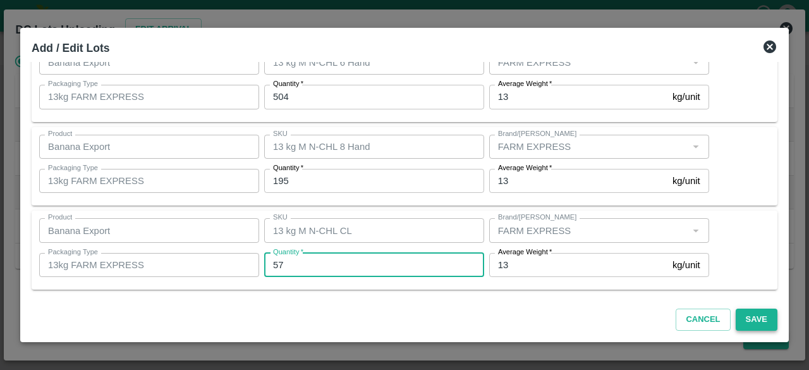
type input "57"
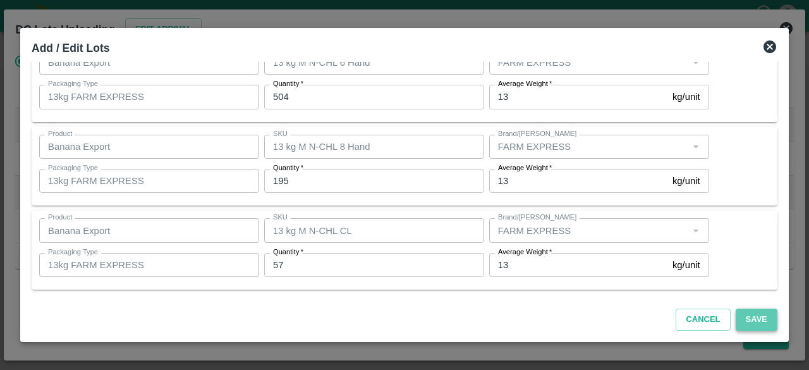
click at [753, 322] on button "Save" at bounding box center [756, 319] width 42 height 22
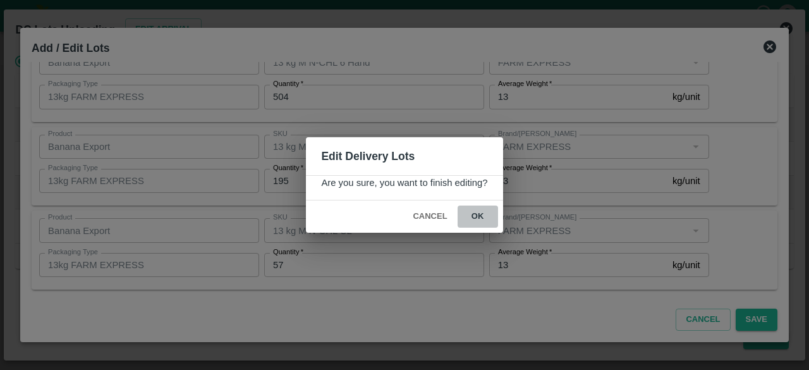
click at [475, 213] on button "ok" at bounding box center [477, 216] width 40 height 22
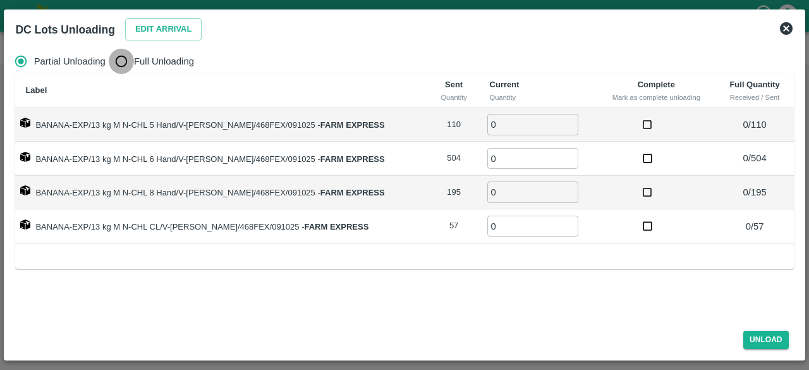
click at [129, 63] on input "Full Unloading" at bounding box center [121, 61] width 25 height 25
radio input "true"
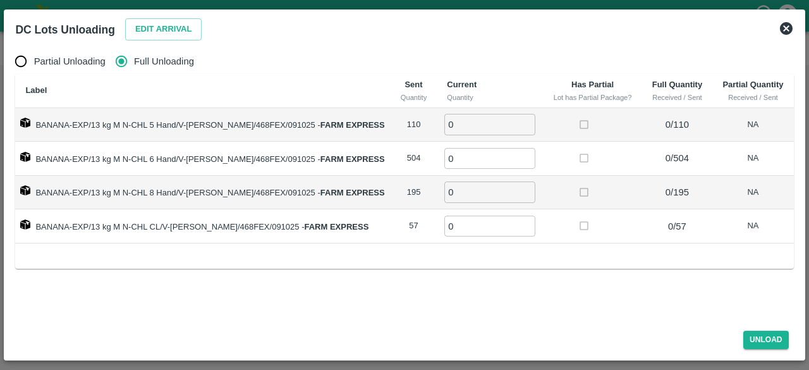
click at [454, 128] on input "0" at bounding box center [489, 124] width 91 height 21
type input "110"
type input "504"
type input "195"
type input "57"
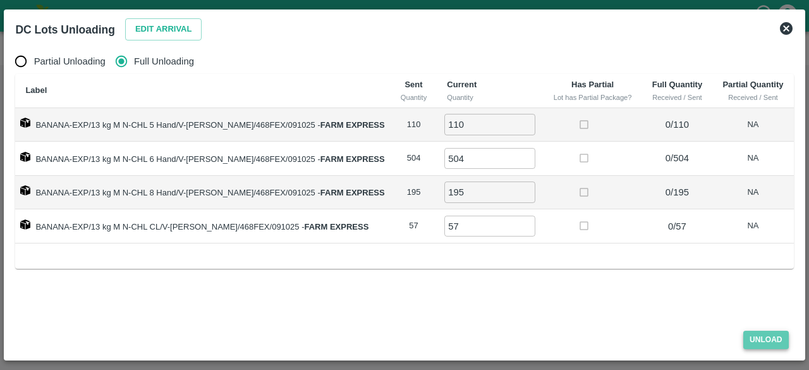
click at [767, 335] on button "Unload" at bounding box center [765, 339] width 45 height 18
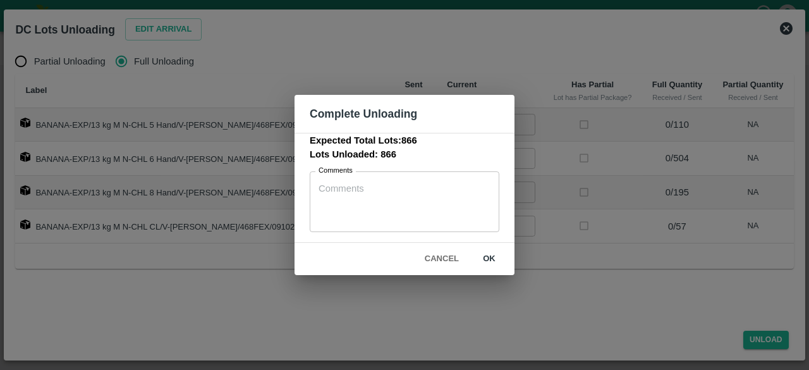
click at [485, 247] on div "Cancel ok" at bounding box center [404, 259] width 220 height 32
click at [486, 258] on button "ok" at bounding box center [489, 259] width 40 height 22
click at [486, 258] on icon at bounding box center [488, 258] width 17 height 17
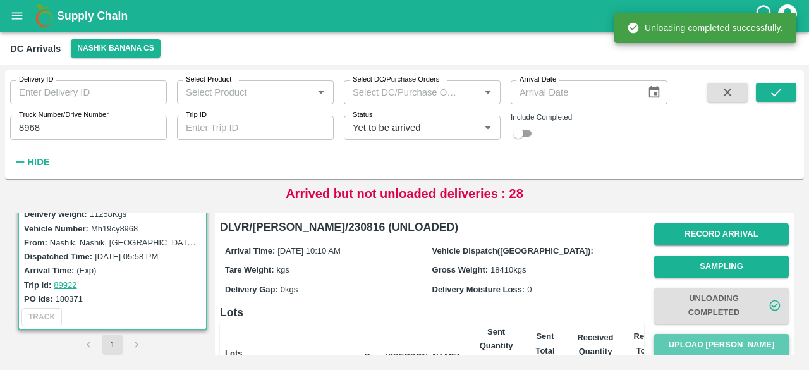
click at [715, 342] on button "Upload [PERSON_NAME]" at bounding box center [721, 345] width 135 height 22
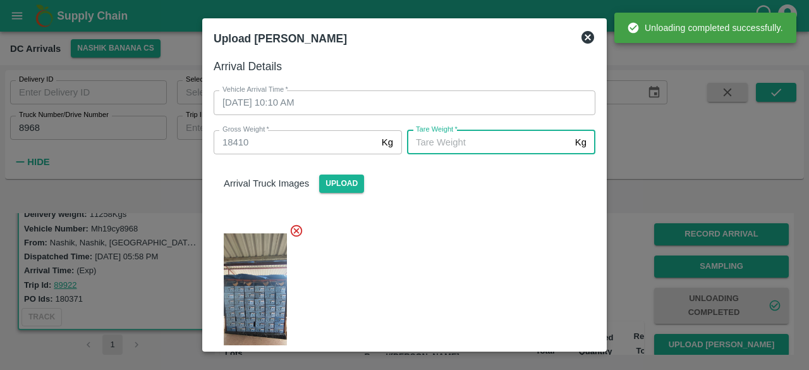
click at [488, 146] on input "[PERSON_NAME]   *" at bounding box center [488, 142] width 163 height 24
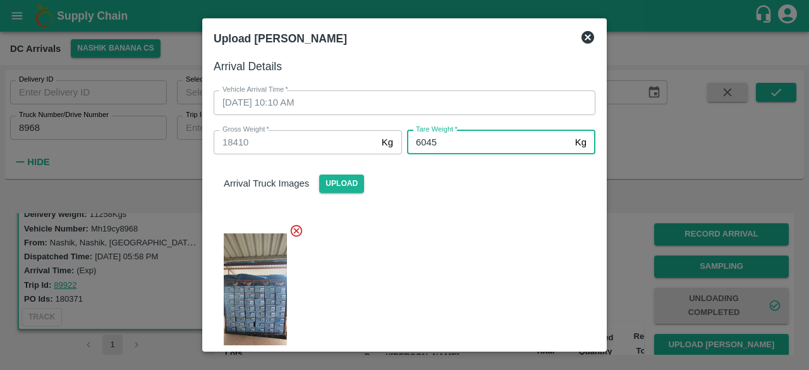
type input "6045"
click at [486, 267] on div at bounding box center [399, 299] width 392 height 173
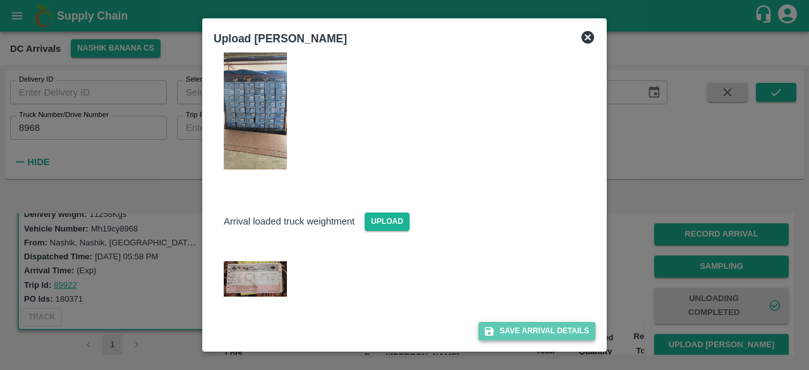
click at [514, 332] on button "Save Arrival Details" at bounding box center [536, 331] width 117 height 18
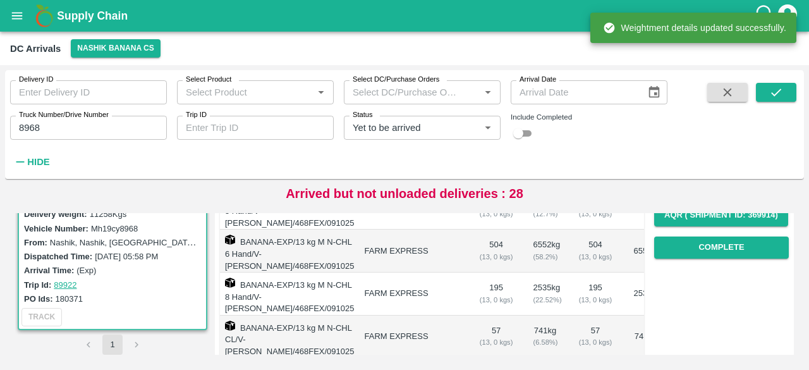
scroll to position [226, 0]
click at [713, 245] on button "Complete" at bounding box center [721, 247] width 135 height 22
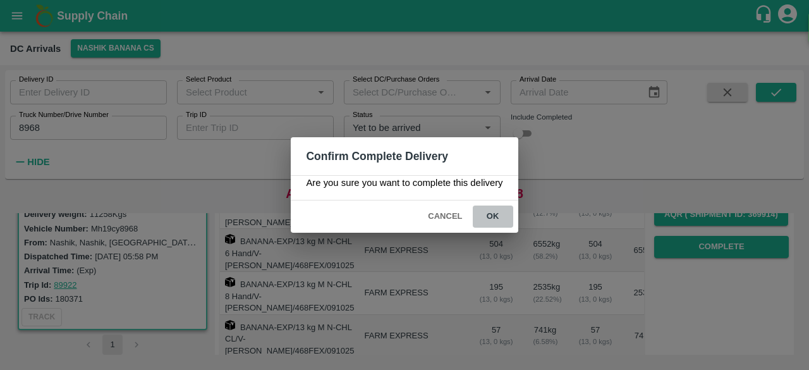
click at [499, 214] on button "ok" at bounding box center [493, 216] width 40 height 22
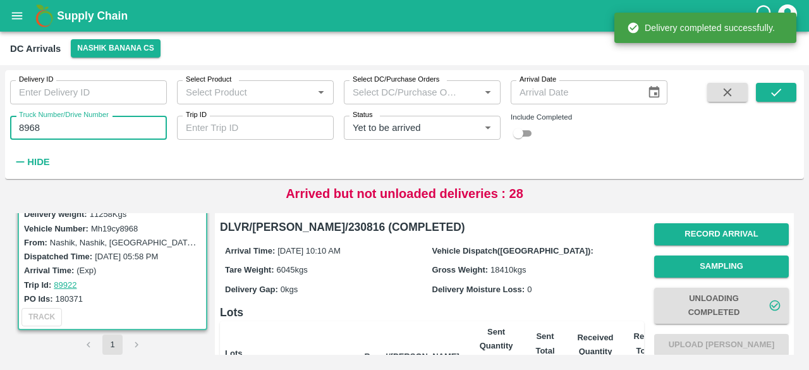
click at [21, 124] on input "8968" at bounding box center [88, 128] width 157 height 24
type input "8968"
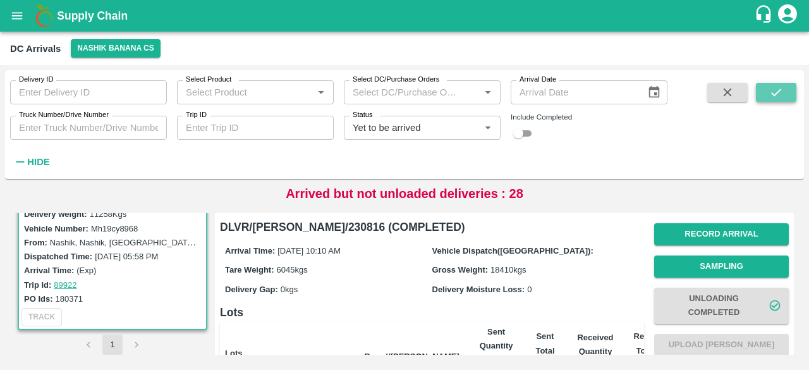
click at [775, 97] on icon "submit" at bounding box center [776, 92] width 14 height 14
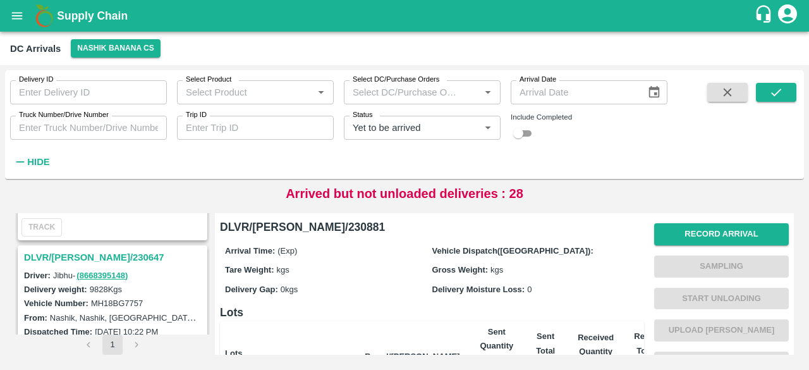
scroll to position [303, 0]
click at [94, 250] on h3 "DLVR/[PERSON_NAME]/230647" at bounding box center [114, 258] width 181 height 16
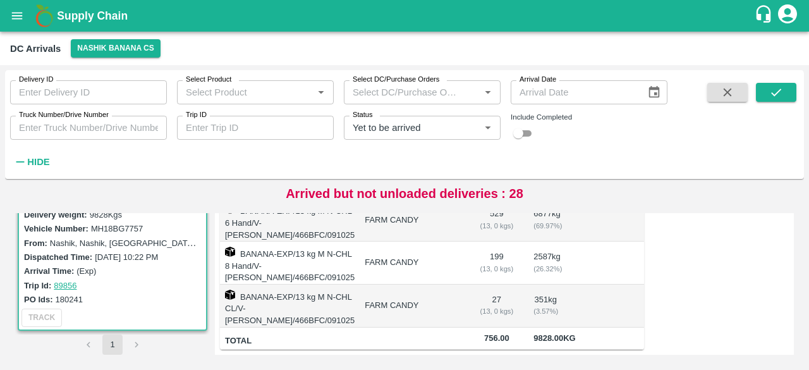
scroll to position [337, 0]
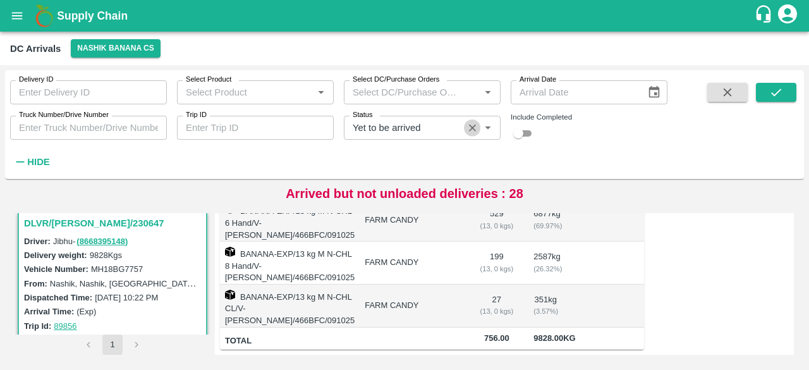
click at [473, 125] on icon "Clear" at bounding box center [472, 128] width 12 height 12
click at [534, 131] on input "checkbox" at bounding box center [517, 133] width 45 height 15
checkbox input "true"
click at [95, 265] on label "MH18BG7757" at bounding box center [117, 268] width 52 height 9
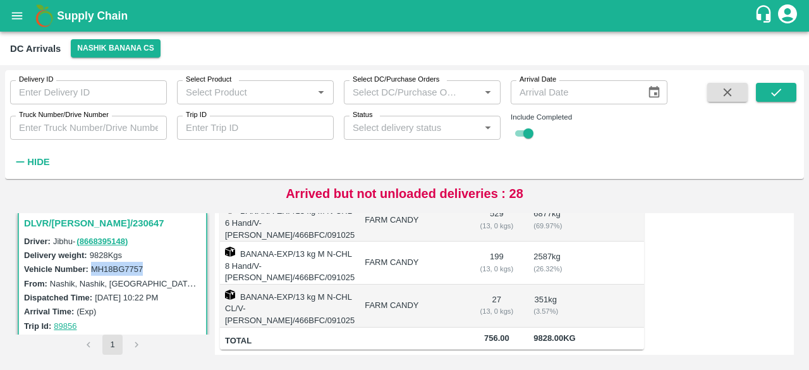
copy label "MH18BG7757"
click at [68, 132] on input "Truck Number/Drive Number" at bounding box center [88, 128] width 157 height 24
paste input "text"
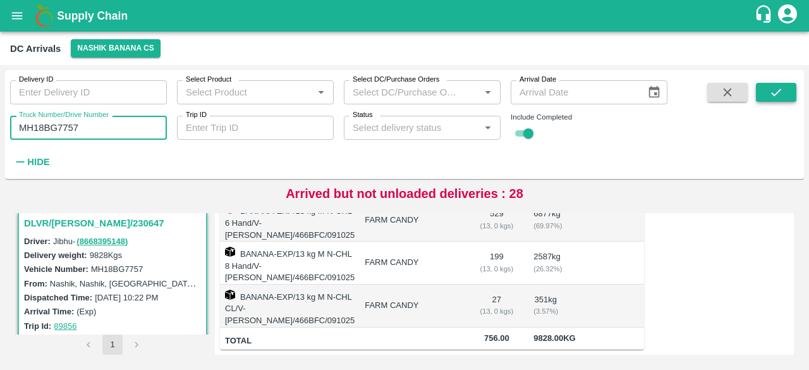
type input "MH18BG7757"
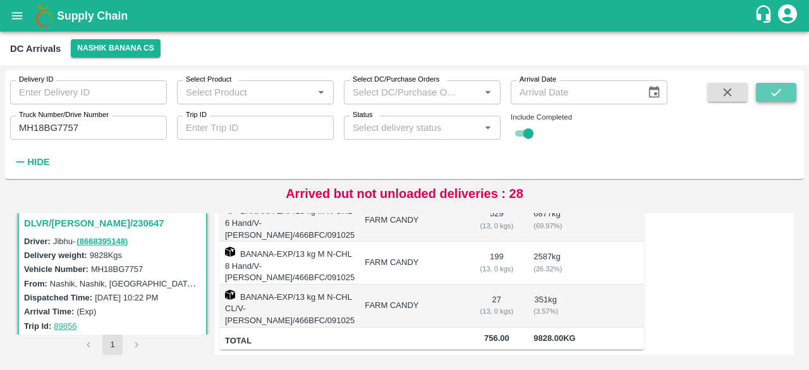
click at [781, 89] on icon "submit" at bounding box center [776, 92] width 10 height 8
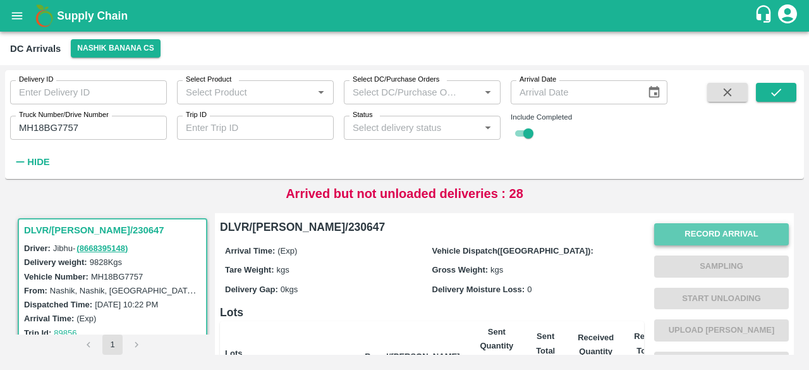
click at [722, 239] on button "Record Arrival" at bounding box center [721, 234] width 135 height 22
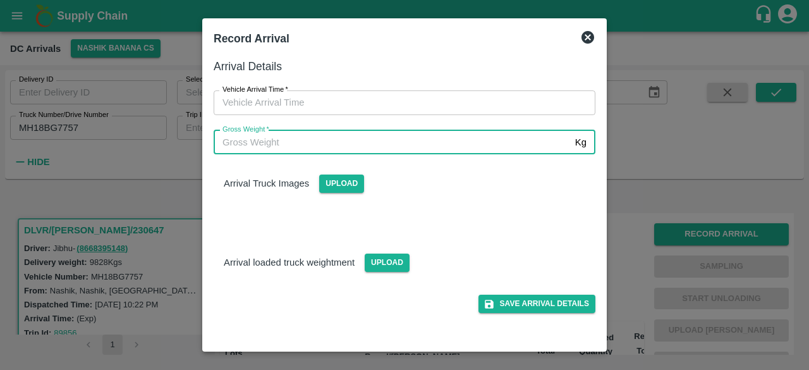
click at [412, 151] on input "Gross Weight   *" at bounding box center [392, 142] width 356 height 24
type input "16650"
type input "DD/MM/YYYY hh:mm aa"
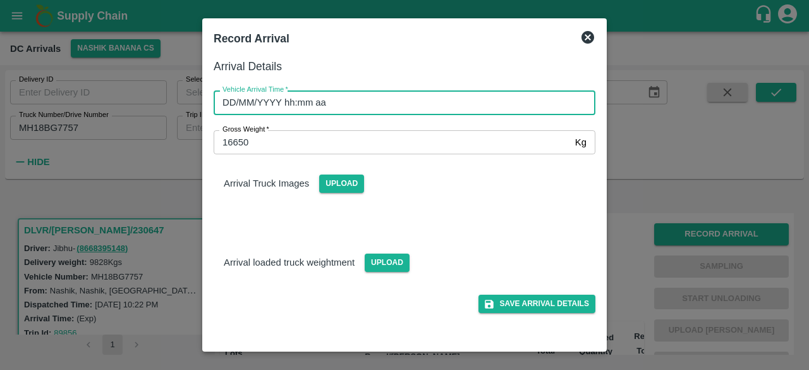
click at [372, 96] on input "DD/MM/YYYY hh:mm aa" at bounding box center [400, 102] width 373 height 24
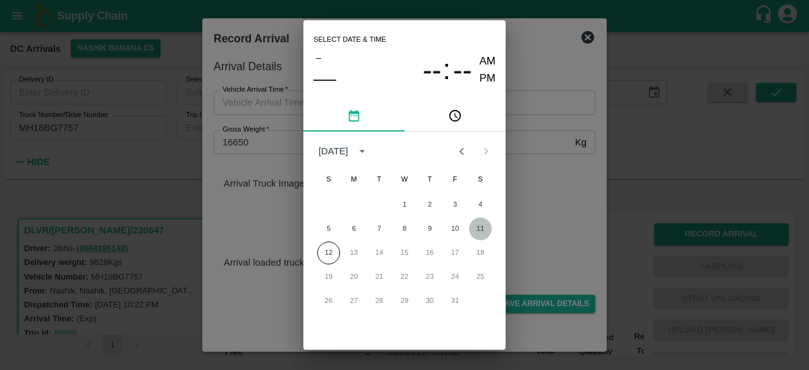
click at [477, 231] on button "11" at bounding box center [480, 228] width 23 height 23
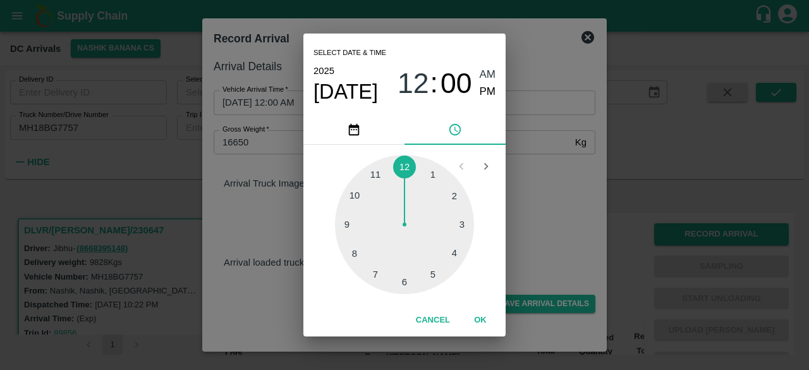
click at [373, 169] on div at bounding box center [404, 224] width 139 height 139
type input "[DATE] 11:00 AM"
click at [501, 200] on div "05 10 15 20 25 30 35 40 45 50 55 00" at bounding box center [404, 224] width 202 height 159
click at [542, 207] on div "Select date & time [DATE] 11 : 00 AM PM 05 10 15 20 25 30 35 40 45 50 55 00 Can…" at bounding box center [404, 185] width 809 height 370
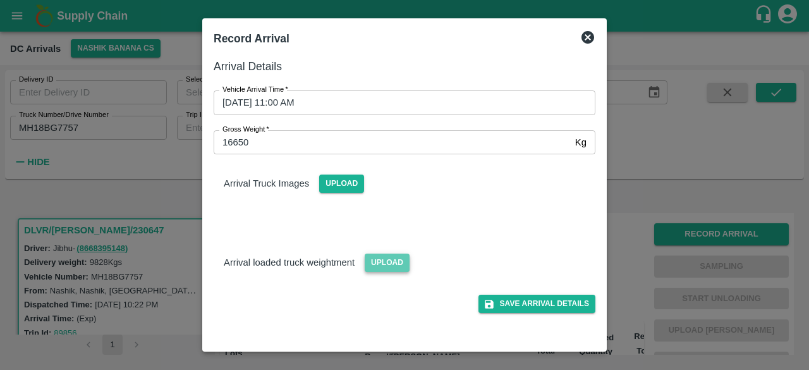
click at [384, 263] on span "Upload" at bounding box center [387, 262] width 45 height 18
click at [0, 0] on input "Upload" at bounding box center [0, 0] width 0 height 0
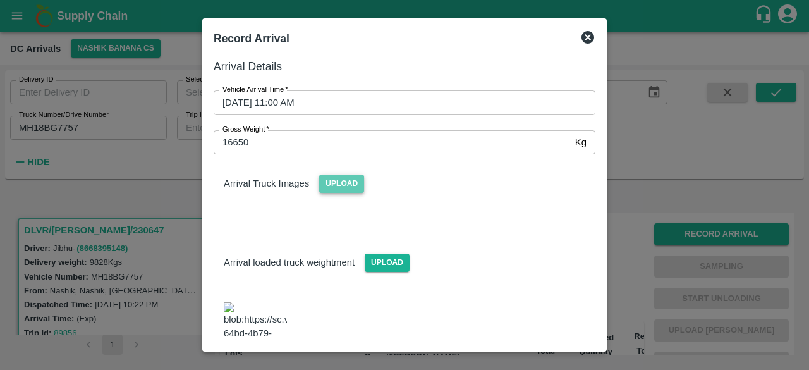
click at [337, 178] on span "Upload" at bounding box center [341, 183] width 45 height 18
click at [0, 0] on input "Upload" at bounding box center [0, 0] width 0 height 0
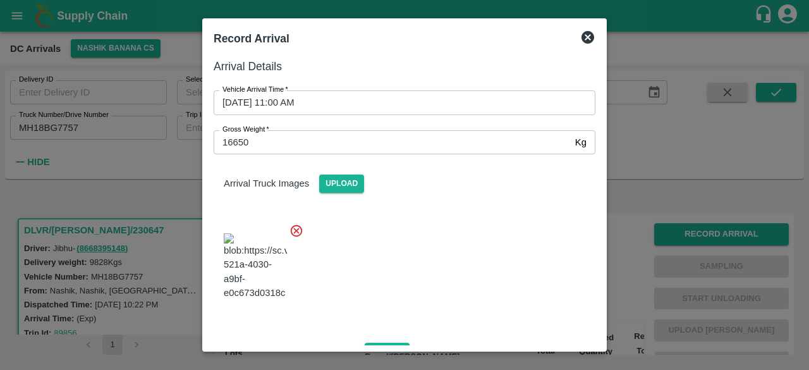
scroll to position [281, 0]
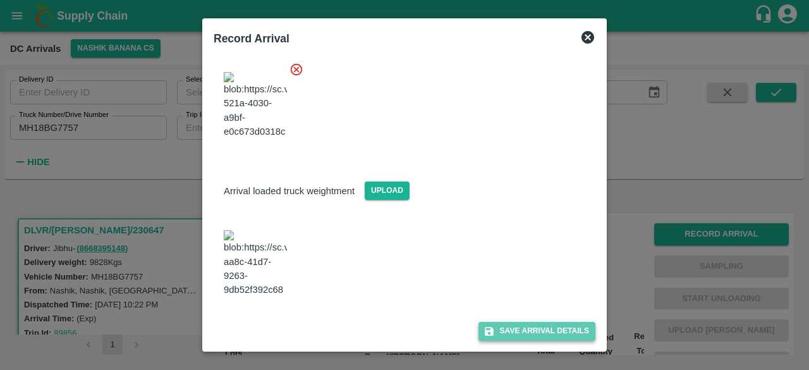
click at [519, 329] on button "Save Arrival Details" at bounding box center [536, 331] width 117 height 18
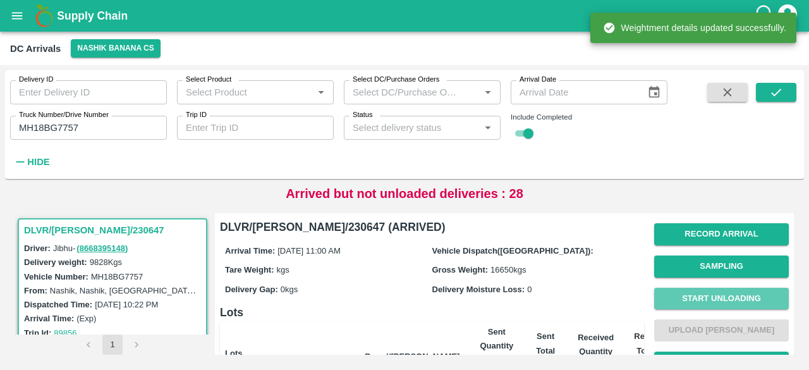
click at [713, 294] on button "Start Unloading" at bounding box center [721, 298] width 135 height 22
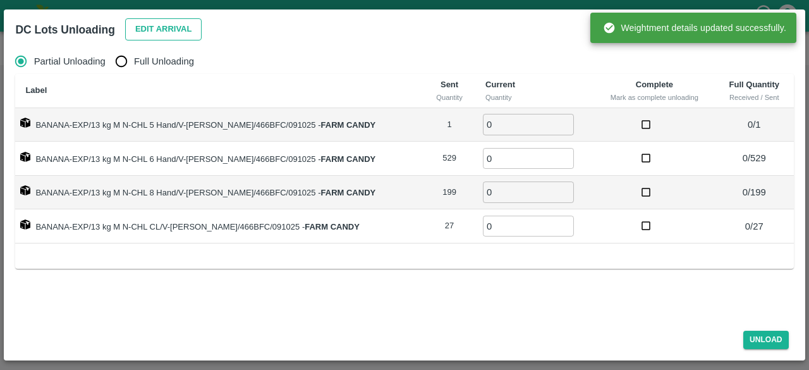
click at [138, 35] on button "Edit Arrival" at bounding box center [163, 29] width 77 height 22
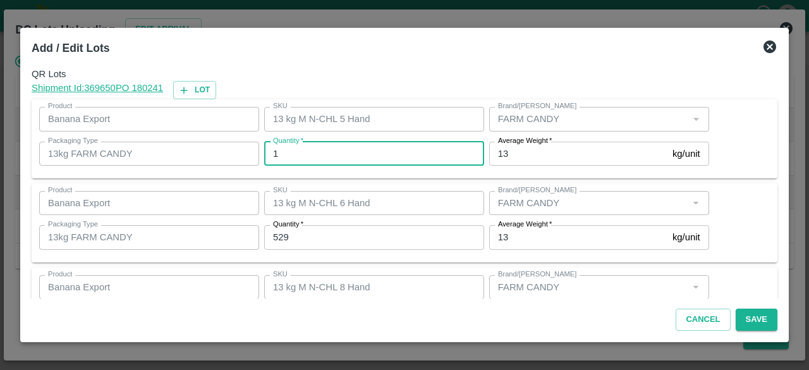
click at [295, 156] on input "1" at bounding box center [374, 154] width 220 height 24
type input "0"
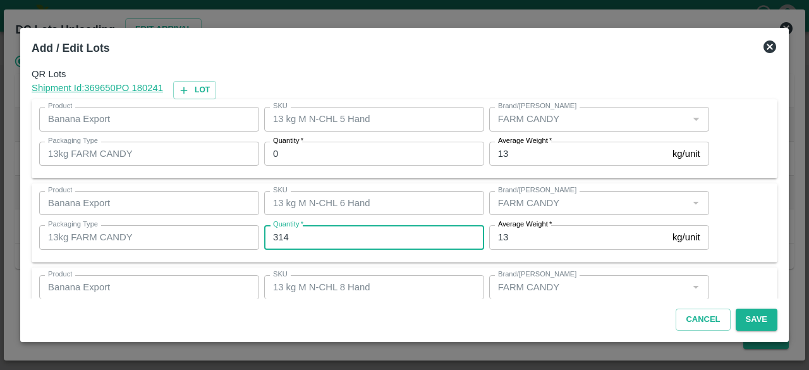
type input "314"
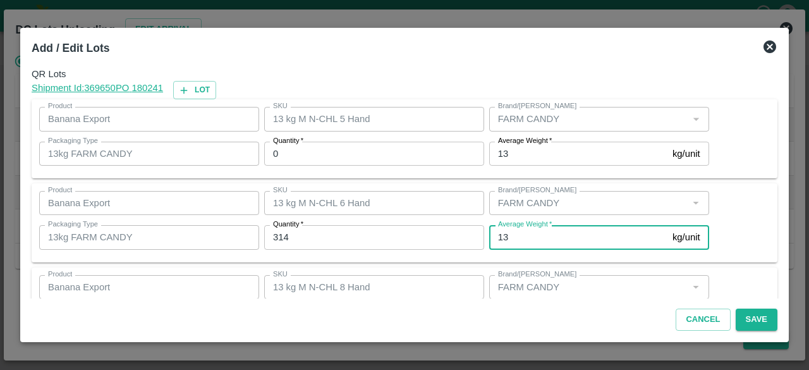
scroll to position [140, 0]
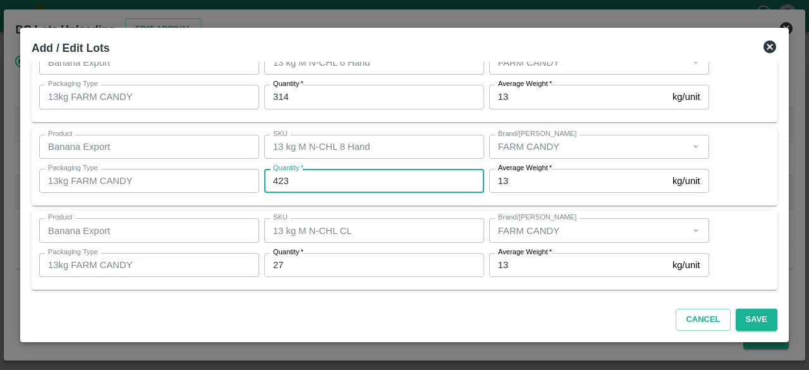
type input "423"
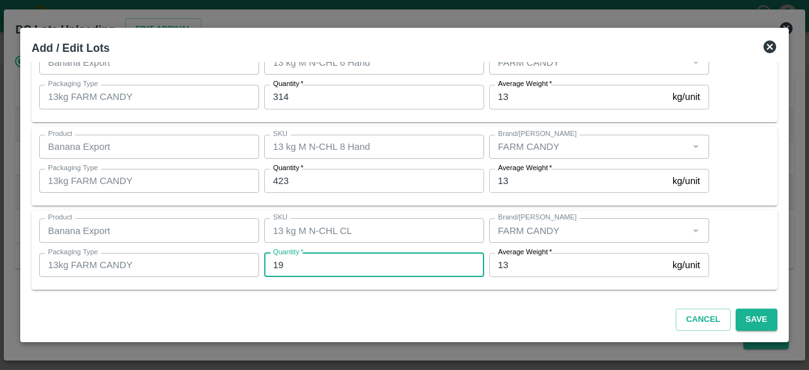
type input "19"
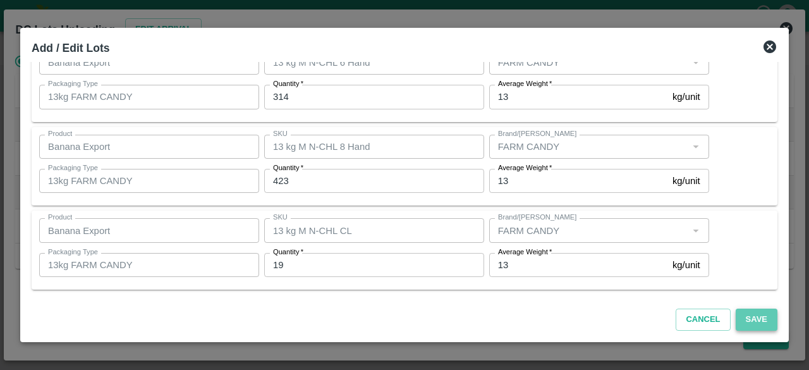
click at [750, 320] on button "Save" at bounding box center [756, 319] width 42 height 22
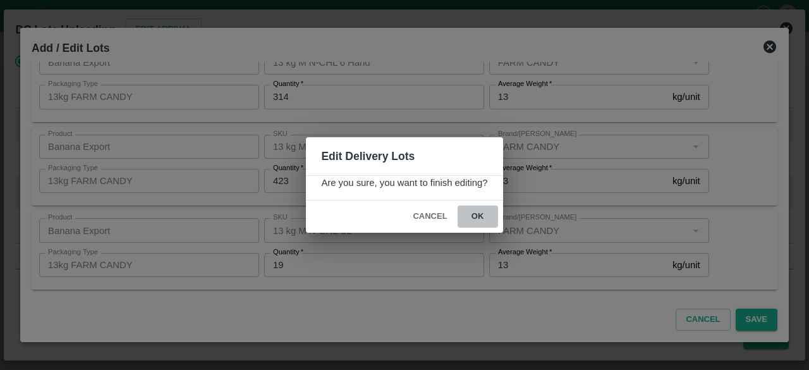
click at [476, 216] on button "ok" at bounding box center [477, 216] width 40 height 22
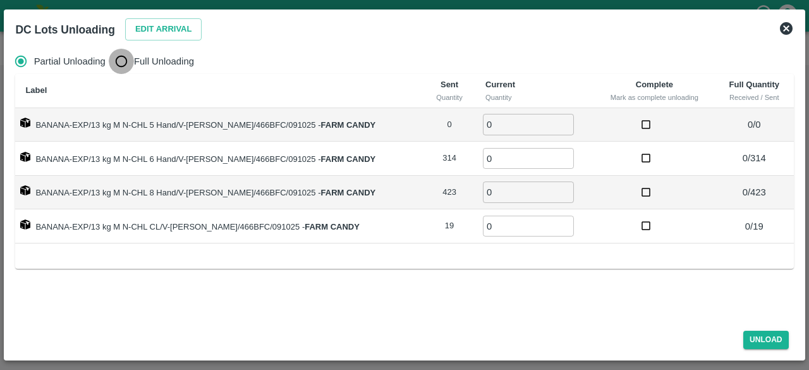
click at [120, 63] on input "Full Unloading" at bounding box center [121, 61] width 25 height 25
radio input "true"
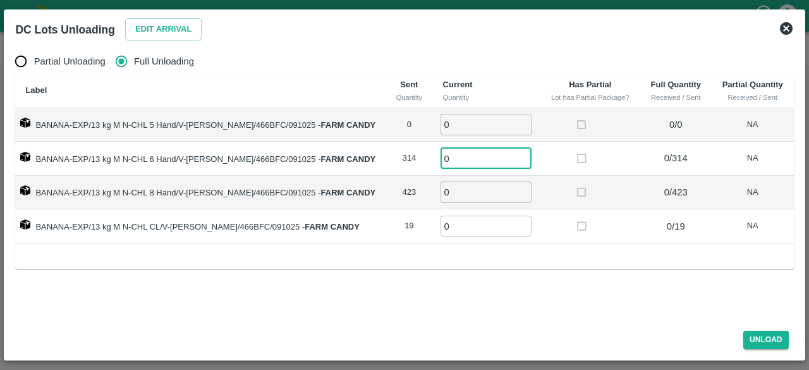
click at [455, 158] on input "0" at bounding box center [485, 158] width 91 height 21
type input "314"
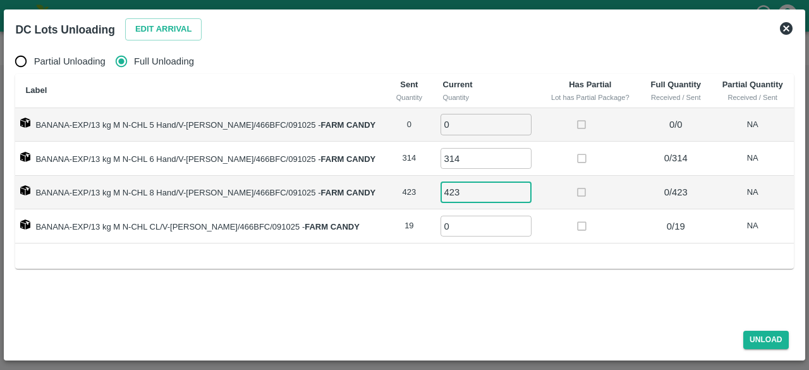
type input "423"
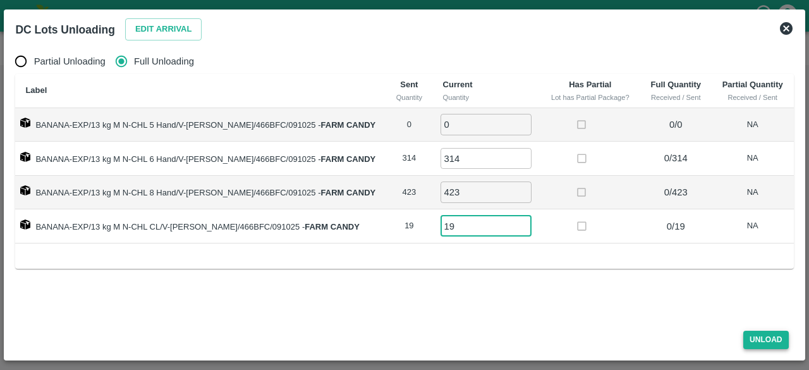
type input "19"
click at [773, 346] on button "Unload" at bounding box center [765, 339] width 45 height 18
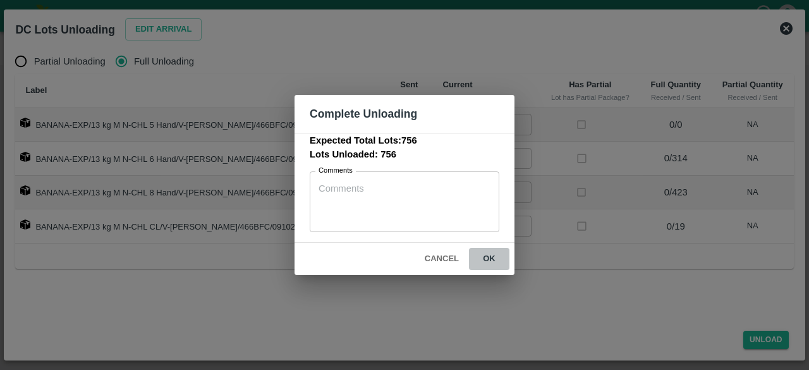
click at [486, 260] on button "ok" at bounding box center [489, 259] width 40 height 22
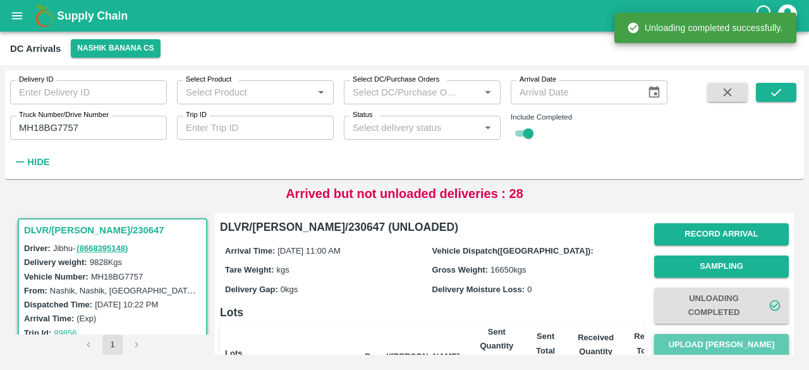
click at [701, 344] on button "Upload [PERSON_NAME]" at bounding box center [721, 345] width 135 height 22
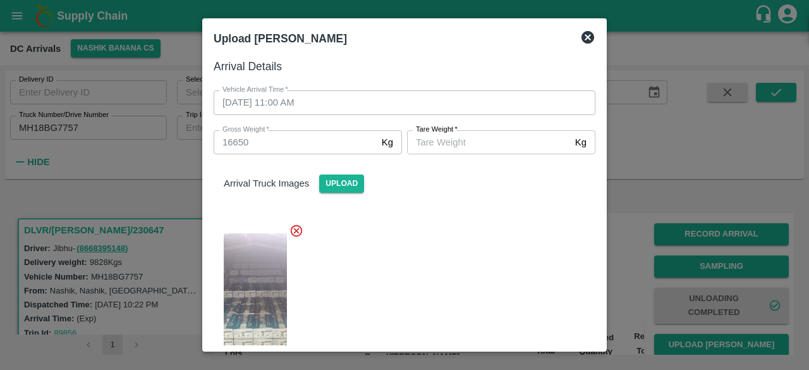
click at [466, 131] on input "[PERSON_NAME]   *" at bounding box center [488, 142] width 163 height 24
type input "5965"
click at [459, 271] on div at bounding box center [399, 299] width 392 height 173
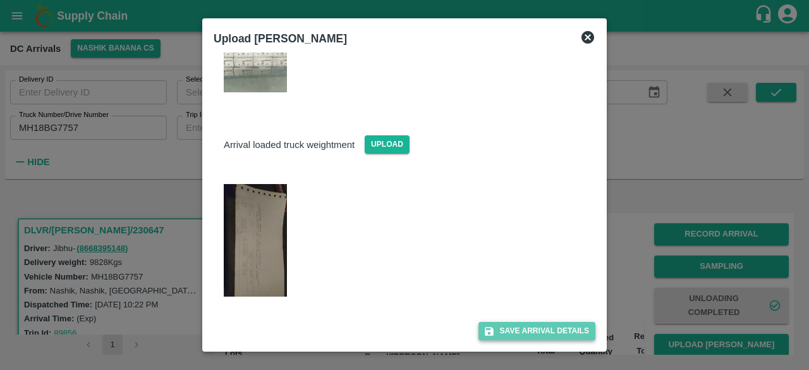
click at [519, 325] on button "Save Arrival Details" at bounding box center [536, 331] width 117 height 18
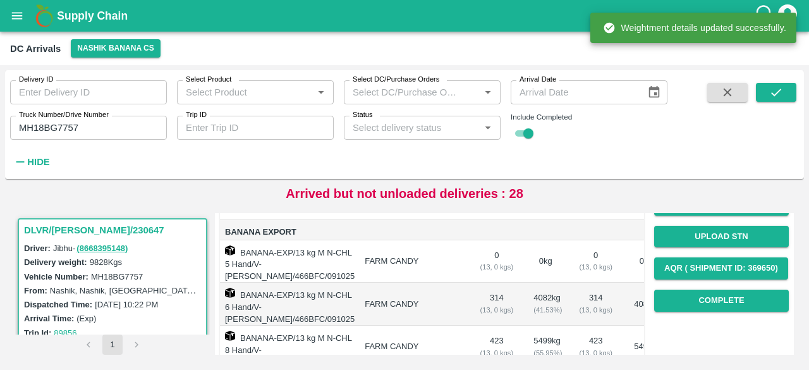
scroll to position [175, 0]
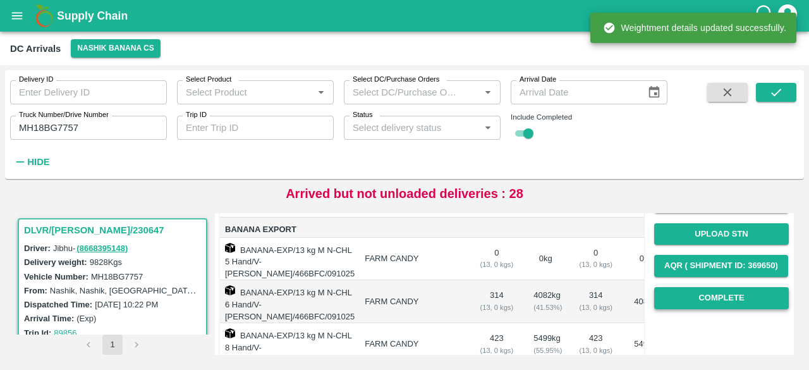
click at [725, 296] on button "Complete" at bounding box center [721, 298] width 135 height 22
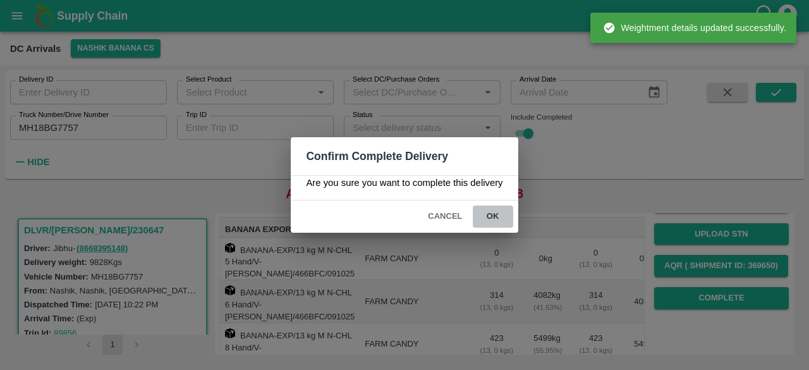
click at [495, 212] on button "ok" at bounding box center [493, 216] width 40 height 22
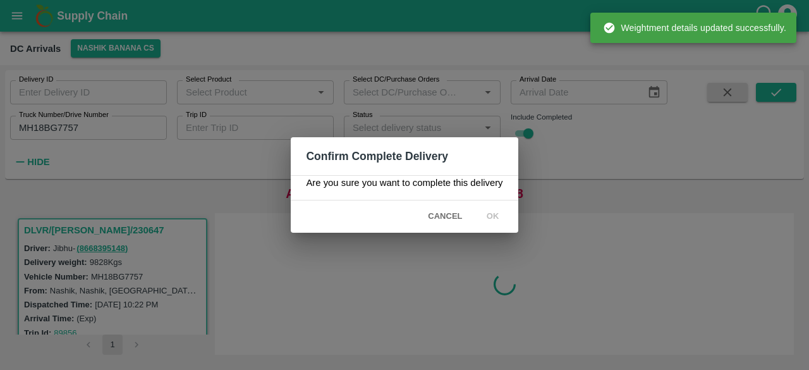
scroll to position [0, 0]
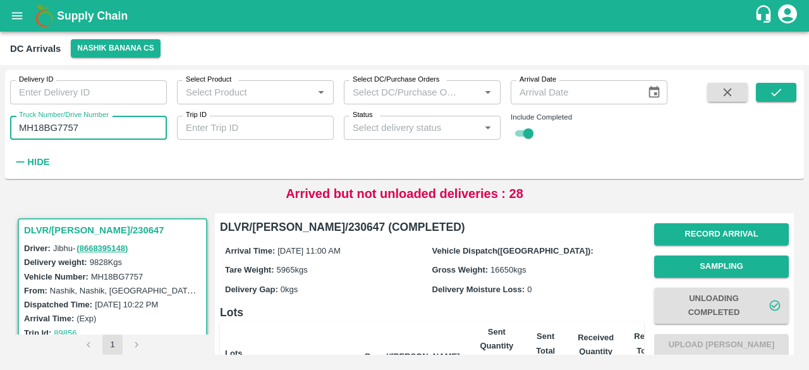
click at [35, 125] on input "MH18BG7757" at bounding box center [88, 128] width 157 height 24
type input "MH18BG7757"
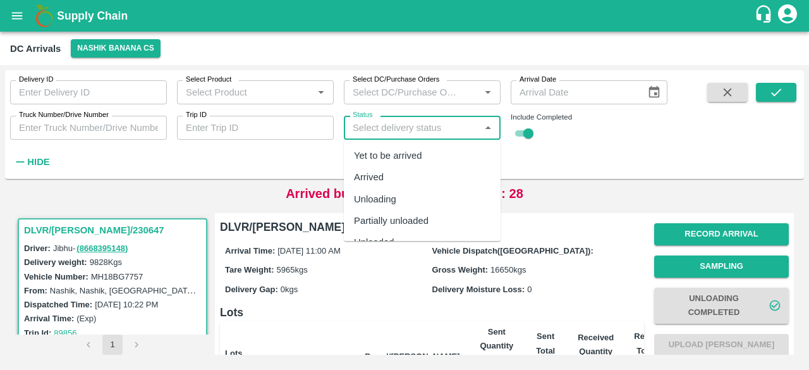
click at [405, 121] on input "Status" at bounding box center [411, 127] width 128 height 16
click at [409, 150] on div "Yet to be arrived" at bounding box center [388, 155] width 68 height 14
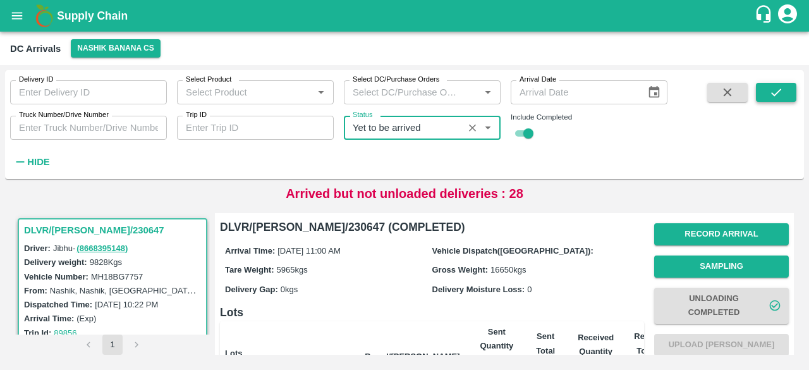
click at [768, 100] on button "submit" at bounding box center [776, 92] width 40 height 19
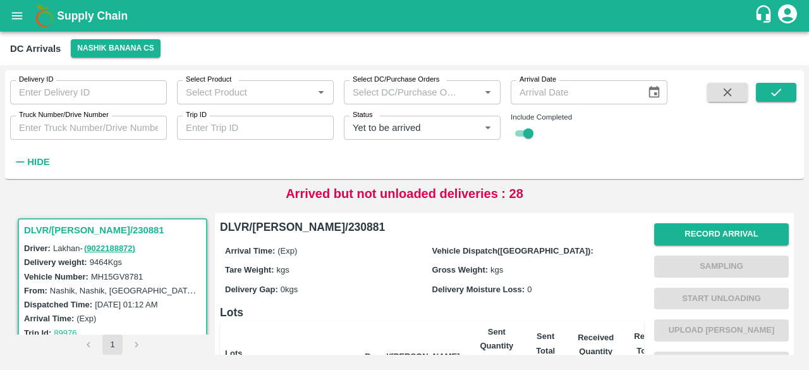
scroll to position [213, 0]
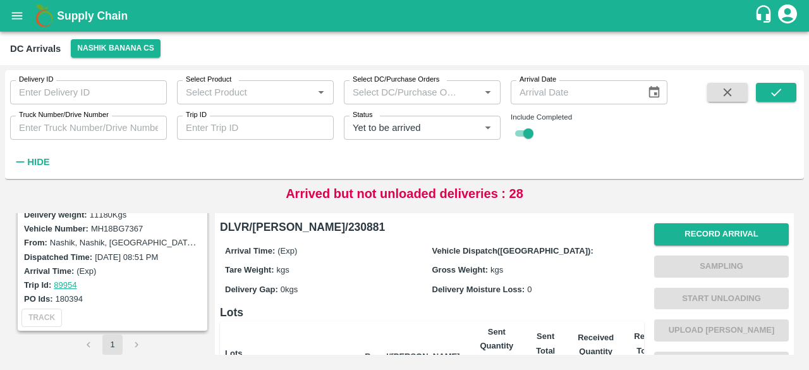
click at [474, 128] on icon "Clear" at bounding box center [472, 128] width 12 height 12
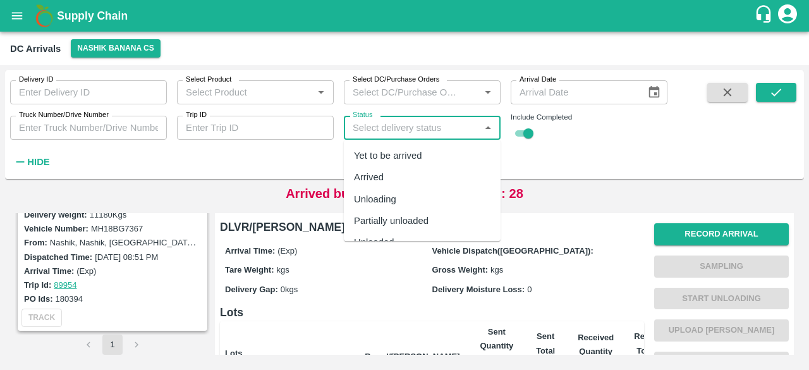
click at [419, 126] on input "Status" at bounding box center [411, 127] width 128 height 16
click at [382, 183] on div "Arrived" at bounding box center [369, 178] width 30 height 14
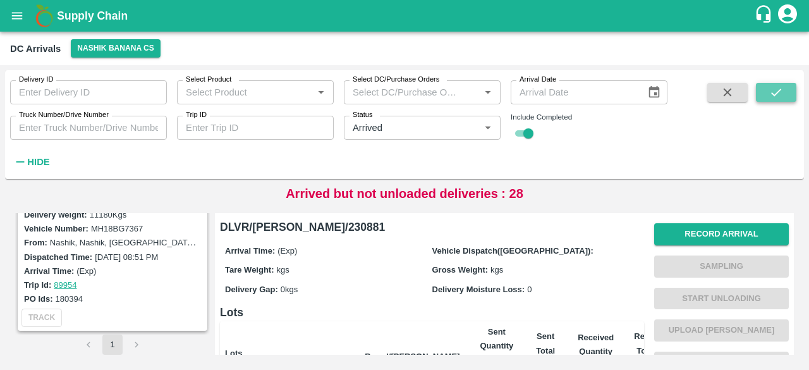
click at [782, 94] on icon "submit" at bounding box center [776, 92] width 14 height 14
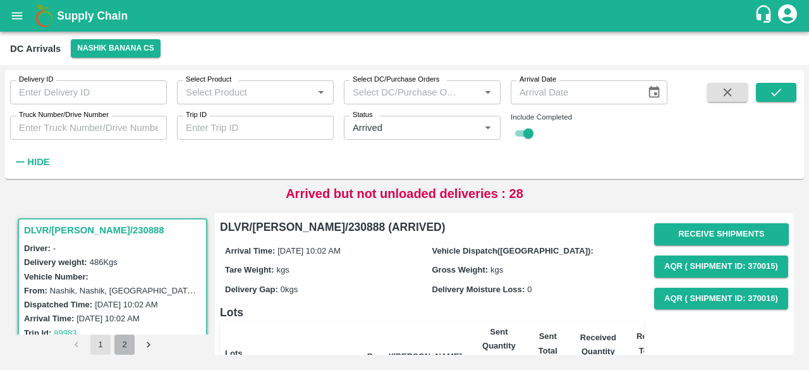
click at [125, 347] on button "2" at bounding box center [124, 344] width 20 height 20
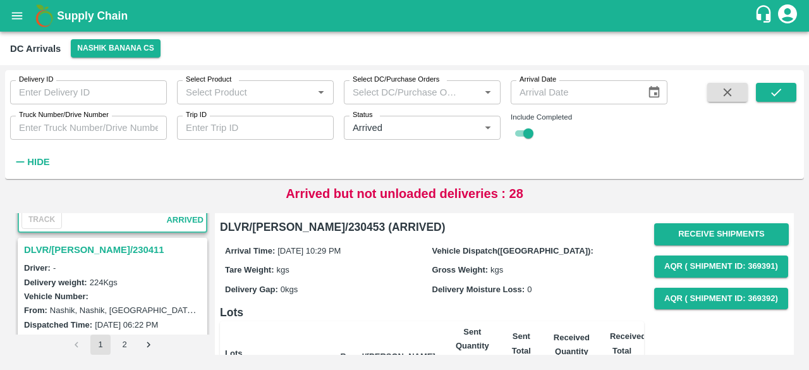
scroll to position [145, 0]
click at [102, 245] on h3 "DLVR/[PERSON_NAME]/230411" at bounding box center [114, 250] width 181 height 16
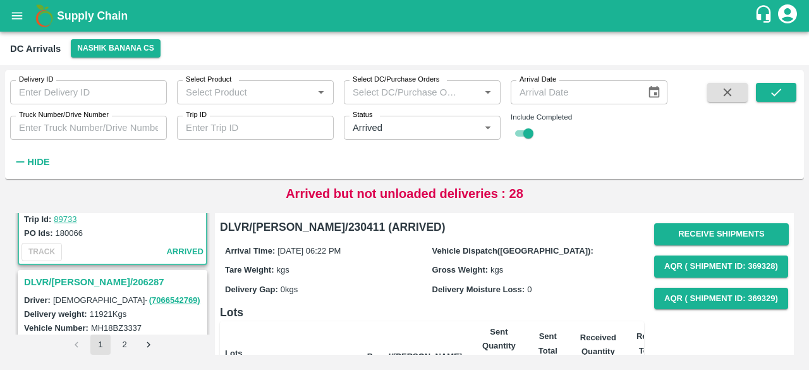
scroll to position [279, 0]
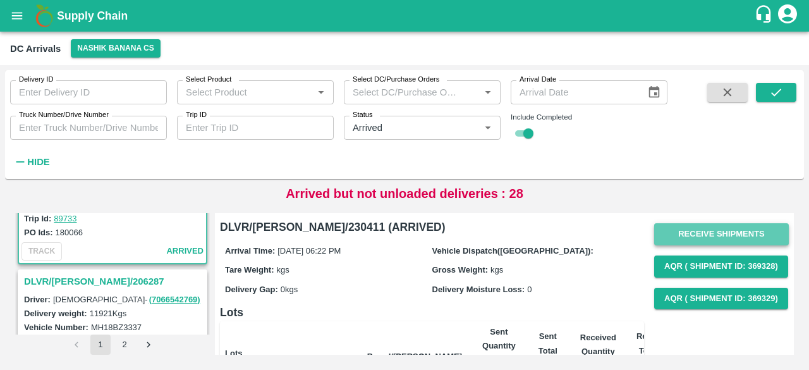
click at [703, 236] on button "Receive Shipments" at bounding box center [721, 234] width 135 height 22
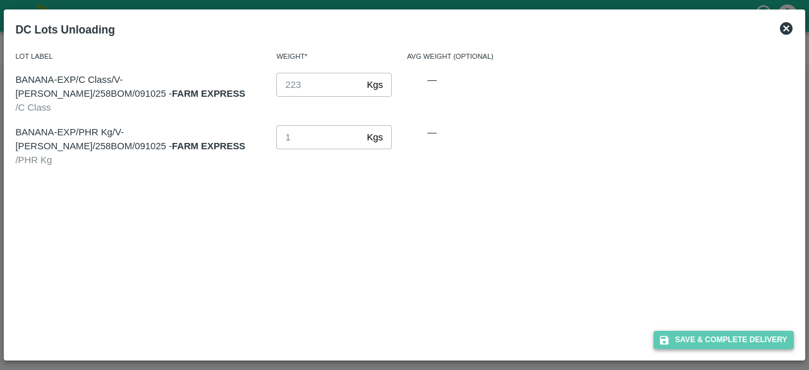
click at [716, 342] on button "Save & Complete Delivery" at bounding box center [723, 339] width 140 height 18
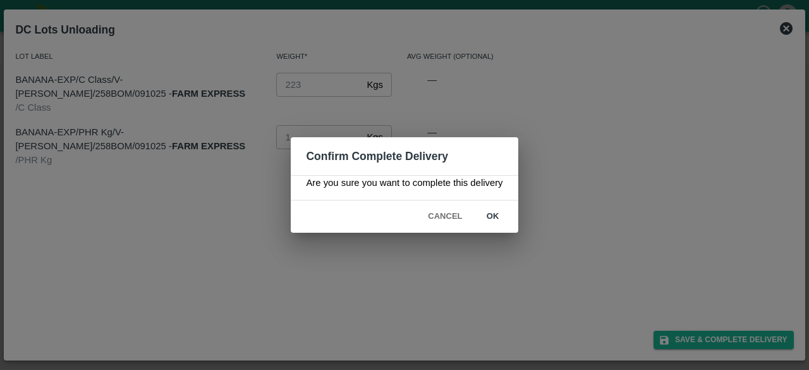
click at [492, 217] on button "ok" at bounding box center [493, 216] width 40 height 22
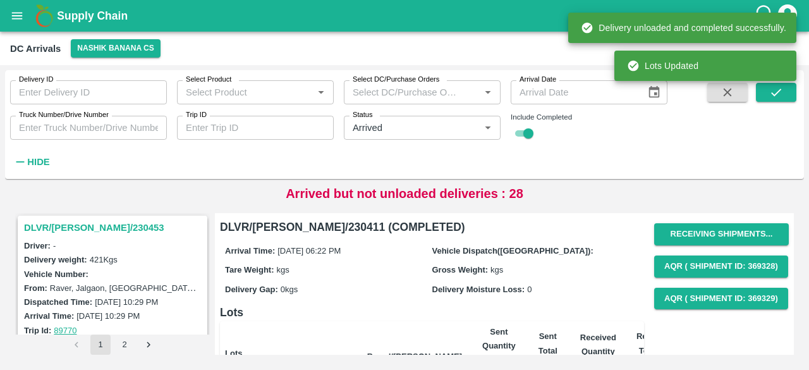
scroll to position [0, 0]
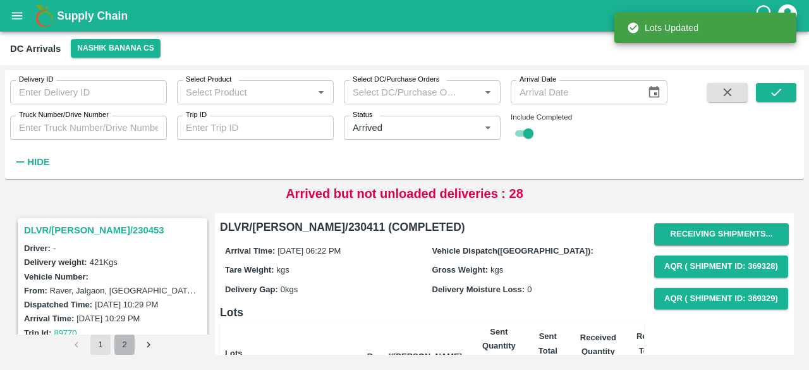
click at [121, 346] on button "2" at bounding box center [124, 344] width 20 height 20
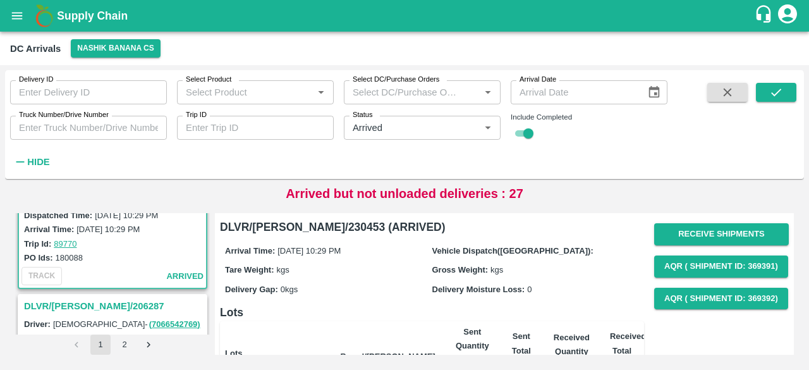
scroll to position [90, 0]
click at [100, 343] on button "1" at bounding box center [100, 344] width 20 height 20
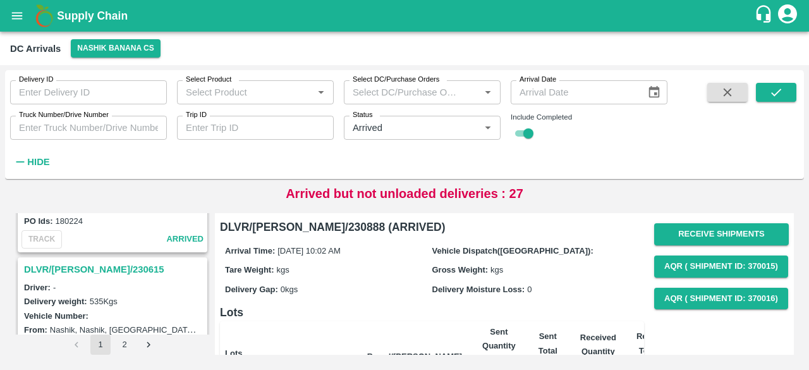
scroll to position [3922, 0]
click at [90, 263] on h3 "DLVR/[PERSON_NAME]/230615" at bounding box center [114, 271] width 181 height 16
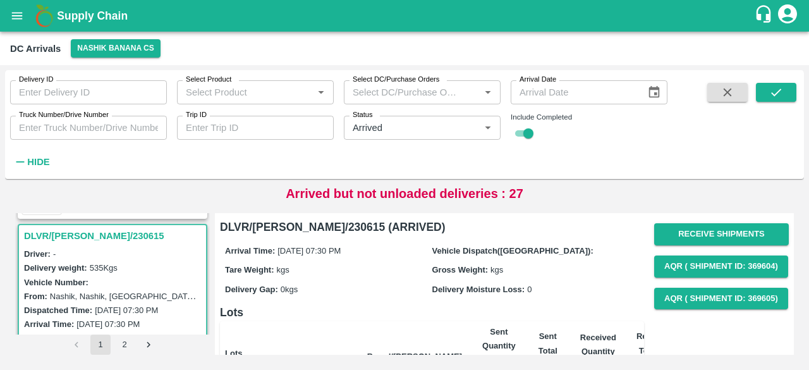
scroll to position [4001, 0]
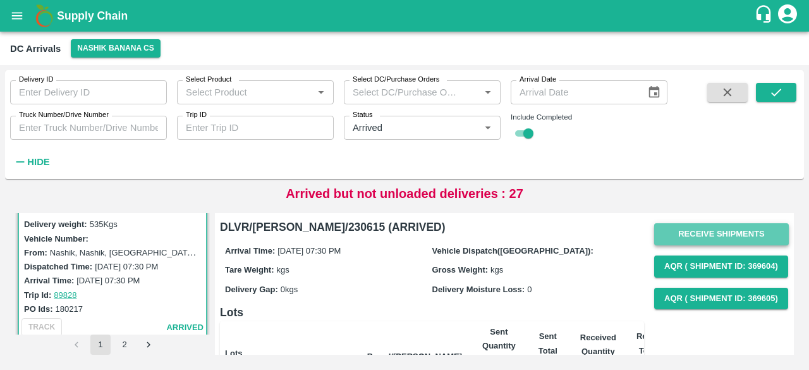
click at [698, 226] on button "Receive Shipments" at bounding box center [721, 234] width 135 height 22
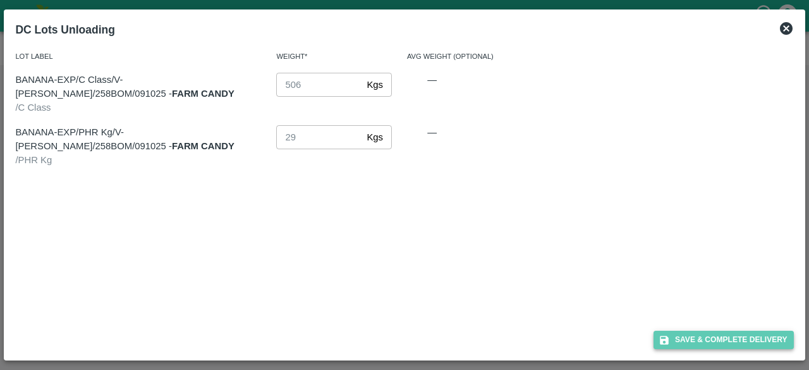
click at [735, 335] on button "Save & Complete Delivery" at bounding box center [723, 339] width 140 height 18
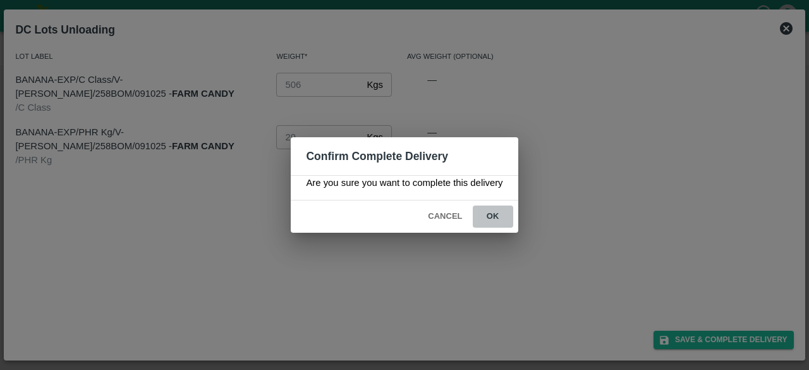
click at [486, 214] on button "ok" at bounding box center [493, 216] width 40 height 22
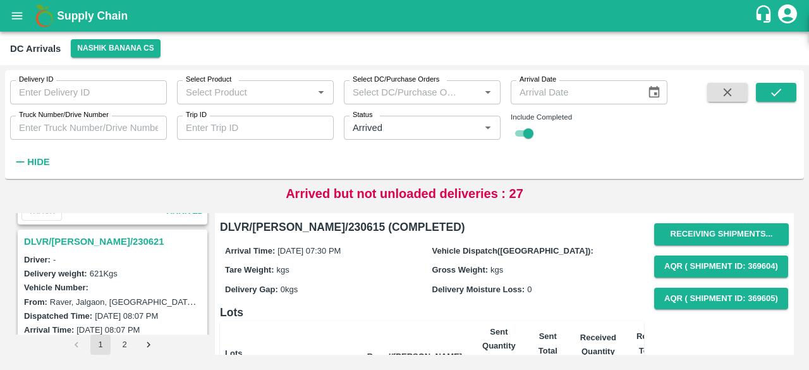
click at [84, 233] on h3 "DLVR/[PERSON_NAME]/230621" at bounding box center [114, 241] width 181 height 16
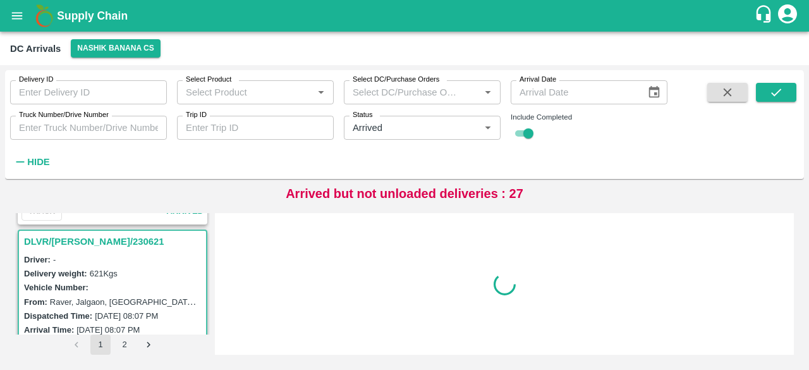
scroll to position [3793, 0]
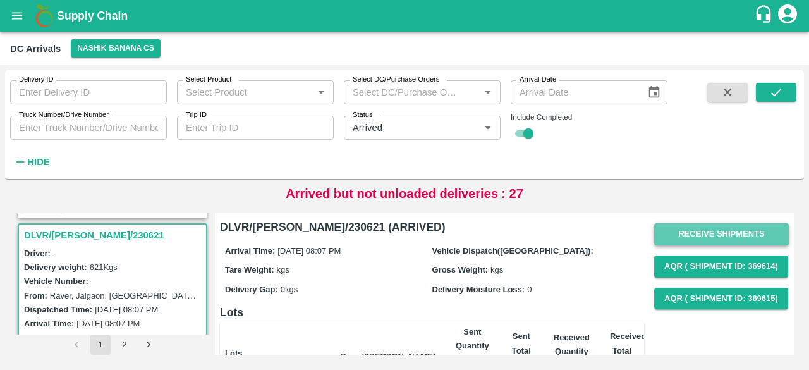
click at [700, 229] on button "Receive Shipments" at bounding box center [721, 234] width 135 height 22
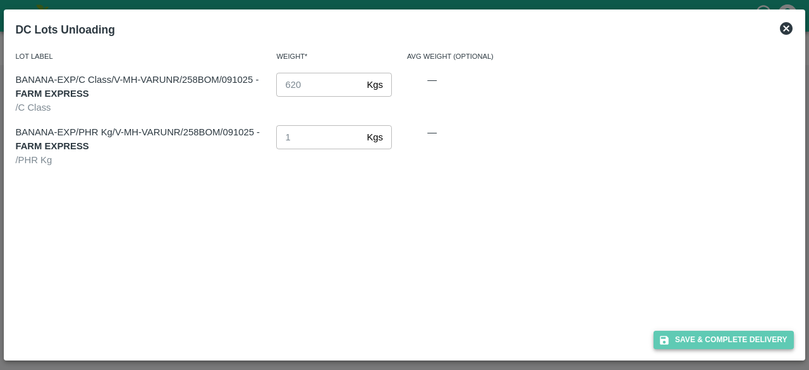
click at [730, 339] on button "Save & Complete Delivery" at bounding box center [723, 339] width 140 height 18
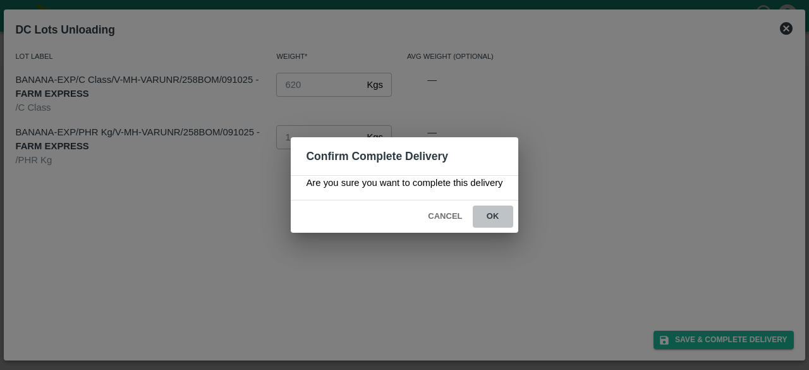
click at [488, 218] on button "ok" at bounding box center [493, 216] width 40 height 22
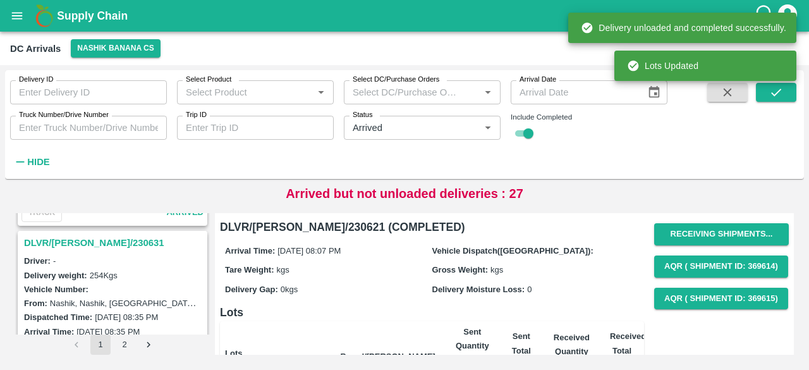
scroll to position [3613, 0]
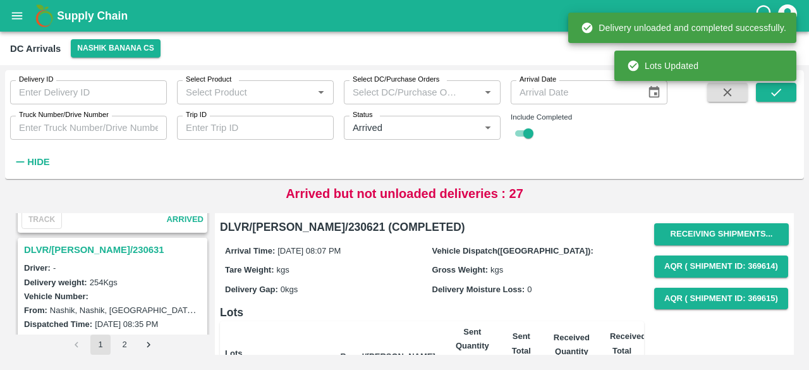
click at [84, 241] on h3 "DLVR/[PERSON_NAME]/230631" at bounding box center [114, 249] width 181 height 16
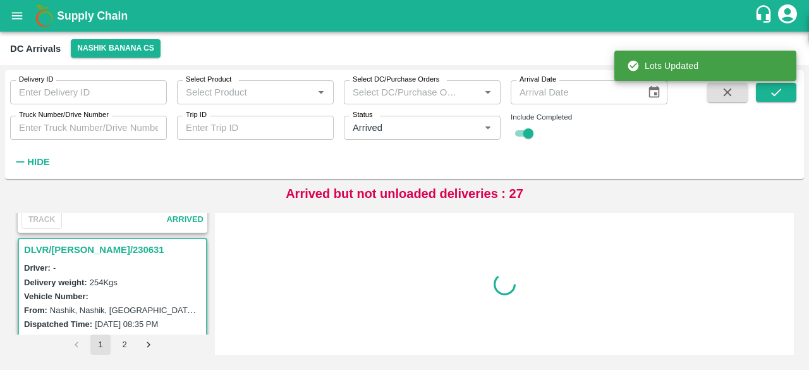
scroll to position [3628, 0]
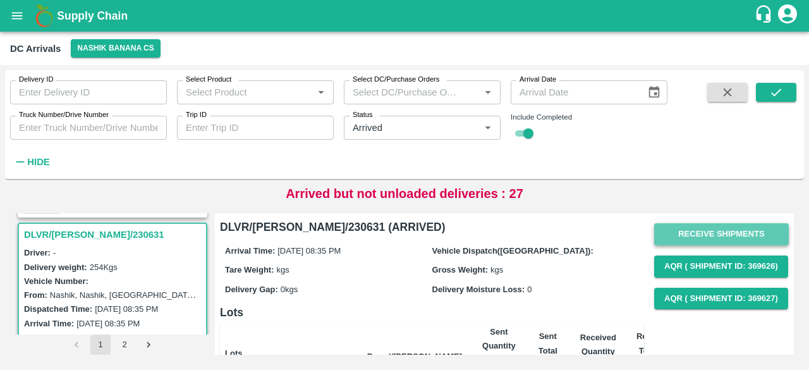
click at [703, 228] on button "Receive Shipments" at bounding box center [721, 234] width 135 height 22
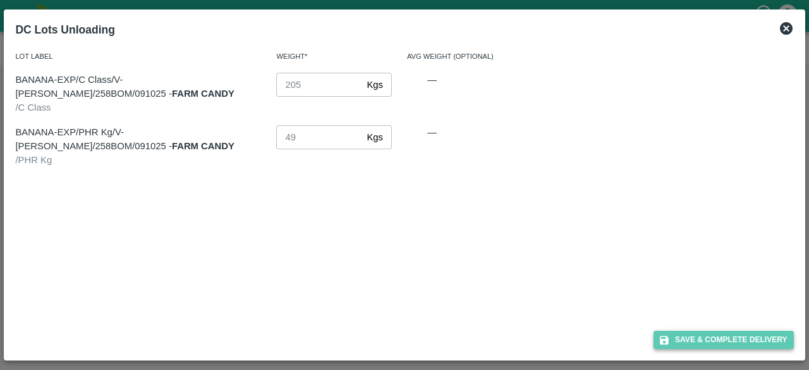
click at [725, 339] on button "Save & Complete Delivery" at bounding box center [723, 339] width 140 height 18
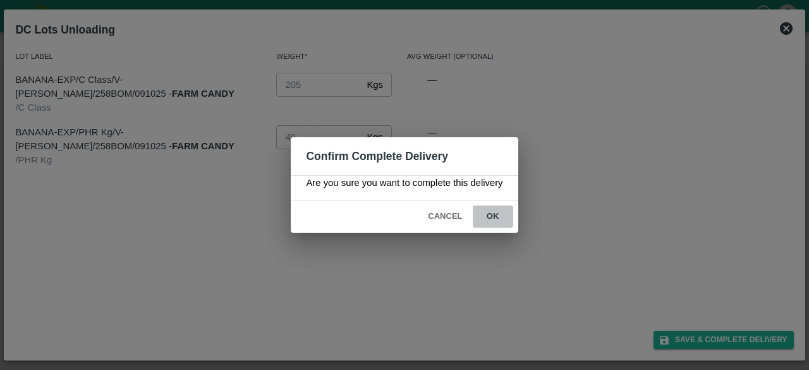
click at [489, 210] on button "ok" at bounding box center [493, 216] width 40 height 22
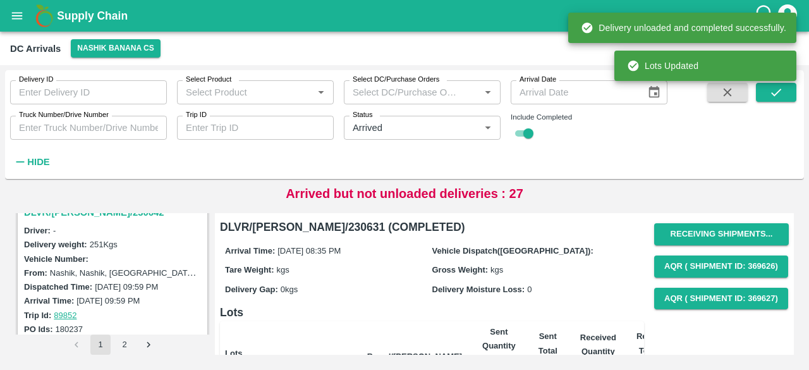
scroll to position [3448, 0]
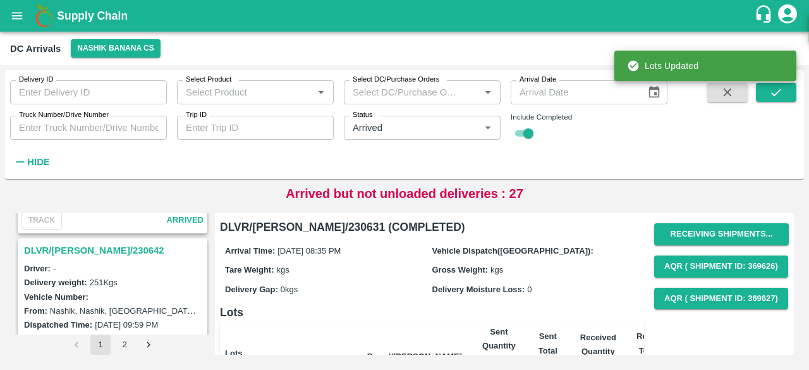
click at [85, 243] on h3 "DLVR/[PERSON_NAME]/230642" at bounding box center [114, 250] width 181 height 16
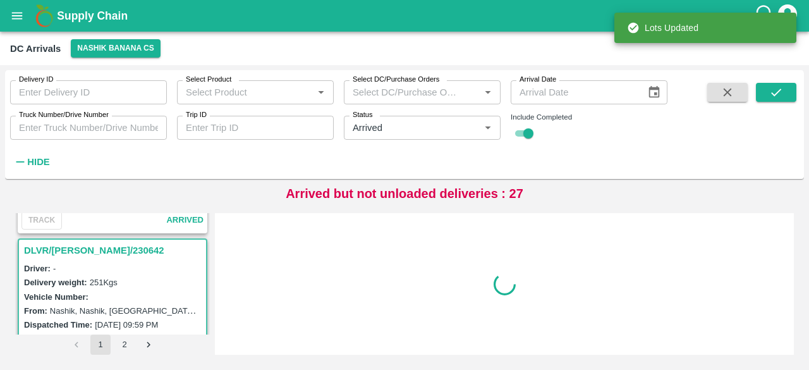
scroll to position [3464, 0]
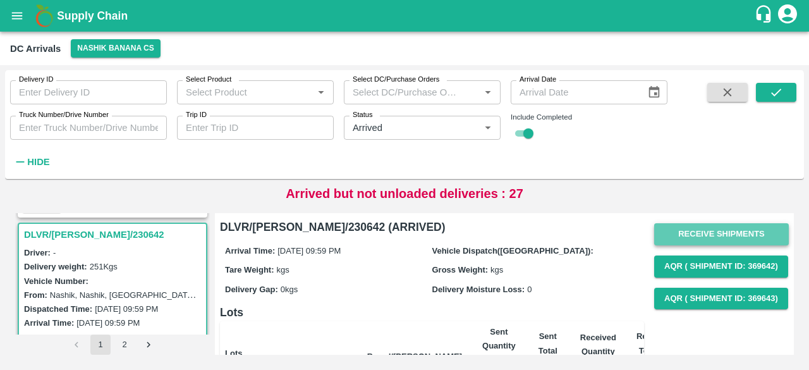
click at [696, 238] on button "Receive Shipments" at bounding box center [721, 234] width 135 height 22
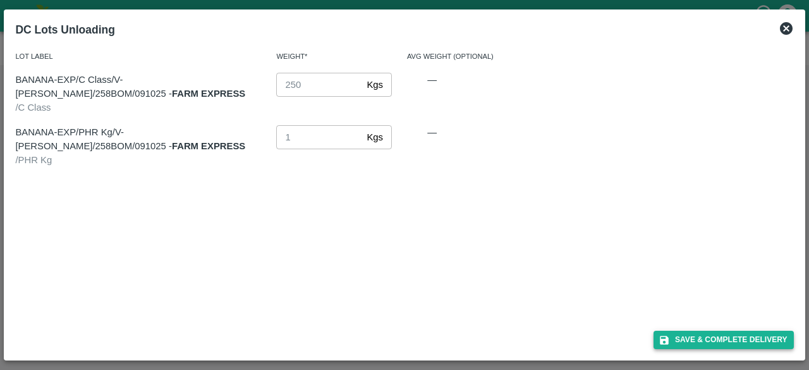
click at [706, 339] on button "Save & Complete Delivery" at bounding box center [723, 339] width 140 height 18
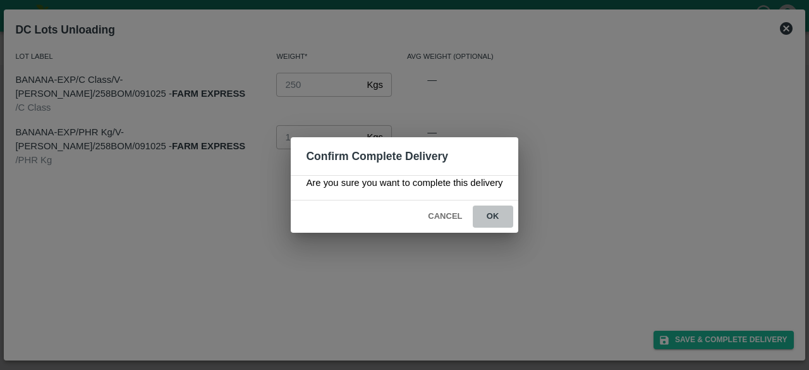
click at [486, 212] on button "ok" at bounding box center [493, 216] width 40 height 22
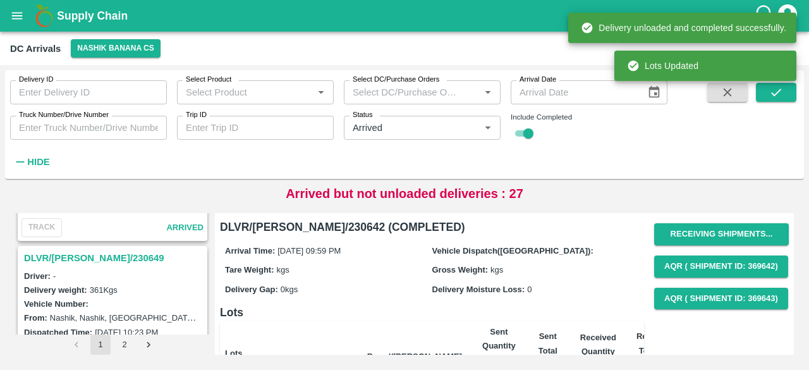
scroll to position [3274, 0]
click at [69, 251] on h3 "DLVR/[PERSON_NAME]/230649" at bounding box center [114, 259] width 181 height 16
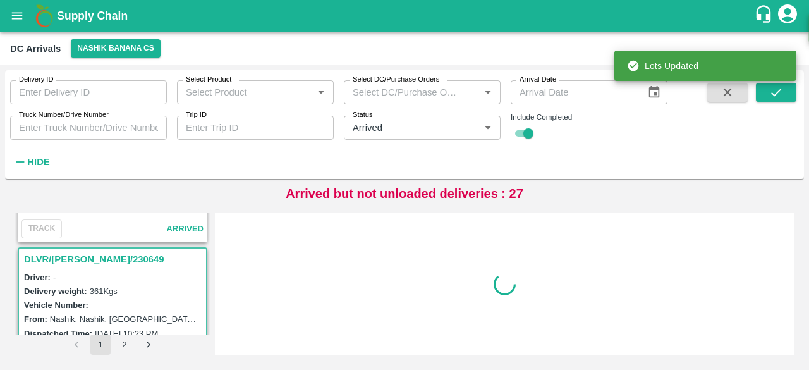
scroll to position [3299, 0]
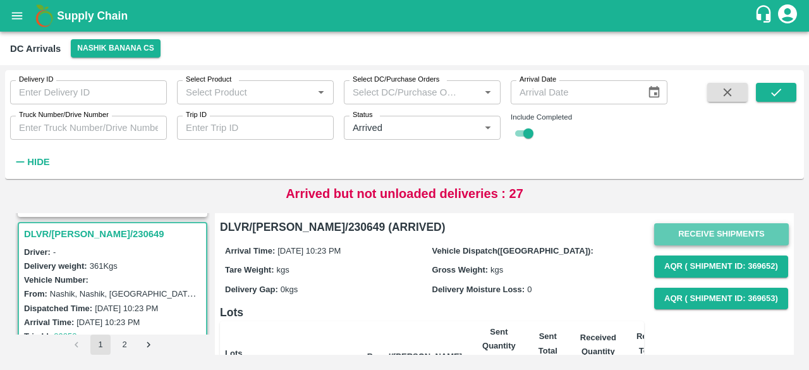
click at [724, 223] on button "Receive Shipments" at bounding box center [721, 234] width 135 height 22
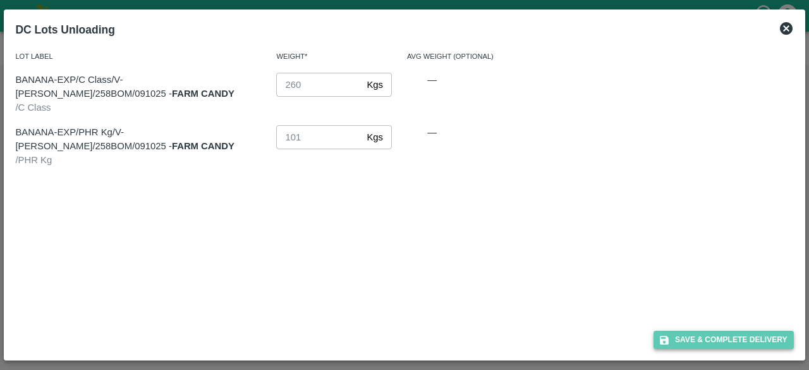
click at [711, 335] on button "Save & Complete Delivery" at bounding box center [723, 339] width 140 height 18
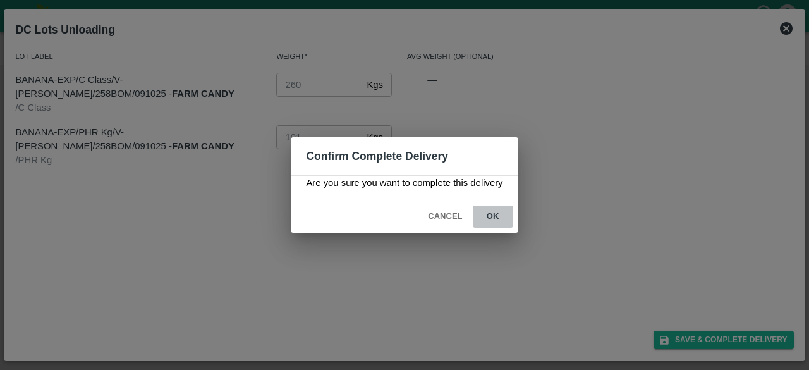
click at [492, 219] on button "ok" at bounding box center [493, 216] width 40 height 22
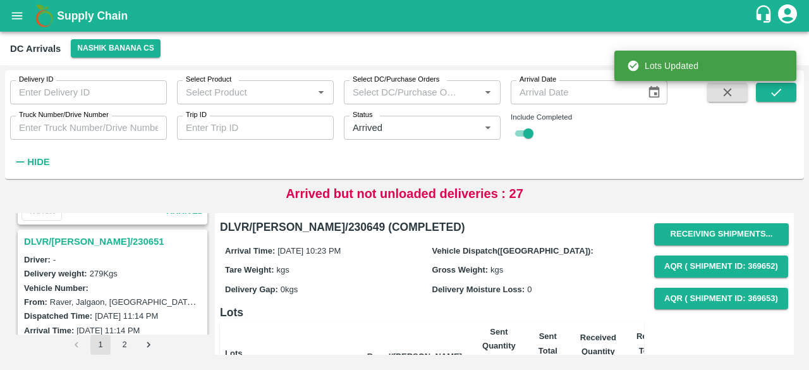
click at [90, 233] on h3 "DLVR/[PERSON_NAME]/230651" at bounding box center [114, 241] width 181 height 16
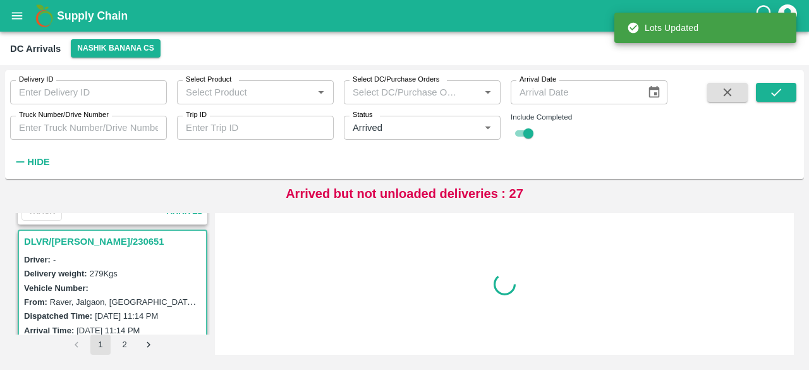
scroll to position [3134, 0]
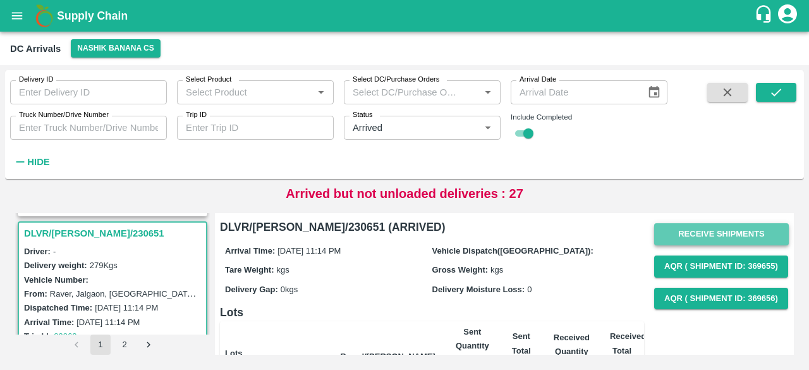
click at [704, 233] on button "Receive Shipments" at bounding box center [721, 234] width 135 height 22
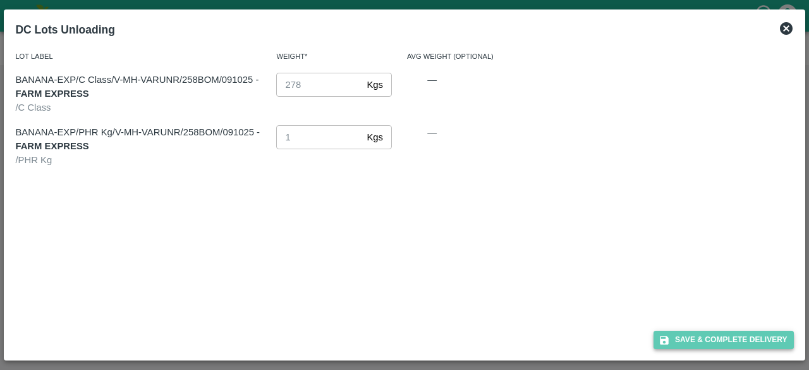
click at [694, 339] on button "Save & Complete Delivery" at bounding box center [723, 339] width 140 height 18
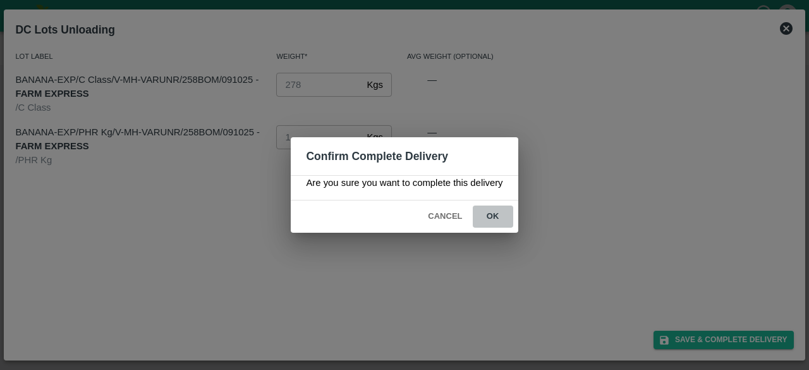
click at [492, 216] on button "ok" at bounding box center [493, 216] width 40 height 22
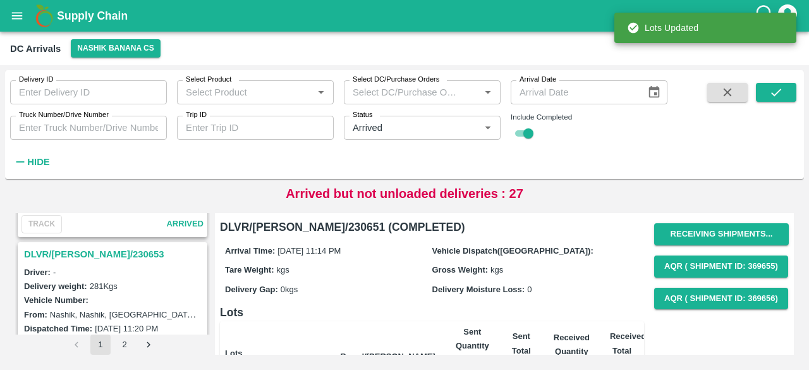
click at [82, 246] on h3 "DLVR/[PERSON_NAME]/230653" at bounding box center [114, 254] width 181 height 16
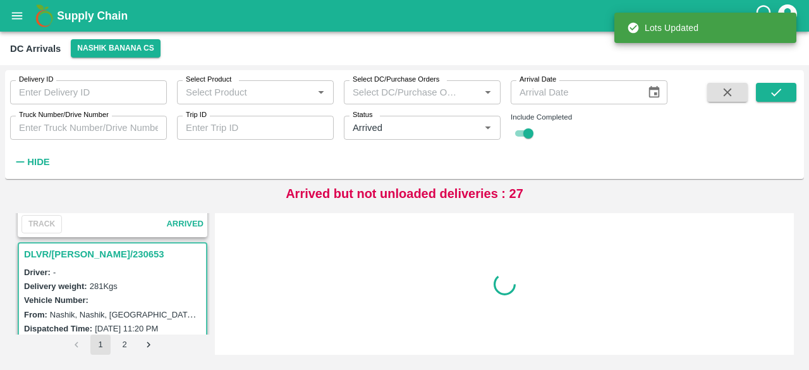
scroll to position [2970, 0]
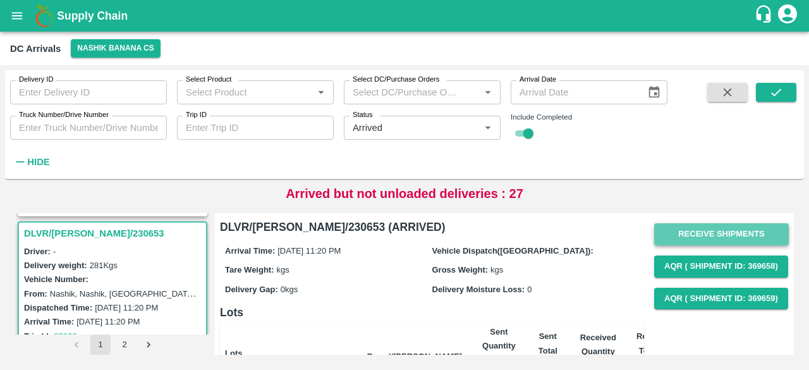
click at [722, 234] on button "Receive Shipments" at bounding box center [721, 234] width 135 height 22
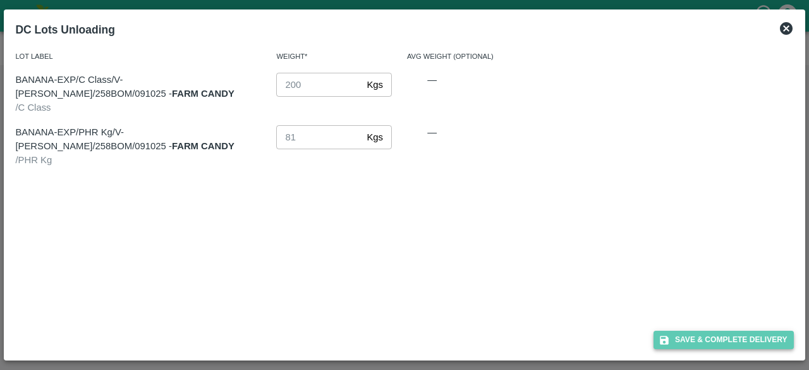
click at [727, 338] on button "Save & Complete Delivery" at bounding box center [723, 339] width 140 height 18
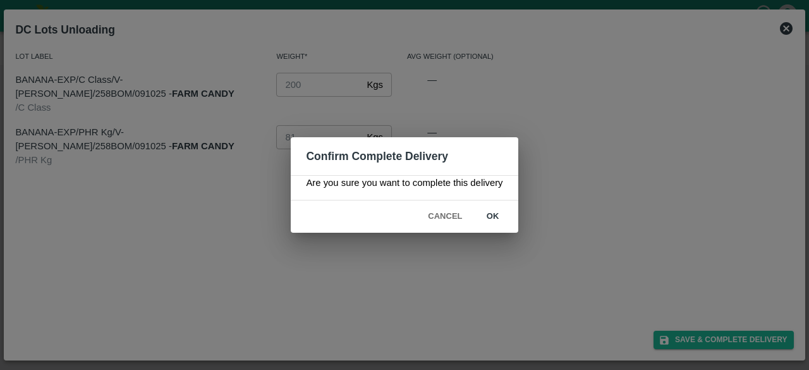
click at [492, 217] on button "ok" at bounding box center [493, 216] width 40 height 22
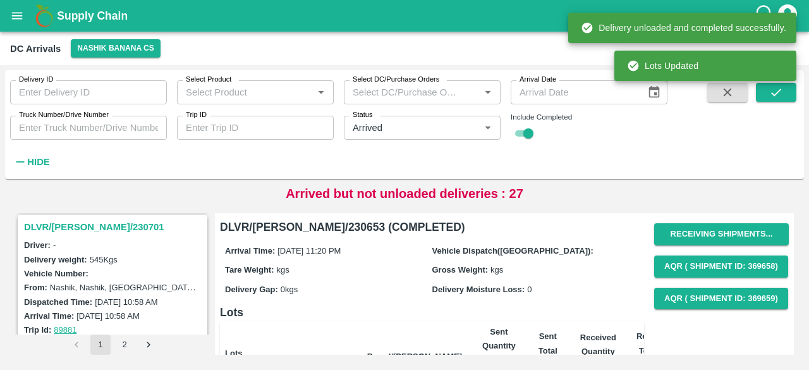
scroll to position [2809, 0]
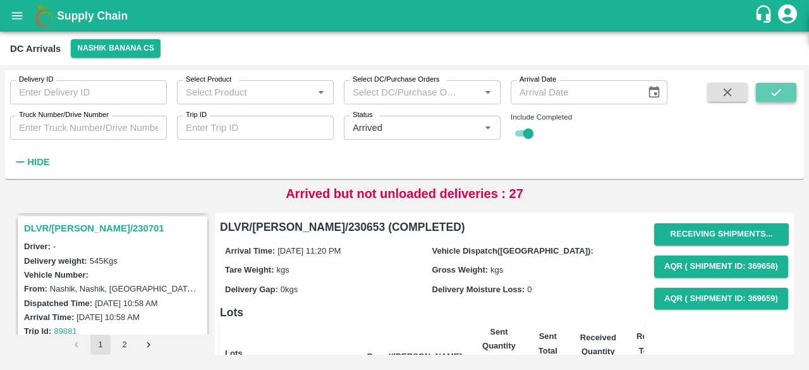
click at [767, 97] on button "submit" at bounding box center [776, 92] width 40 height 19
